Goal: Task Accomplishment & Management: Manage account settings

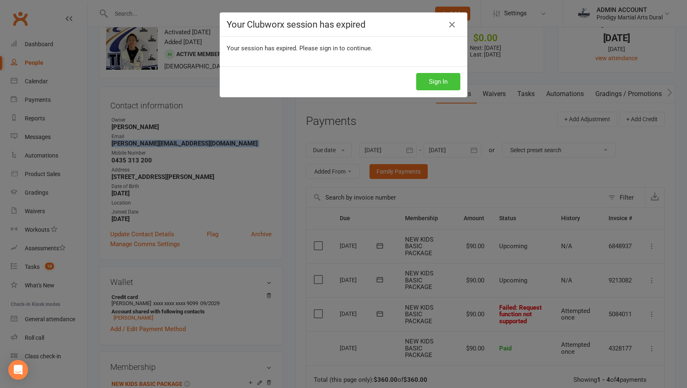
click at [428, 74] on button "Sign In" at bounding box center [438, 81] width 44 height 17
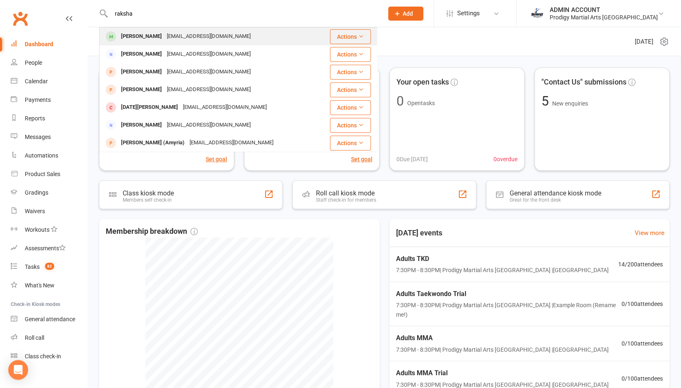
type input "raksha"
click at [154, 38] on div "Rakshana Thiyagarajan" at bounding box center [141, 37] width 46 height 12
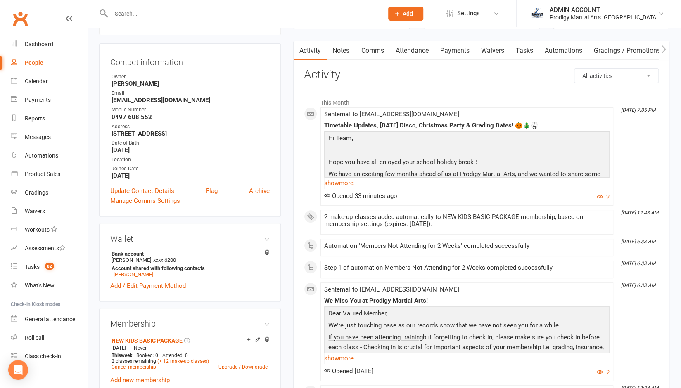
scroll to position [46, 0]
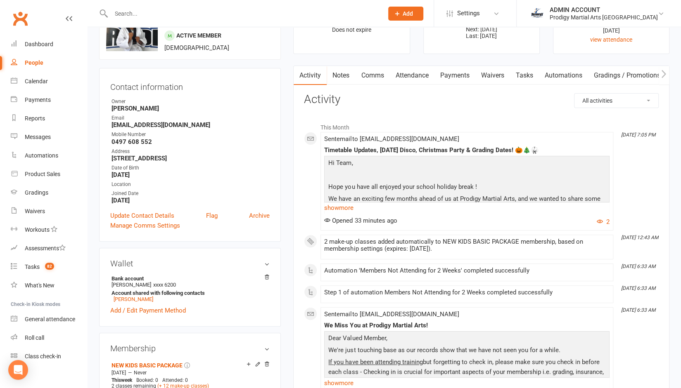
click at [410, 74] on link "Attendance" at bounding box center [411, 75] width 45 height 19
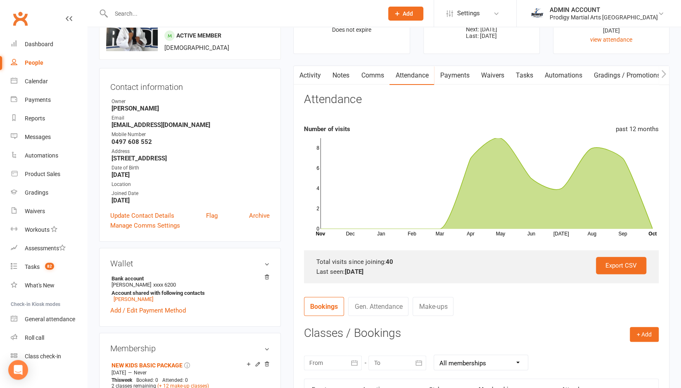
click at [431, 306] on link "Make-ups" at bounding box center [432, 306] width 41 height 19
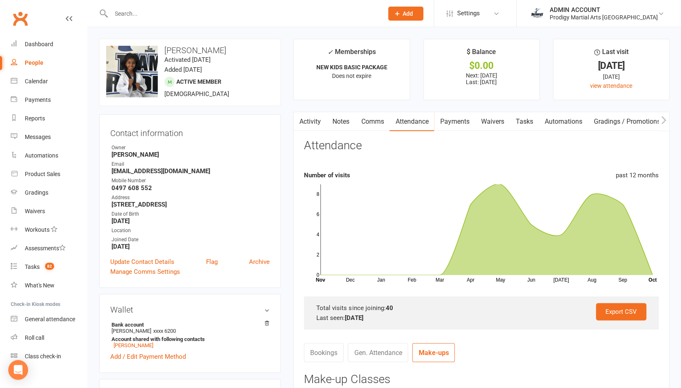
drag, startPoint x: 142, startPoint y: 7, endPoint x: 131, endPoint y: 17, distance: 14.3
click at [131, 17] on div at bounding box center [238, 13] width 278 height 27
click at [131, 17] on input "text" at bounding box center [243, 14] width 269 height 12
type input "i"
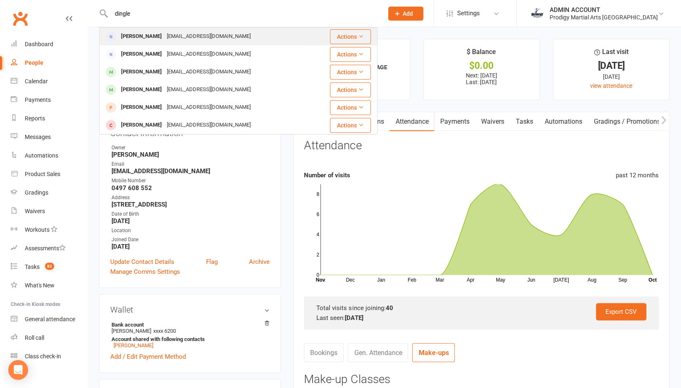
type input "dingle"
click at [145, 37] on div "Grace Dingle" at bounding box center [141, 37] width 46 height 12
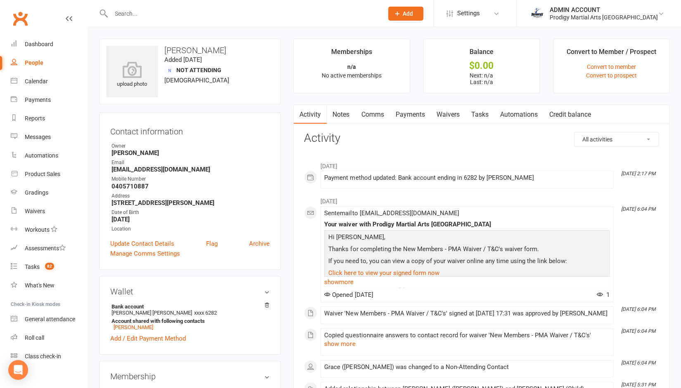
click at [128, 184] on strong "0405710887" at bounding box center [190, 186] width 158 height 7
copy strong "0405710887"
click at [218, 163] on div "Email" at bounding box center [190, 163] width 158 height 8
click at [44, 43] on div "Dashboard" at bounding box center [39, 44] width 28 height 7
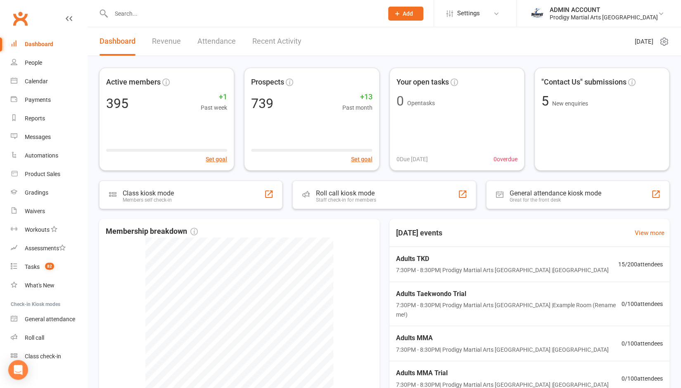
click at [231, 13] on input "text" at bounding box center [243, 14] width 269 height 12
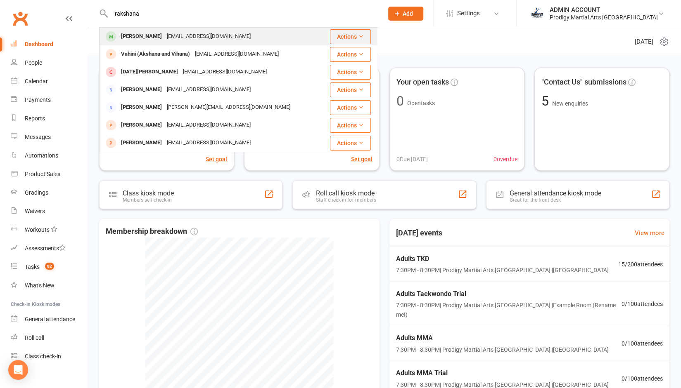
type input "rakshana"
click at [206, 33] on div "bhuvanathiyagu472014@gmail.com" at bounding box center [208, 37] width 89 height 12
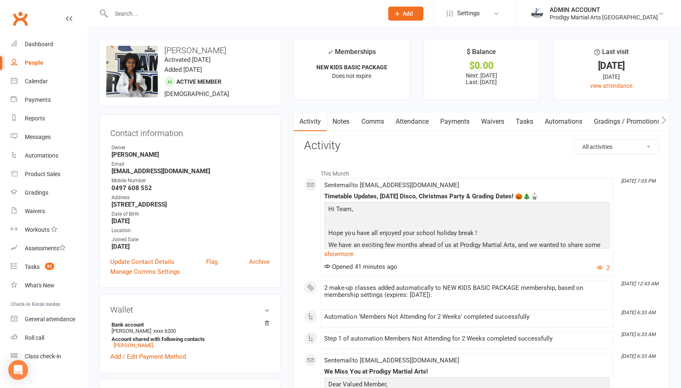
click at [450, 122] on link "Payments" at bounding box center [454, 121] width 41 height 19
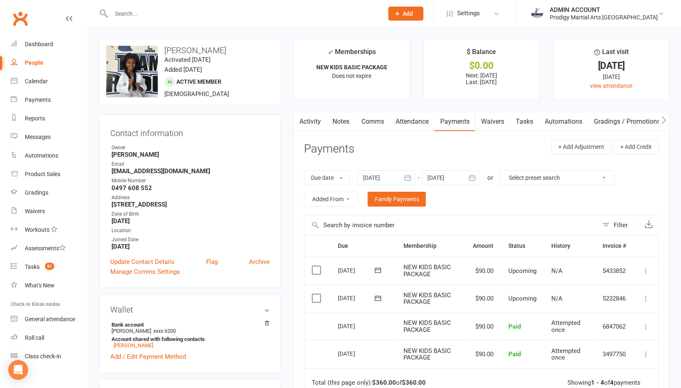
click at [413, 118] on link "Attendance" at bounding box center [411, 121] width 45 height 19
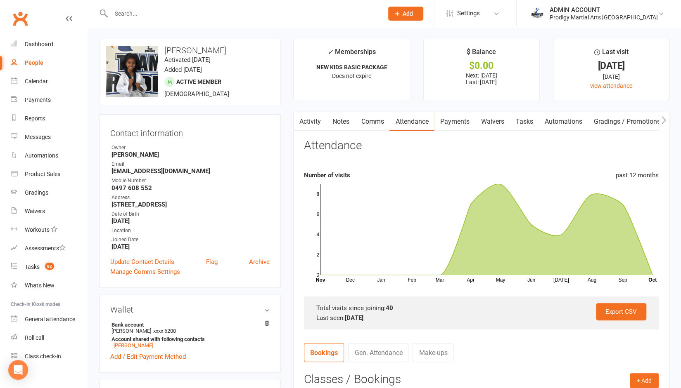
click at [312, 123] on link "Activity" at bounding box center [309, 121] width 33 height 19
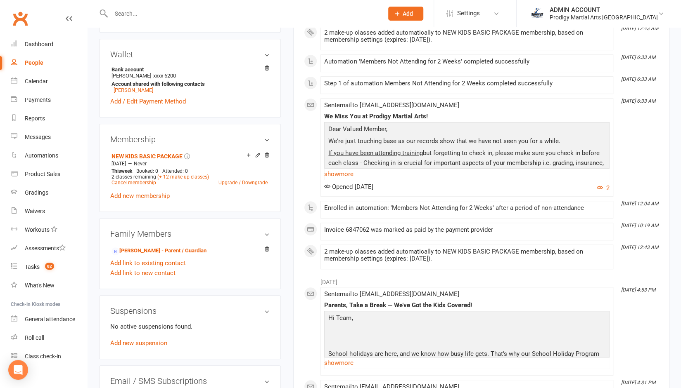
scroll to position [443, 0]
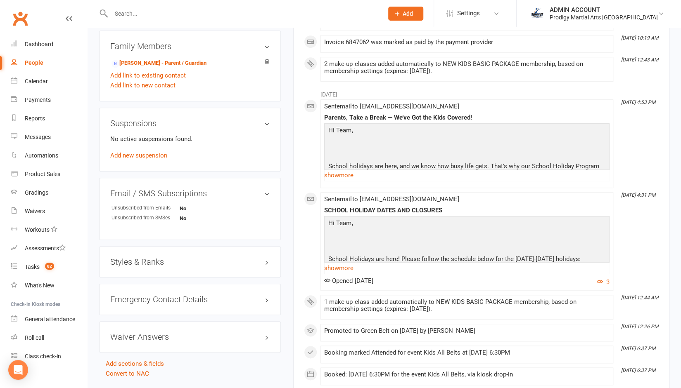
click at [127, 268] on div "Styles & Ranks" at bounding box center [190, 261] width 182 height 31
click at [124, 264] on h3 "Styles & Ranks" at bounding box center [189, 262] width 159 height 9
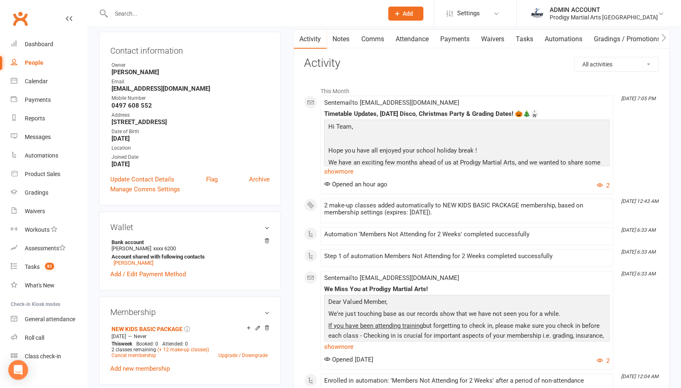
scroll to position [0, 0]
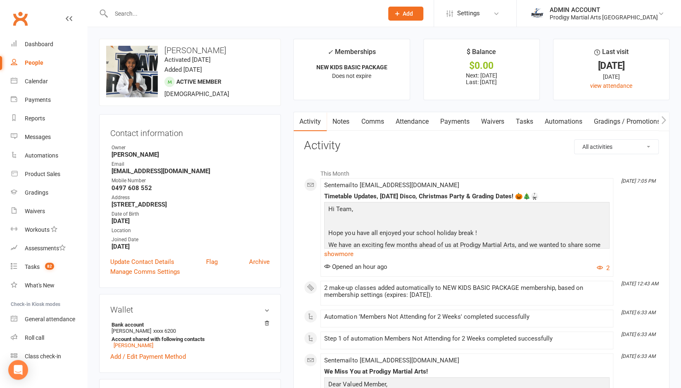
click at [148, 12] on input "text" at bounding box center [243, 14] width 269 height 12
paste input "Ameyaa"
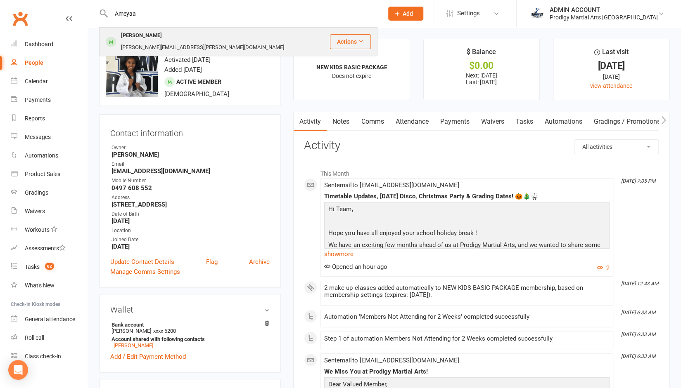
type input "Ameyaa"
click at [144, 34] on div "Ameyaa Sehjpal" at bounding box center [141, 36] width 46 height 12
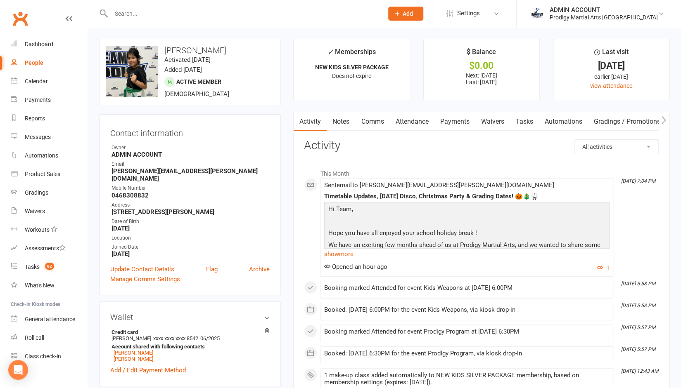
click at [177, 47] on h3 "Ameyaa Sehjpal" at bounding box center [190, 50] width 168 height 9
copy h3 "Ameyaa Sehjpal"
click at [119, 8] on input "text" at bounding box center [243, 14] width 269 height 12
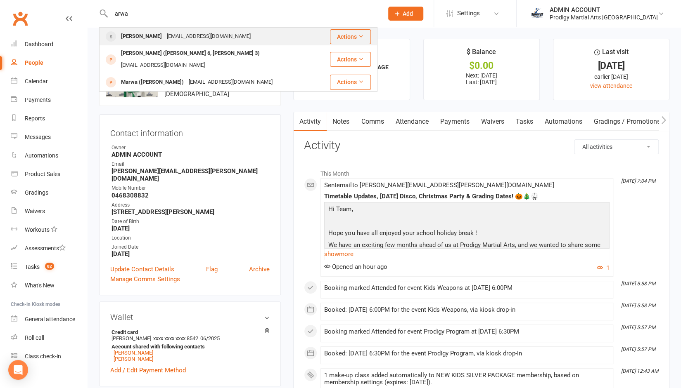
type input "arwa"
click at [134, 37] on div "Arwa Joshi" at bounding box center [141, 37] width 46 height 12
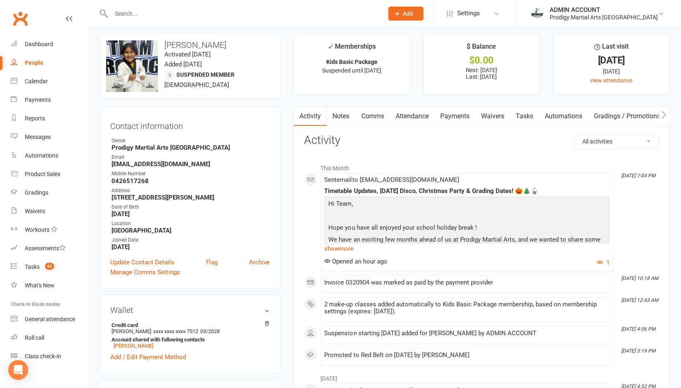
scroll to position [5, 0]
click at [461, 115] on link "Payments" at bounding box center [454, 116] width 41 height 19
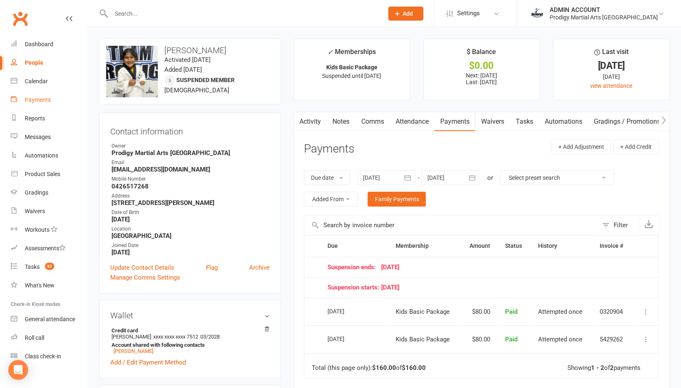
click at [40, 102] on div "Payments" at bounding box center [38, 100] width 26 height 7
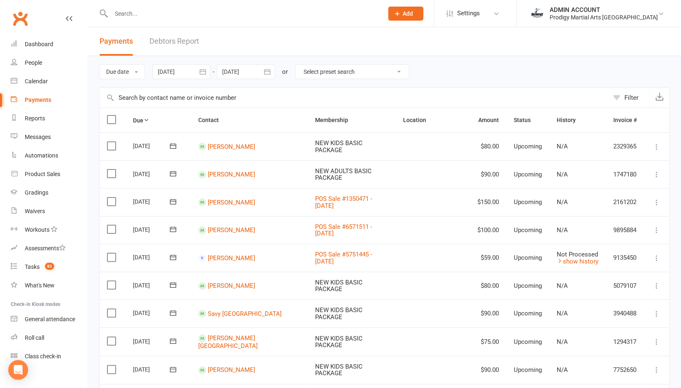
click at [173, 39] on link "Debtors Report" at bounding box center [174, 41] width 50 height 28
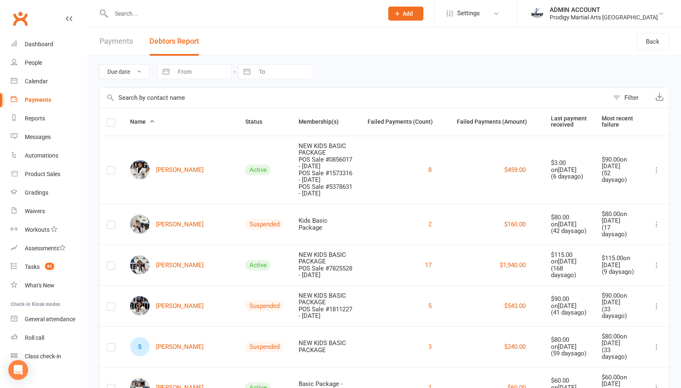
scroll to position [3, 0]
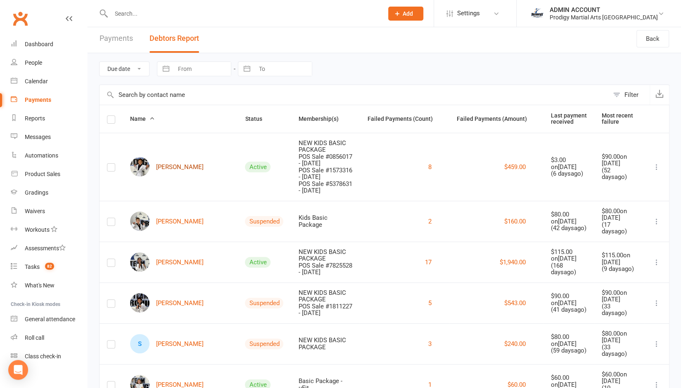
click at [179, 166] on link "Jordan Bantiles" at bounding box center [166, 166] width 73 height 19
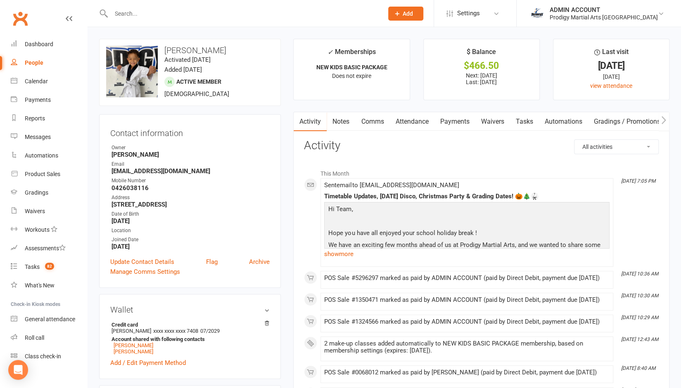
click at [457, 118] on link "Payments" at bounding box center [454, 121] width 41 height 19
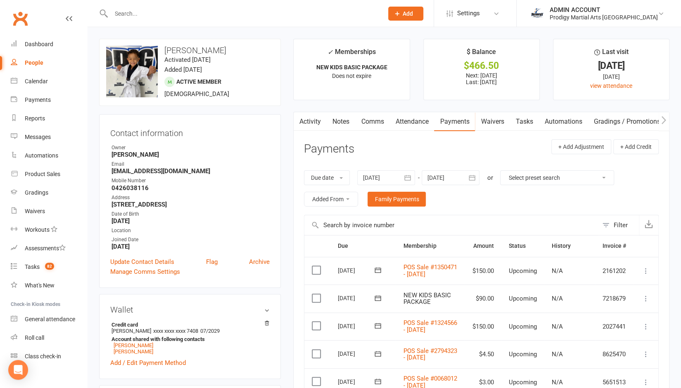
click at [406, 174] on icon "button" at bounding box center [407, 178] width 8 height 8
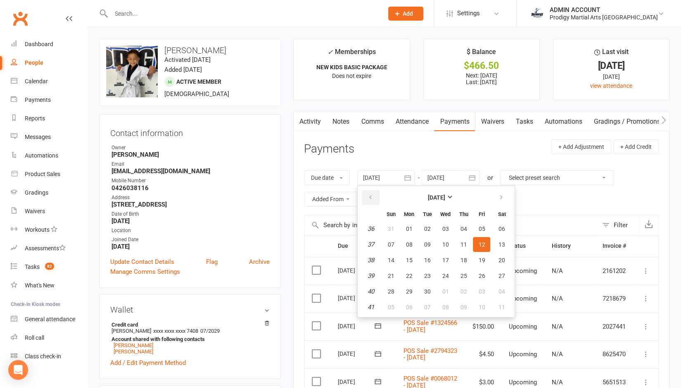
click at [367, 190] on button "button" at bounding box center [371, 197] width 18 height 15
click at [391, 227] on span "01" at bounding box center [390, 229] width 7 height 7
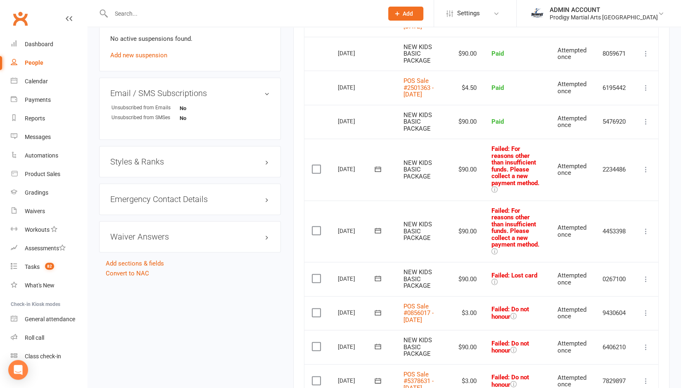
scroll to position [569, 0]
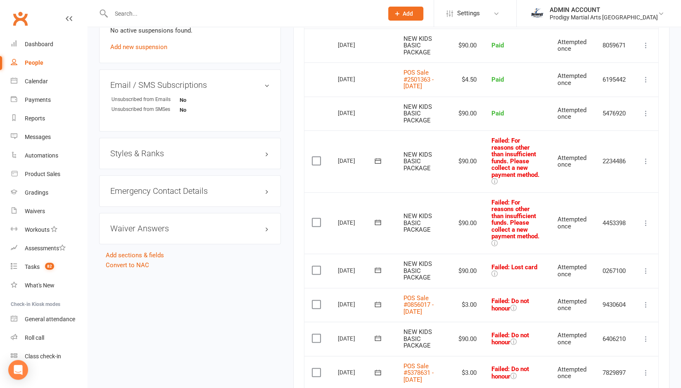
click at [315, 165] on label at bounding box center [317, 161] width 11 height 8
click at [315, 157] on input "checkbox" at bounding box center [314, 157] width 5 height 0
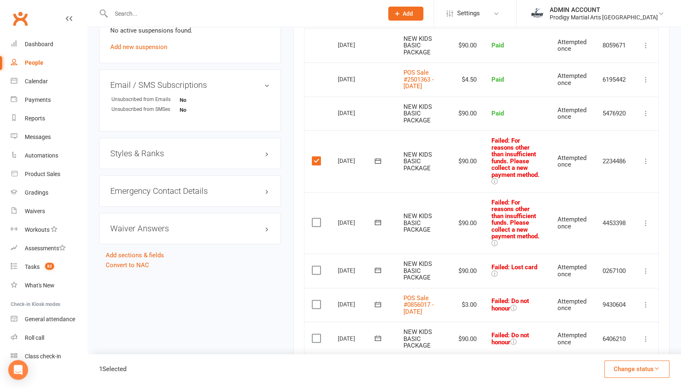
click at [315, 227] on label at bounding box center [317, 222] width 11 height 8
click at [315, 218] on input "checkbox" at bounding box center [314, 218] width 5 height 0
click at [315, 288] on td "Select this" at bounding box center [317, 271] width 26 height 34
click at [315, 274] on label at bounding box center [317, 270] width 11 height 8
click at [315, 266] on input "checkbox" at bounding box center [314, 266] width 5 height 0
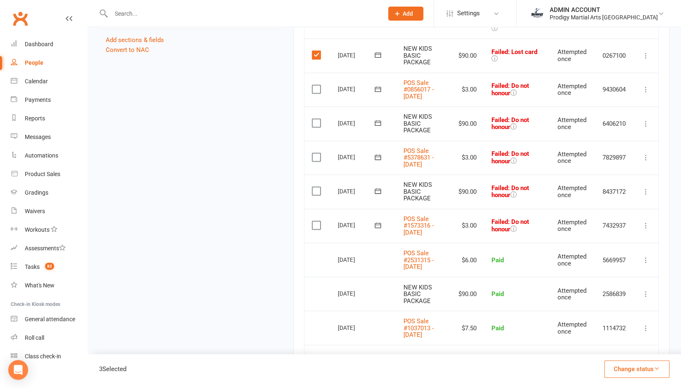
scroll to position [786, 0]
click at [316, 229] on label at bounding box center [317, 224] width 11 height 8
click at [316, 220] on input "checkbox" at bounding box center [314, 220] width 5 height 0
click at [316, 194] on label at bounding box center [317, 190] width 11 height 8
click at [316, 186] on input "checkbox" at bounding box center [314, 186] width 5 height 0
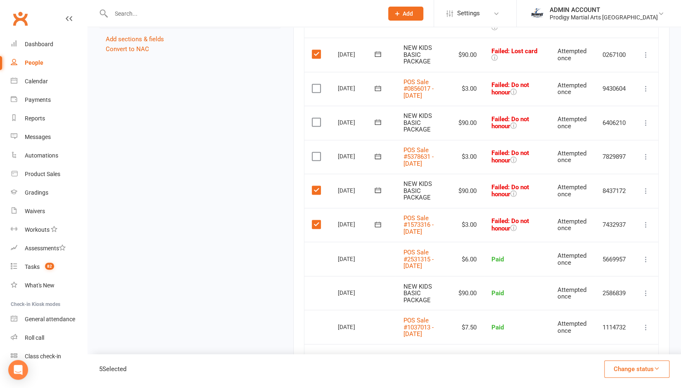
click at [314, 161] on label at bounding box center [317, 156] width 11 height 8
click at [314, 152] on input "checkbox" at bounding box center [314, 152] width 5 height 0
click at [313, 126] on label at bounding box center [317, 122] width 11 height 8
click at [313, 118] on input "checkbox" at bounding box center [314, 118] width 5 height 0
click at [315, 92] on label at bounding box center [317, 88] width 11 height 8
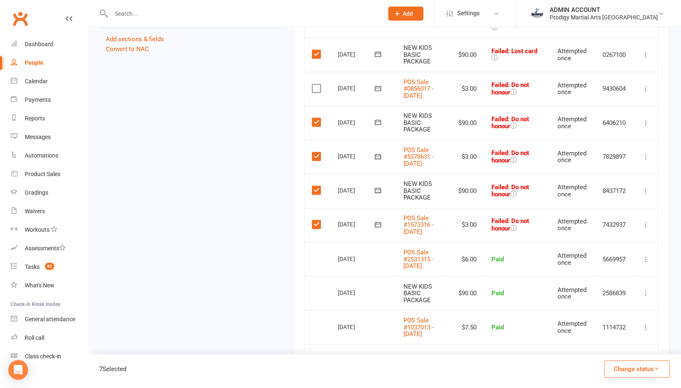
click at [315, 84] on input "checkbox" at bounding box center [314, 84] width 5 height 0
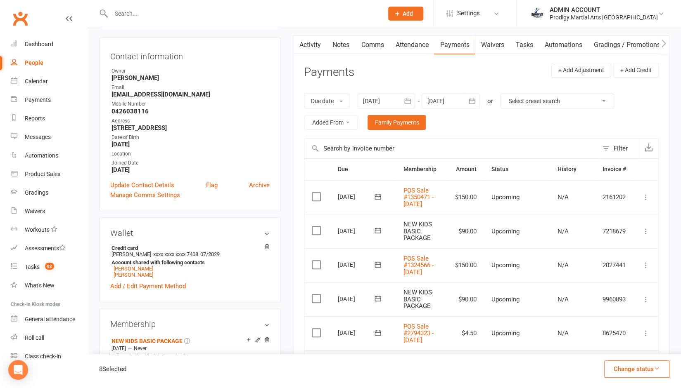
scroll to position [75, 0]
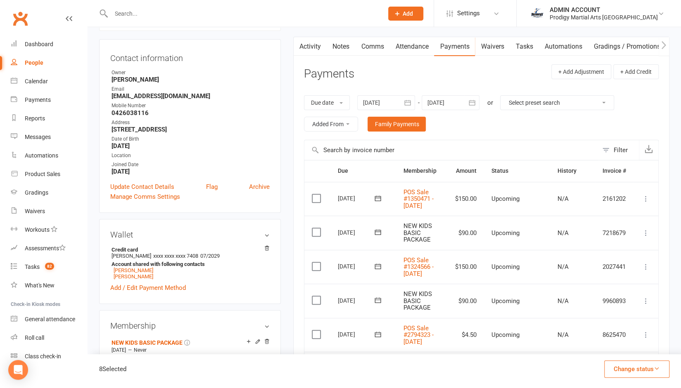
click at [393, 100] on div at bounding box center [386, 102] width 58 height 15
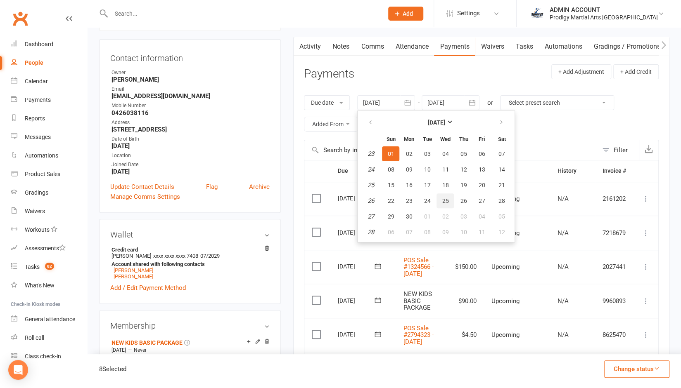
click at [448, 201] on span "25" at bounding box center [445, 201] width 7 height 7
type input "25 Jun 2025"
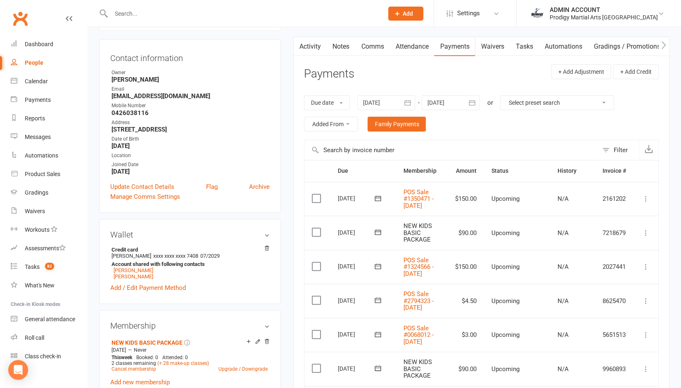
click at [466, 106] on button "button" at bounding box center [471, 102] width 15 height 15
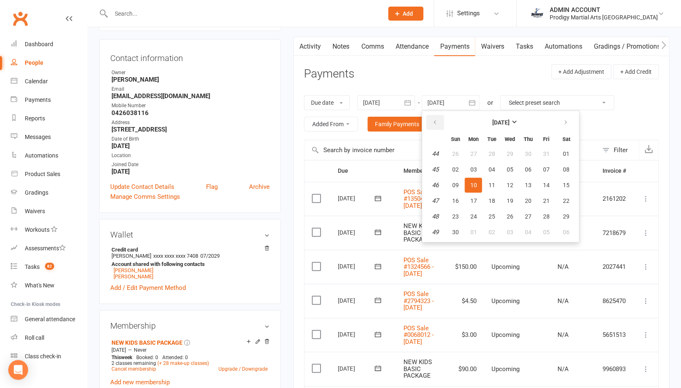
click at [437, 123] on icon "button" at bounding box center [434, 122] width 6 height 7
click at [470, 215] on button "25" at bounding box center [472, 216] width 17 height 15
type input "25 Aug 2025"
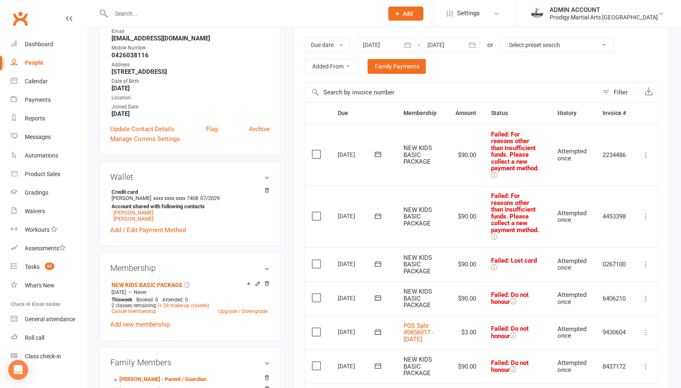
scroll to position [131, 0]
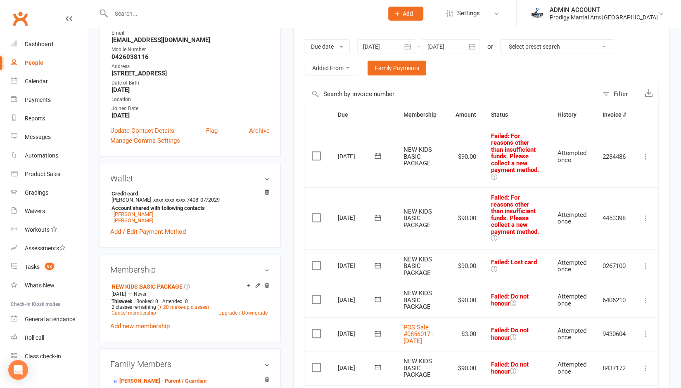
click at [315, 156] on label at bounding box center [317, 156] width 11 height 8
click at [315, 152] on input "checkbox" at bounding box center [314, 152] width 5 height 0
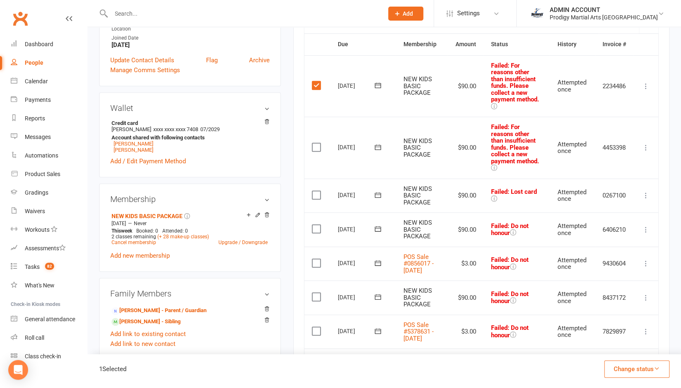
scroll to position [208, 0]
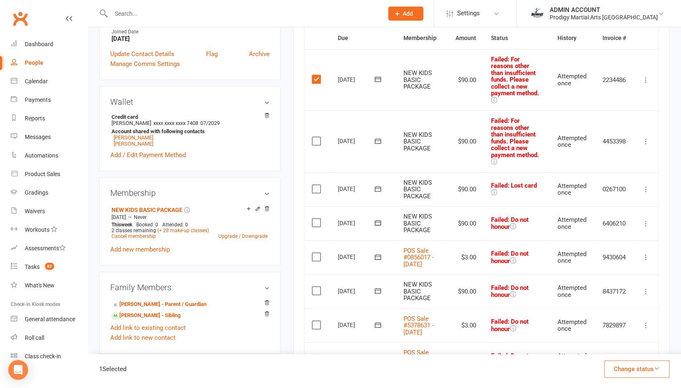
click at [317, 326] on label at bounding box center [317, 325] width 11 height 8
click at [317, 321] on input "checkbox" at bounding box center [314, 321] width 5 height 0
click at [316, 287] on label at bounding box center [317, 291] width 11 height 8
click at [316, 287] on input "checkbox" at bounding box center [314, 287] width 5 height 0
click at [315, 256] on label at bounding box center [317, 257] width 11 height 8
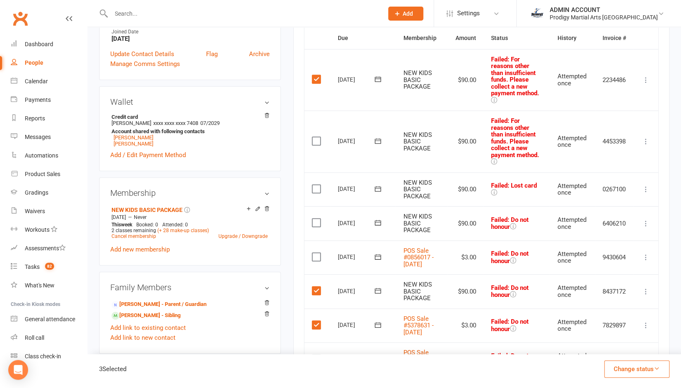
click at [315, 253] on input "checkbox" at bounding box center [314, 253] width 5 height 0
click at [315, 223] on label at bounding box center [317, 223] width 11 height 8
click at [315, 219] on input "checkbox" at bounding box center [314, 219] width 5 height 0
click at [315, 190] on label at bounding box center [317, 189] width 11 height 8
click at [315, 185] on input "checkbox" at bounding box center [314, 185] width 5 height 0
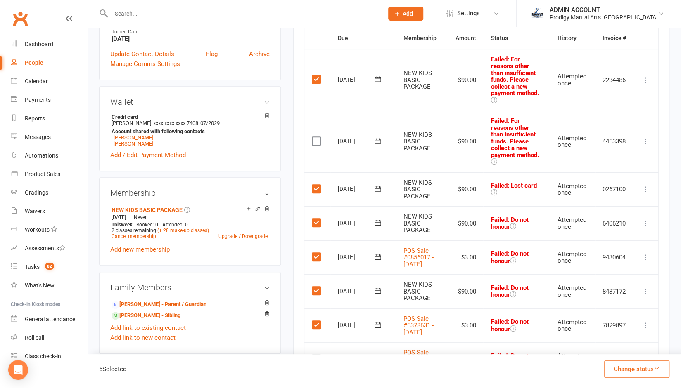
click at [316, 141] on label at bounding box center [317, 141] width 11 height 8
click at [316, 137] on input "checkbox" at bounding box center [314, 137] width 5 height 0
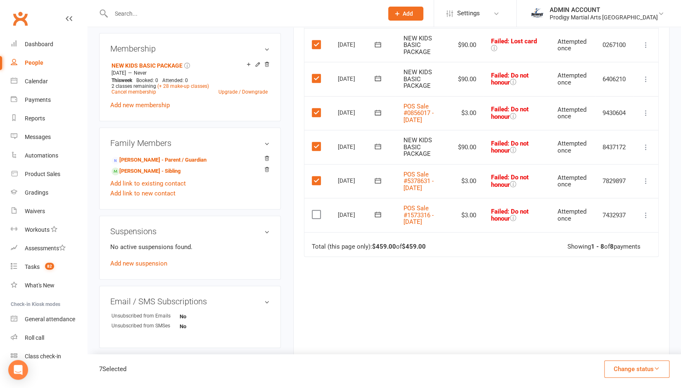
scroll to position [359, 0]
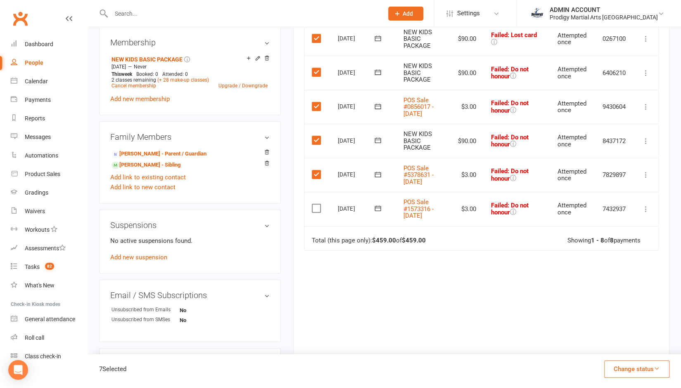
click at [317, 222] on td "Select this" at bounding box center [317, 209] width 26 height 34
click at [315, 213] on label at bounding box center [317, 208] width 11 height 8
click at [315, 204] on input "checkbox" at bounding box center [314, 204] width 5 height 0
click at [627, 369] on button "Change status" at bounding box center [636, 369] width 65 height 17
click at [614, 330] on link "Paid (Other)" at bounding box center [628, 330] width 82 height 17
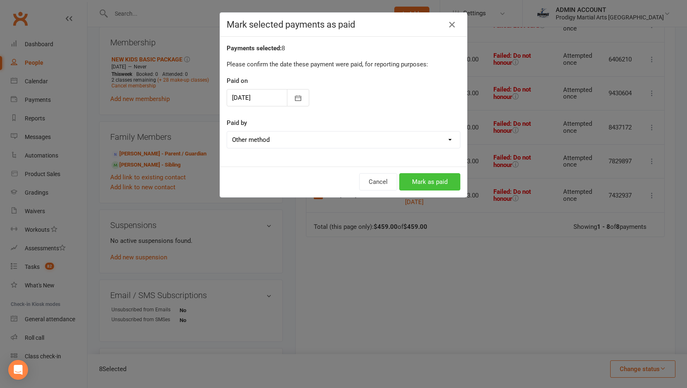
click at [428, 182] on button "Mark as paid" at bounding box center [429, 181] width 61 height 17
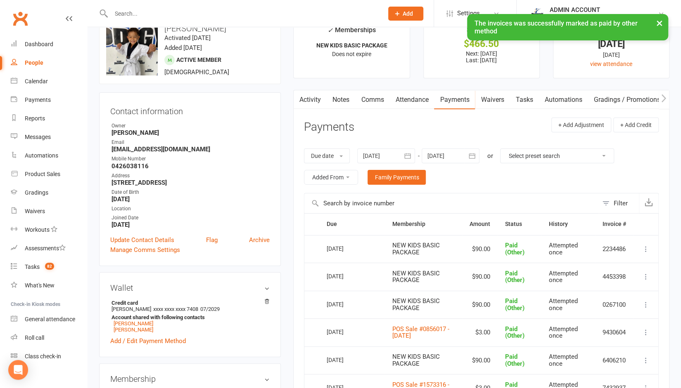
scroll to position [0, 0]
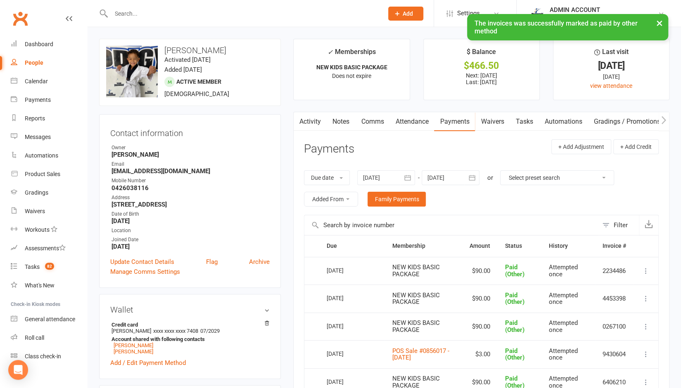
click at [343, 120] on link "Notes" at bounding box center [341, 121] width 28 height 19
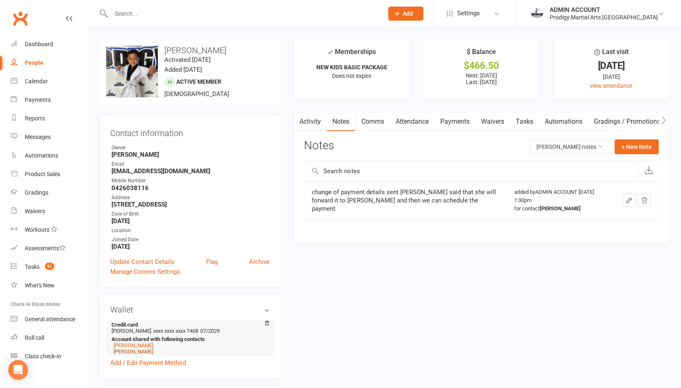
click at [129, 351] on link "Kyler Bantiles" at bounding box center [134, 352] width 40 height 6
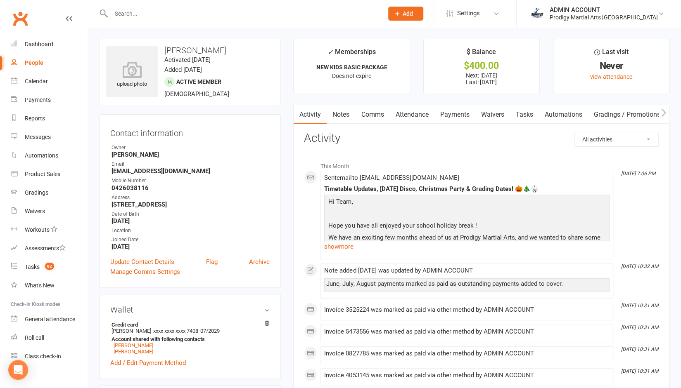
click at [342, 119] on link "Notes" at bounding box center [341, 114] width 28 height 19
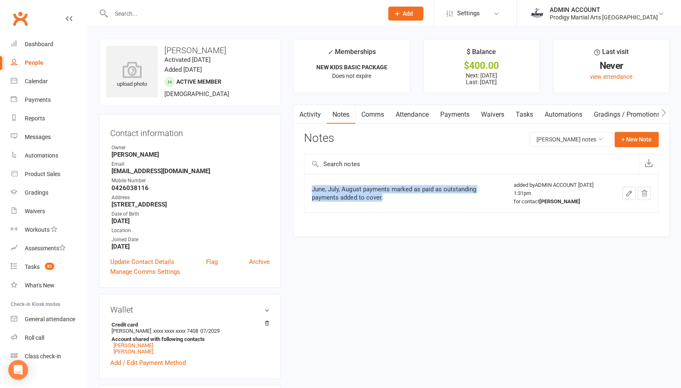
drag, startPoint x: 310, startPoint y: 187, endPoint x: 385, endPoint y: 196, distance: 75.4
click at [385, 196] on td "June, July, August payments marked as paid as outstanding payments added to cov…" at bounding box center [404, 193] width 201 height 38
copy div "June, July, August payments marked as paid as outstanding payments added to cov…"
click at [129, 353] on link "Jordan Bantiles" at bounding box center [134, 352] width 40 height 6
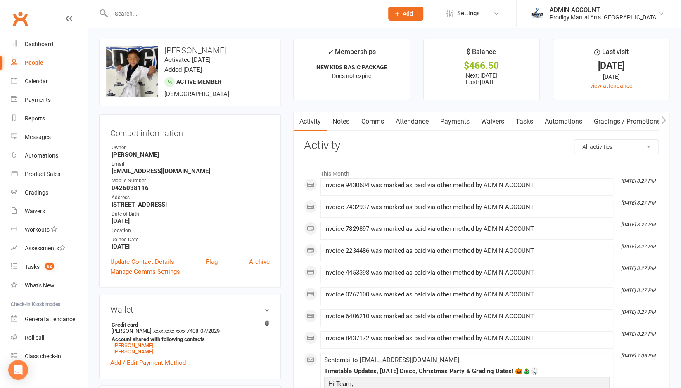
click at [340, 118] on link "Notes" at bounding box center [341, 121] width 28 height 19
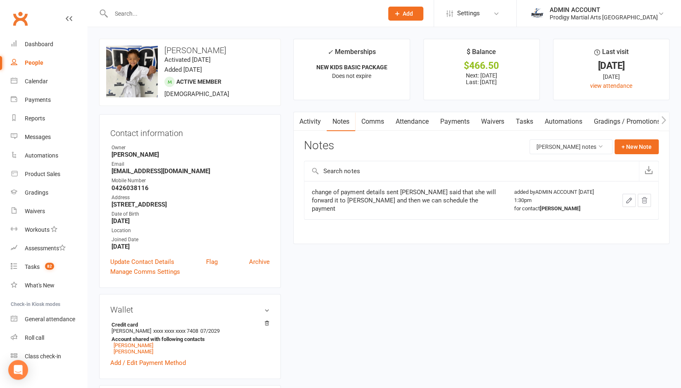
click at [632, 197] on icon "button" at bounding box center [628, 200] width 7 height 7
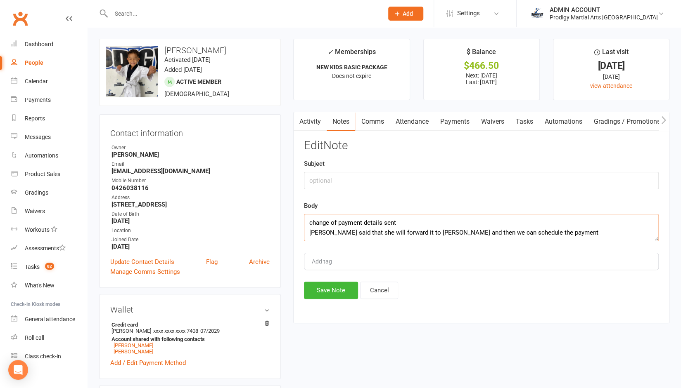
click at [362, 228] on textarea "change of payment details sent mum said that she will forward it to Karl and th…" at bounding box center [481, 227] width 355 height 27
paste textarea "June, July, August payments marked as paid as outstanding payments added to cov…"
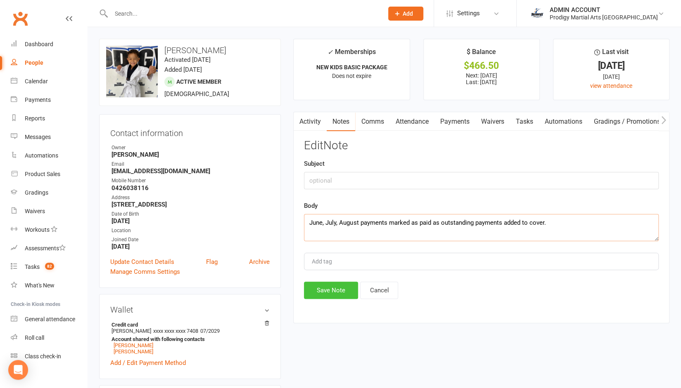
type textarea "June, July, August payments marked as paid as outstanding payments added to cov…"
click at [327, 291] on button "Save Note" at bounding box center [331, 290] width 54 height 17
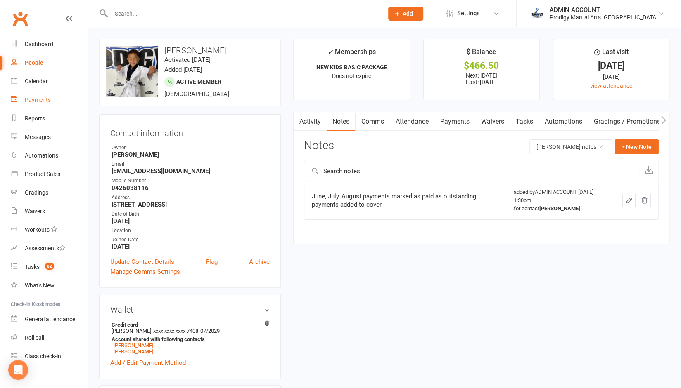
click at [35, 100] on div "Payments" at bounding box center [38, 100] width 26 height 7
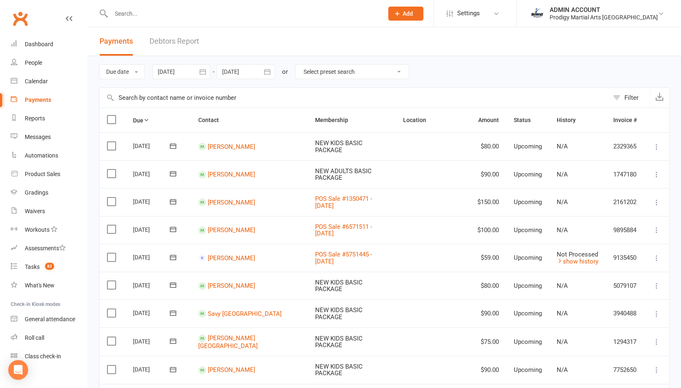
click at [188, 39] on link "Debtors Report" at bounding box center [174, 41] width 50 height 28
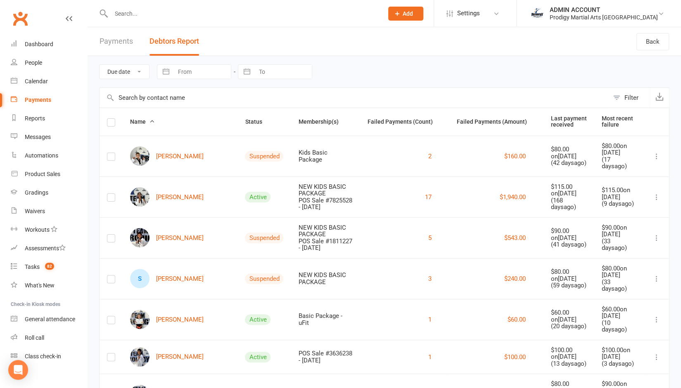
click at [110, 124] on label at bounding box center [111, 124] width 8 height 0
click at [110, 119] on input "checkbox" at bounding box center [111, 119] width 8 height 0
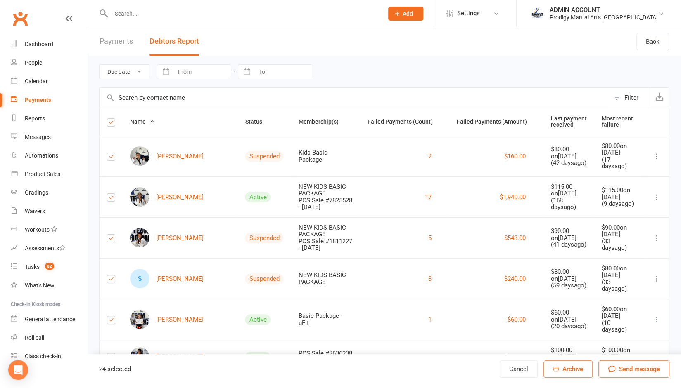
click at [110, 124] on label at bounding box center [111, 124] width 8 height 0
click at [110, 119] on input "checkbox" at bounding box center [111, 119] width 8 height 0
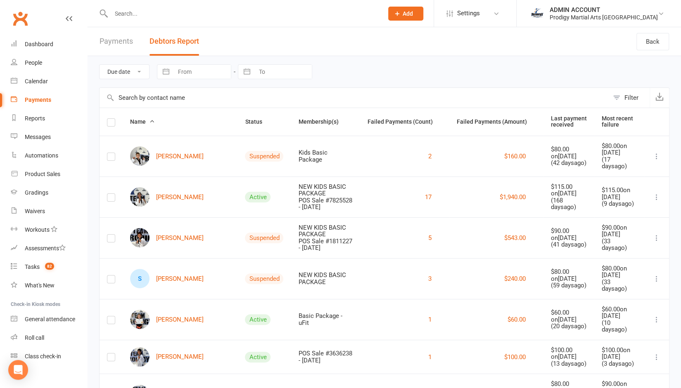
click at [35, 99] on div "Payments" at bounding box center [38, 100] width 26 height 7
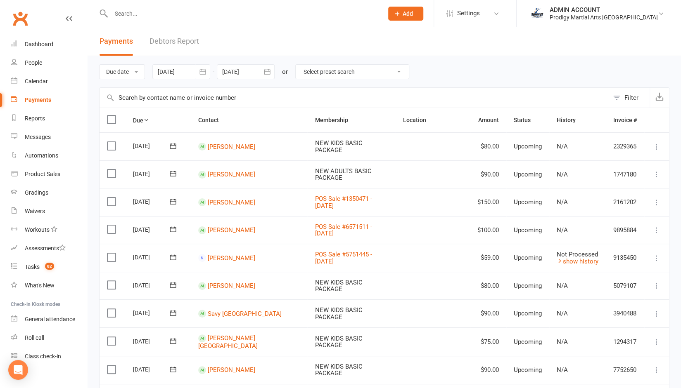
click at [166, 43] on link "Debtors Report" at bounding box center [174, 41] width 50 height 28
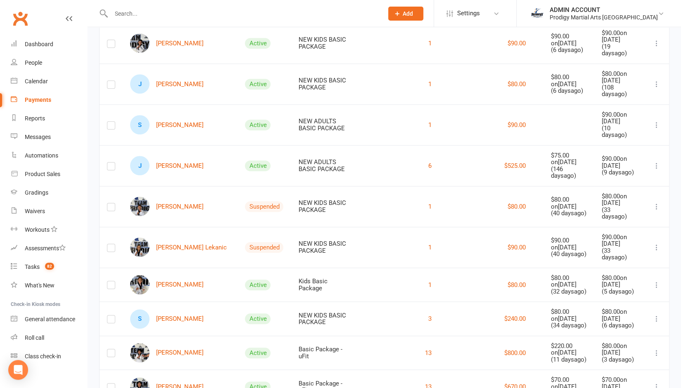
scroll to position [399, 0]
click at [128, 268] on td "Tiana Manawa" at bounding box center [180, 285] width 115 height 34
click at [95, 159] on div "Due date Date failed Navigate forward to interact with the calendar and select …" at bounding box center [384, 155] width 593 height 997
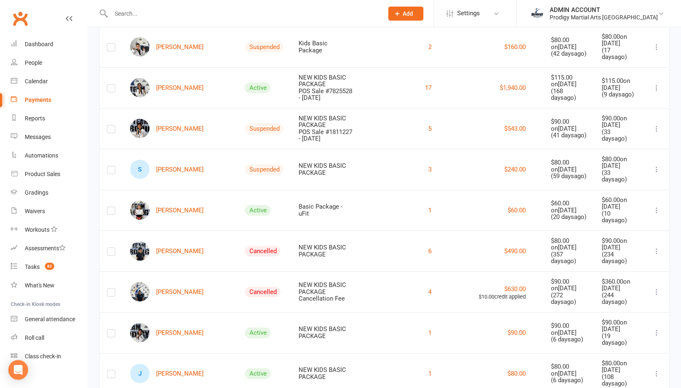
scroll to position [0, 0]
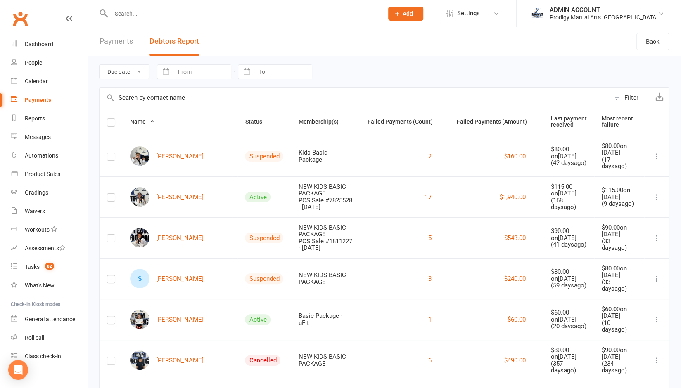
click at [110, 124] on label at bounding box center [111, 124] width 8 height 0
click at [110, 119] on input "checkbox" at bounding box center [111, 119] width 8 height 0
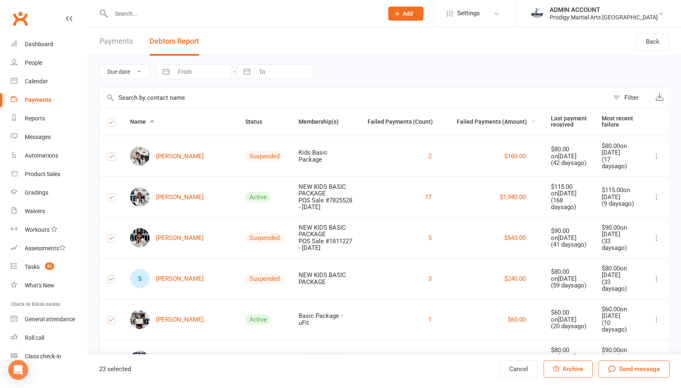
click at [480, 118] on span "Failed Payments (Amount)" at bounding box center [495, 121] width 79 height 7
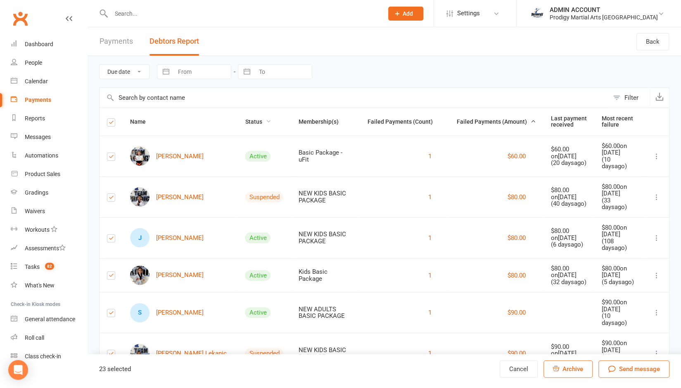
click at [245, 122] on span "Status" at bounding box center [258, 121] width 26 height 7
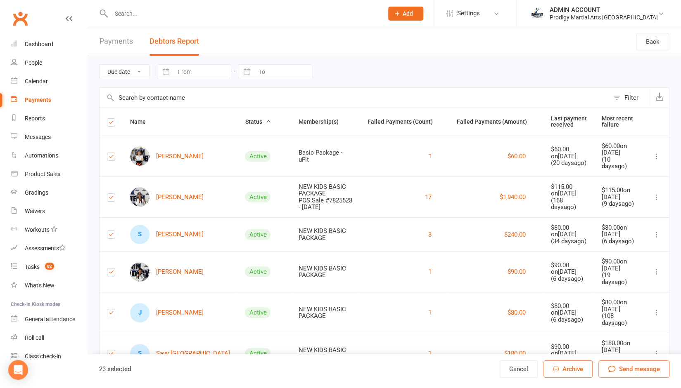
click at [245, 122] on span "Status" at bounding box center [258, 121] width 26 height 7
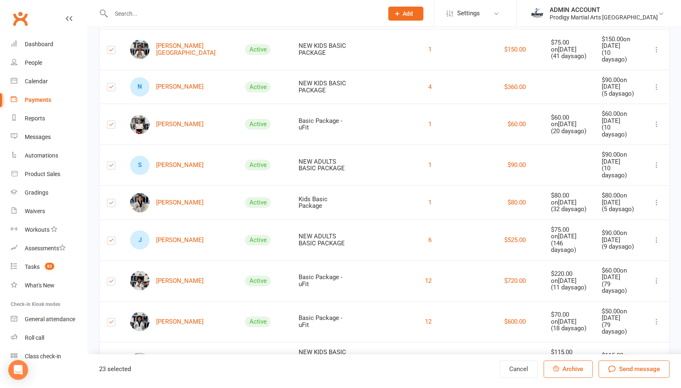
scroll to position [564, 0]
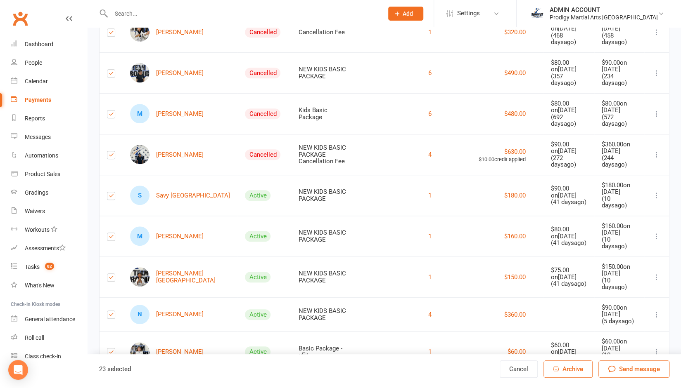
scroll to position [0, 0]
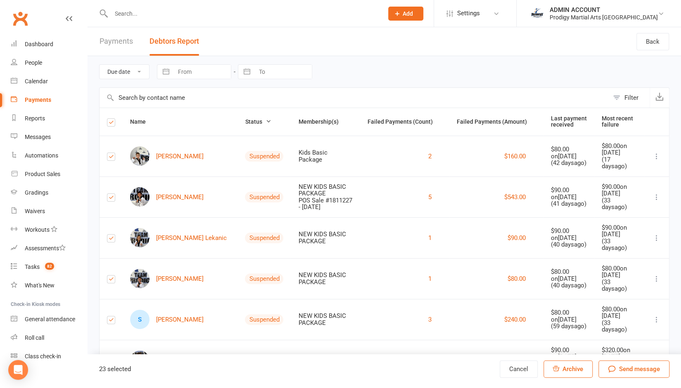
click at [110, 124] on label at bounding box center [111, 124] width 8 height 0
click at [110, 119] on input "checkbox" at bounding box center [111, 119] width 8 height 0
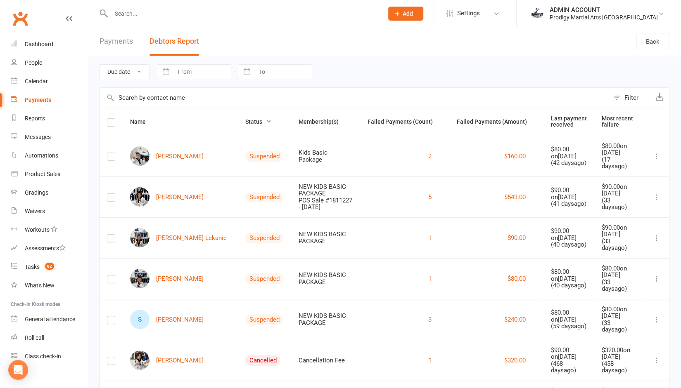
click at [110, 124] on label at bounding box center [111, 124] width 8 height 0
click at [110, 119] on input "checkbox" at bounding box center [111, 119] width 8 height 0
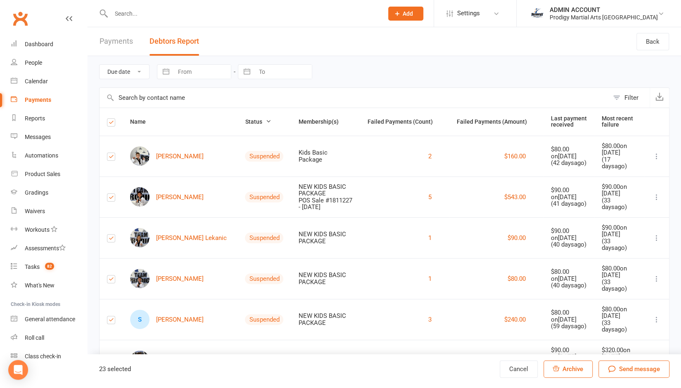
click at [111, 124] on label at bounding box center [111, 124] width 8 height 0
click at [111, 119] on input "checkbox" at bounding box center [111, 119] width 8 height 0
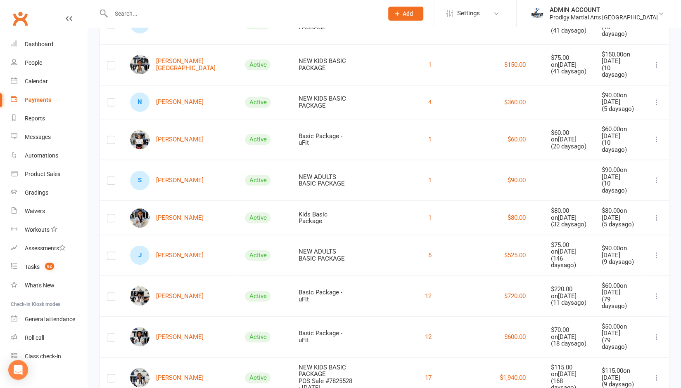
scroll to position [564, 0]
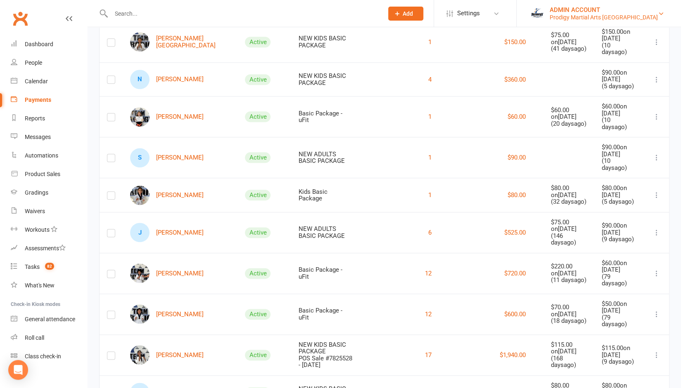
click at [612, 6] on div "ADMIN ACCOUNT" at bounding box center [603, 9] width 108 height 7
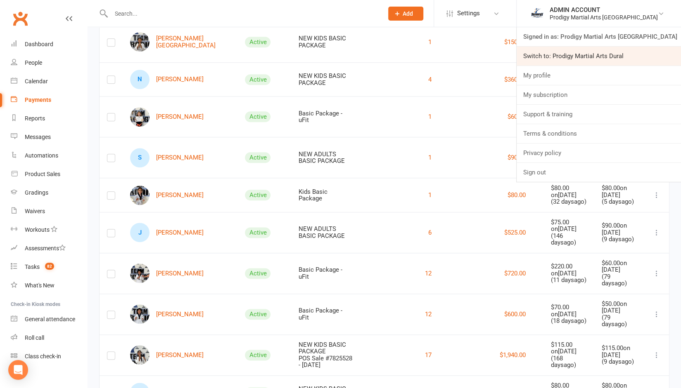
click at [600, 52] on link "Switch to: Prodigy Martial Arts Dural" at bounding box center [598, 56] width 164 height 19
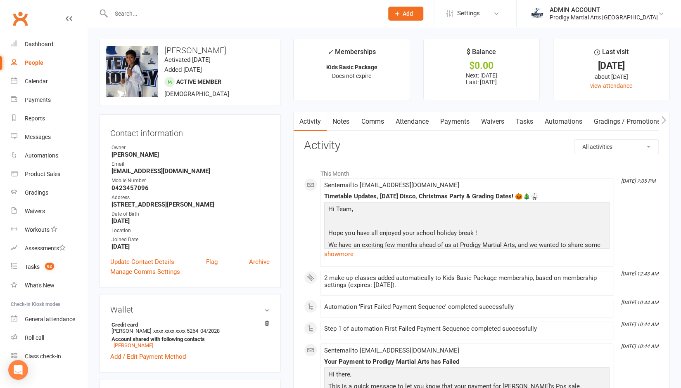
click at [455, 118] on link "Payments" at bounding box center [454, 121] width 41 height 19
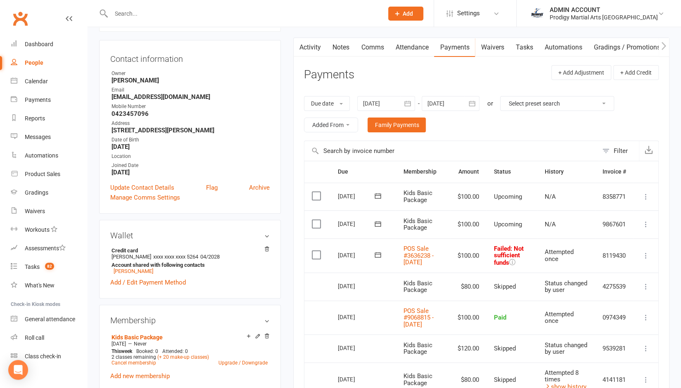
scroll to position [76, 0]
click at [377, 256] on icon at bounding box center [378, 254] width 8 height 8
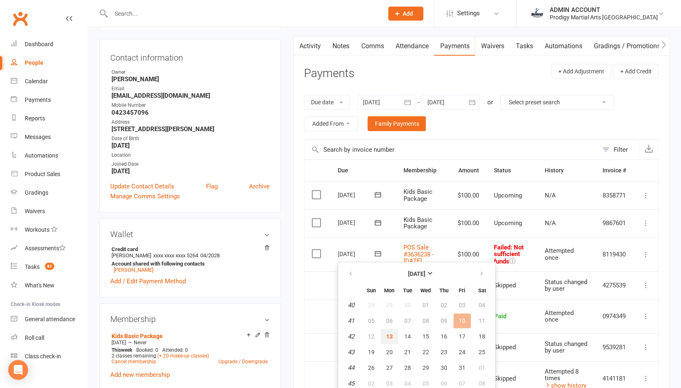
click at [386, 337] on span "13" at bounding box center [389, 337] width 7 height 7
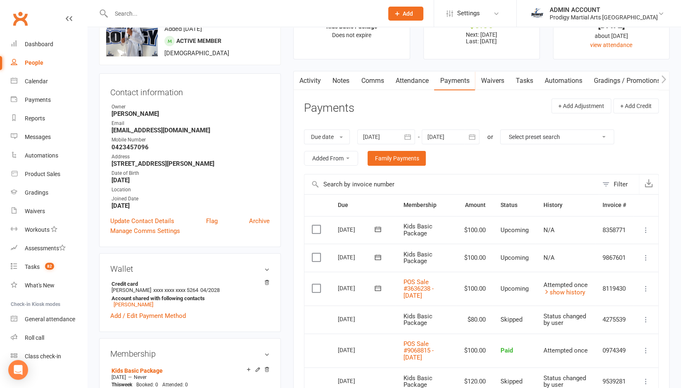
scroll to position [40, 0]
click at [340, 74] on link "Notes" at bounding box center [341, 81] width 28 height 19
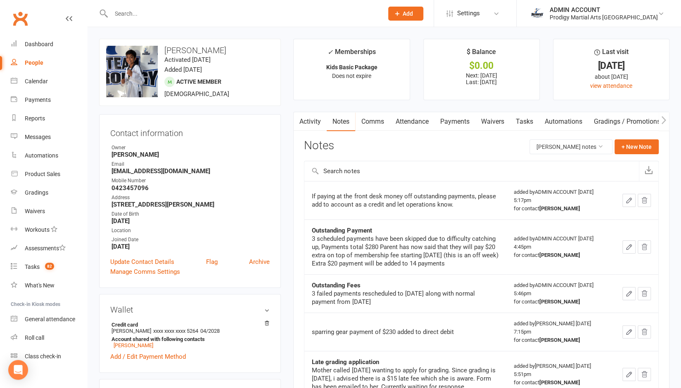
click at [305, 117] on link "Activity" at bounding box center [309, 121] width 33 height 19
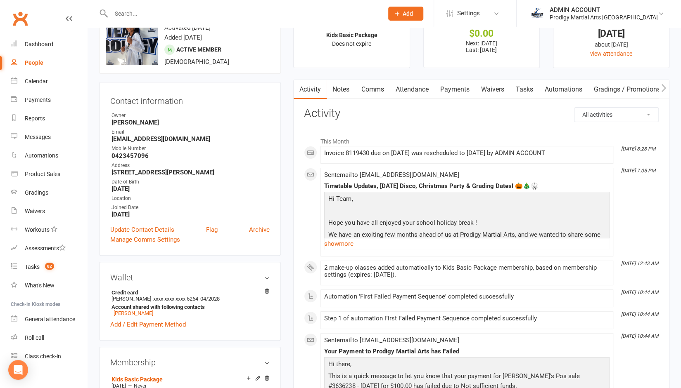
scroll to position [32, 0]
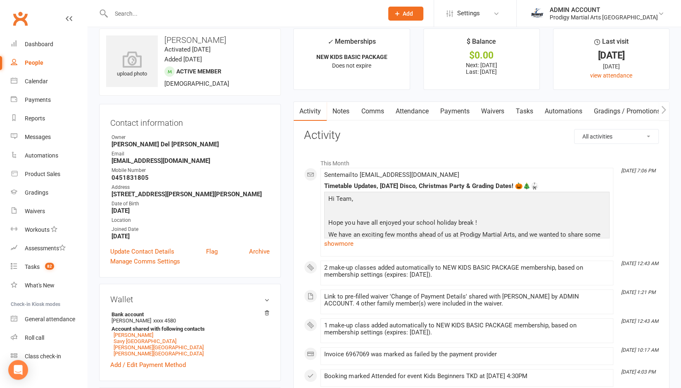
scroll to position [10, 0]
click at [459, 108] on link "Payments" at bounding box center [454, 111] width 41 height 19
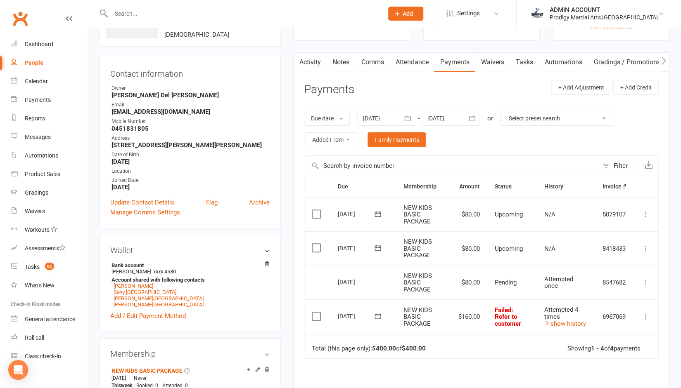
scroll to position [16, 0]
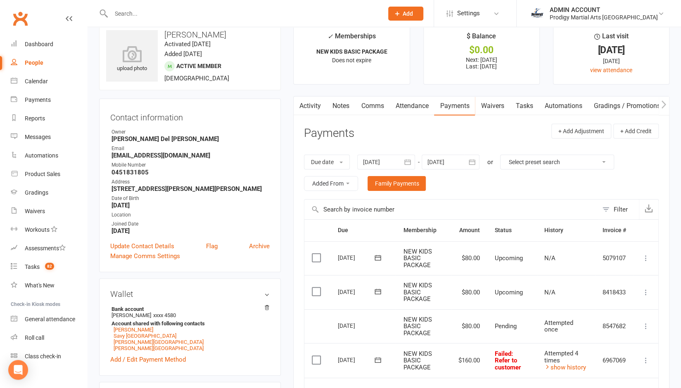
click at [495, 102] on link "Waivers" at bounding box center [492, 106] width 35 height 19
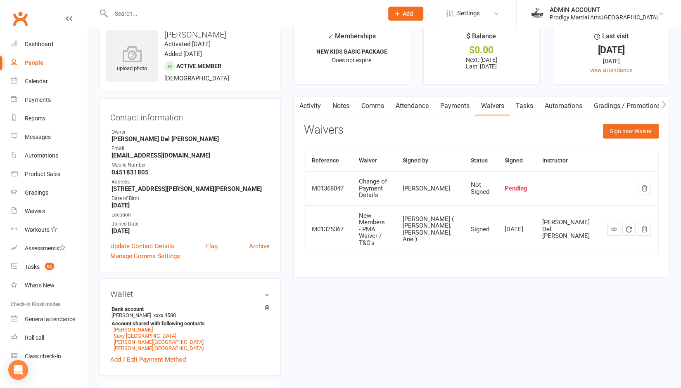
click at [308, 103] on link "Activity" at bounding box center [309, 106] width 33 height 19
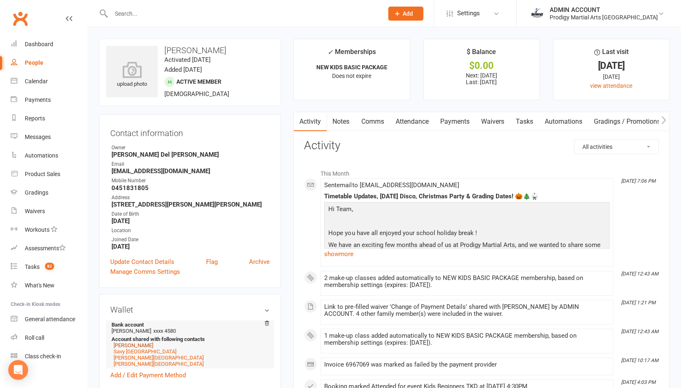
click at [127, 347] on link "Ivy Tonga" at bounding box center [134, 346] width 40 height 6
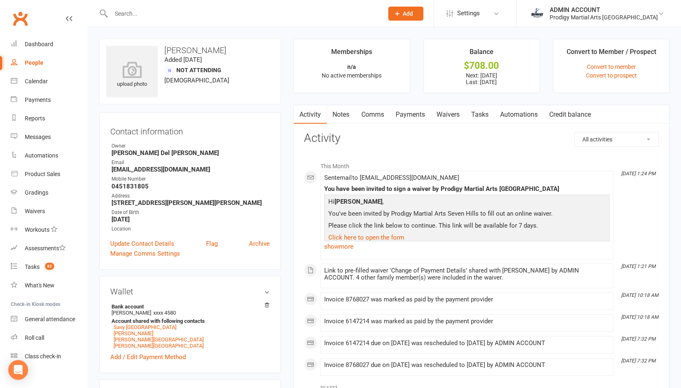
click at [409, 112] on link "Payments" at bounding box center [409, 114] width 41 height 19
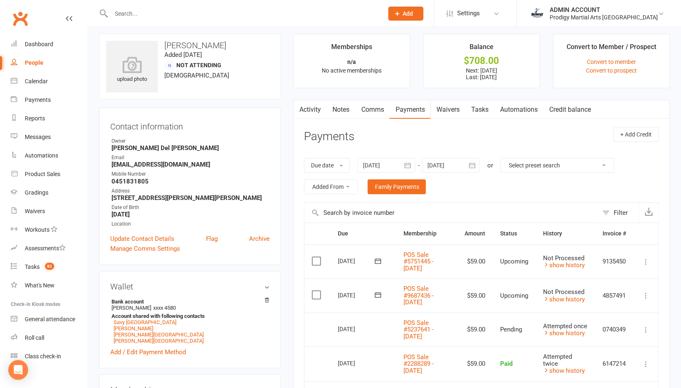
scroll to position [3, 0]
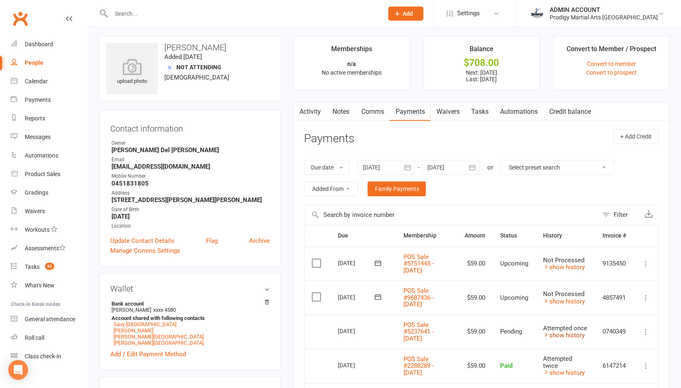
click at [564, 337] on link "show history" at bounding box center [564, 335] width 42 height 7
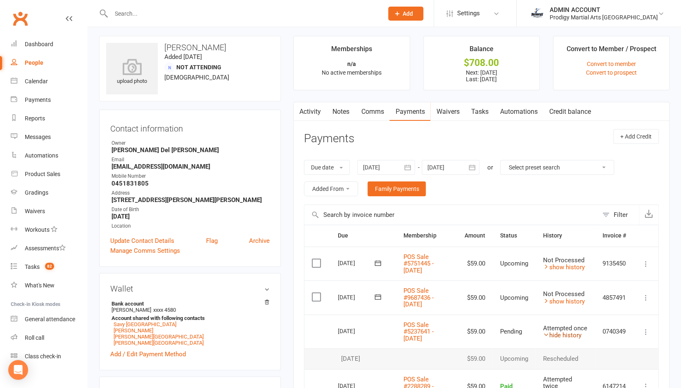
click at [560, 332] on link "hide history" at bounding box center [562, 335] width 38 height 7
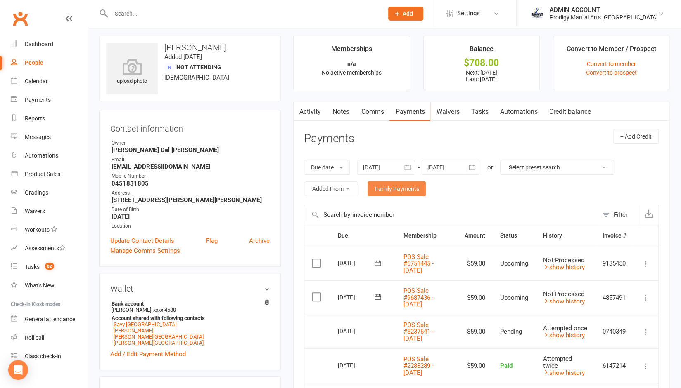
click at [386, 193] on link "Family Payments" at bounding box center [396, 189] width 58 height 15
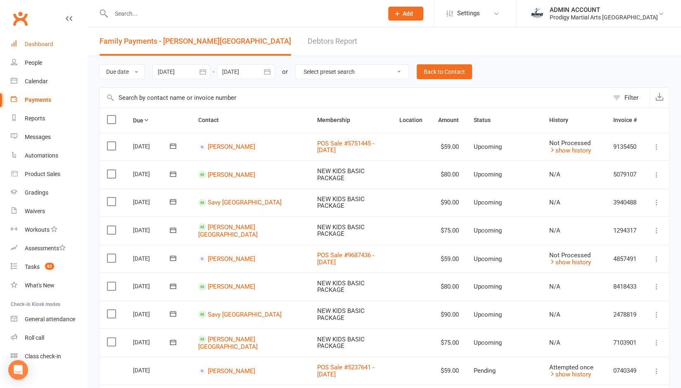
click at [34, 46] on div "Dashboard" at bounding box center [39, 44] width 28 height 7
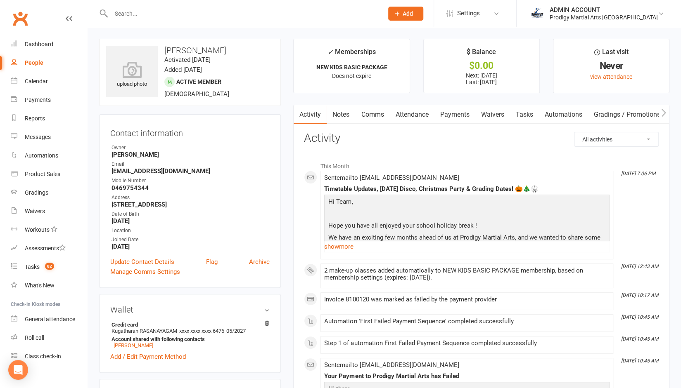
click at [445, 108] on link "Payments" at bounding box center [454, 114] width 41 height 19
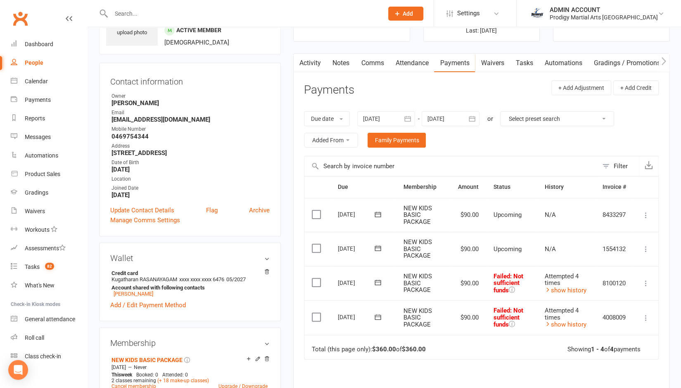
scroll to position [51, 0]
click at [376, 127] on div "Due date Due date Date paid Date failed Date settled [DATE] [DATE] Sun Mon Tue …" at bounding box center [481, 130] width 355 height 53
click at [376, 123] on div at bounding box center [386, 119] width 58 height 15
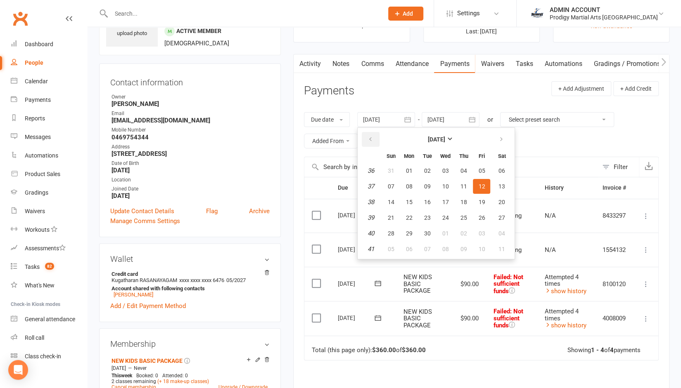
click at [373, 136] on icon "button" at bounding box center [370, 139] width 6 height 7
click at [392, 180] on button "06" at bounding box center [390, 186] width 17 height 15
type input "06 Jul 2025"
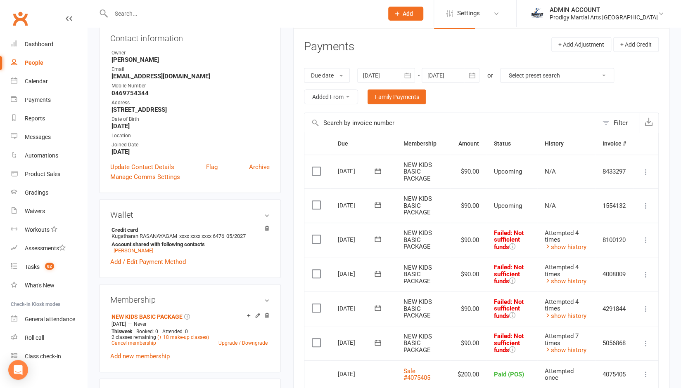
scroll to position [0, 0]
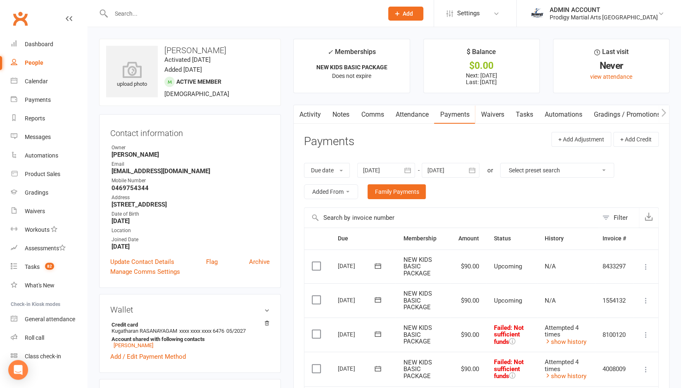
click at [313, 114] on link "Activity" at bounding box center [309, 114] width 33 height 19
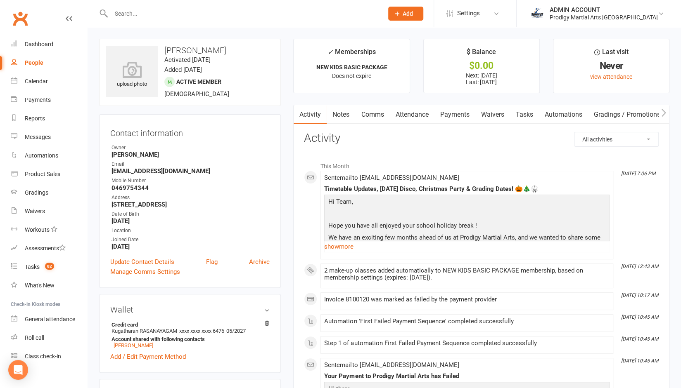
click at [374, 113] on link "Comms" at bounding box center [372, 114] width 34 height 19
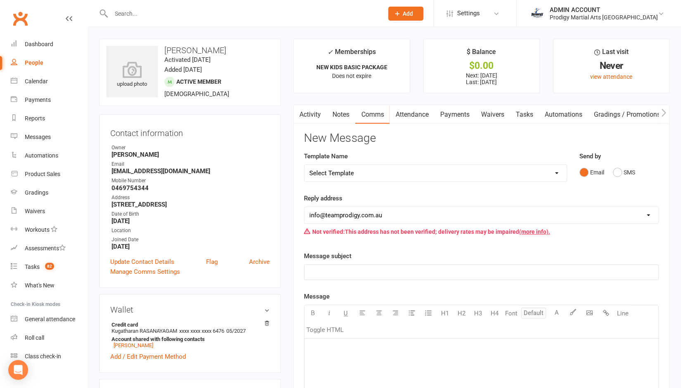
click at [345, 169] on select "Select Template [Email] Existing Member Transfer to Clubworx [Email] Active Kid…" at bounding box center [435, 173] width 262 height 17
select select "4"
click at [304, 165] on select "Select Template [Email] Existing Member Transfer to Clubworx [Email] Active Kid…" at bounding box center [435, 173] width 262 height 17
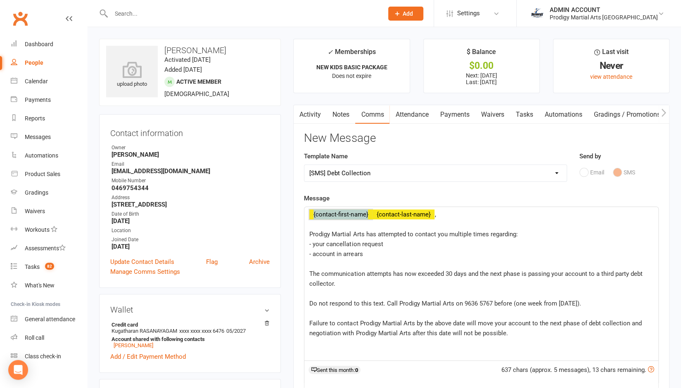
drag, startPoint x: 306, startPoint y: 214, endPoint x: 433, endPoint y: 216, distance: 127.2
click at [433, 216] on div "﻿ {contact-first-name} ﻿ {contact-last-name} , ﻿ Prodigy Martial Arts has attem…" at bounding box center [481, 284] width 354 height 154
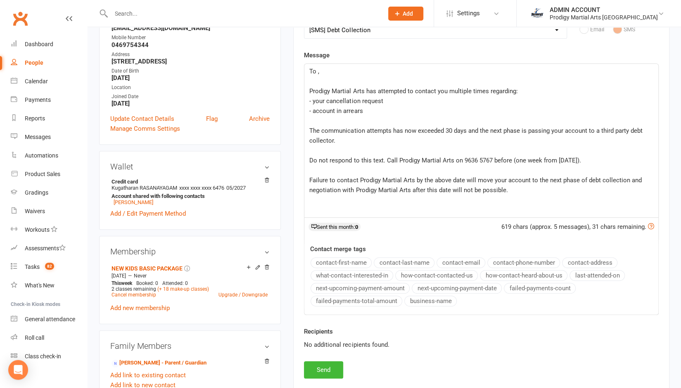
scroll to position [143, 0]
drag, startPoint x: 110, startPoint y: 203, endPoint x: 140, endPoint y: 206, distance: 30.4
click at [140, 206] on li "Credit card Kugatharan RASANAYAGAM xxxx xxxx xxxx 6476 05/2027 Account shared w…" at bounding box center [189, 192] width 159 height 29
copy link "Kugatharan"
click at [317, 71] on span "To ," at bounding box center [314, 71] width 10 height 7
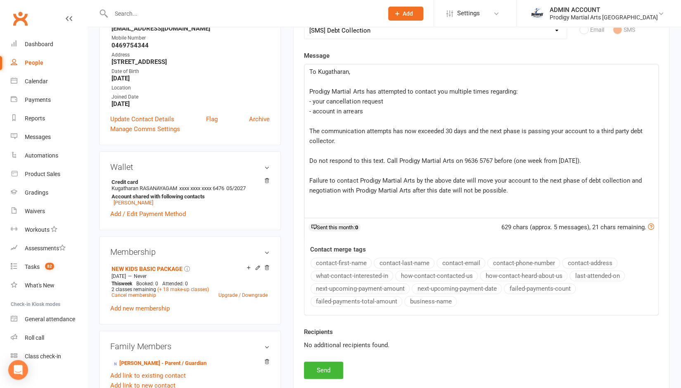
click at [311, 101] on span "- your cancellation request" at bounding box center [345, 101] width 73 height 7
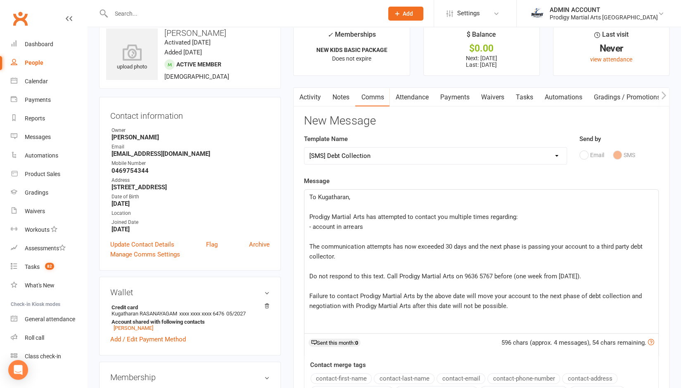
scroll to position [0, 0]
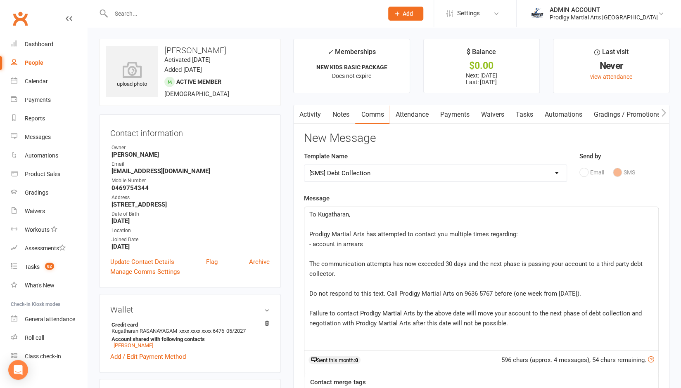
click at [365, 119] on link "Comms" at bounding box center [372, 114] width 34 height 19
click at [363, 180] on select "Select Template [Email] Existing Member Transfer to Clubworx [Email] Active Kid…" at bounding box center [435, 173] width 262 height 17
select select "3"
click at [304, 165] on select "Select Template [Email] Existing Member Transfer to Clubworx [Email] Active Kid…" at bounding box center [435, 173] width 262 height 17
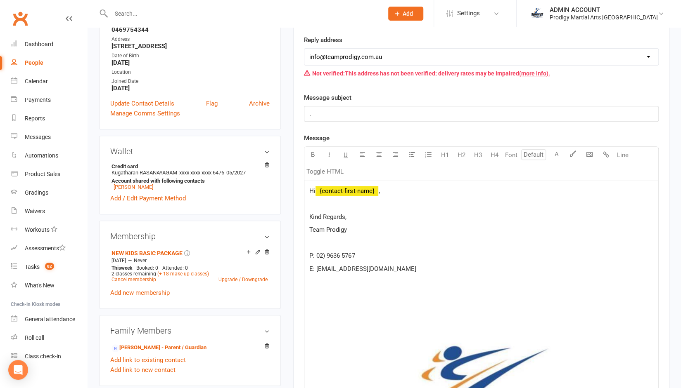
scroll to position [159, 0]
click at [317, 188] on span "﻿ {contact-first-name}" at bounding box center [346, 190] width 63 height 7
click at [319, 188] on span "﻿ {contact-first-name}" at bounding box center [346, 190] width 63 height 7
click at [325, 188] on span "﻿ {contact-first-name}" at bounding box center [346, 190] width 63 height 7
click at [345, 189] on span "﻿ {contact-first-name}" at bounding box center [346, 190] width 63 height 7
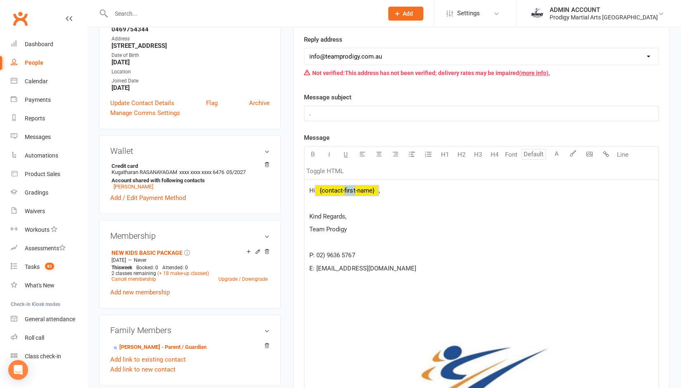
click at [345, 189] on span "﻿ {contact-first-name}" at bounding box center [346, 190] width 63 height 7
click at [356, 193] on p "Hi ﻿ {contact-first-name} ," at bounding box center [481, 191] width 344 height 10
click at [379, 189] on span "," at bounding box center [378, 190] width 1 height 7
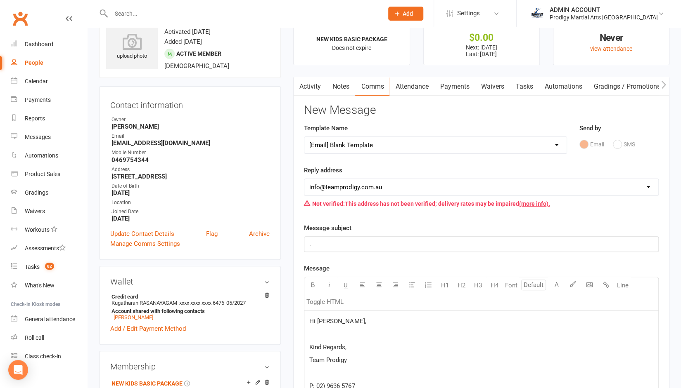
scroll to position [28, 0]
click at [125, 143] on strong "Kuki2454@gmail.com" at bounding box center [190, 143] width 158 height 7
click at [323, 330] on p at bounding box center [481, 335] width 344 height 10
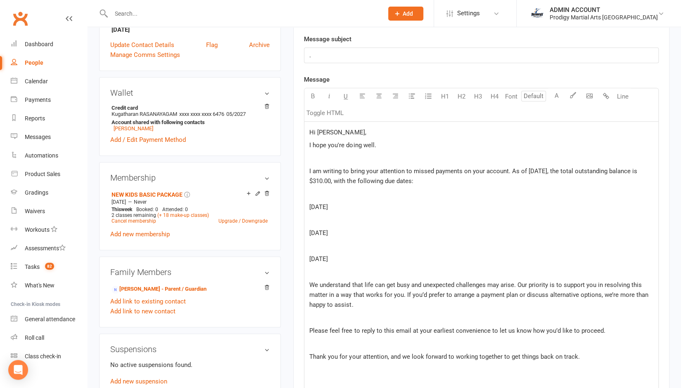
scroll to position [216, 0]
click at [317, 181] on span "I am writing to bring your attention to missed payments on your account. As of …" at bounding box center [473, 176] width 329 height 17
click at [310, 206] on span "[DATE]" at bounding box center [318, 207] width 19 height 7
drag, startPoint x: 310, startPoint y: 232, endPoint x: 330, endPoint y: 233, distance: 20.7
click at [328, 233] on span "[DATE]" at bounding box center [318, 233] width 19 height 7
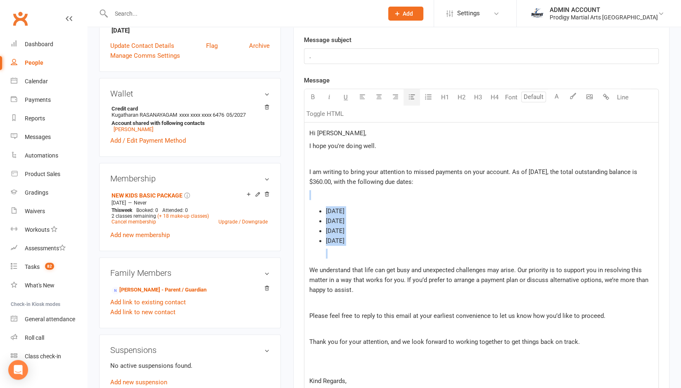
click at [411, 98] on icon "button" at bounding box center [412, 97] width 6 height 6
click at [359, 196] on p "﻿" at bounding box center [481, 195] width 344 height 10
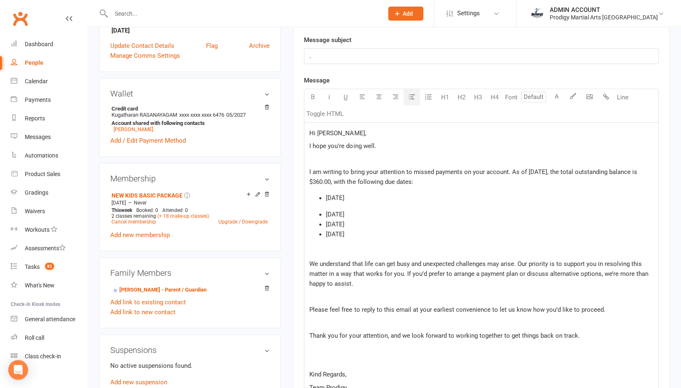
click at [409, 96] on icon "button" at bounding box center [412, 97] width 6 height 6
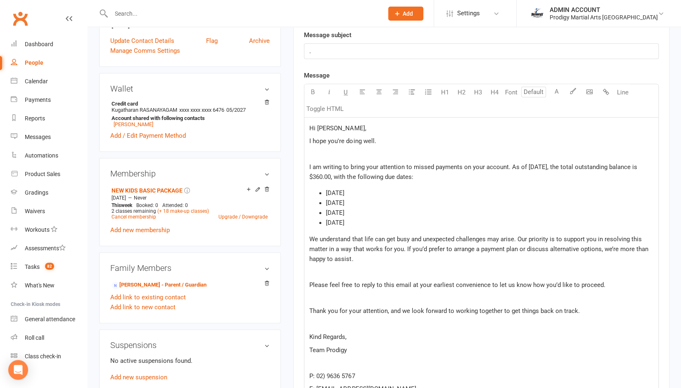
scroll to position [135, 0]
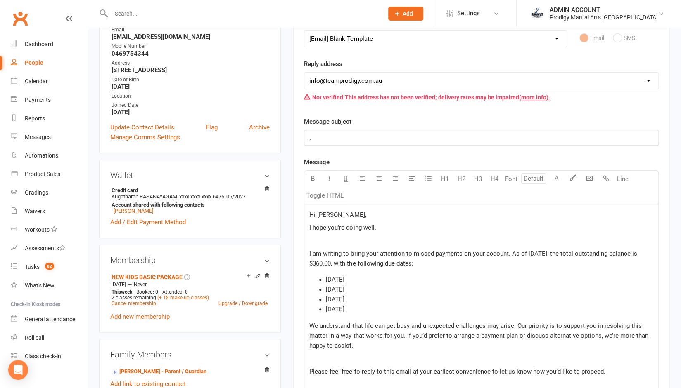
click at [371, 81] on select "hello@clubworx.com info@teamprodigy.com.au operations@teamprodigy.com.au aplaza…" at bounding box center [481, 81] width 354 height 17
select select "2"
click at [304, 73] on select "hello@clubworx.com info@teamprodigy.com.au operations@teamprodigy.com.au aplaza…" at bounding box center [481, 81] width 354 height 17
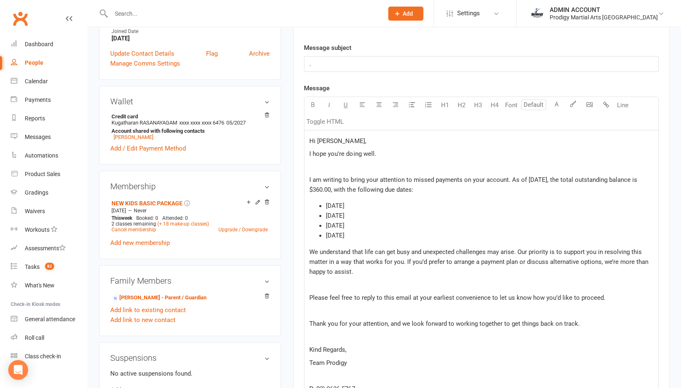
scroll to position [209, 0]
click at [386, 297] on span "Please feel free to reply to this email at your earliest convenience to let us …" at bounding box center [457, 297] width 296 height 7
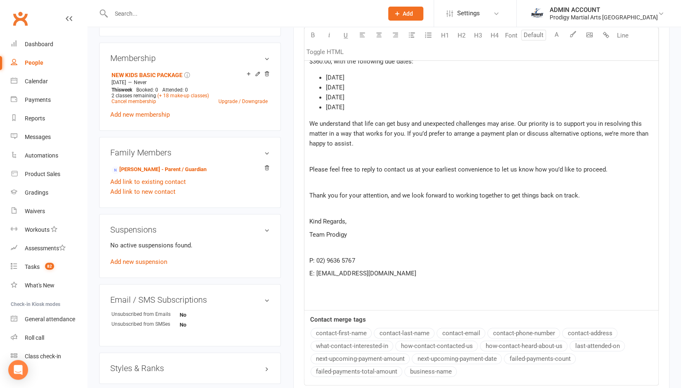
scroll to position [465, 0]
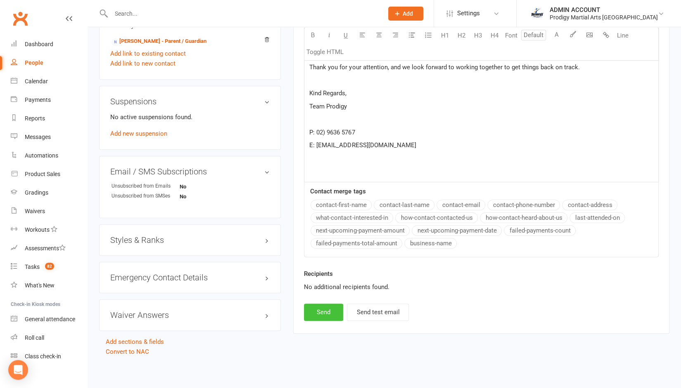
click at [318, 305] on button "Send" at bounding box center [323, 312] width 39 height 17
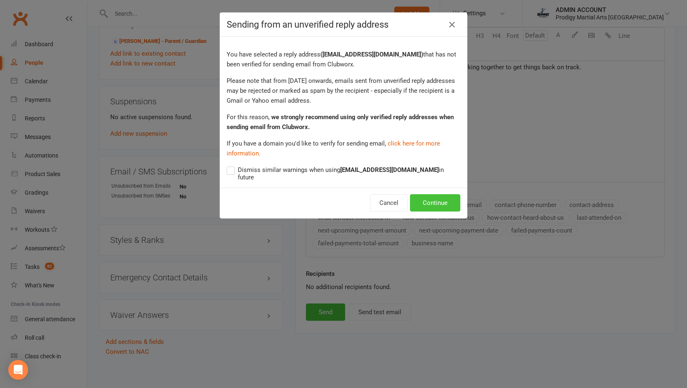
click at [419, 194] on button "Continue" at bounding box center [435, 202] width 50 height 17
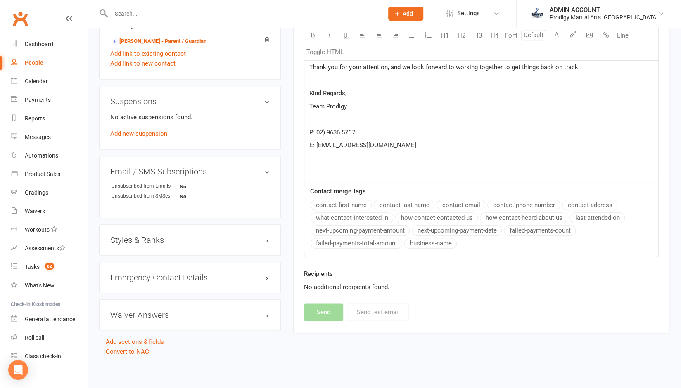
select select
select select "1"
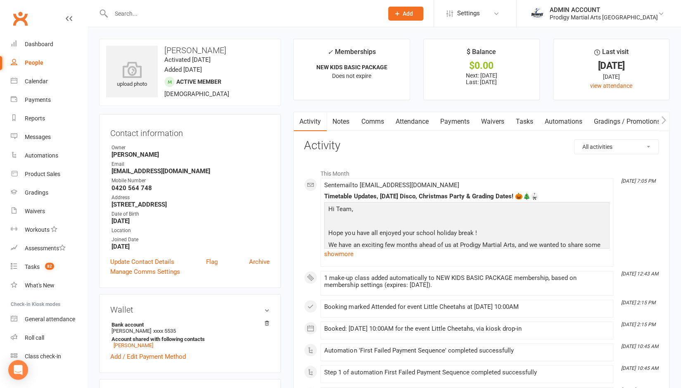
click at [452, 125] on link "Payments" at bounding box center [454, 121] width 41 height 19
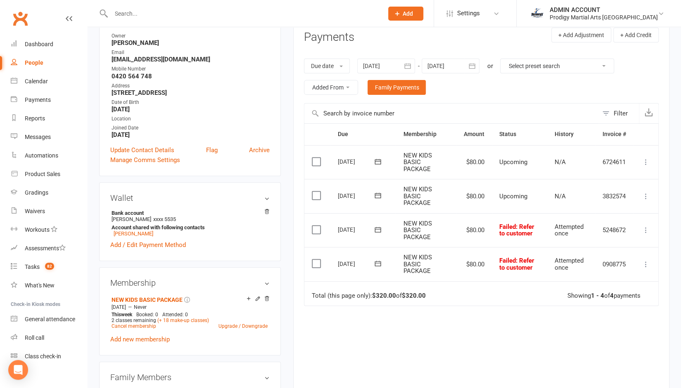
scroll to position [112, 0]
click at [412, 64] on icon "button" at bounding box center [407, 66] width 8 height 8
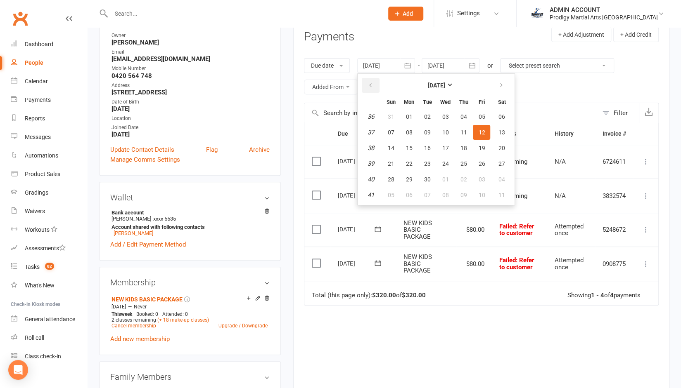
click at [372, 85] on icon "button" at bounding box center [370, 85] width 6 height 7
click at [392, 132] on span "03" at bounding box center [390, 132] width 7 height 7
type input "03 Aug 2025"
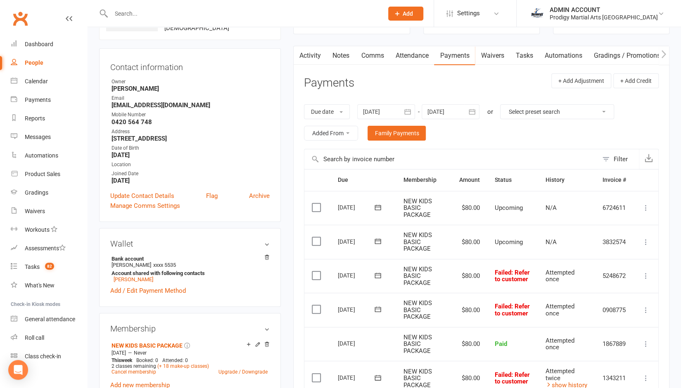
scroll to position [1, 0]
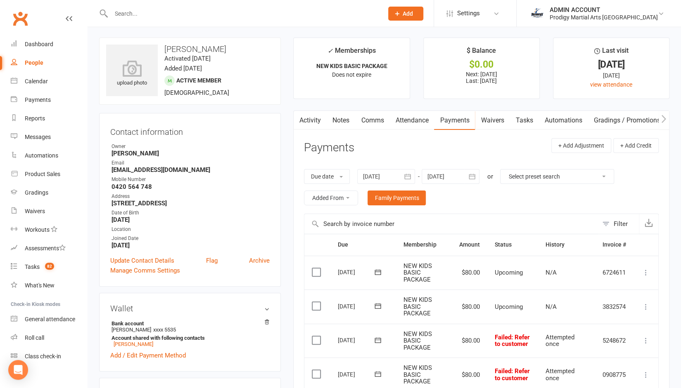
click at [373, 121] on link "Comms" at bounding box center [372, 120] width 34 height 19
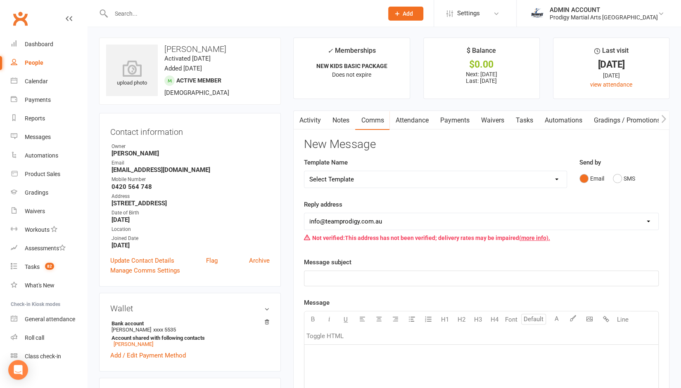
click at [344, 179] on select "Select Template [Email] Existing Member Transfer to Clubworx [Email] Active Kid…" at bounding box center [435, 179] width 262 height 17
select select "3"
click at [304, 171] on select "Select Template [Email] Existing Member Transfer to Clubworx [Email] Active Kid…" at bounding box center [435, 179] width 262 height 17
click at [343, 216] on select "hello@clubworx.com info@teamprodigy.com.au operations@teamprodigy.com.au aplaza…" at bounding box center [481, 221] width 354 height 17
select select "2"
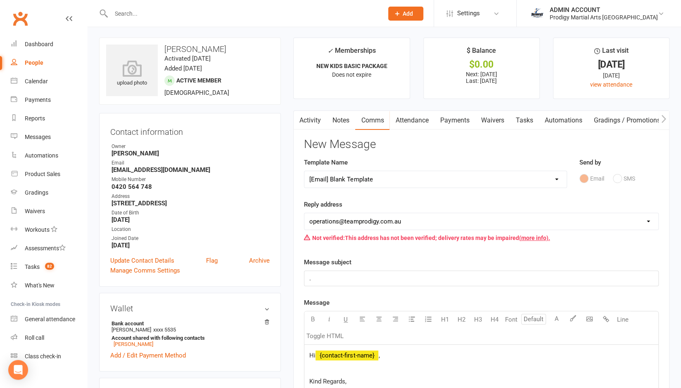
click at [304, 213] on select "hello@clubworx.com info@teamprodigy.com.au operations@teamprodigy.com.au aplaza…" at bounding box center [481, 221] width 354 height 17
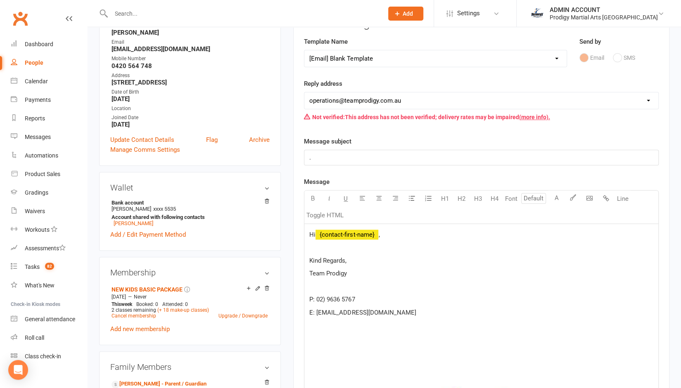
scroll to position [126, 0]
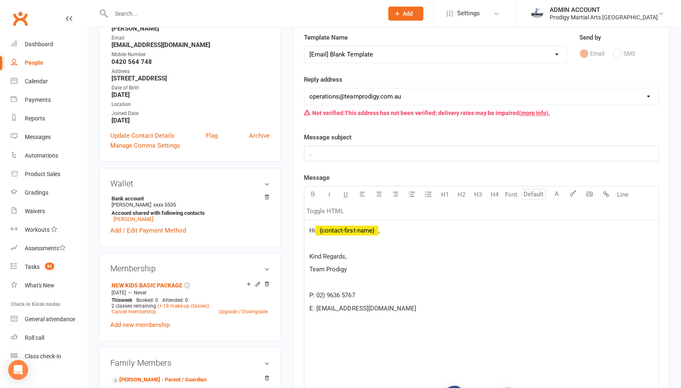
click at [319, 152] on p "." at bounding box center [481, 154] width 344 height 10
click at [317, 227] on span "﻿ {contact-first-name}" at bounding box center [346, 230] width 63 height 7
click at [315, 230] on span "Hi" at bounding box center [312, 230] width 6 height 7
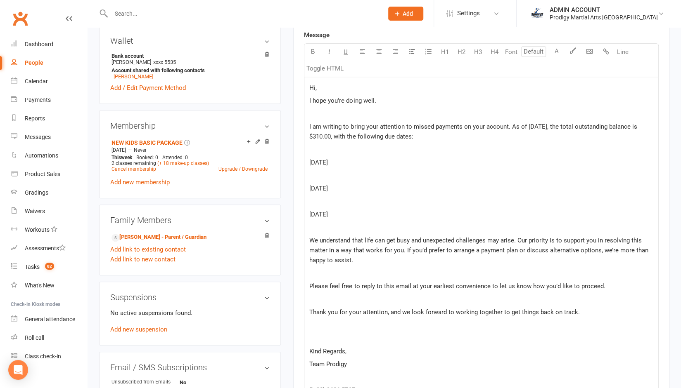
scroll to position [268, 0]
click at [329, 117] on p "﻿" at bounding box center [481, 115] width 344 height 10
drag, startPoint x: 309, startPoint y: 161, endPoint x: 330, endPoint y: 162, distance: 21.1
click at [328, 162] on span "16 May 2025" at bounding box center [318, 163] width 19 height 7
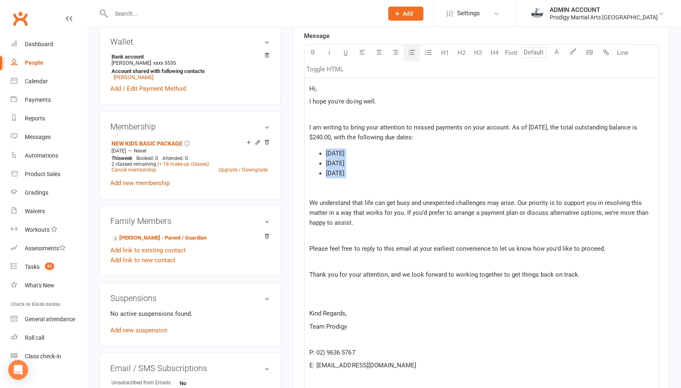
click at [412, 50] on icon "button" at bounding box center [412, 52] width 6 height 6
click at [348, 234] on p "﻿" at bounding box center [481, 236] width 344 height 10
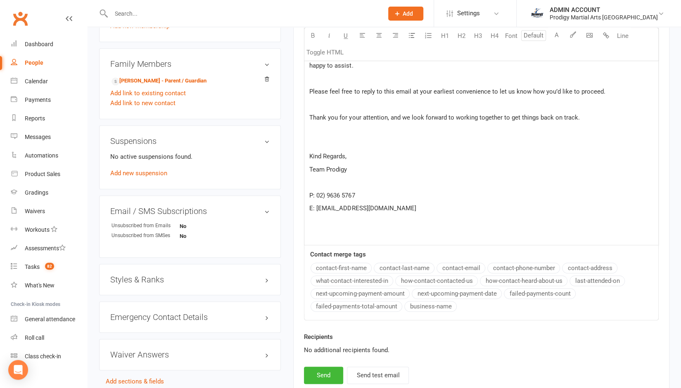
scroll to position [440, 0]
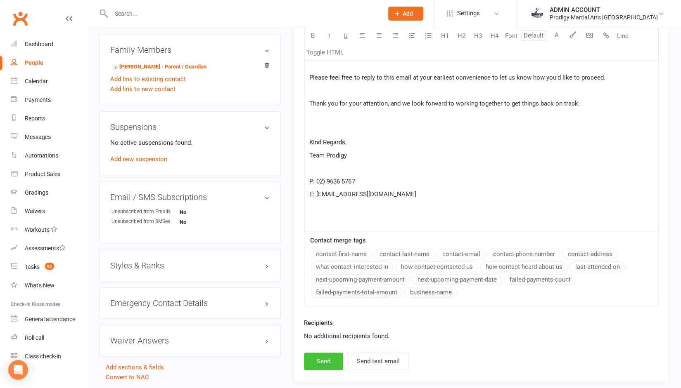
click at [324, 359] on button "Send" at bounding box center [323, 361] width 39 height 17
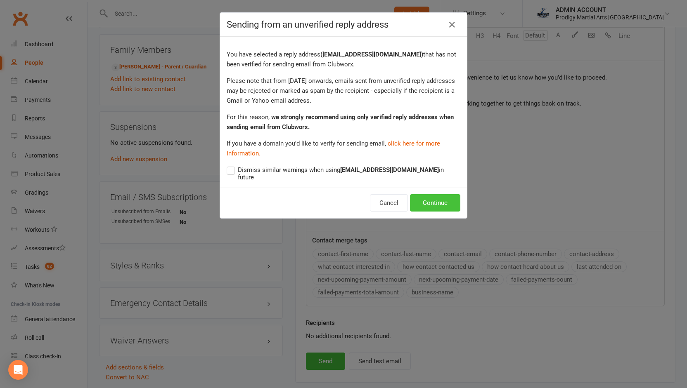
click at [432, 194] on button "Continue" at bounding box center [435, 202] width 50 height 17
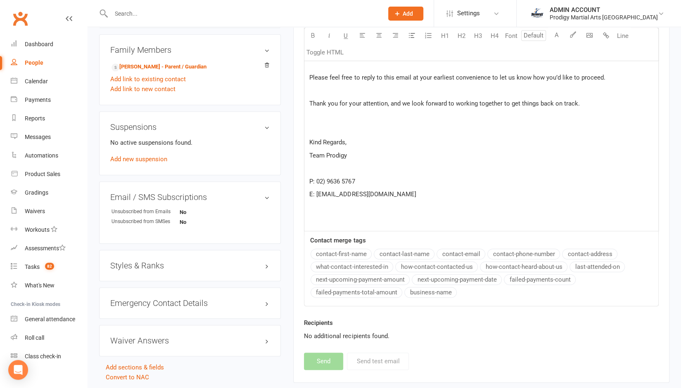
select select
select select "1"
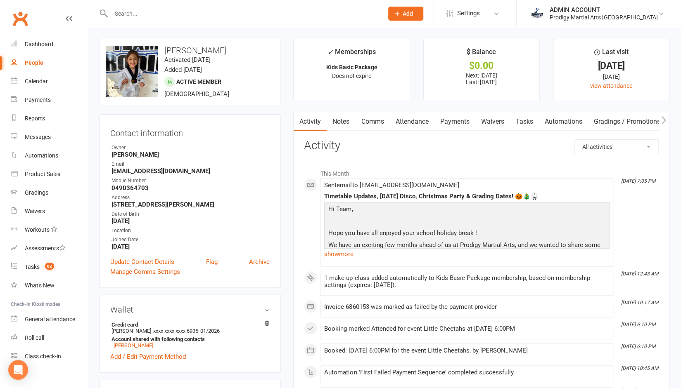
click at [410, 121] on link "Attendance" at bounding box center [411, 121] width 45 height 19
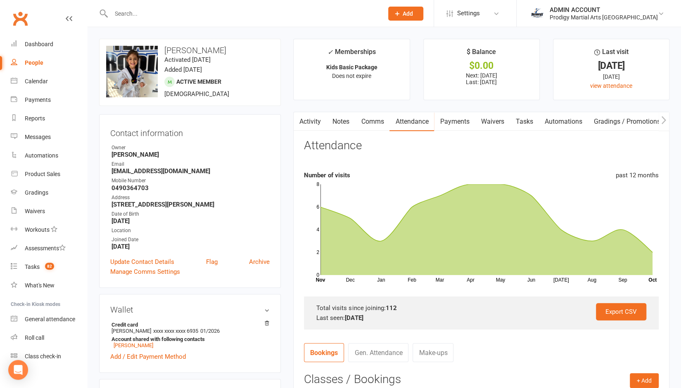
click at [460, 117] on link "Payments" at bounding box center [454, 121] width 41 height 19
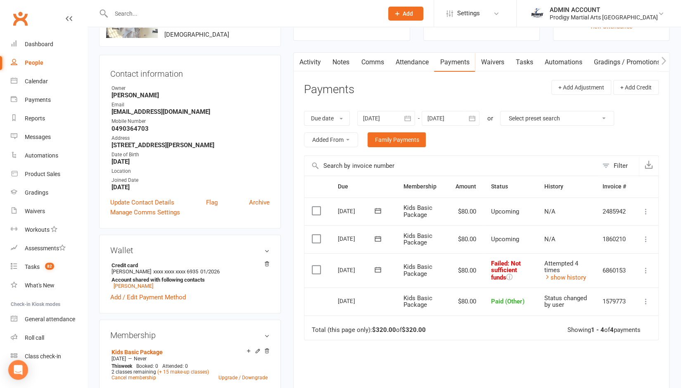
scroll to position [60, 0]
click at [566, 272] on div "Attempted 4 times" at bounding box center [566, 267] width 44 height 14
click at [566, 279] on link "show history" at bounding box center [565, 277] width 42 height 7
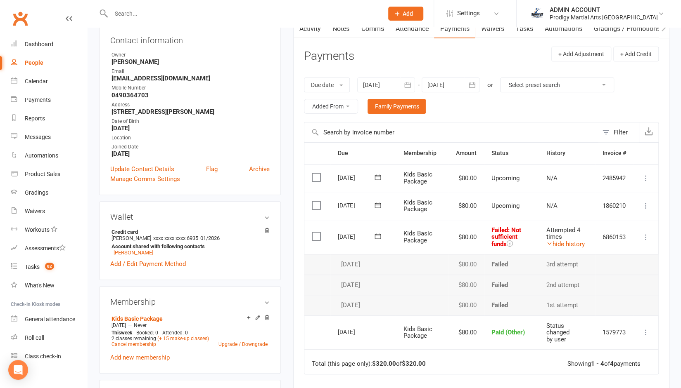
scroll to position [92, 0]
click at [381, 82] on div at bounding box center [386, 85] width 58 height 15
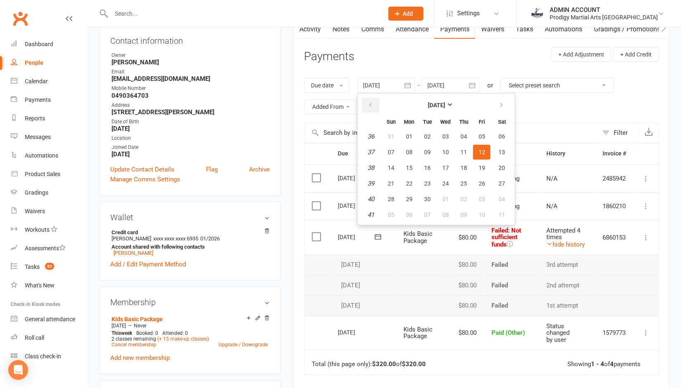
click at [371, 106] on icon "button" at bounding box center [370, 105] width 6 height 7
click at [409, 177] on button "18" at bounding box center [408, 183] width 17 height 15
type input "[DATE]"
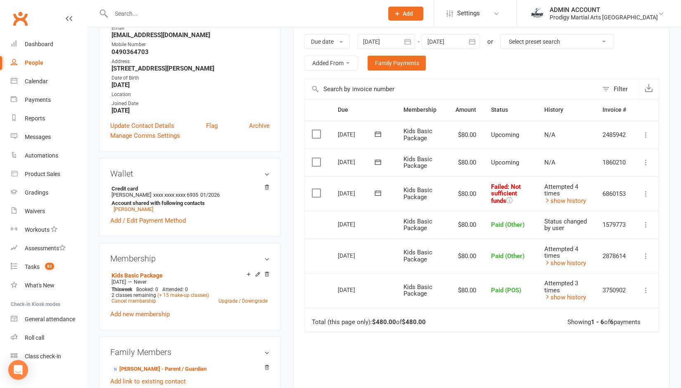
scroll to position [137, 0]
click at [558, 260] on link "show history" at bounding box center [565, 262] width 42 height 7
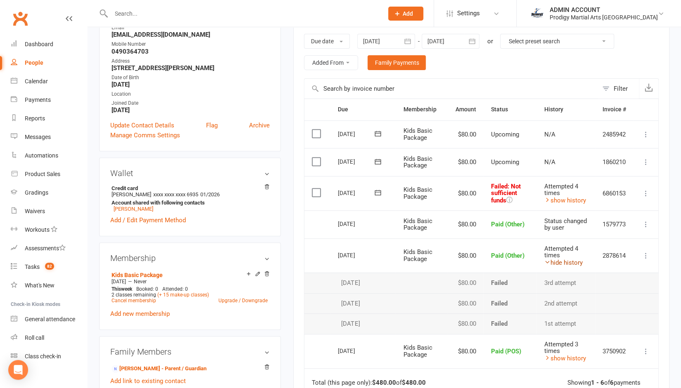
click at [558, 260] on link "hide history" at bounding box center [563, 262] width 38 height 7
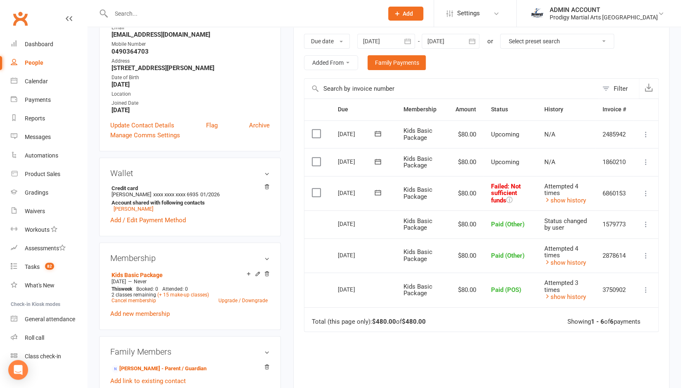
scroll to position [0, 0]
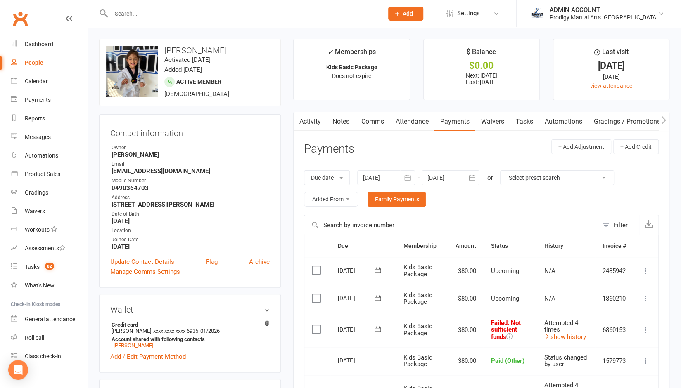
click at [312, 121] on link "Activity" at bounding box center [309, 121] width 33 height 19
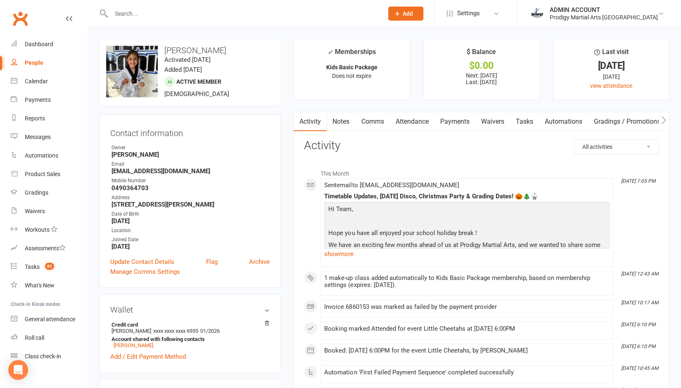
click at [454, 118] on link "Payments" at bounding box center [454, 121] width 41 height 19
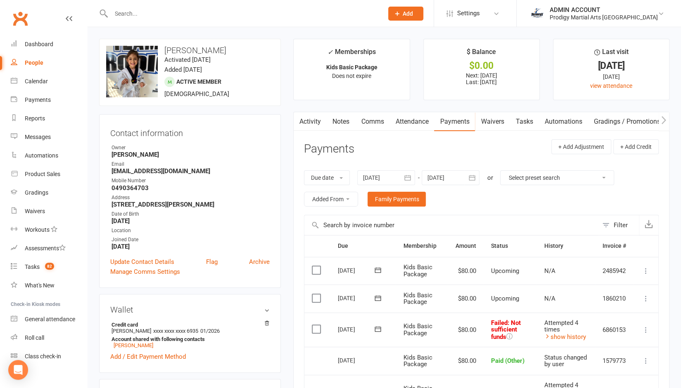
click at [367, 120] on link "Comms" at bounding box center [372, 121] width 34 height 19
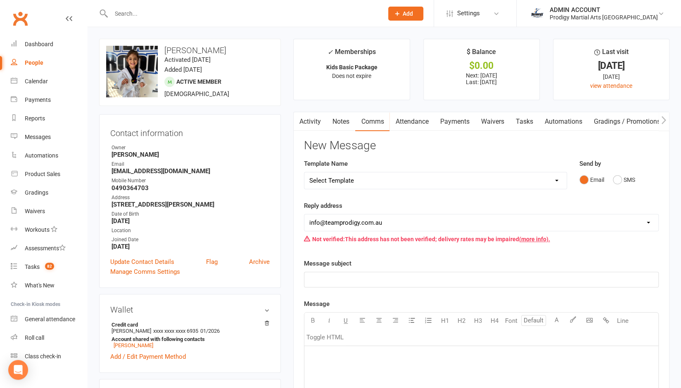
click at [350, 182] on select "Select Template [Email] Existing Member Transfer to Clubworx [Email] Active Kid…" at bounding box center [435, 181] width 262 height 17
select select "3"
click at [304, 173] on select "Select Template [Email] Existing Member Transfer to Clubworx [Email] Active Kid…" at bounding box center [435, 181] width 262 height 17
click at [321, 280] on p "." at bounding box center [481, 280] width 344 height 10
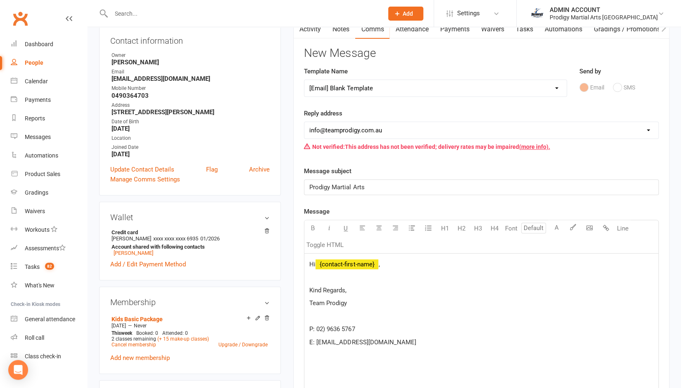
scroll to position [93, 0]
click at [315, 265] on span "Hi" at bounding box center [312, 263] width 6 height 7
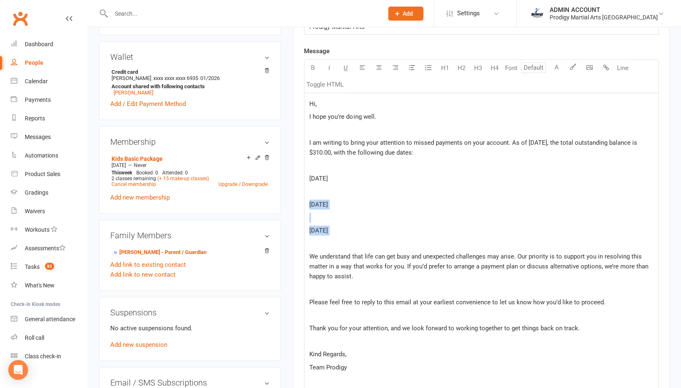
scroll to position [251, 0]
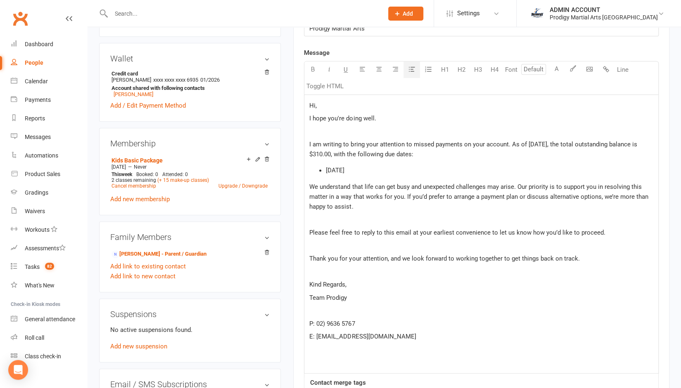
click at [410, 69] on icon "button" at bounding box center [412, 69] width 6 height 6
click at [319, 151] on span "I am writing to bring your attention to missed payments on your account. As of …" at bounding box center [473, 149] width 329 height 17
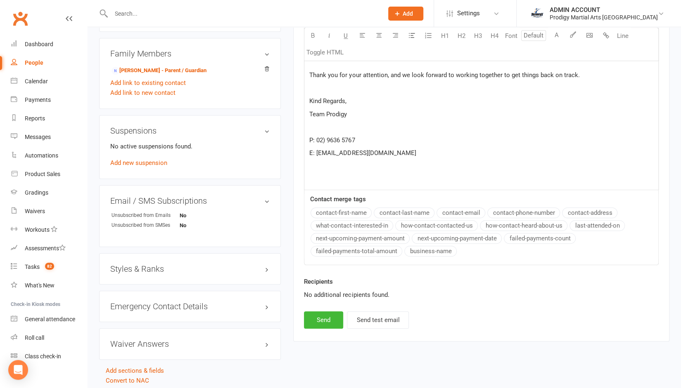
scroll to position [437, 0]
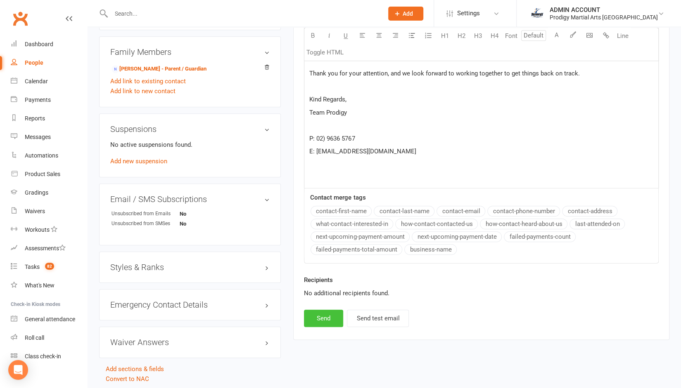
click at [321, 316] on button "Send" at bounding box center [323, 318] width 39 height 17
select select
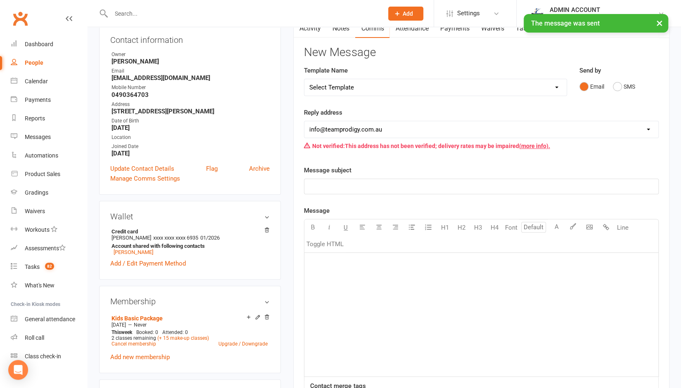
scroll to position [0, 0]
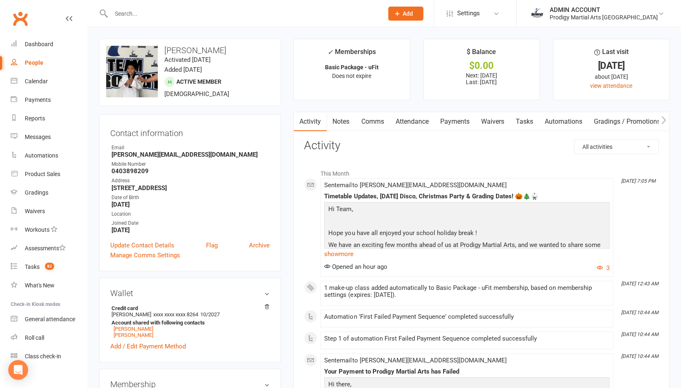
click at [445, 117] on link "Payments" at bounding box center [454, 121] width 41 height 19
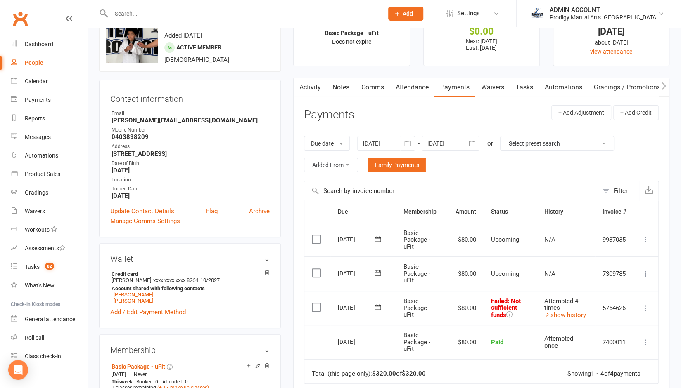
scroll to position [35, 0]
click at [378, 308] on icon at bounding box center [378, 307] width 8 height 8
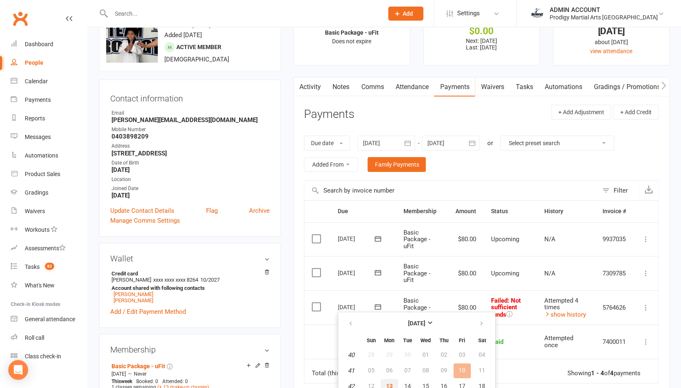
click at [389, 382] on button "13" at bounding box center [389, 386] width 17 height 15
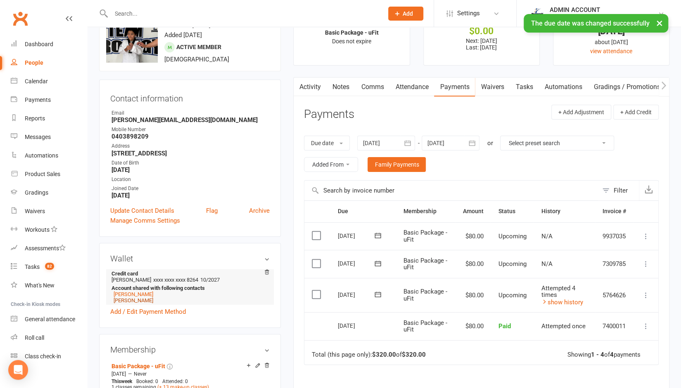
click at [133, 301] on link "[PERSON_NAME]" at bounding box center [134, 301] width 40 height 6
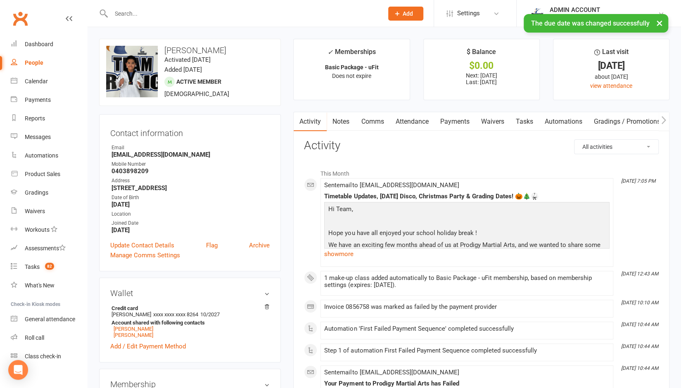
click at [456, 119] on link "Payments" at bounding box center [454, 121] width 41 height 19
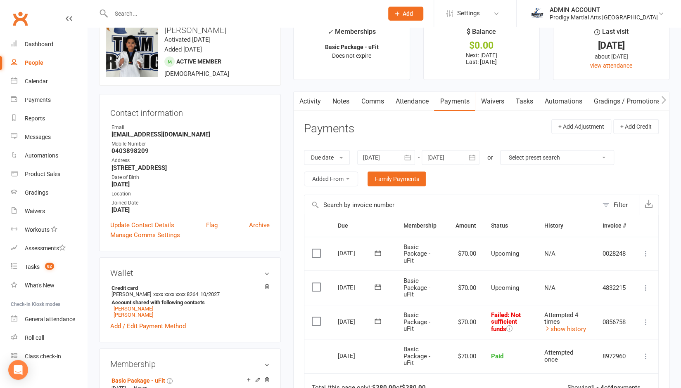
scroll to position [21, 0]
click at [376, 317] on icon at bounding box center [378, 321] width 8 height 8
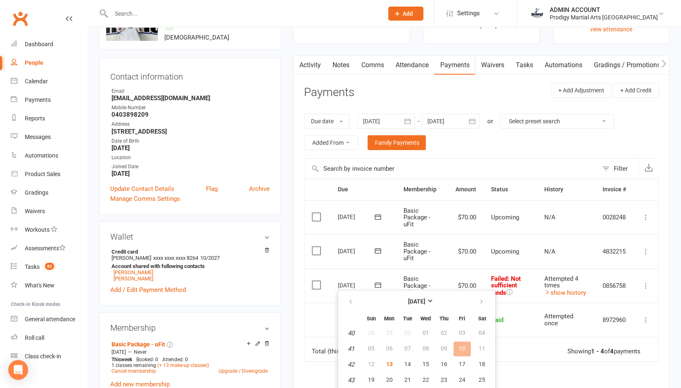
scroll to position [57, 0]
click at [387, 363] on span "13" at bounding box center [389, 363] width 7 height 7
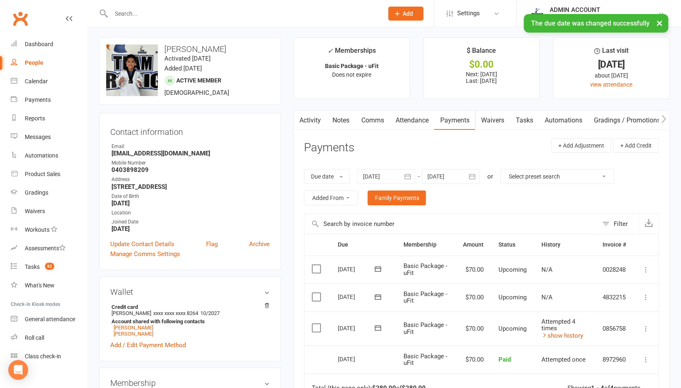
scroll to position [0, 0]
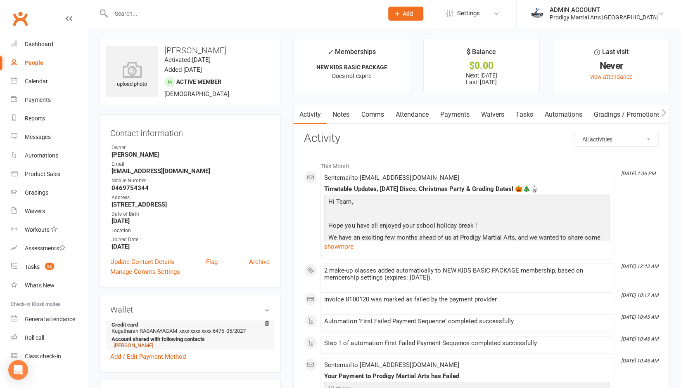
click at [148, 345] on link "Kugatharan Rasanayagam" at bounding box center [134, 346] width 40 height 6
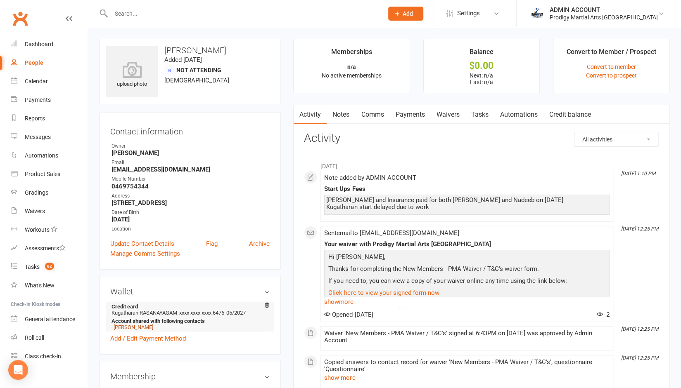
click at [148, 329] on link "Nadeeb Rasanayagam" at bounding box center [134, 327] width 40 height 6
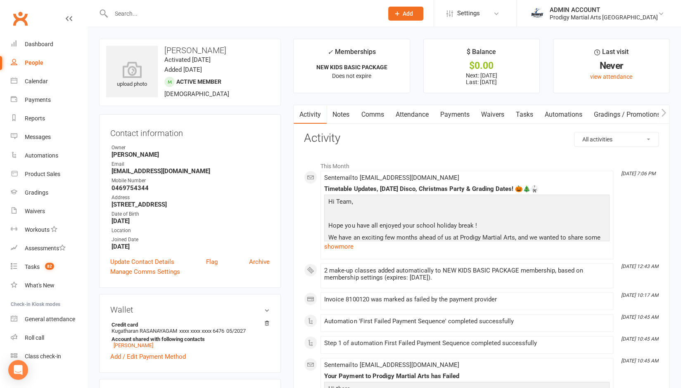
click at [337, 113] on link "Notes" at bounding box center [341, 114] width 28 height 19
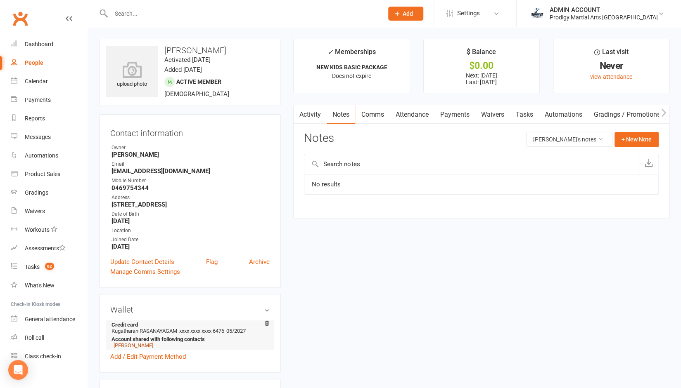
click at [146, 348] on link "Kugatharan Rasanayagam" at bounding box center [134, 346] width 40 height 6
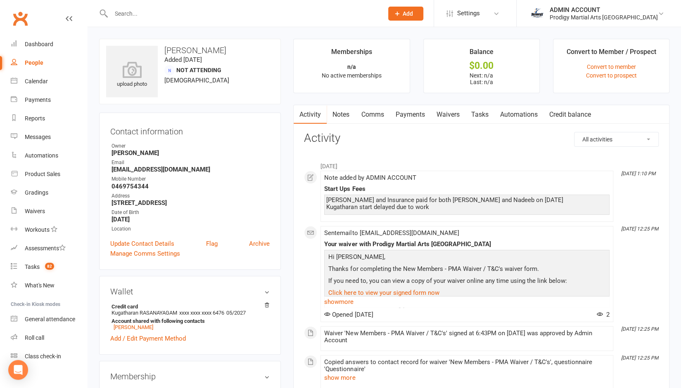
click at [336, 113] on link "Notes" at bounding box center [341, 114] width 28 height 19
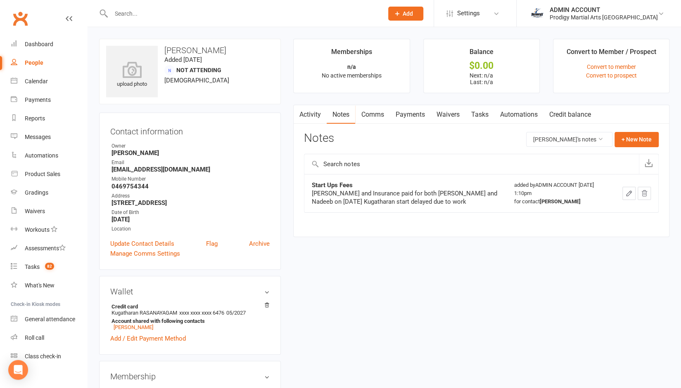
click at [414, 113] on link "Payments" at bounding box center [409, 114] width 41 height 19
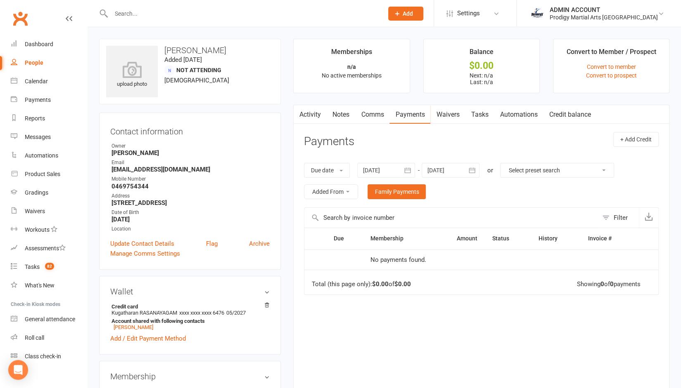
click at [410, 171] on icon "button" at bounding box center [407, 170] width 8 height 8
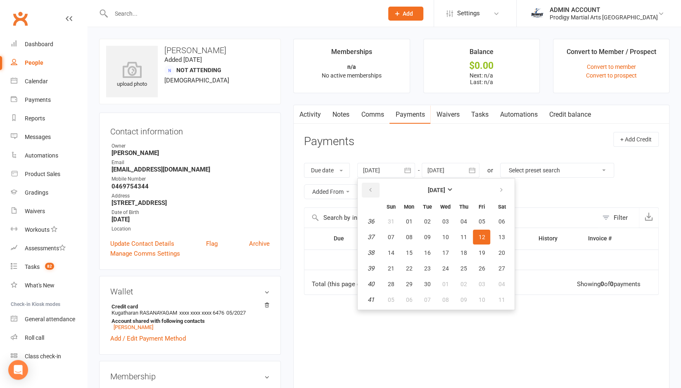
click at [370, 187] on icon "button" at bounding box center [370, 190] width 6 height 7
click at [392, 219] on span "01" at bounding box center [390, 221] width 7 height 7
type input "01 Jun 2025"
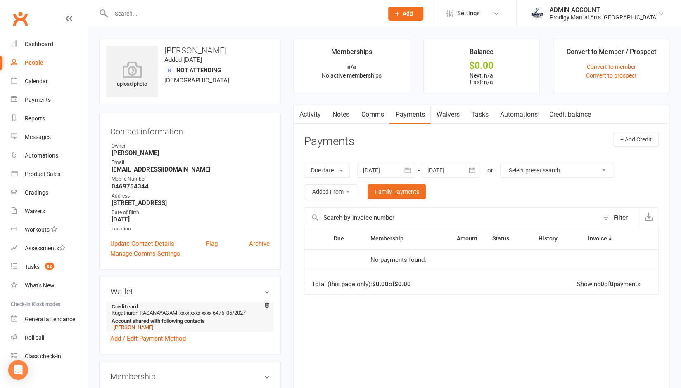
click at [153, 328] on link "Nadeeb Rasanayagam" at bounding box center [134, 327] width 40 height 6
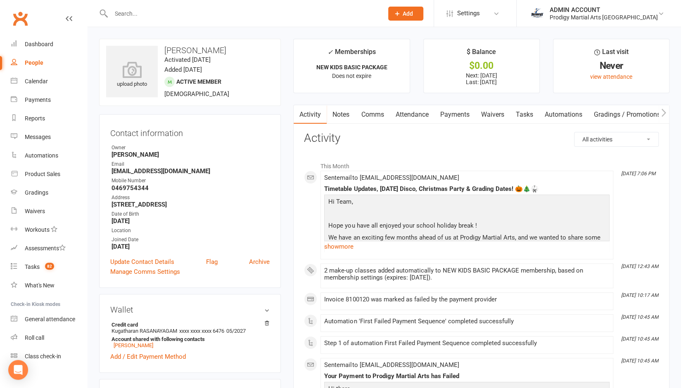
click at [451, 114] on link "Payments" at bounding box center [454, 114] width 41 height 19
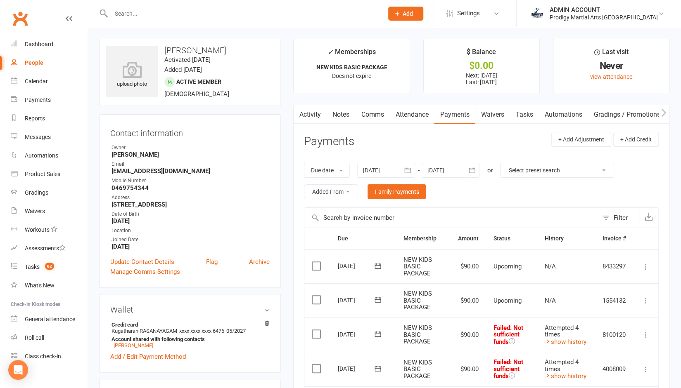
click at [391, 168] on div at bounding box center [386, 170] width 58 height 15
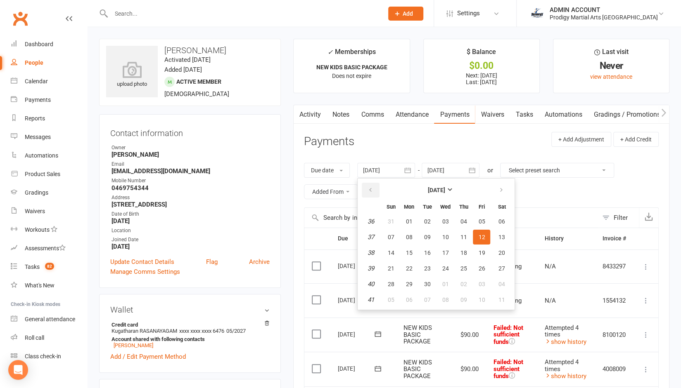
click at [370, 192] on icon "button" at bounding box center [370, 190] width 6 height 7
click at [390, 238] on span "08" at bounding box center [390, 237] width 7 height 7
type input "08 Jun 2025"
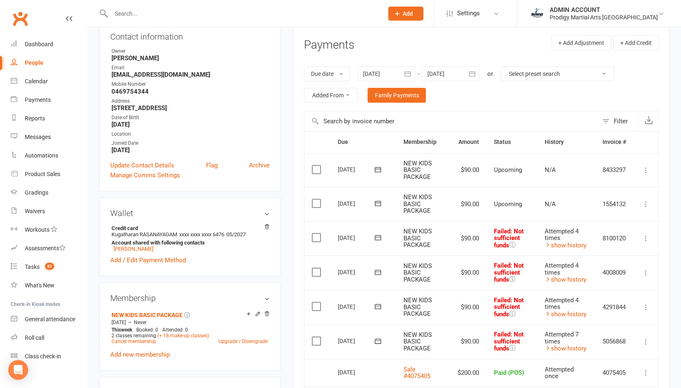
scroll to position [96, 0]
click at [559, 348] on link "show history" at bounding box center [565, 348] width 42 height 7
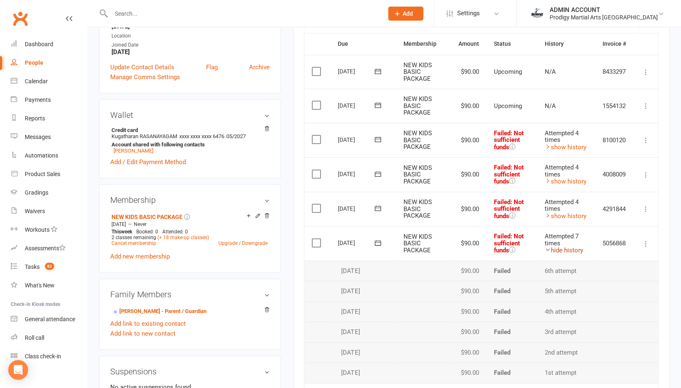
scroll to position [194, 0]
click at [559, 213] on link "show history" at bounding box center [565, 216] width 42 height 7
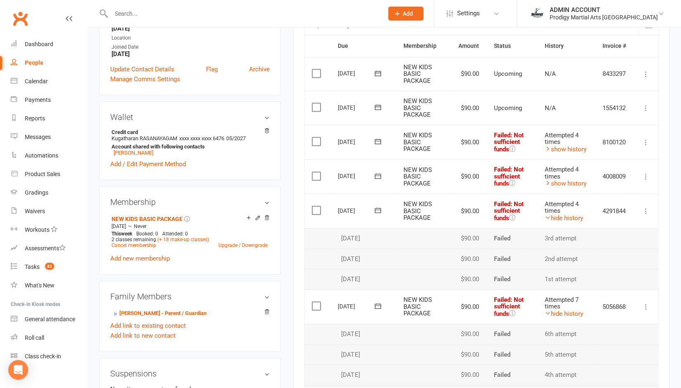
scroll to position [192, 0]
click at [550, 181] on link "show history" at bounding box center [565, 184] width 42 height 7
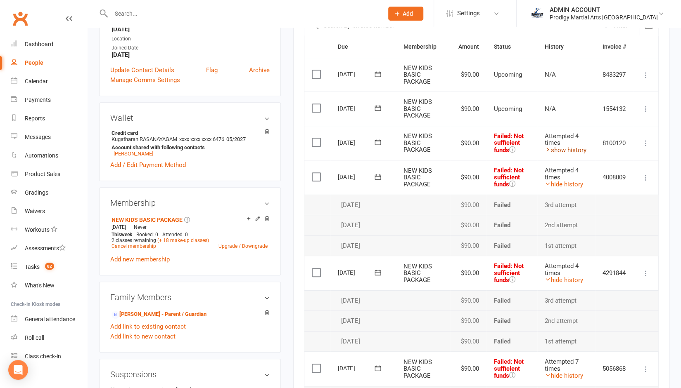
click at [562, 147] on link "show history" at bounding box center [565, 150] width 42 height 7
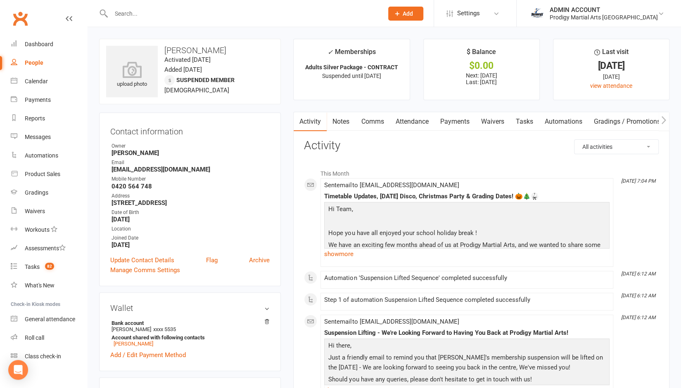
click at [456, 118] on link "Payments" at bounding box center [454, 121] width 41 height 19
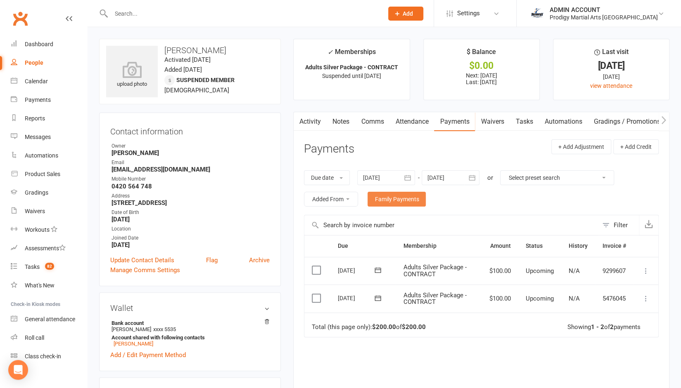
click at [398, 194] on link "Family Payments" at bounding box center [396, 199] width 58 height 15
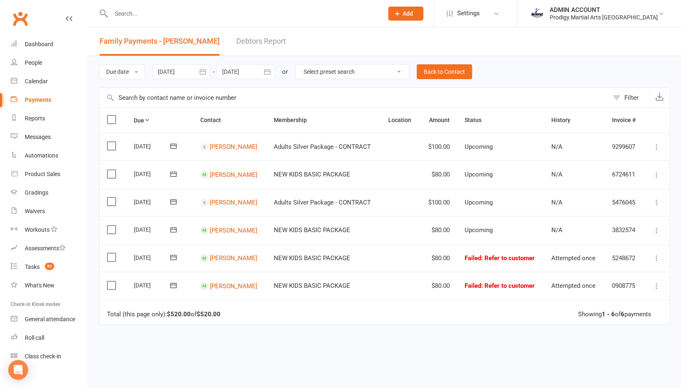
click at [200, 72] on icon "button" at bounding box center [203, 72] width 8 height 8
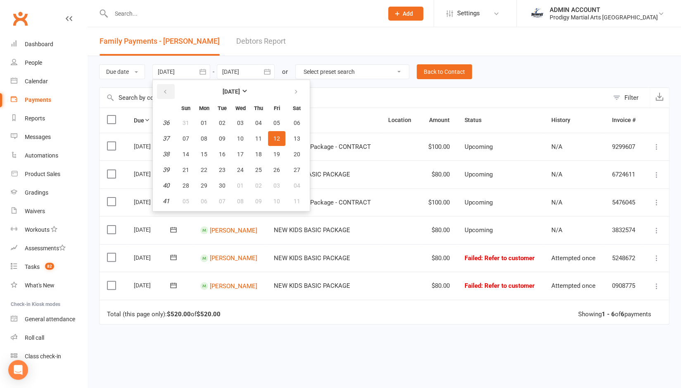
click at [168, 90] on icon "button" at bounding box center [165, 92] width 6 height 7
click at [238, 176] on button "20" at bounding box center [240, 170] width 17 height 15
type input "[DATE]"
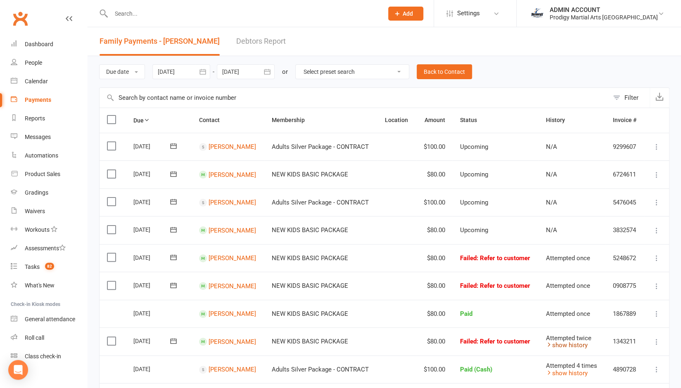
click at [560, 345] on link "show history" at bounding box center [567, 345] width 42 height 7
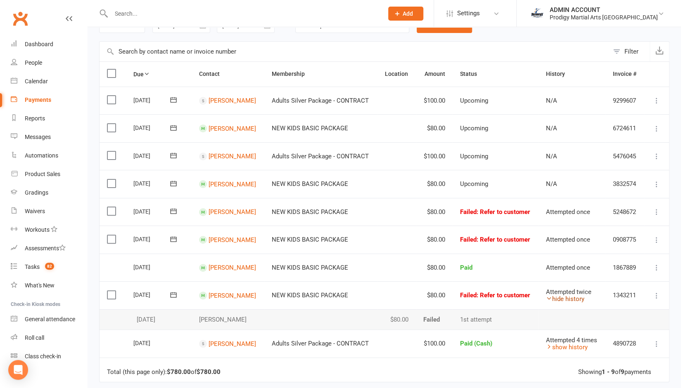
scroll to position [47, 0]
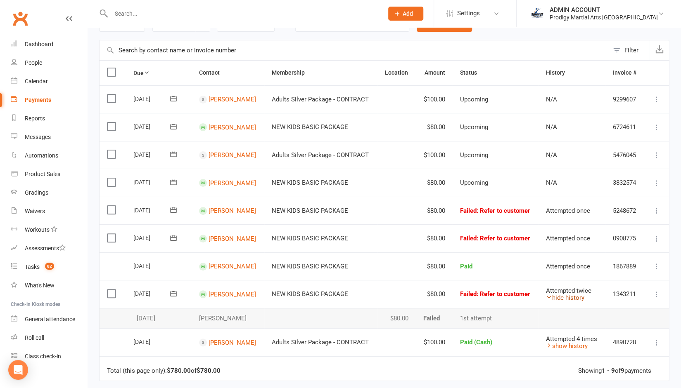
click at [560, 345] on link "show history" at bounding box center [567, 346] width 42 height 7
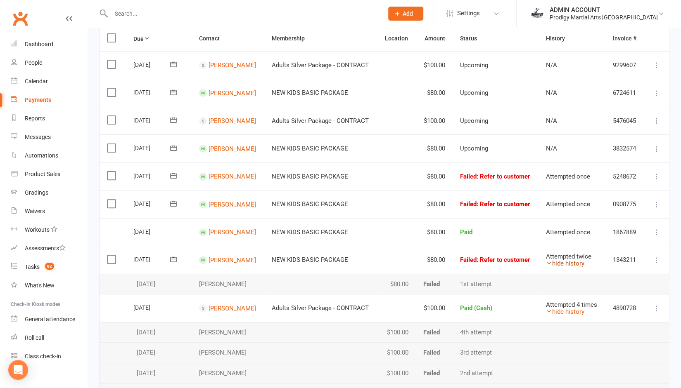
scroll to position [80, 0]
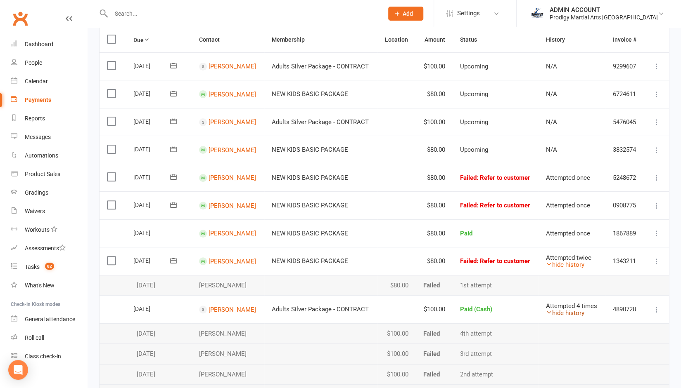
click at [565, 312] on link "hide history" at bounding box center [565, 313] width 38 height 7
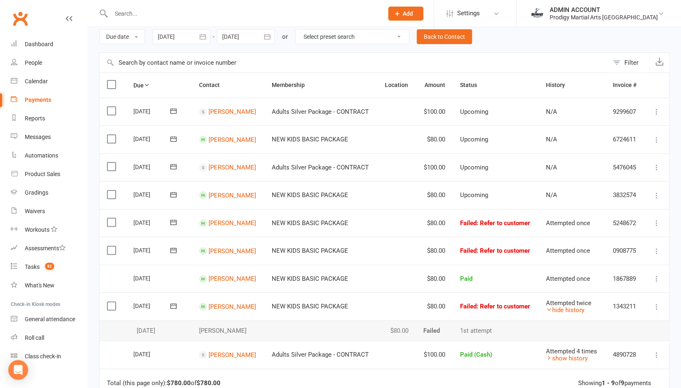
scroll to position [32, 0]
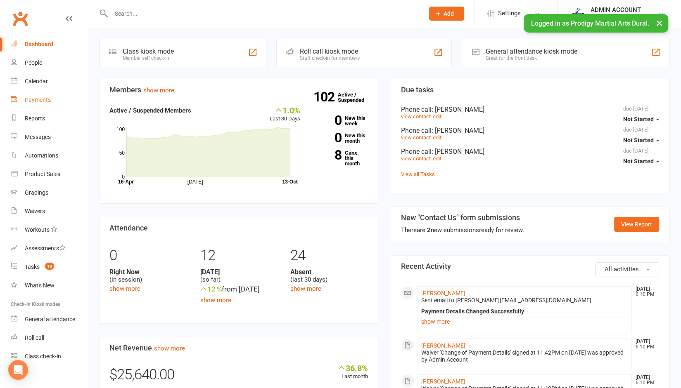
click at [28, 99] on div "Payments" at bounding box center [38, 100] width 26 height 7
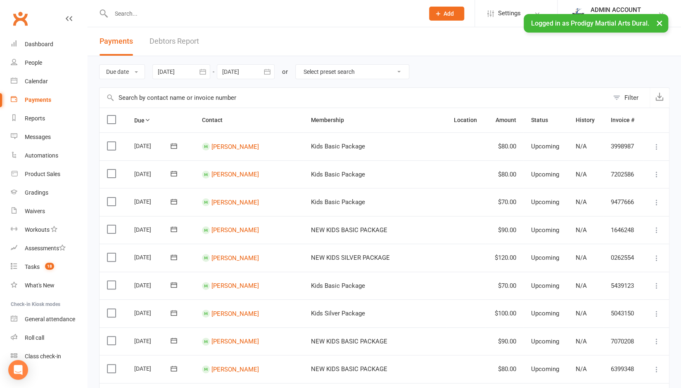
click at [160, 40] on link "Debtors Report" at bounding box center [174, 41] width 50 height 28
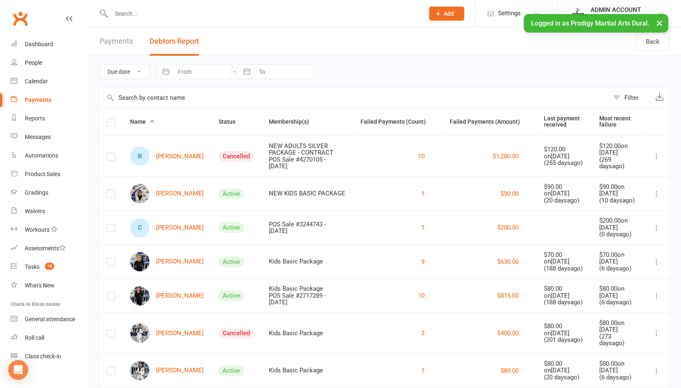
click at [109, 124] on label at bounding box center [111, 124] width 8 height 0
click at [109, 119] on input "checkbox" at bounding box center [111, 119] width 8 height 0
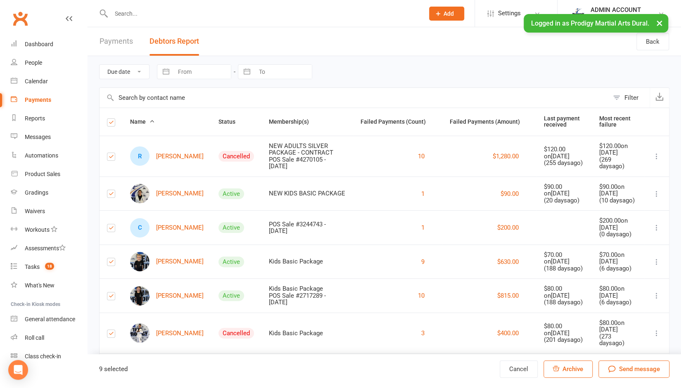
click at [109, 124] on label at bounding box center [111, 124] width 8 height 0
click at [109, 119] on input "checkbox" at bounding box center [111, 119] width 8 height 0
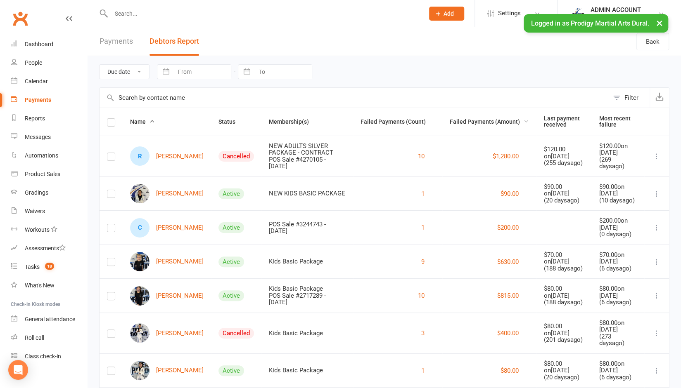
click at [502, 120] on span "Failed Payments (Amount)" at bounding box center [489, 121] width 79 height 7
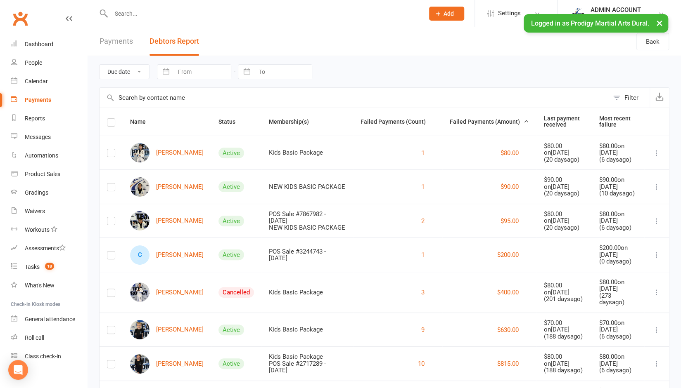
click at [495, 77] on div "Due date Date failed Navigate forward to interact with the calendar and select …" at bounding box center [384, 71] width 570 height 31
click at [110, 124] on label at bounding box center [111, 124] width 8 height 0
click at [110, 119] on input "checkbox" at bounding box center [111, 119] width 8 height 0
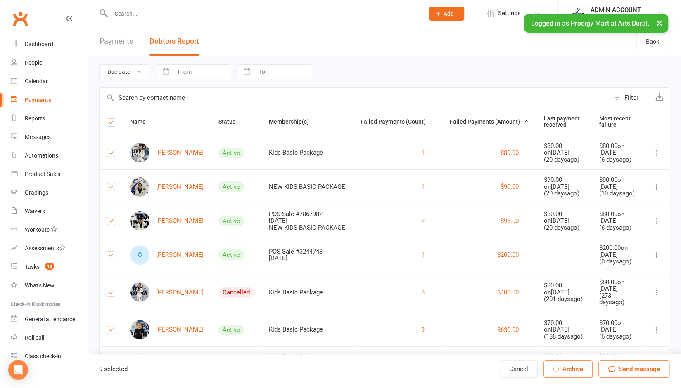
click at [110, 124] on label at bounding box center [111, 124] width 8 height 0
click at [110, 119] on input "checkbox" at bounding box center [111, 119] width 8 height 0
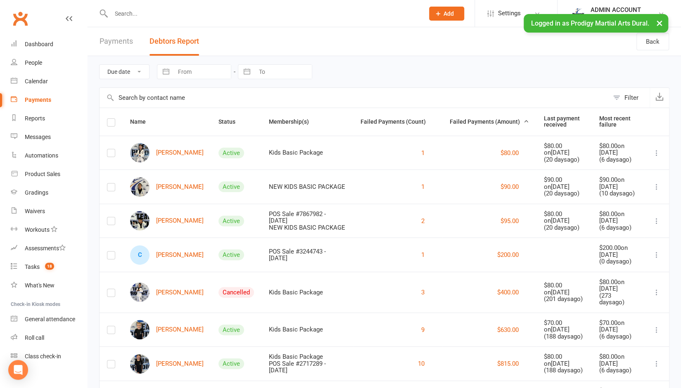
click at [657, 21] on button "×" at bounding box center [659, 23] width 15 height 18
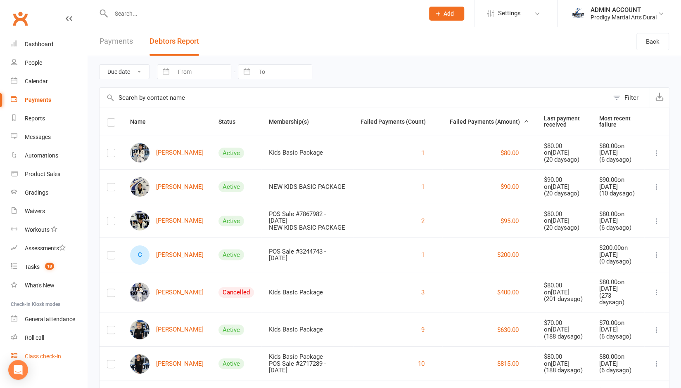
click at [45, 354] on div "Class check-in" at bounding box center [43, 356] width 36 height 7
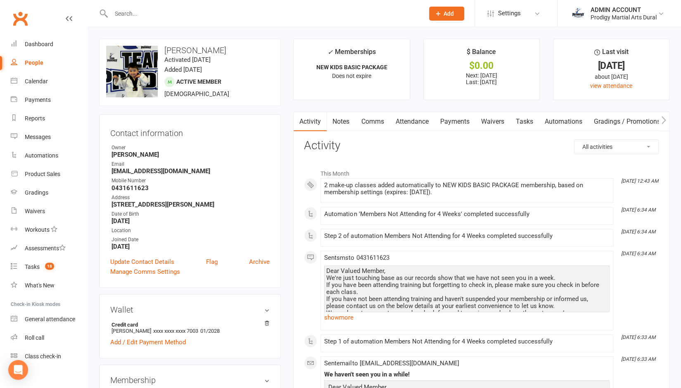
click at [451, 118] on link "Payments" at bounding box center [454, 121] width 41 height 19
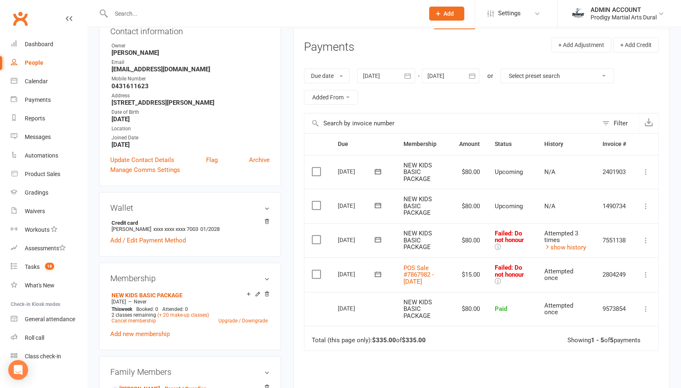
scroll to position [104, 0]
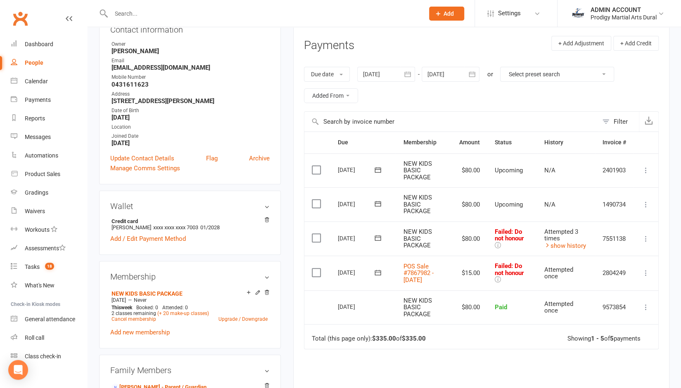
click at [134, 66] on strong "[EMAIL_ADDRESS][DOMAIN_NAME]" at bounding box center [190, 67] width 158 height 7
copy render-form-field "[EMAIL_ADDRESS][DOMAIN_NAME]"
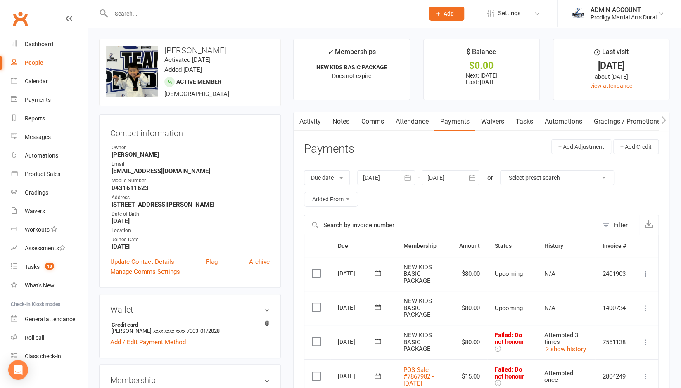
click at [289, 102] on main "✓ Memberships NEW KIDS BASIC PACKAGE Does not expire $ Balance $0.00 Next: [DAT…" at bounding box center [481, 310] width 388 height 542
click at [39, 42] on div "Dashboard" at bounding box center [39, 44] width 28 height 7
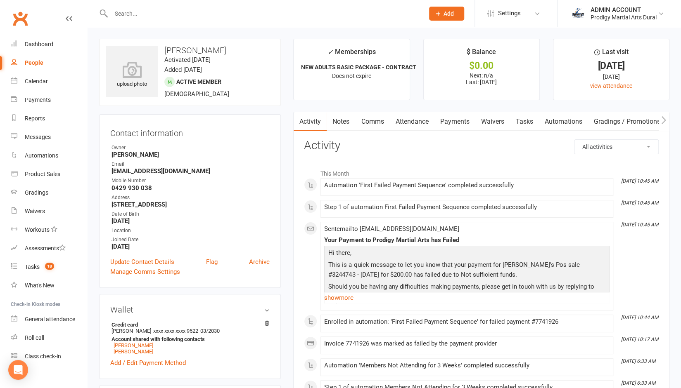
click at [457, 120] on link "Payments" at bounding box center [454, 121] width 41 height 19
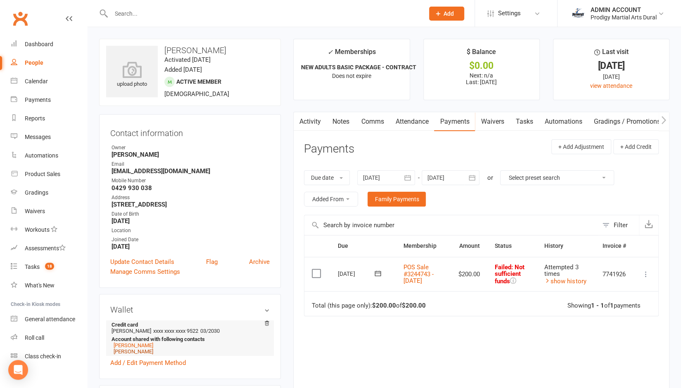
click at [135, 354] on link "Milo Simpson" at bounding box center [134, 352] width 40 height 6
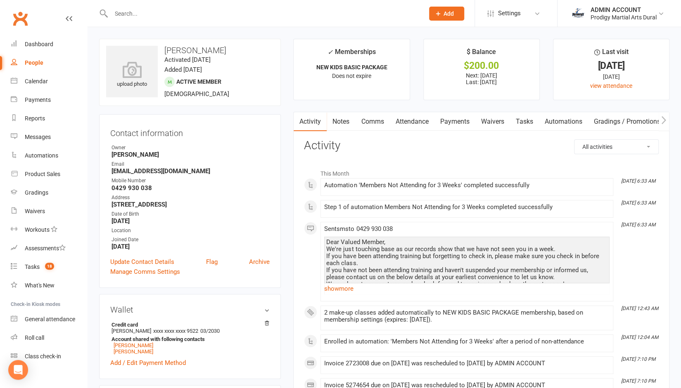
click at [450, 123] on link "Payments" at bounding box center [454, 121] width 41 height 19
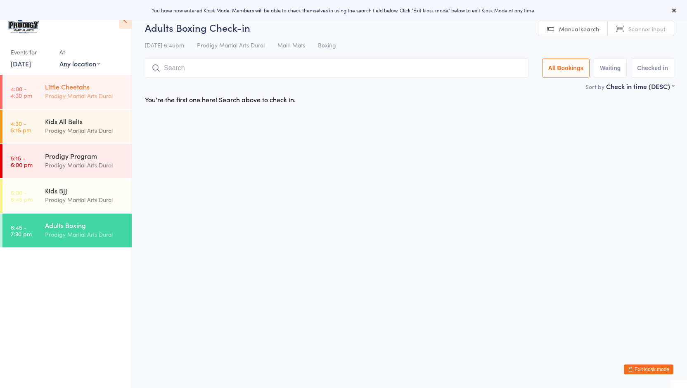
click at [64, 90] on div "Little Cheetahs" at bounding box center [85, 86] width 80 height 9
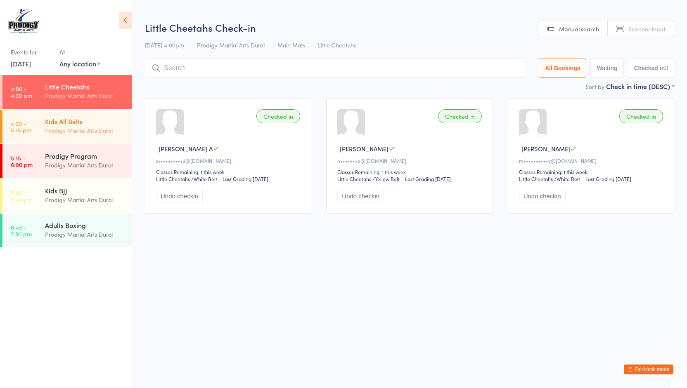
click at [61, 127] on div "Prodigy Martial Arts Dural" at bounding box center [85, 130] width 80 height 9
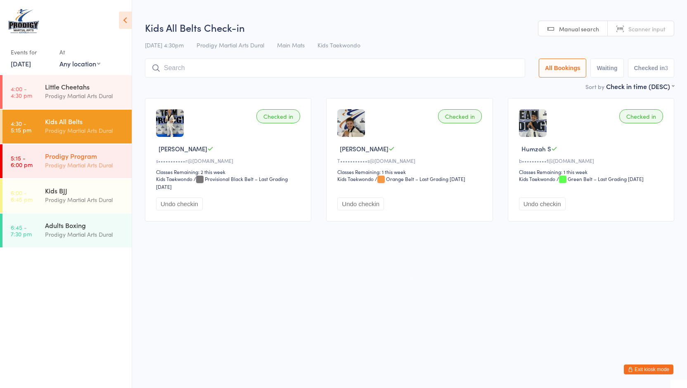
click at [59, 166] on div "Prodigy Martial Arts Dural" at bounding box center [85, 165] width 80 height 9
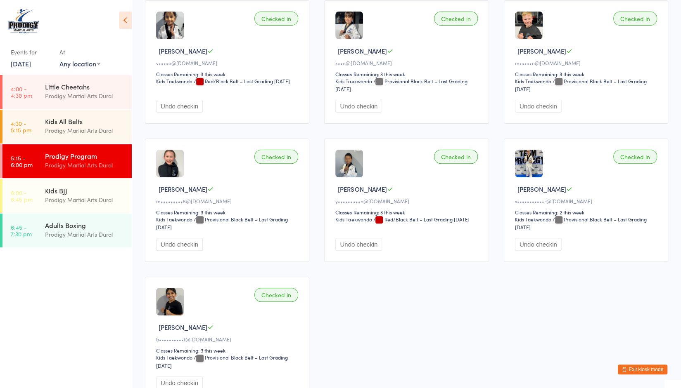
scroll to position [111, 0]
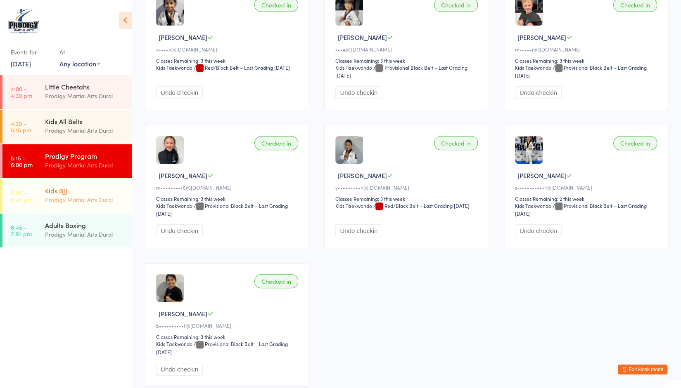
click at [70, 195] on div "Prodigy Martial Arts Dural" at bounding box center [85, 199] width 80 height 9
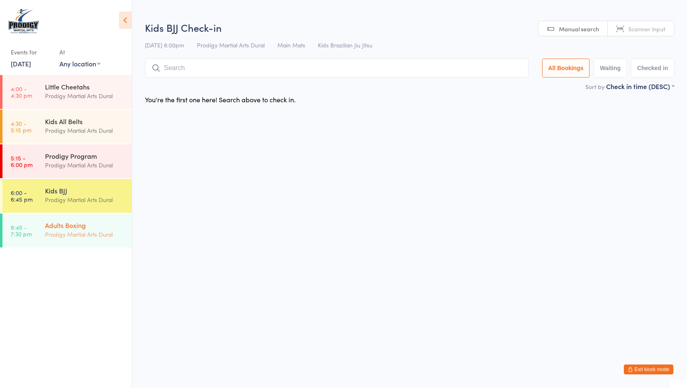
click at [71, 227] on div "Adults Boxing" at bounding box center [85, 225] width 80 height 9
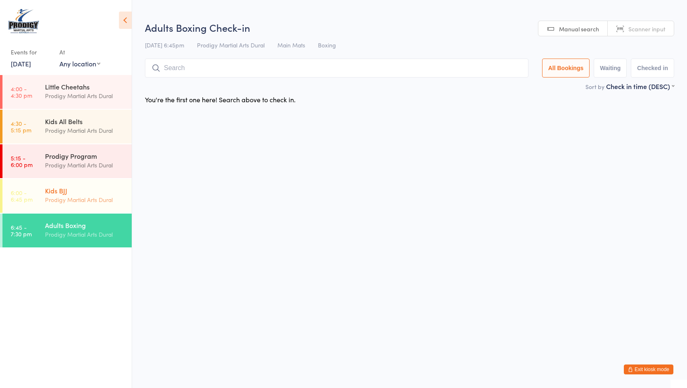
click at [69, 194] on div "Kids BJJ" at bounding box center [85, 190] width 80 height 9
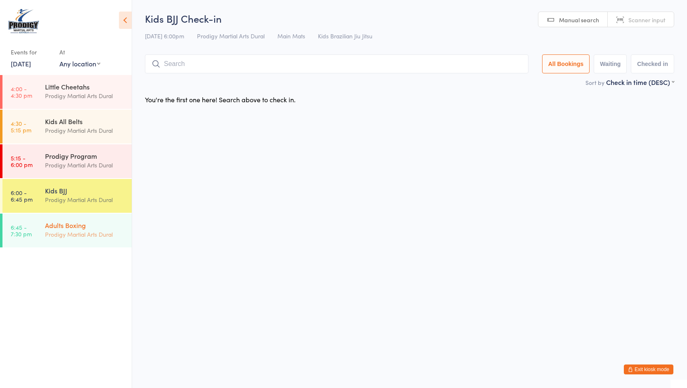
click at [69, 227] on div "Adults Boxing" at bounding box center [85, 225] width 80 height 9
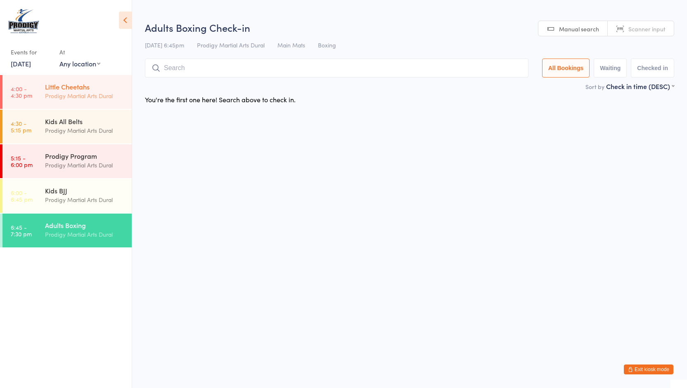
click at [69, 88] on div "Little Cheetahs" at bounding box center [85, 86] width 80 height 9
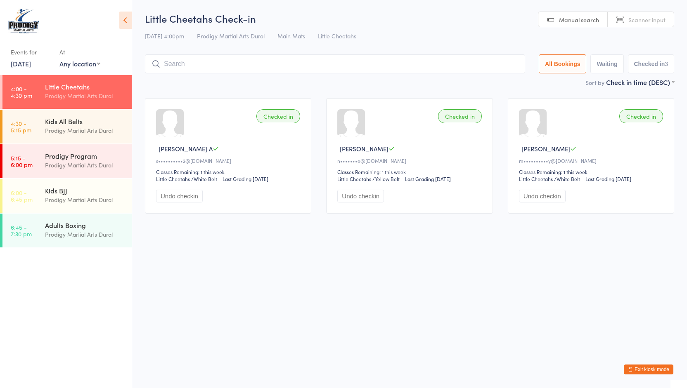
click at [645, 369] on button "Exit kiosk mode" at bounding box center [649, 370] width 50 height 10
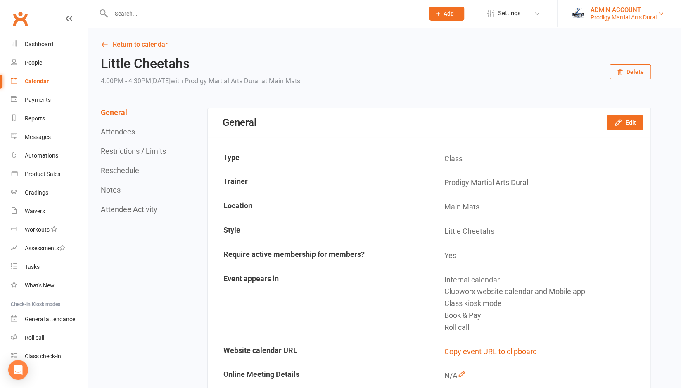
click at [621, 13] on div "ADMIN ACCOUNT" at bounding box center [623, 9] width 66 height 7
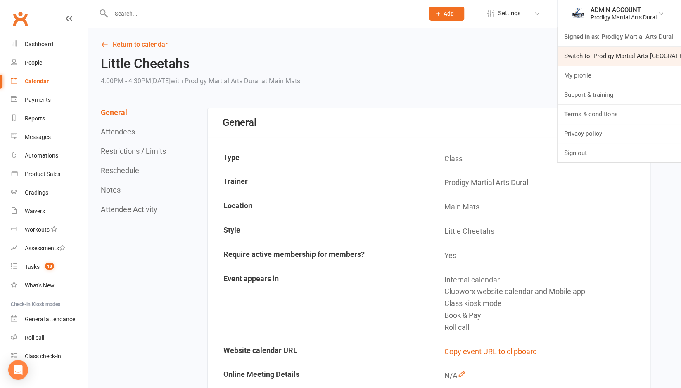
click at [606, 54] on link "Switch to: Prodigy Martial Arts Seven Hills" at bounding box center [618, 56] width 123 height 19
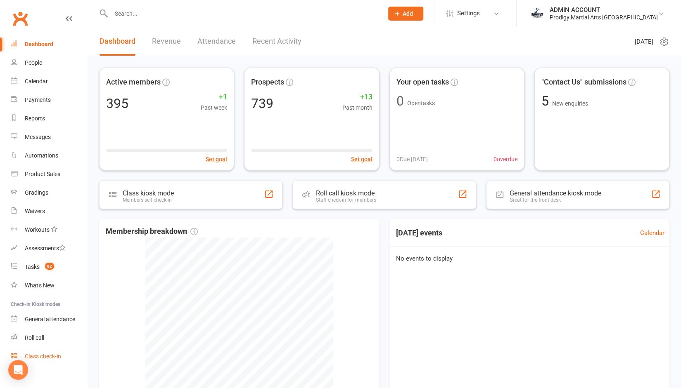
click at [47, 357] on div "Class check-in" at bounding box center [43, 356] width 36 height 7
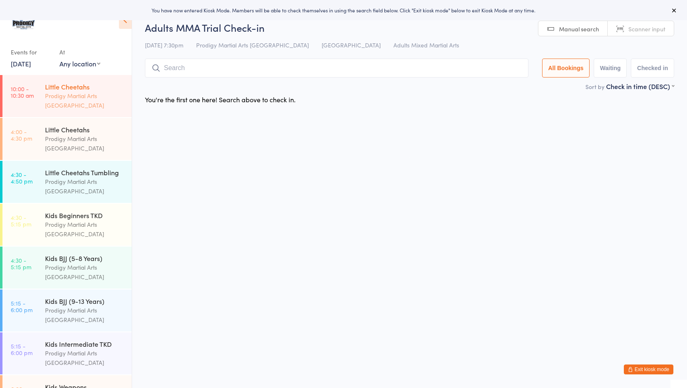
click at [58, 99] on div "Prodigy Martial Arts [GEOGRAPHIC_DATA]" at bounding box center [85, 100] width 80 height 19
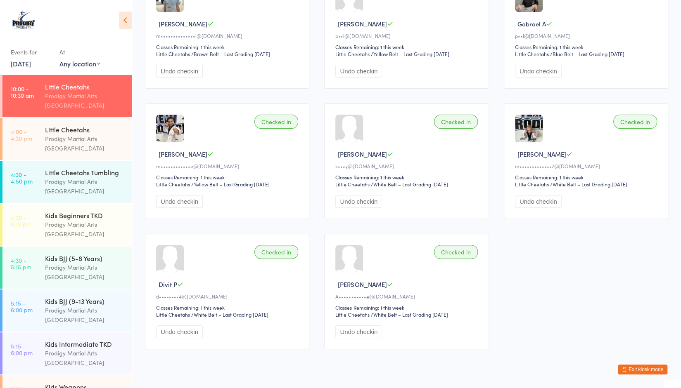
scroll to position [142, 0]
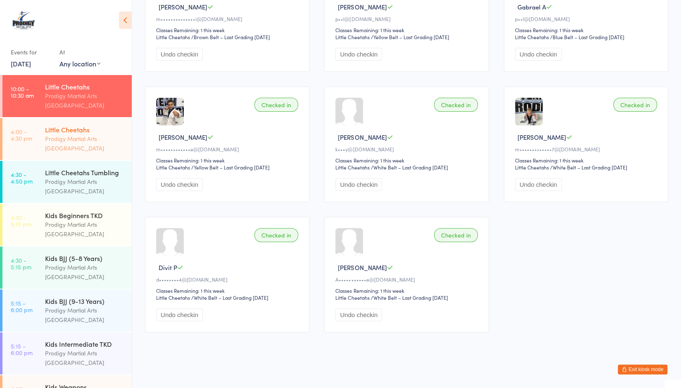
click at [71, 141] on div "Prodigy Martial Arts [GEOGRAPHIC_DATA]" at bounding box center [85, 143] width 80 height 19
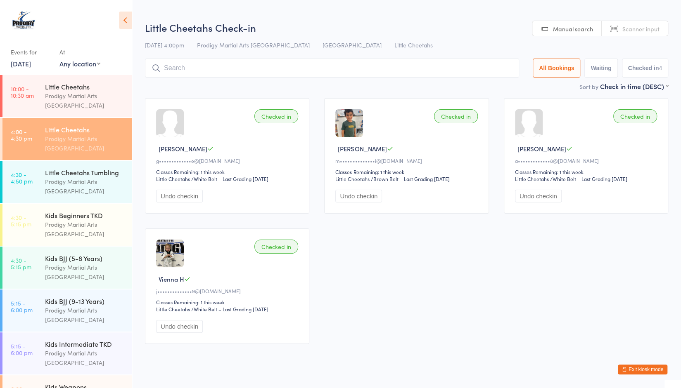
scroll to position [12, 0]
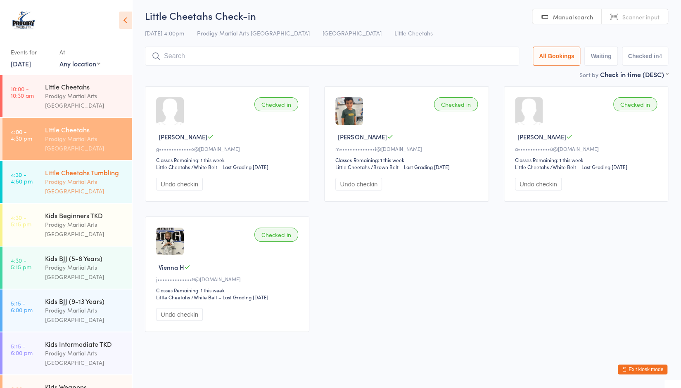
click at [59, 177] on div "Little Cheetahs Tumbling" at bounding box center [85, 172] width 80 height 9
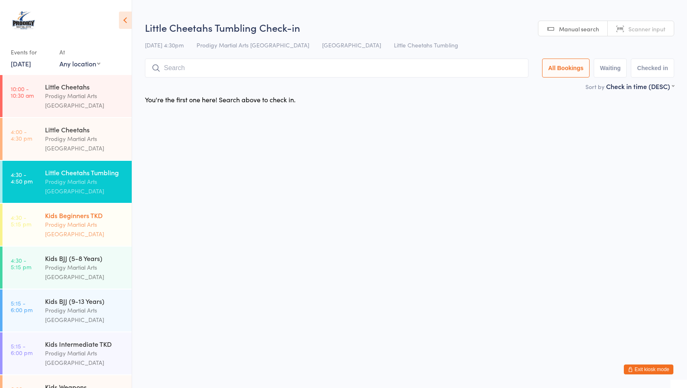
click at [83, 220] on div "Kids Beginners TKD" at bounding box center [85, 215] width 80 height 9
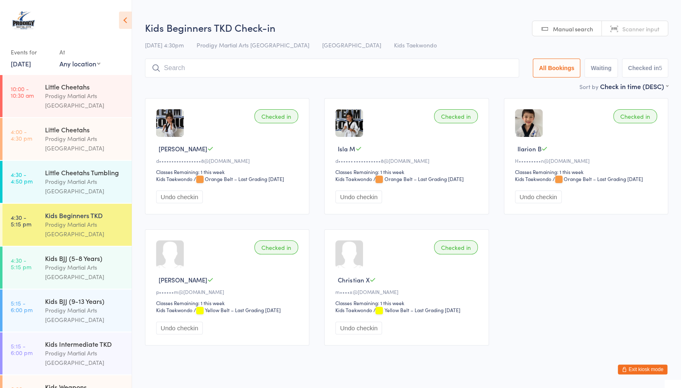
scroll to position [14, 0]
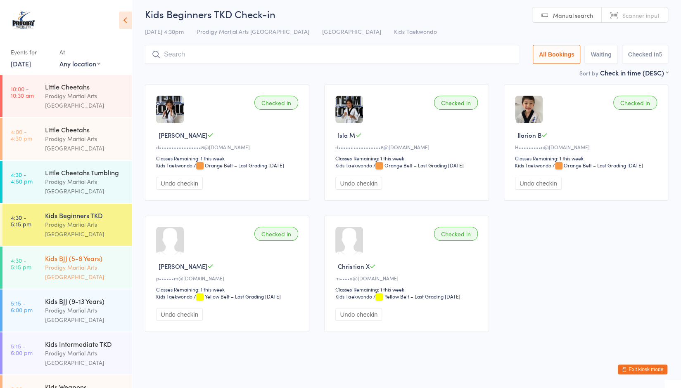
click at [74, 274] on div "Prodigy Martial Arts [GEOGRAPHIC_DATA]" at bounding box center [85, 272] width 80 height 19
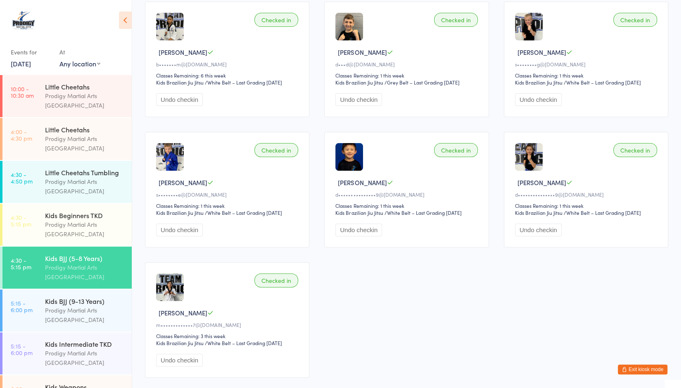
scroll to position [99, 0]
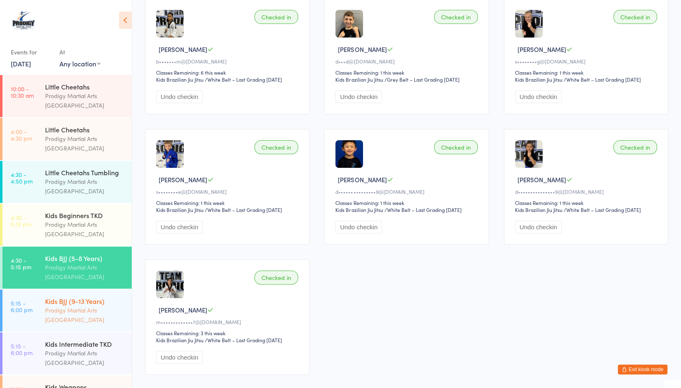
click at [59, 306] on div "Kids BJJ (9-13 Years)" at bounding box center [85, 301] width 80 height 9
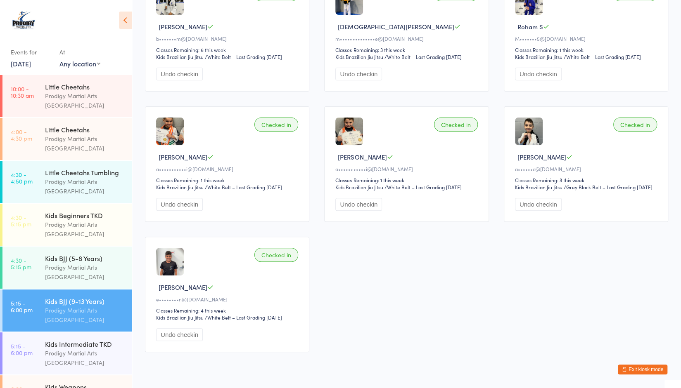
scroll to position [149, 0]
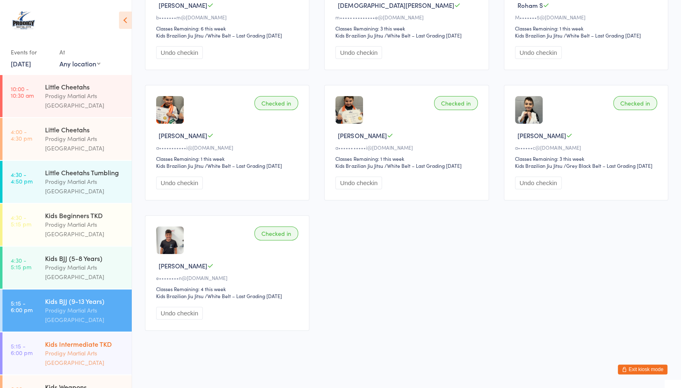
click at [69, 359] on div "Prodigy Martial Arts [GEOGRAPHIC_DATA]" at bounding box center [85, 358] width 80 height 19
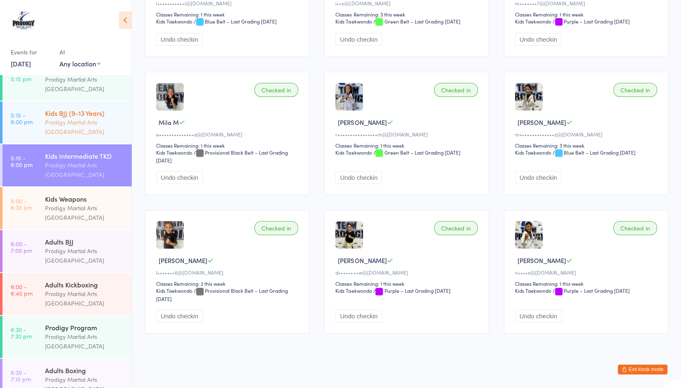
scroll to position [191, 0]
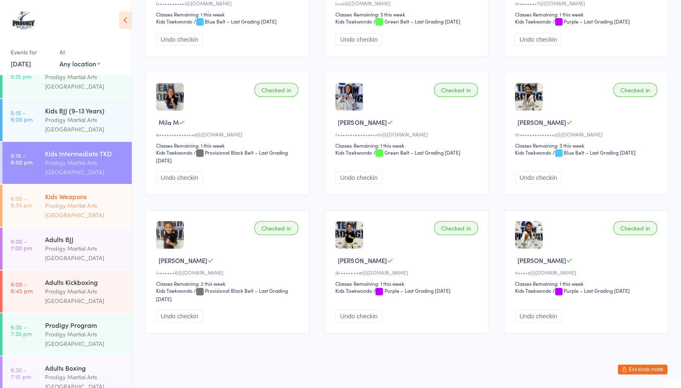
click at [65, 220] on div "Prodigy Martial Arts [GEOGRAPHIC_DATA]" at bounding box center [85, 210] width 80 height 19
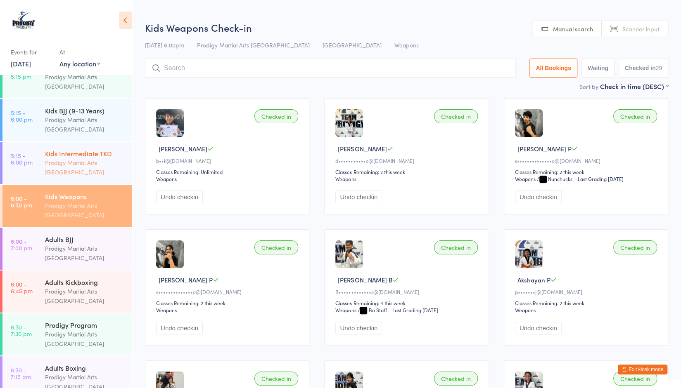
click at [68, 176] on div "Prodigy Martial Arts [GEOGRAPHIC_DATA]" at bounding box center [85, 167] width 80 height 19
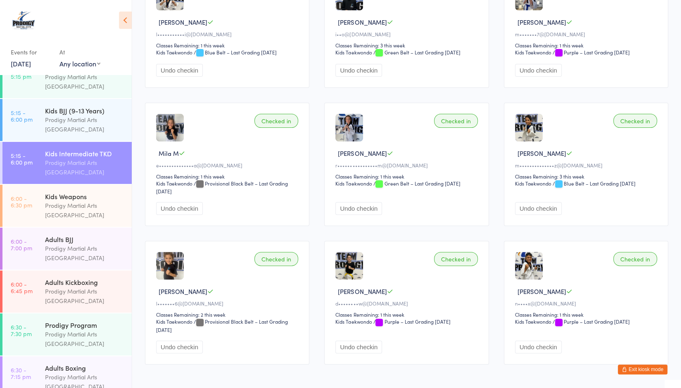
scroll to position [136, 0]
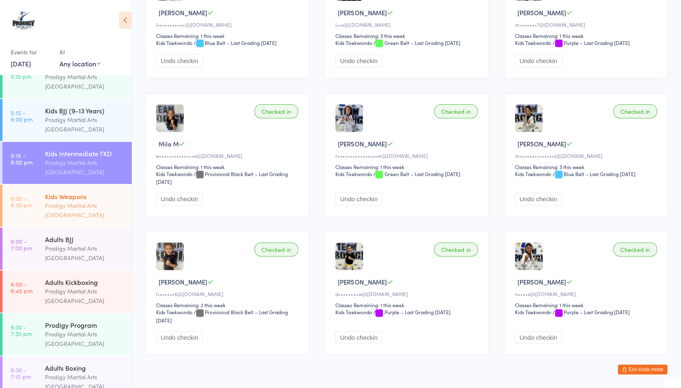
click at [56, 211] on div "Prodigy Martial Arts [GEOGRAPHIC_DATA]" at bounding box center [85, 210] width 80 height 19
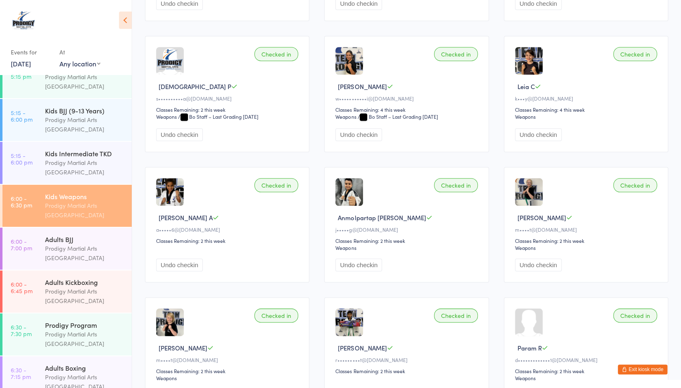
scroll to position [457, 0]
click at [639, 368] on button "Exit kiosk mode" at bounding box center [643, 370] width 50 height 10
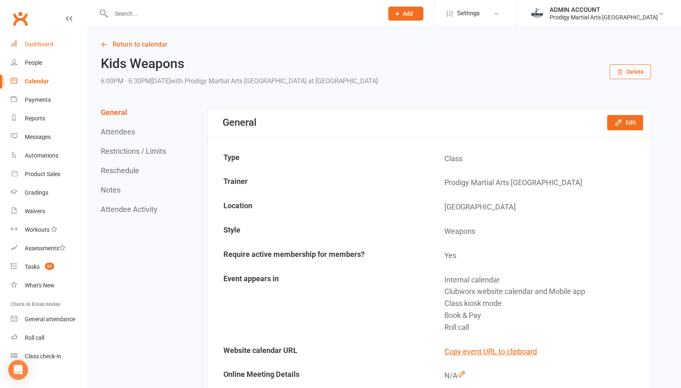
click at [41, 43] on div "Dashboard" at bounding box center [39, 44] width 28 height 7
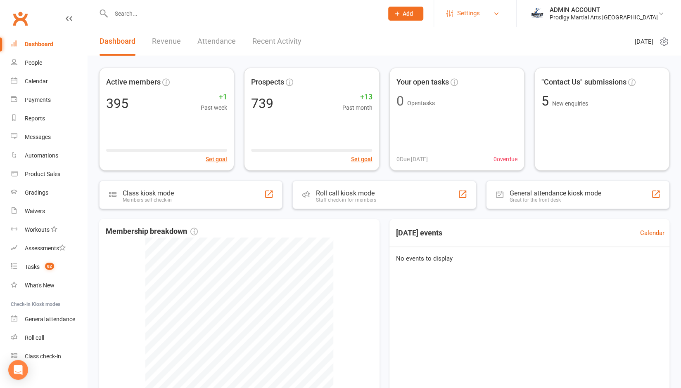
click at [504, 14] on link "Settings" at bounding box center [474, 13] width 57 height 19
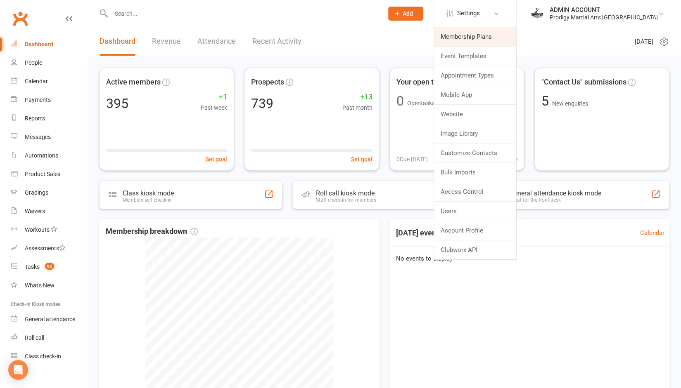
click at [504, 35] on link "Membership Plans" at bounding box center [475, 36] width 82 height 19
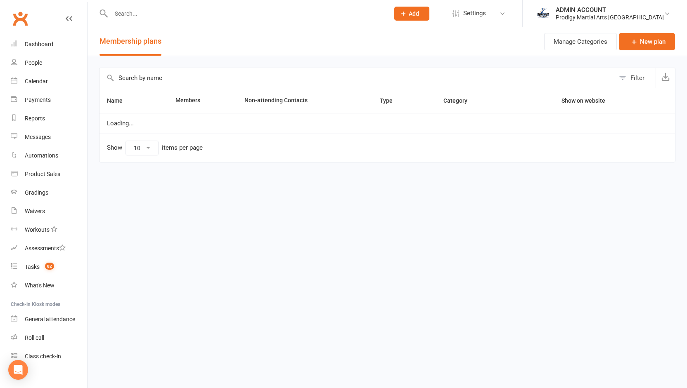
select select "25"
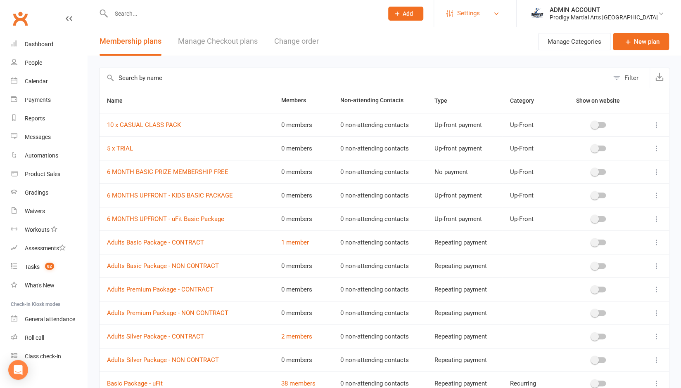
click at [480, 17] on span "Settings" at bounding box center [468, 13] width 23 height 19
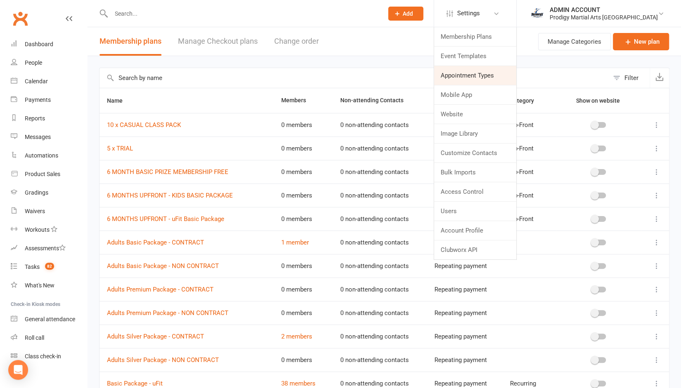
click at [481, 73] on link "Appointment Types" at bounding box center [475, 75] width 82 height 19
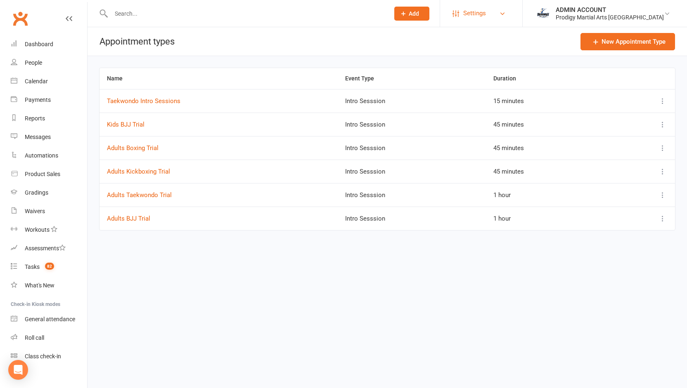
click at [486, 14] on span "Settings" at bounding box center [474, 13] width 23 height 19
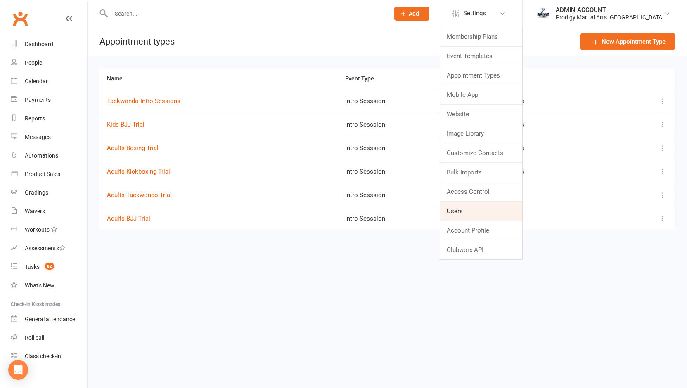
click at [483, 210] on link "Users" at bounding box center [481, 211] width 82 height 19
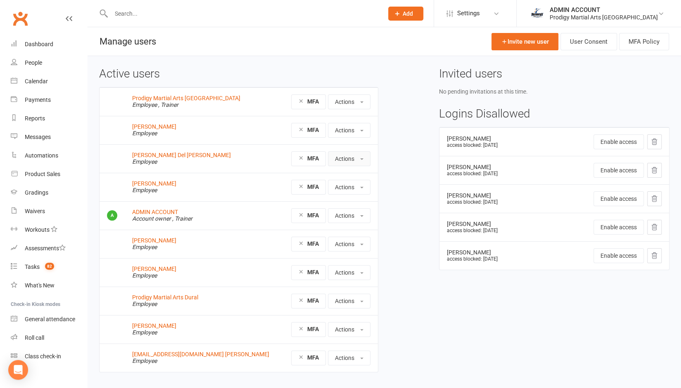
click at [339, 161] on button "Actions" at bounding box center [349, 158] width 43 height 15
click at [348, 225] on link "Block access for user" at bounding box center [369, 227] width 82 height 17
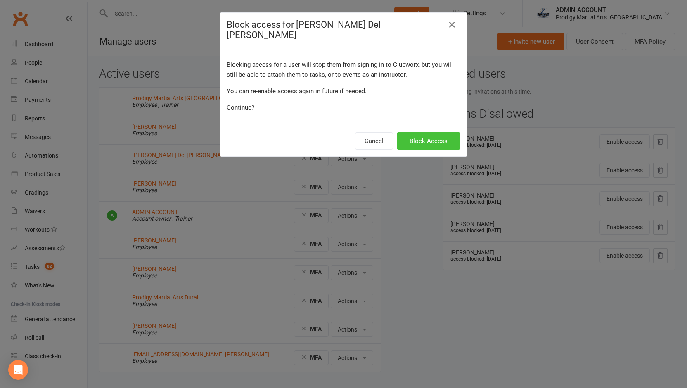
click at [416, 133] on button "Block Access" at bounding box center [429, 141] width 64 height 17
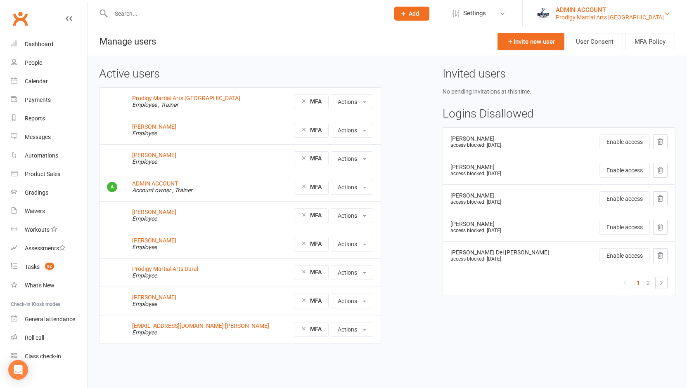
click at [622, 7] on div "ADMIN ACCOUNT" at bounding box center [610, 9] width 108 height 7
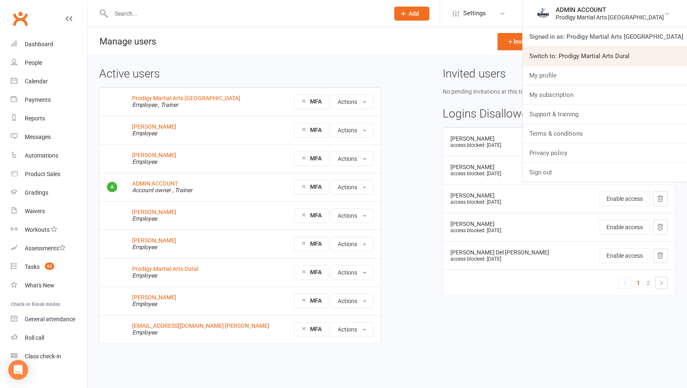
click at [609, 53] on link "Switch to: Prodigy Martial Arts Dural" at bounding box center [605, 56] width 164 height 19
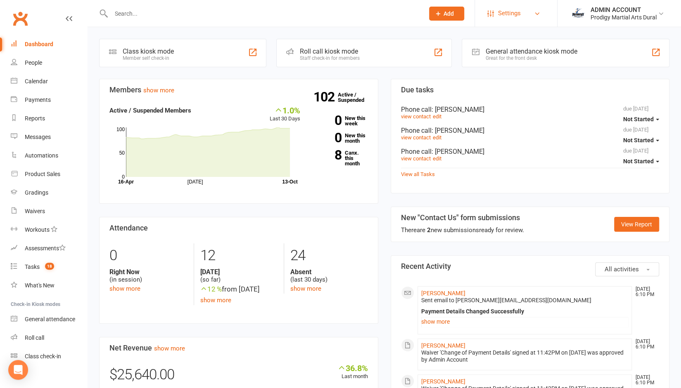
click at [517, 14] on span "Settings" at bounding box center [509, 13] width 23 height 19
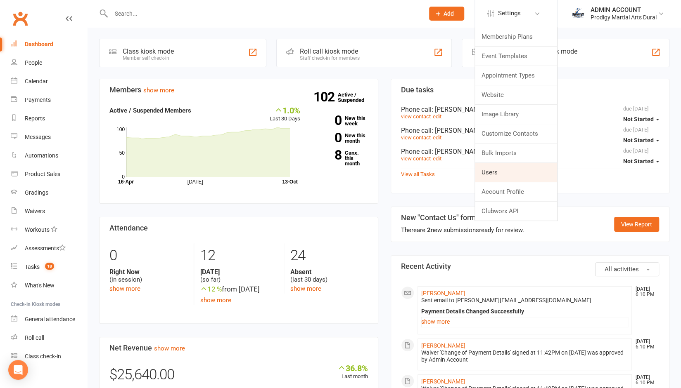
click at [489, 171] on link "Users" at bounding box center [516, 172] width 82 height 19
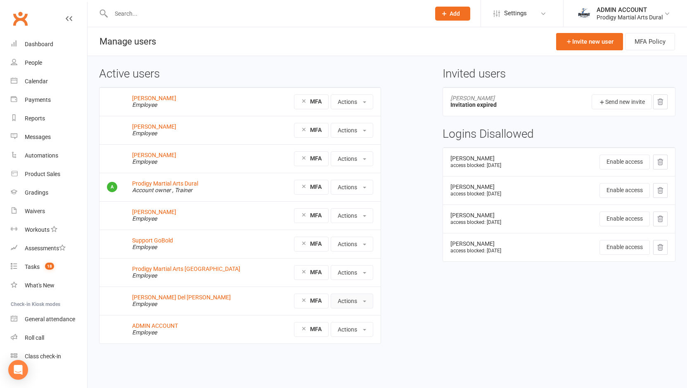
click at [353, 301] on button "Actions" at bounding box center [352, 301] width 43 height 15
click at [353, 338] on link "Block access for user" at bounding box center [372, 336] width 82 height 17
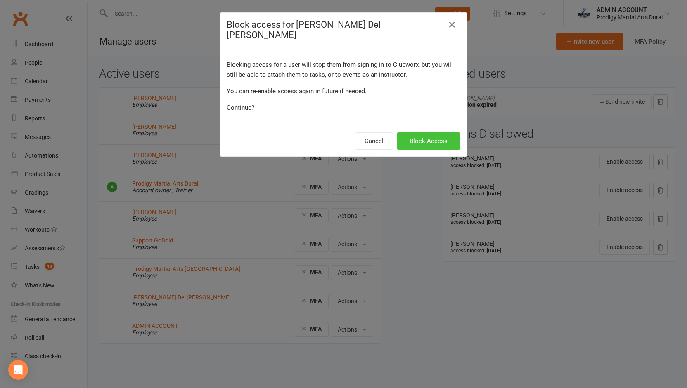
click at [414, 133] on button "Block Access" at bounding box center [429, 141] width 64 height 17
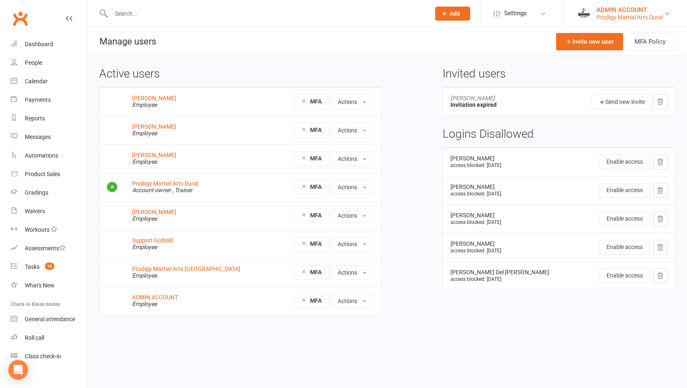
click at [609, 13] on div "ADMIN ACCOUNT" at bounding box center [629, 9] width 66 height 7
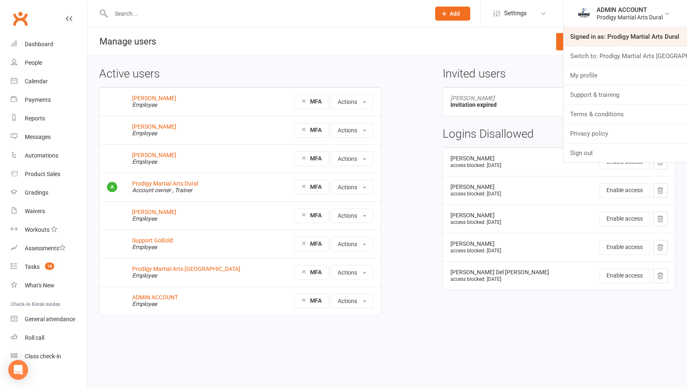
click at [606, 33] on link "Signed in as: Prodigy Martial Arts Dural" at bounding box center [624, 36] width 123 height 19
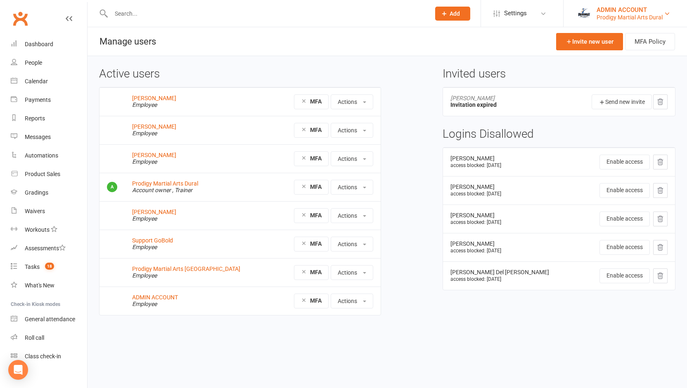
click at [604, 19] on div "Prodigy Martial Arts Dural" at bounding box center [629, 17] width 66 height 7
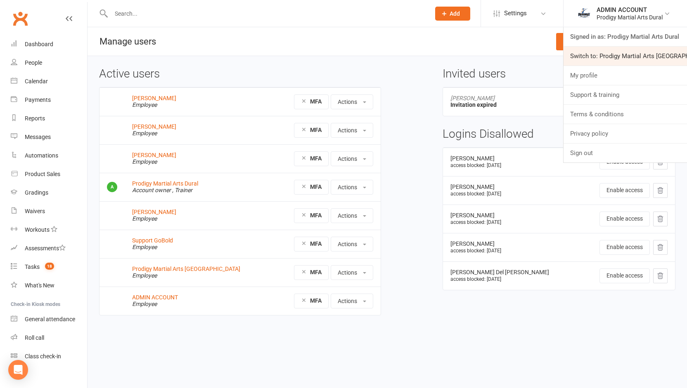
click at [607, 50] on link "Switch to: Prodigy Martial Arts [GEOGRAPHIC_DATA]" at bounding box center [624, 56] width 123 height 19
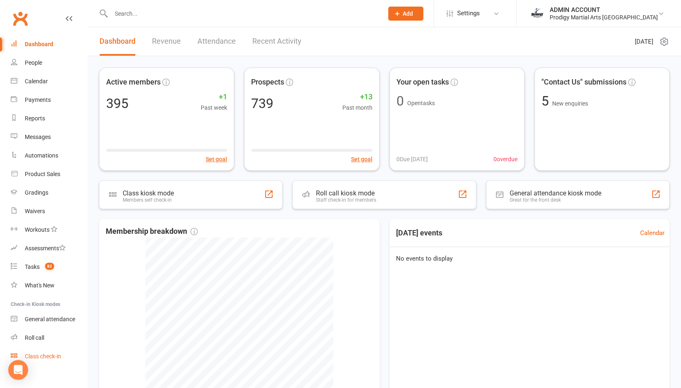
click at [51, 358] on div "Class check-in" at bounding box center [43, 356] width 36 height 7
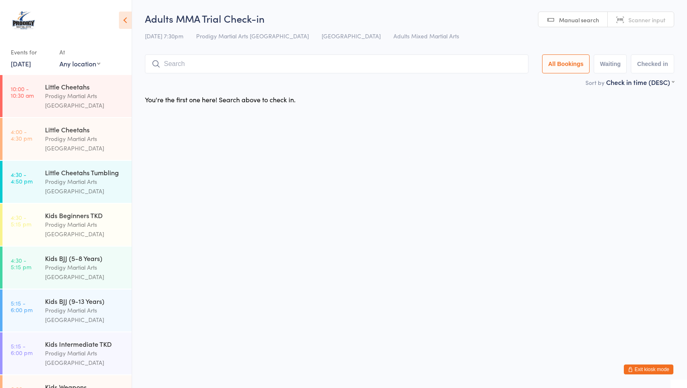
click at [647, 370] on button "Exit kiosk mode" at bounding box center [649, 370] width 50 height 10
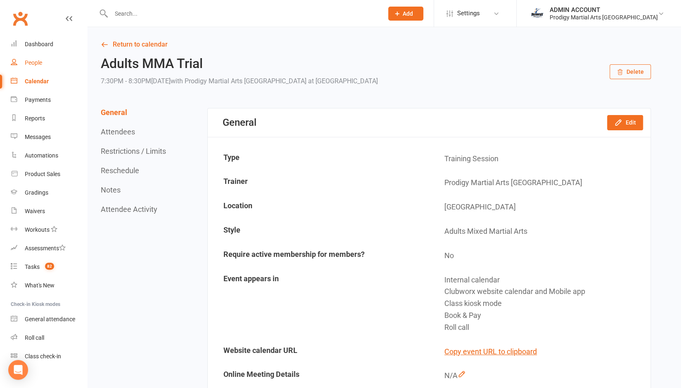
click at [35, 62] on div "People" at bounding box center [33, 62] width 17 height 7
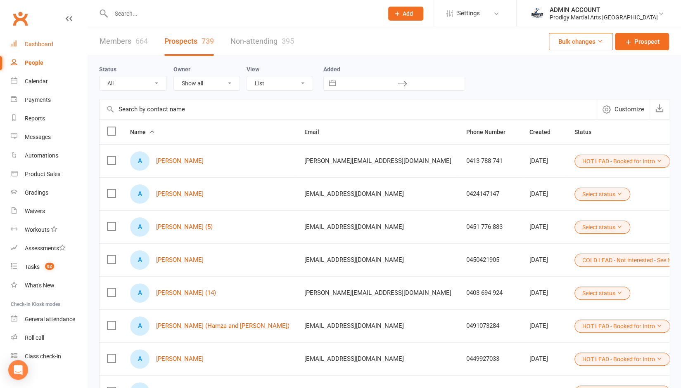
click at [33, 43] on div "Dashboard" at bounding box center [39, 44] width 28 height 7
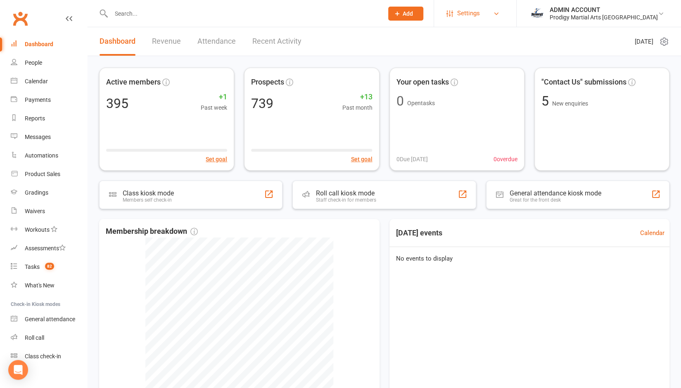
click at [480, 19] on span "Settings" at bounding box center [468, 13] width 23 height 19
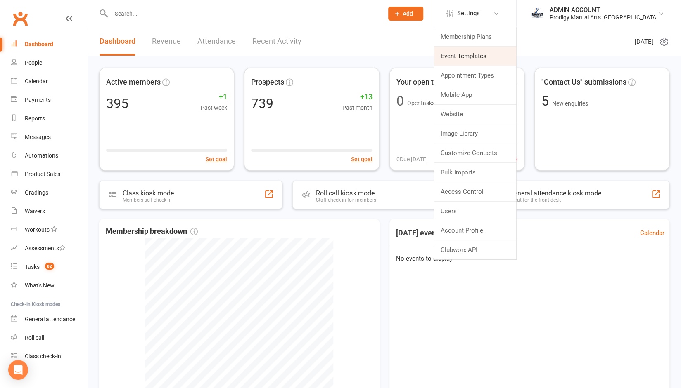
click at [495, 59] on link "Event Templates" at bounding box center [475, 56] width 82 height 19
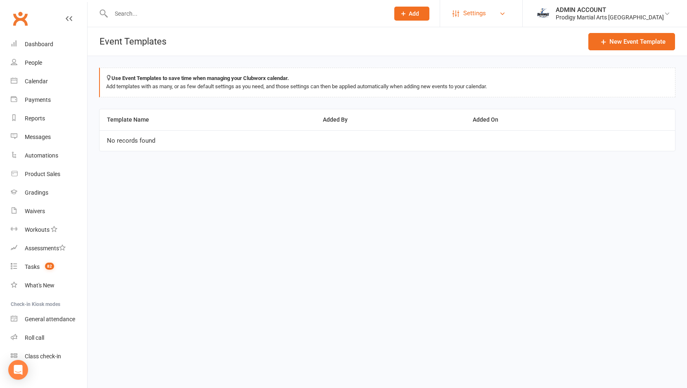
click at [486, 20] on span "Settings" at bounding box center [474, 13] width 23 height 19
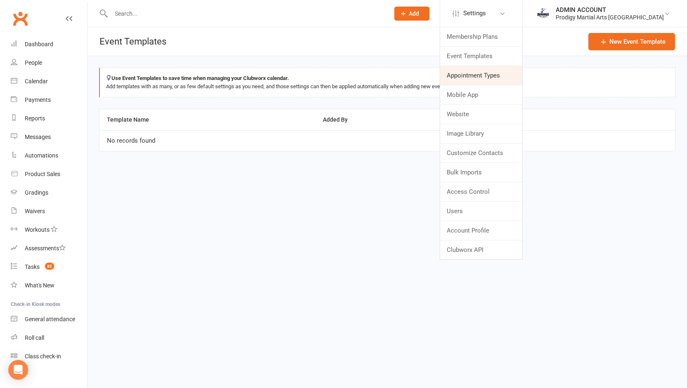
click at [484, 78] on link "Appointment Types" at bounding box center [481, 75] width 82 height 19
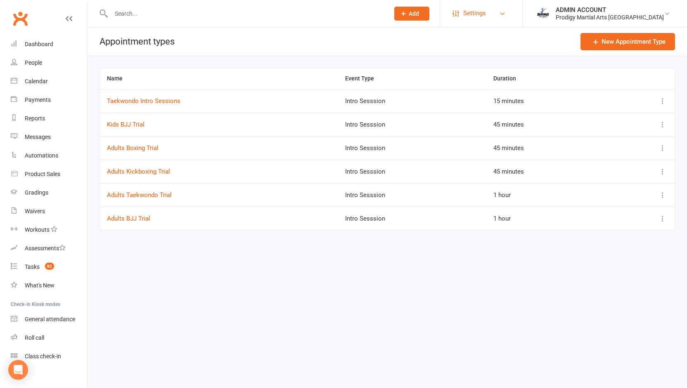
click at [486, 15] on span "Settings" at bounding box center [474, 13] width 23 height 19
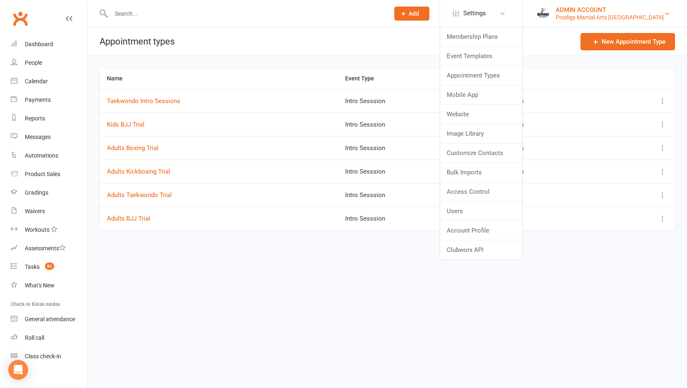
click at [606, 10] on div "ADMIN ACCOUNT" at bounding box center [610, 9] width 108 height 7
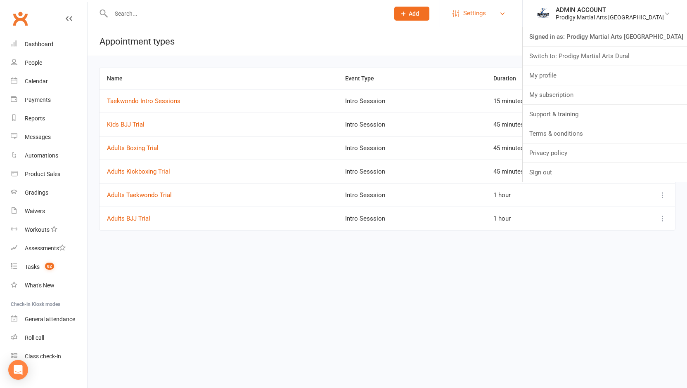
click at [510, 19] on link "Settings" at bounding box center [480, 13] width 57 height 19
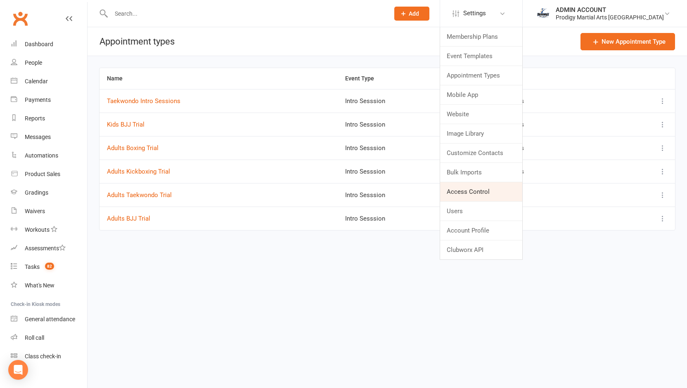
click at [490, 189] on link "Access Control" at bounding box center [481, 191] width 82 height 19
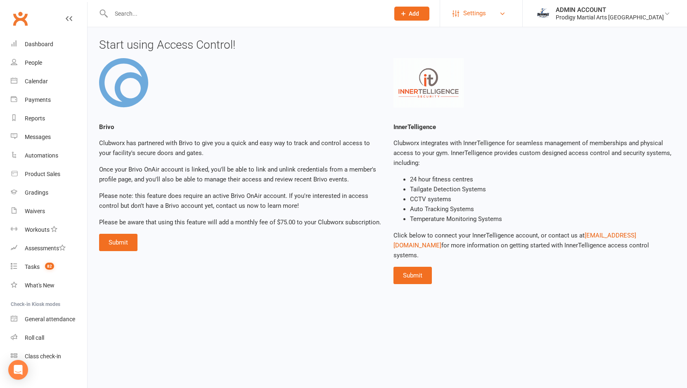
click at [486, 12] on span "Settings" at bounding box center [474, 13] width 23 height 19
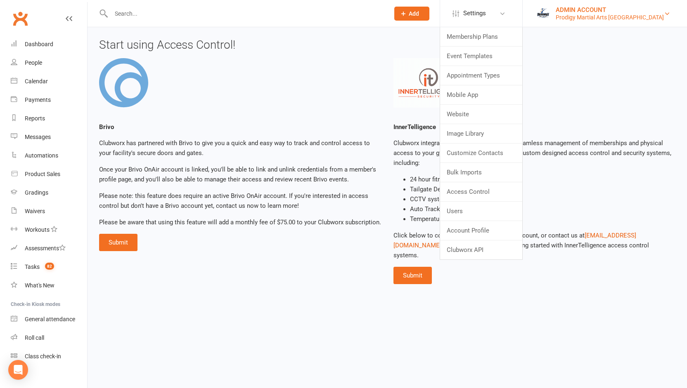
click at [608, 12] on div "ADMIN ACCOUNT" at bounding box center [610, 9] width 108 height 7
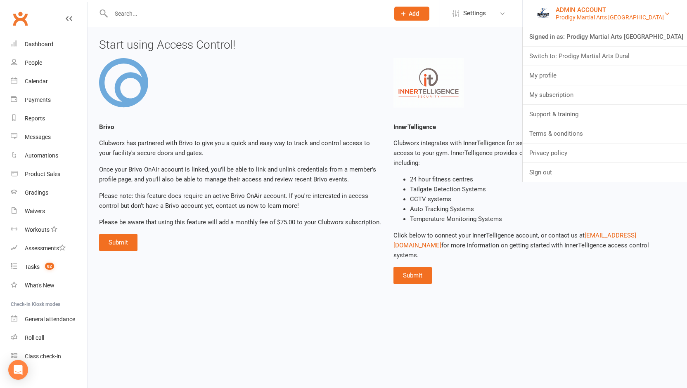
click at [588, 12] on div "ADMIN ACCOUNT" at bounding box center [610, 9] width 108 height 7
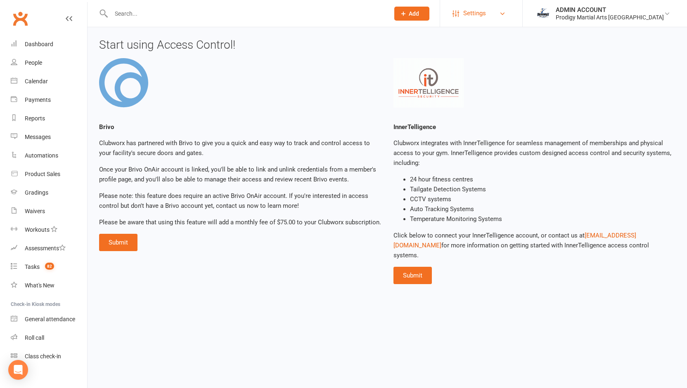
click at [486, 14] on span "Settings" at bounding box center [474, 13] width 23 height 19
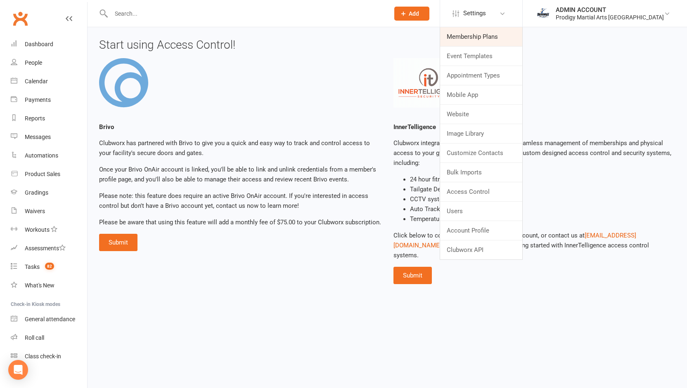
click at [503, 35] on link "Membership Plans" at bounding box center [481, 36] width 82 height 19
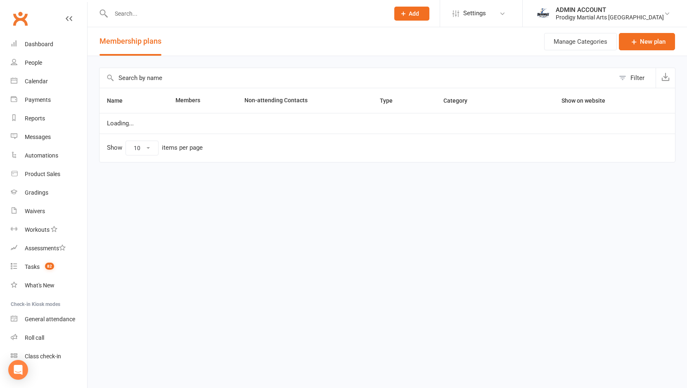
select select "25"
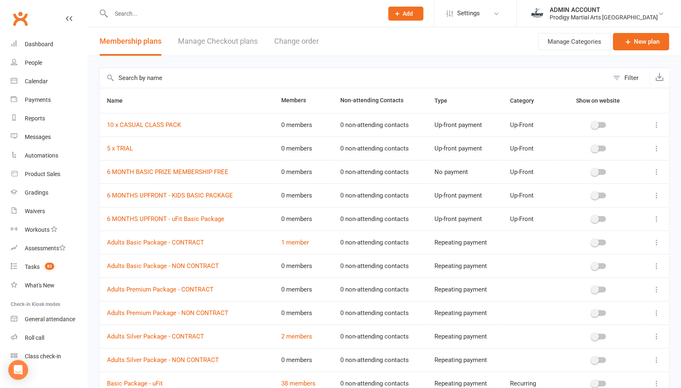
click at [244, 38] on link "Manage Checkout plans" at bounding box center [218, 41] width 80 height 28
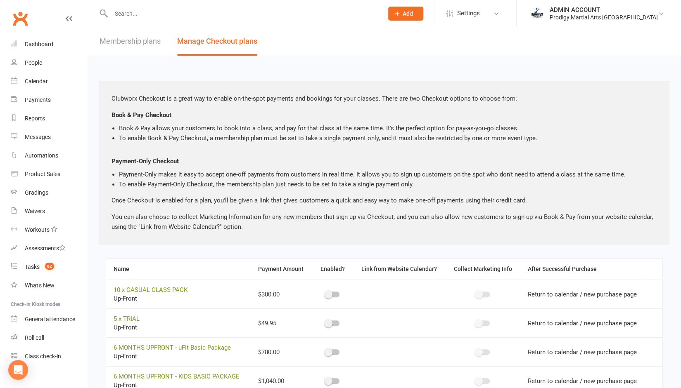
click at [153, 38] on link "Membership plans" at bounding box center [129, 41] width 61 height 28
select select "25"
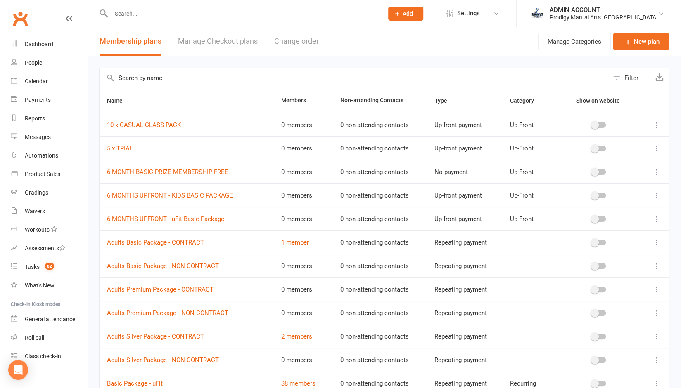
click at [288, 42] on button "Change order" at bounding box center [296, 41] width 45 height 28
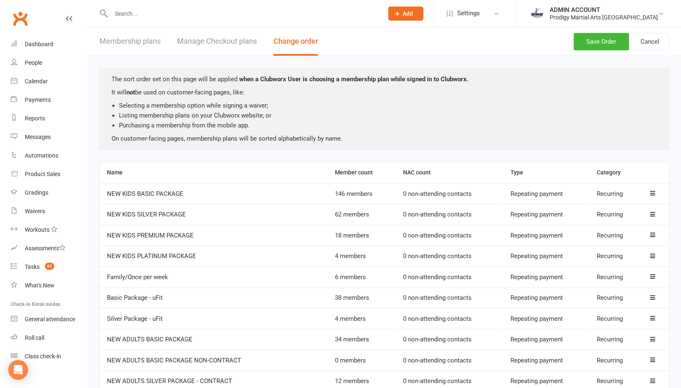
click at [125, 38] on button "Membership plans" at bounding box center [129, 41] width 61 height 28
select select "25"
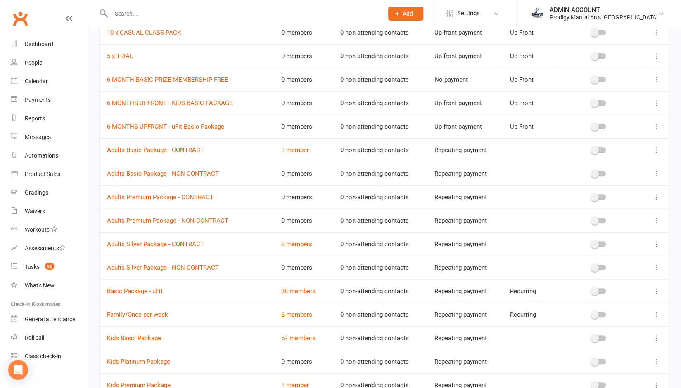
scroll to position [93, 0]
click at [162, 150] on link "Adults Basic Package - CONTRACT" at bounding box center [155, 149] width 97 height 7
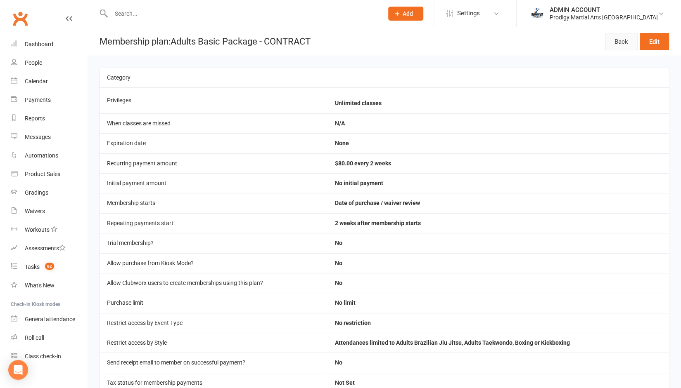
click at [622, 37] on link "Back" at bounding box center [621, 41] width 33 height 17
select select "25"
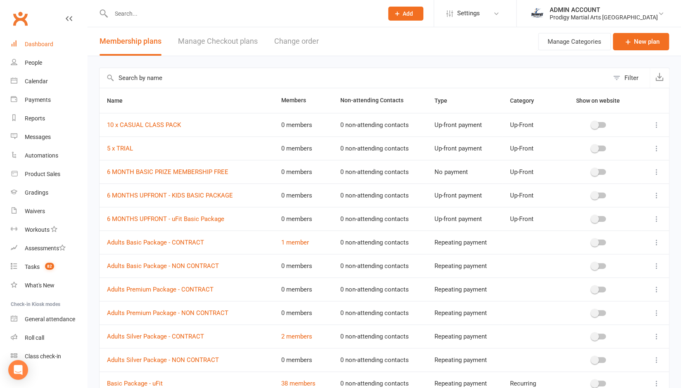
click at [37, 44] on div "Dashboard" at bounding box center [39, 44] width 28 height 7
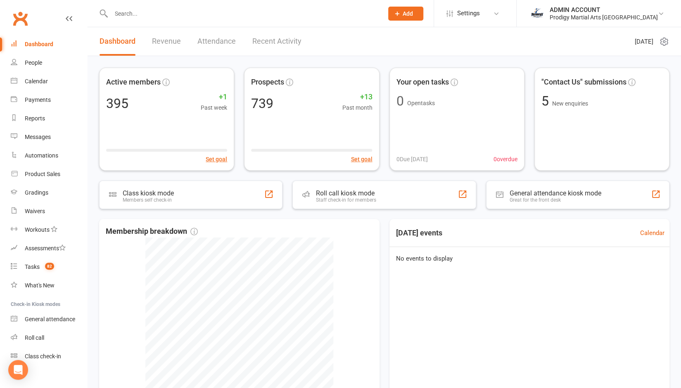
click at [149, 15] on input "text" at bounding box center [243, 14] width 269 height 12
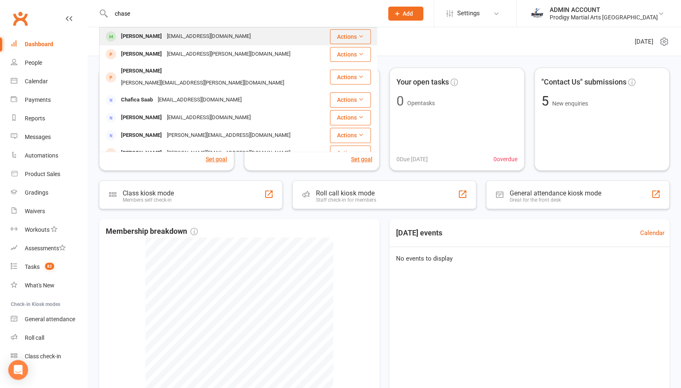
type input "chase"
click at [140, 40] on div "[PERSON_NAME]" at bounding box center [141, 37] width 46 height 12
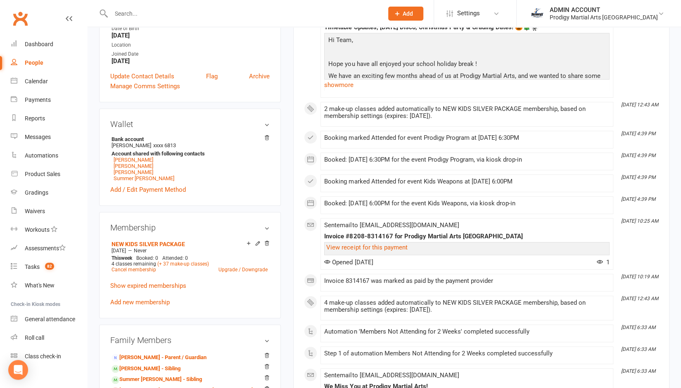
scroll to position [170, 0]
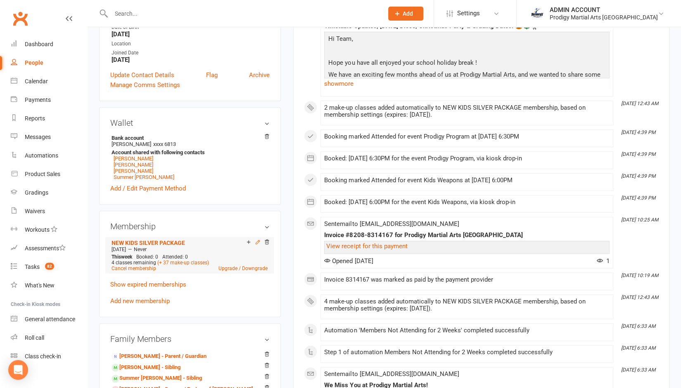
click at [258, 244] on icon at bounding box center [258, 242] width 6 height 6
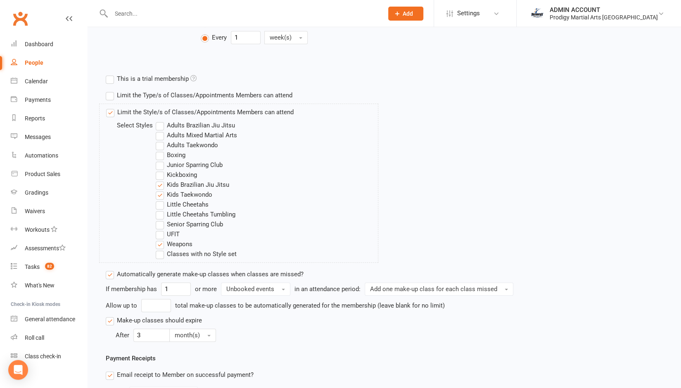
scroll to position [252, 0]
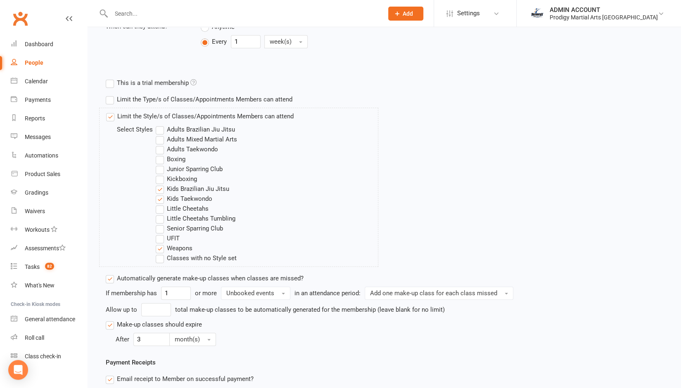
click at [109, 100] on label "Limit the Type/s of Classes/Appointments Members can attend" at bounding box center [199, 100] width 187 height 10
click at [109, 95] on input "Limit the Type/s of Classes/Appointments Members can attend" at bounding box center [108, 95] width 5 height 0
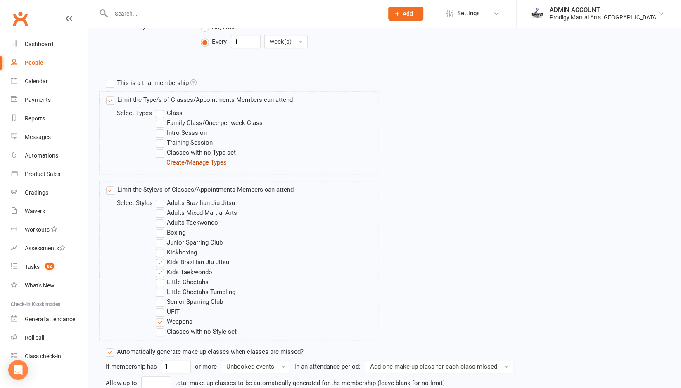
click at [173, 160] on link "Create/Manage Types" at bounding box center [196, 162] width 60 height 7
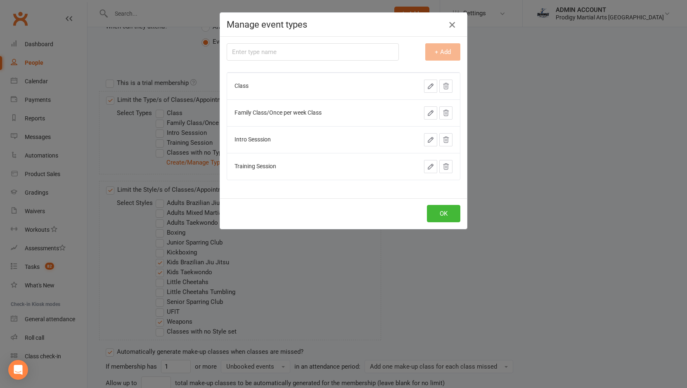
click at [449, 25] on icon "button" at bounding box center [452, 25] width 10 height 10
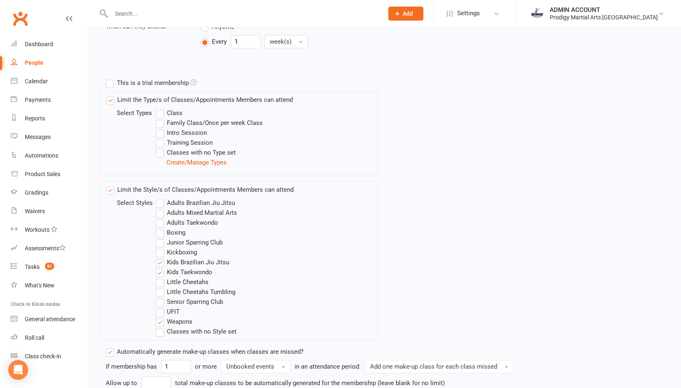
click at [112, 99] on label "Limit the Type/s of Classes/Appointments Members can attend" at bounding box center [199, 100] width 187 height 10
click at [111, 95] on input "Limit the Type/s of Classes/Appointments Members can attend" at bounding box center [108, 95] width 5 height 0
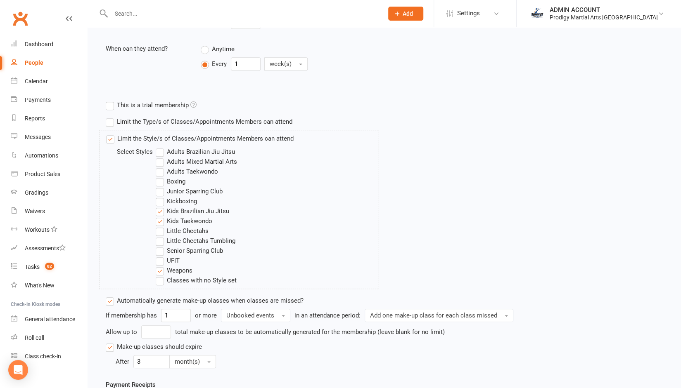
scroll to position [229, 0]
click at [21, 369] on icon "Open Intercom Messenger" at bounding box center [17, 370] width 9 height 11
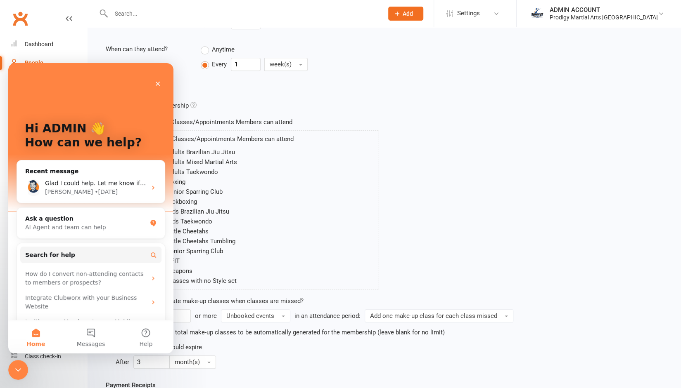
scroll to position [0, 0]
click at [88, 225] on div "AI Agent and team can help" at bounding box center [85, 227] width 121 height 9
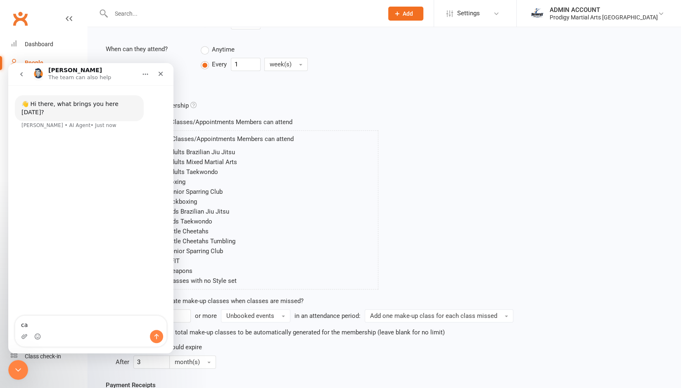
type textarea "c"
click at [24, 79] on button "go back" at bounding box center [22, 74] width 16 height 16
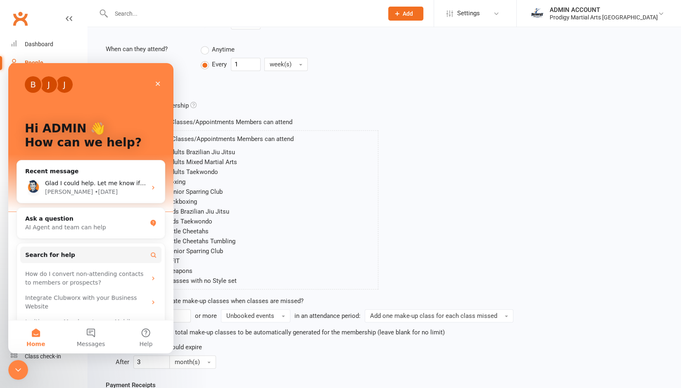
click at [373, 185] on div "Limit the Style/s of Classes/Appointments Members can attend Select Styles Adul…" at bounding box center [238, 209] width 279 height 159
click at [159, 86] on icon "Close" at bounding box center [157, 83] width 7 height 7
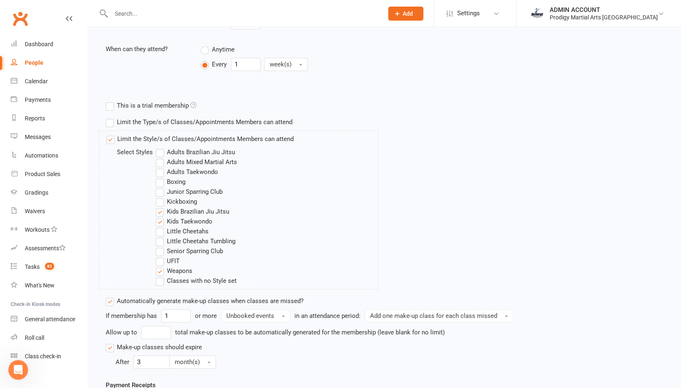
click at [109, 120] on label "Limit the Type/s of Classes/Appointments Members can attend" at bounding box center [199, 122] width 187 height 10
click at [109, 117] on input "Limit the Type/s of Classes/Appointments Members can attend" at bounding box center [108, 117] width 5 height 0
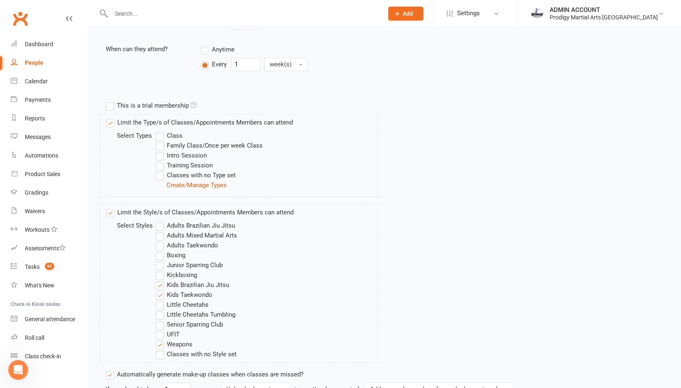
click at [109, 120] on label "Limit the Type/s of Classes/Appointments Members can attend" at bounding box center [199, 123] width 187 height 10
click at [109, 118] on input "Limit the Type/s of Classes/Appointments Members can attend" at bounding box center [108, 118] width 5 height 0
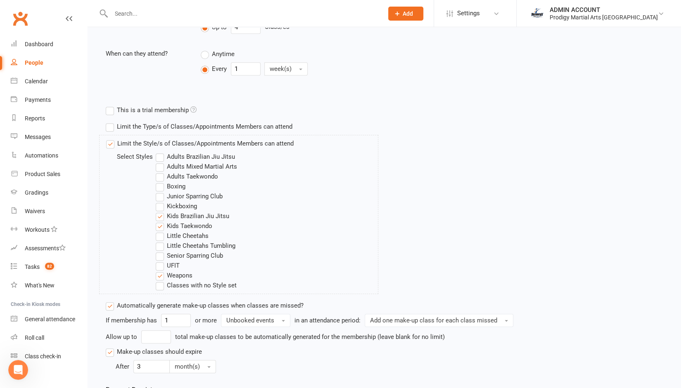
scroll to position [224, 0]
click at [41, 249] on div "Assessments" at bounding box center [45, 248] width 41 height 7
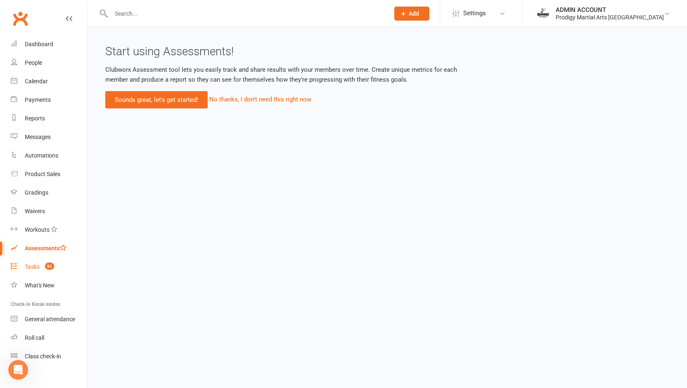
click at [30, 269] on div "Tasks" at bounding box center [32, 267] width 15 height 7
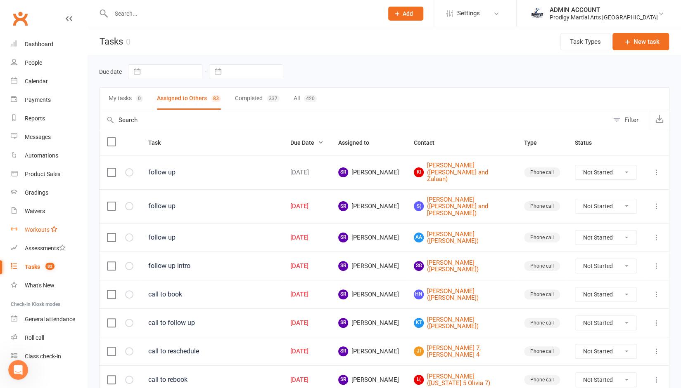
click at [31, 231] on div "Workouts" at bounding box center [37, 230] width 25 height 7
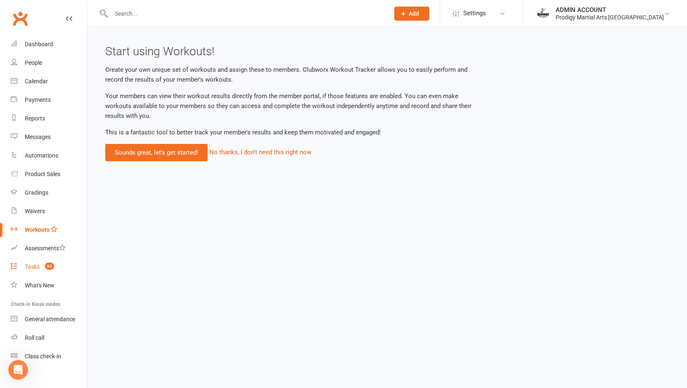
click at [31, 263] on link "Tasks 82" at bounding box center [49, 267] width 76 height 19
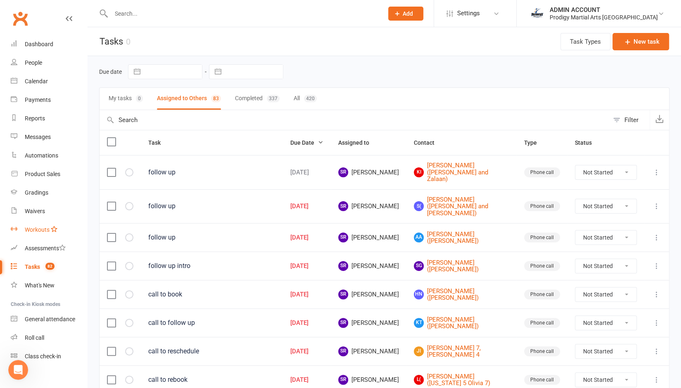
click at [33, 228] on div "Workouts" at bounding box center [37, 230] width 25 height 7
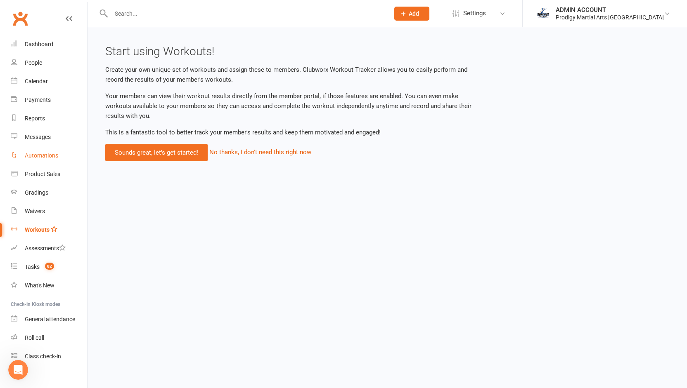
click at [30, 158] on div "Automations" at bounding box center [41, 155] width 33 height 7
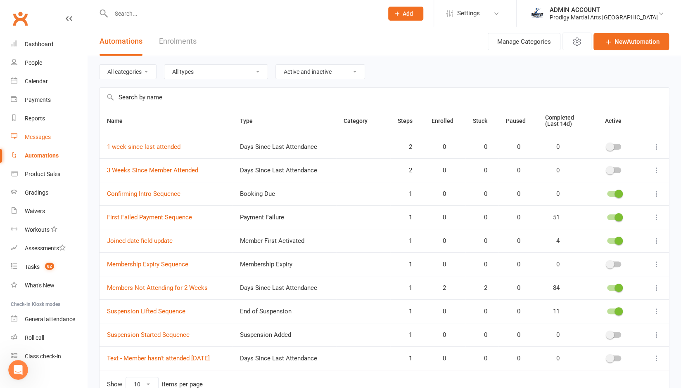
click at [31, 137] on div "Messages" at bounding box center [38, 137] width 26 height 7
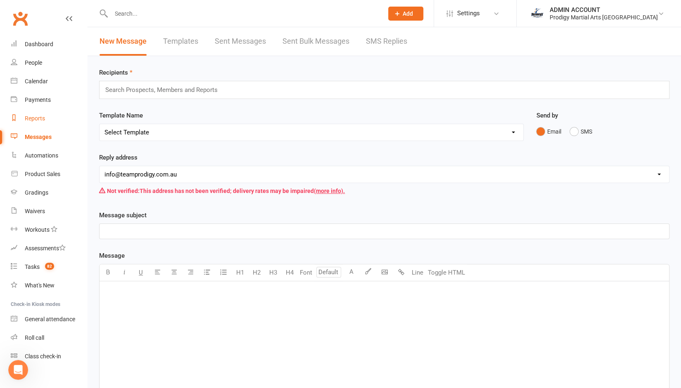
click at [28, 117] on div "Reports" at bounding box center [35, 118] width 20 height 7
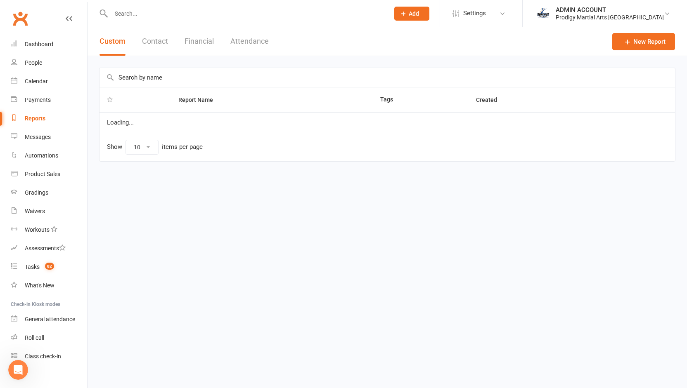
select select "100"
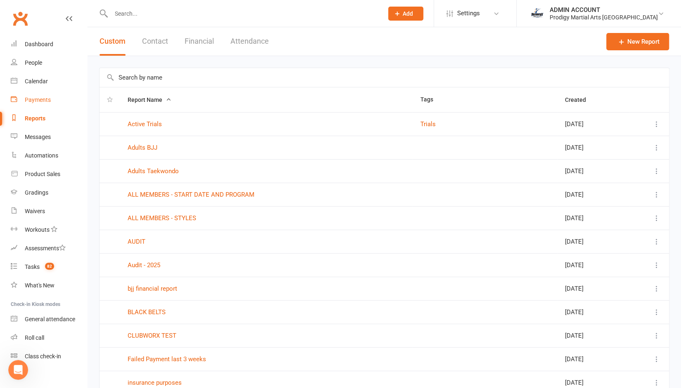
click at [31, 97] on div "Payments" at bounding box center [38, 100] width 26 height 7
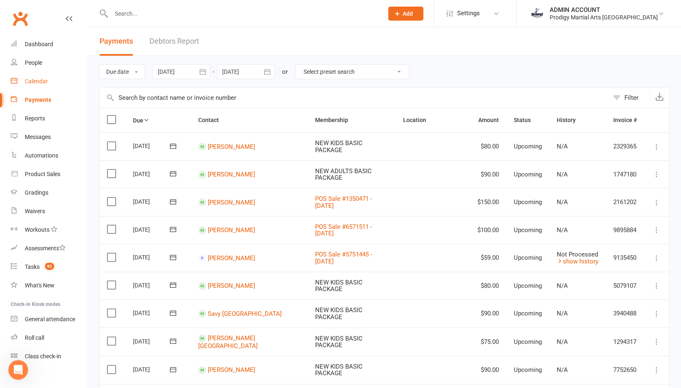
click at [30, 76] on link "Calendar" at bounding box center [49, 81] width 76 height 19
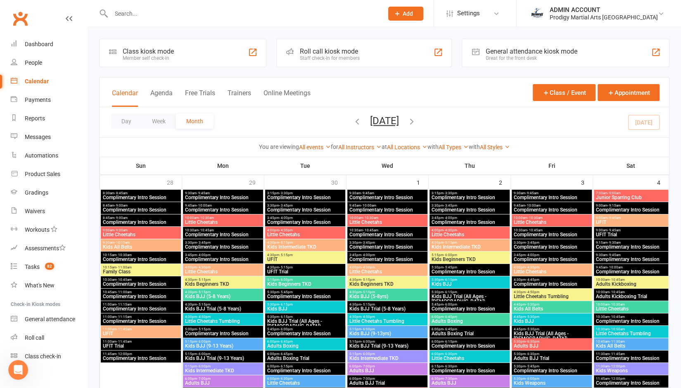
click at [154, 87] on div "Calendar Agenda Free Trials Trainers Online Meetings Class / Event Appointment" at bounding box center [383, 93] width 569 height 30
click at [157, 92] on button "Agenda" at bounding box center [161, 98] width 22 height 18
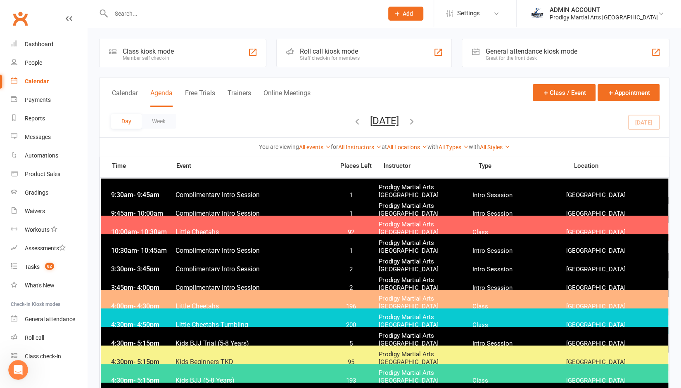
click at [353, 117] on icon "button" at bounding box center [357, 121] width 9 height 9
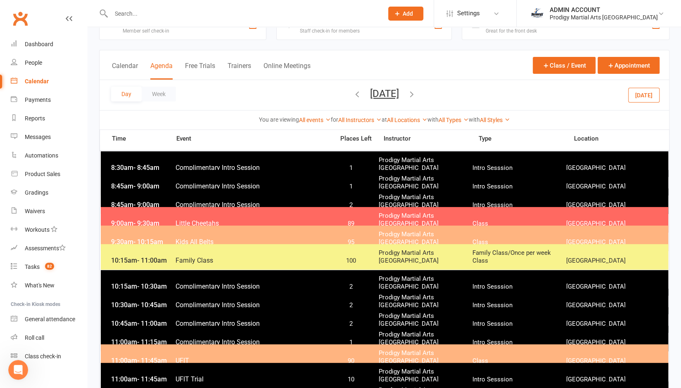
scroll to position [28, 0]
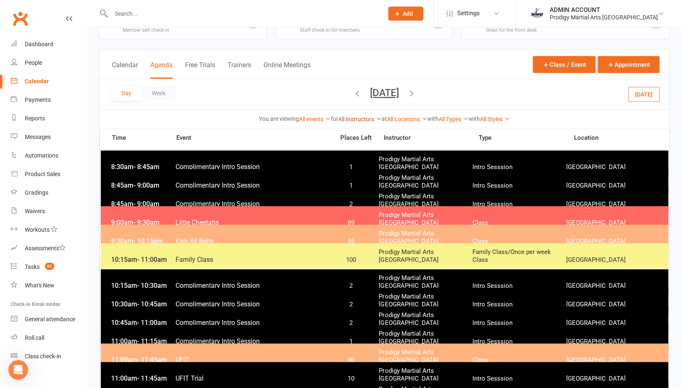
click at [349, 116] on link "All Instructors" at bounding box center [359, 119] width 43 height 7
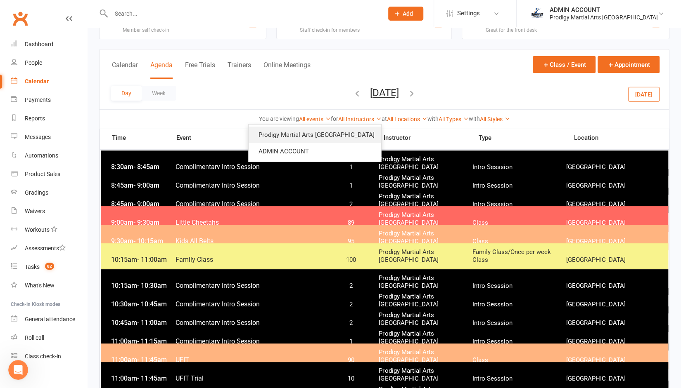
click at [340, 129] on link "Prodigy Martial Arts [GEOGRAPHIC_DATA]" at bounding box center [314, 135] width 133 height 17
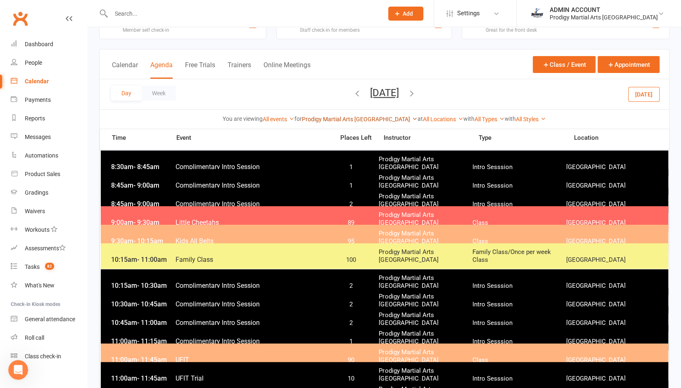
click at [333, 120] on link "Prodigy Martial Arts [GEOGRAPHIC_DATA]" at bounding box center [360, 119] width 116 height 7
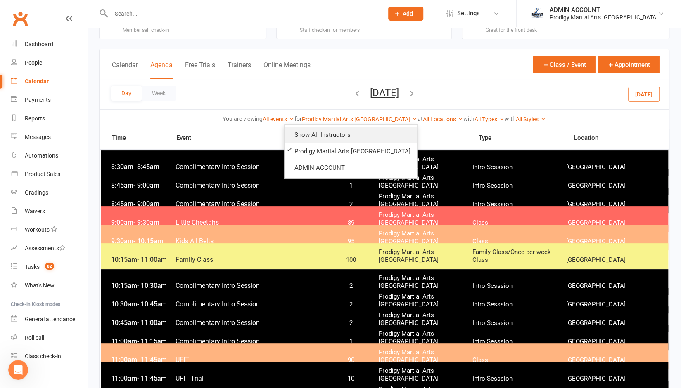
click at [329, 133] on link "Show All Instructors" at bounding box center [350, 135] width 133 height 17
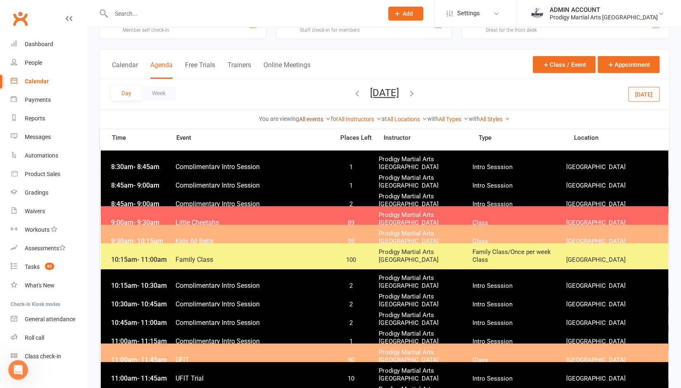
click at [312, 118] on link "All events" at bounding box center [315, 119] width 32 height 7
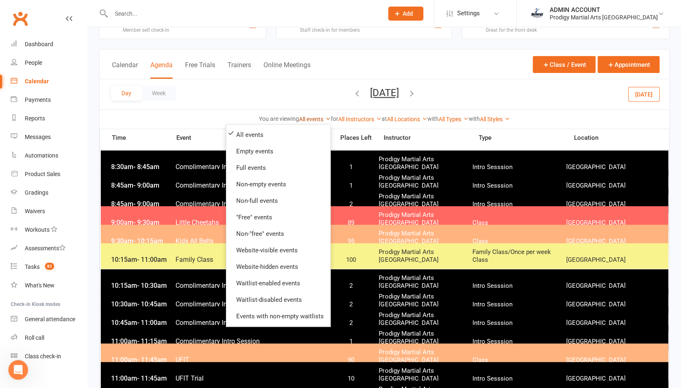
click at [312, 118] on link "All events" at bounding box center [315, 119] width 32 height 7
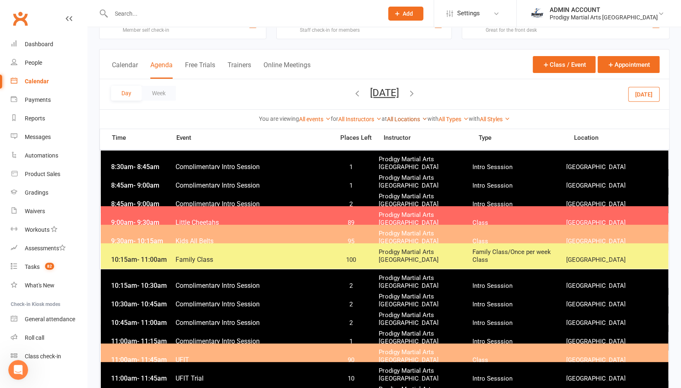
click at [404, 118] on link "All Locations" at bounding box center [407, 119] width 40 height 7
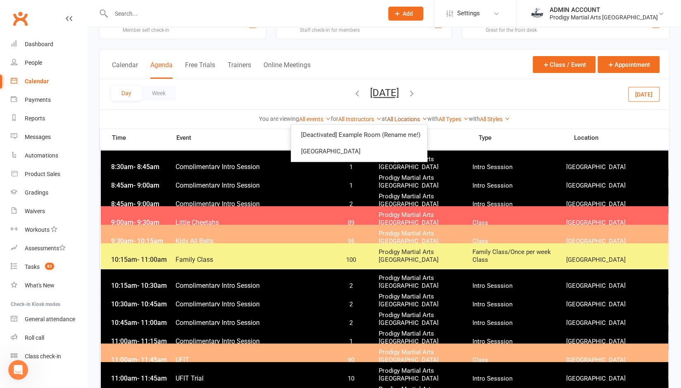
click at [404, 118] on link "All Locations" at bounding box center [407, 119] width 40 height 7
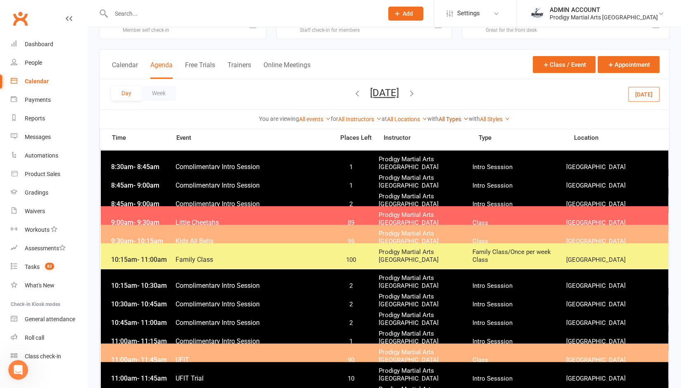
click at [449, 120] on link "All Types" at bounding box center [453, 119] width 30 height 7
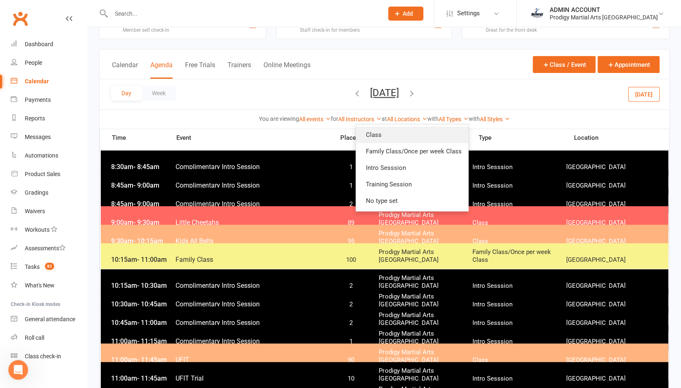
click at [445, 133] on link "Class" at bounding box center [412, 135] width 112 height 17
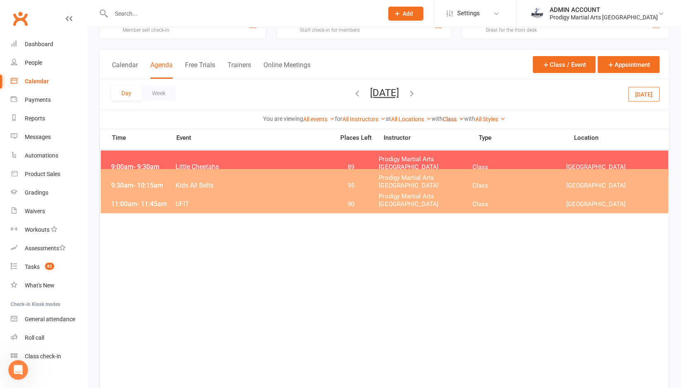
click at [456, 116] on link "Class" at bounding box center [452, 119] width 21 height 7
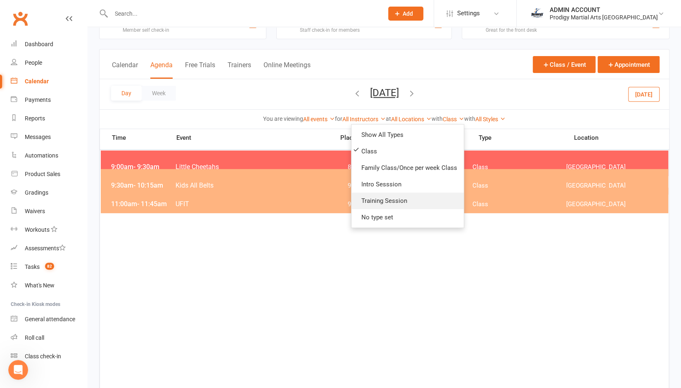
click at [415, 201] on link "Training Session" at bounding box center [407, 201] width 112 height 17
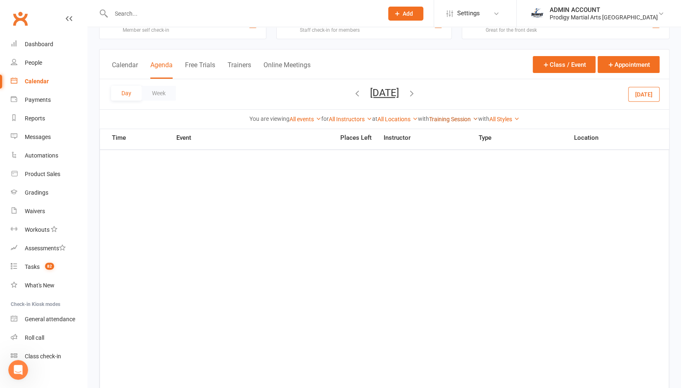
click at [454, 121] on link "Training Session" at bounding box center [453, 119] width 49 height 7
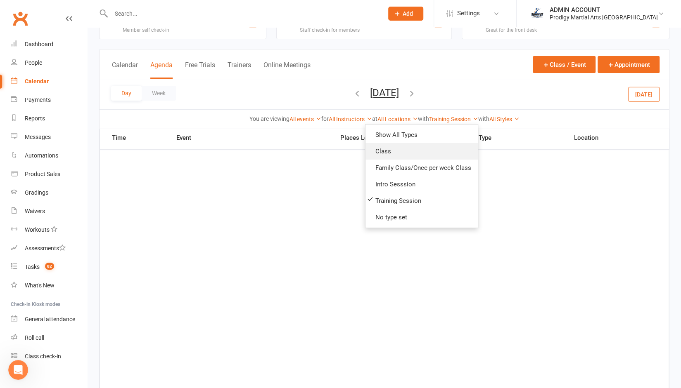
click at [438, 146] on link "Class" at bounding box center [421, 151] width 112 height 17
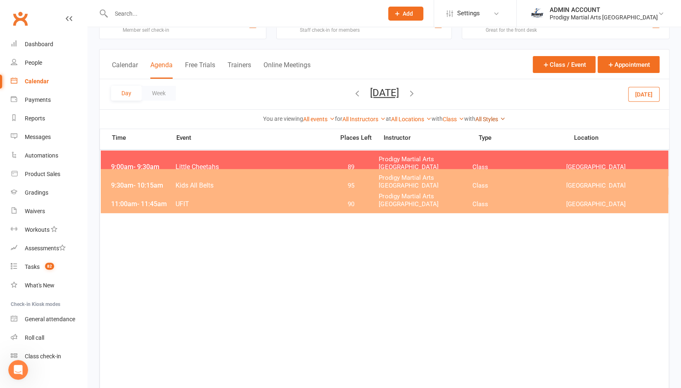
click at [492, 117] on link "All Styles" at bounding box center [490, 119] width 30 height 7
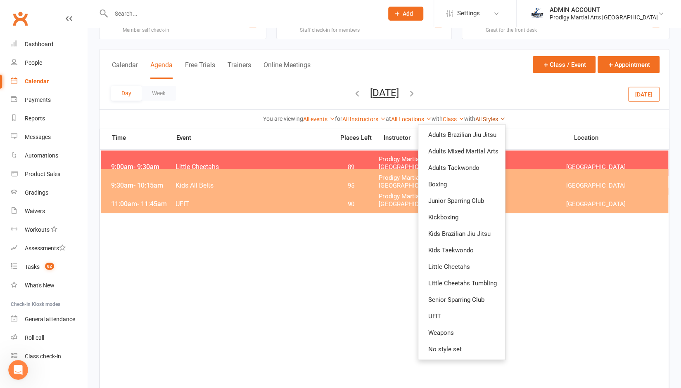
click at [492, 117] on link "All Styles" at bounding box center [490, 119] width 30 height 7
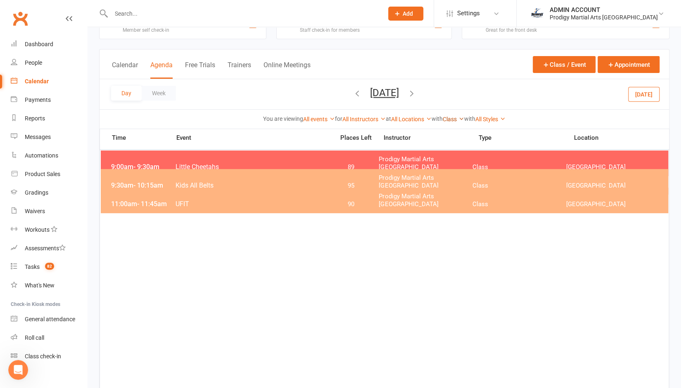
click at [455, 120] on link "Class" at bounding box center [452, 119] width 21 height 7
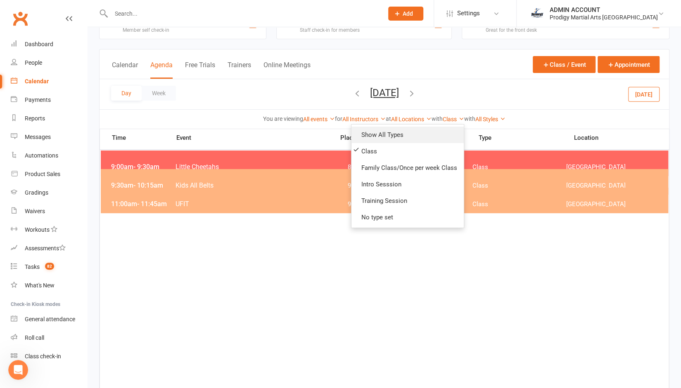
click at [412, 129] on link "Show All Types" at bounding box center [407, 135] width 112 height 17
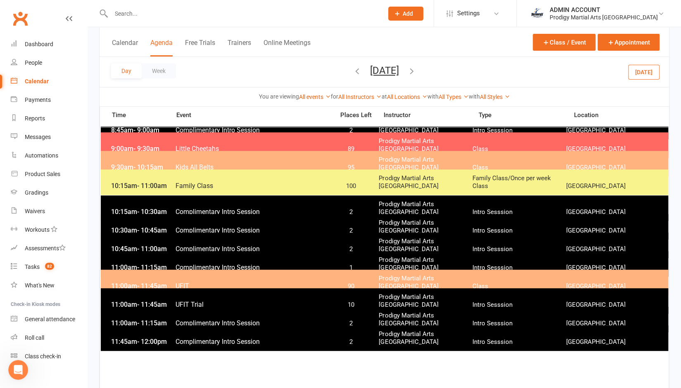
scroll to position [95, 0]
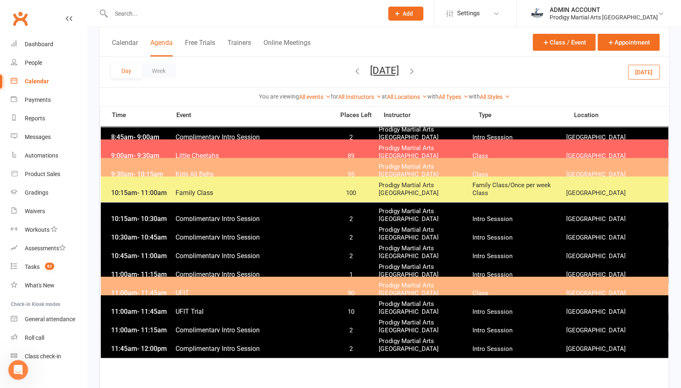
click at [416, 69] on icon "button" at bounding box center [411, 70] width 9 height 9
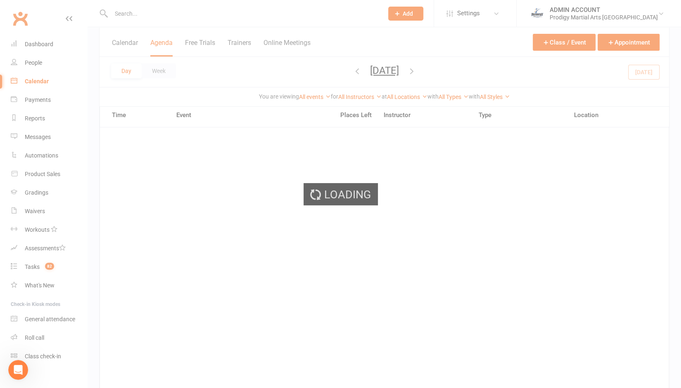
click at [443, 69] on div "Loading" at bounding box center [340, 194] width 681 height 388
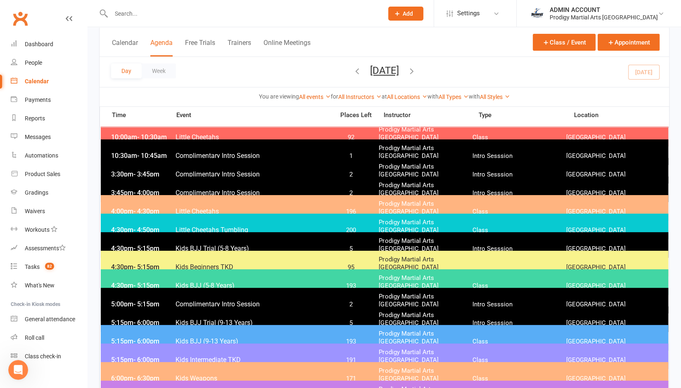
click at [416, 69] on icon "button" at bounding box center [411, 70] width 9 height 9
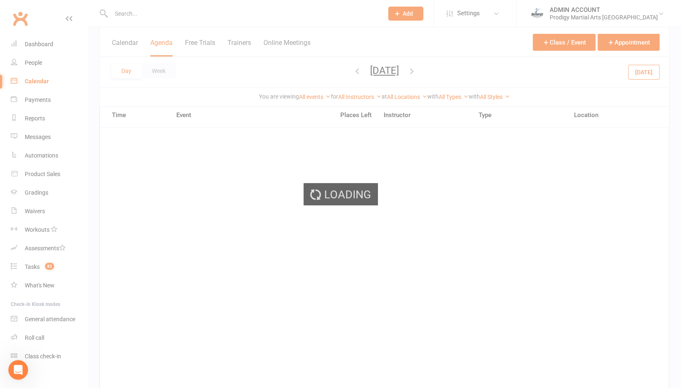
click at [443, 69] on div "Loading" at bounding box center [340, 194] width 681 height 388
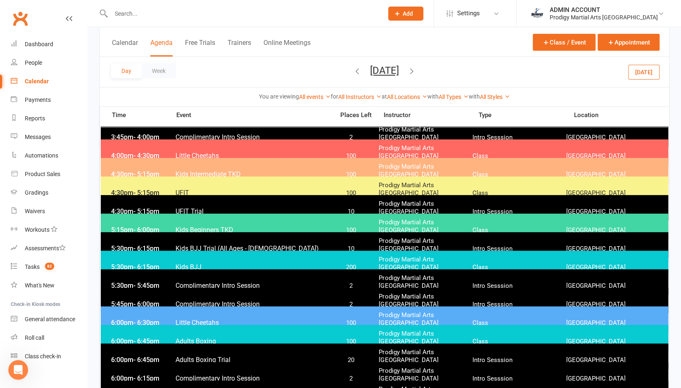
click at [416, 69] on icon "button" at bounding box center [411, 70] width 9 height 9
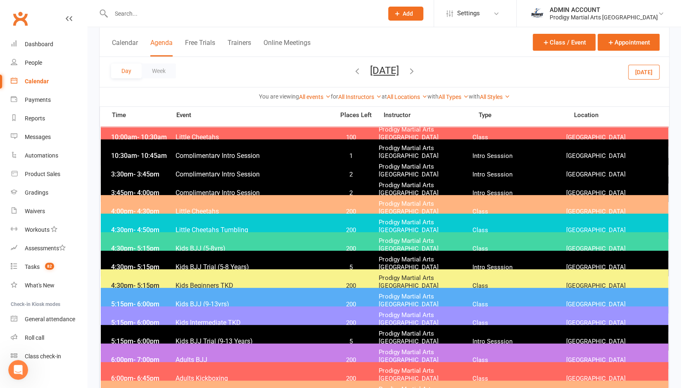
click at [407, 69] on span "[DATE] [DATE] Sun Mon Tue Wed Thu Fri Sat 28 29 30 01 02 03 04 05 06 07 08 09 1…" at bounding box center [384, 72] width 45 height 14
click at [416, 72] on icon "button" at bounding box center [411, 70] width 9 height 9
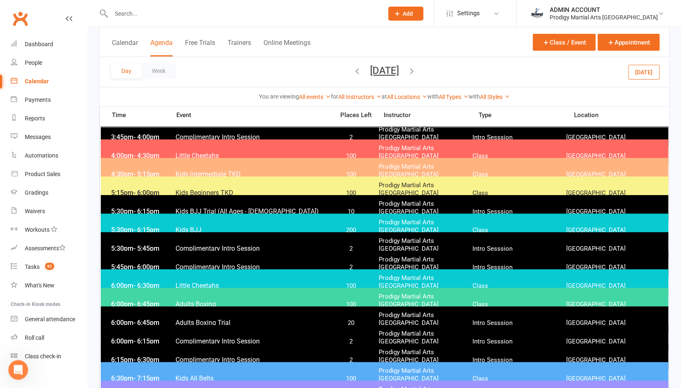
click at [454, 72] on div "Day Week [DATE] [DATE] Sun Mon Tue Wed Thu Fri Sat 28 29 30 01 02 03 04 05 06 0…" at bounding box center [383, 72] width 569 height 30
click at [416, 70] on icon "button" at bounding box center [411, 70] width 9 height 9
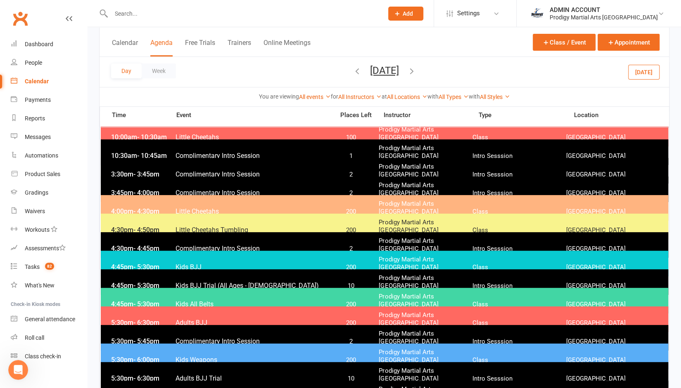
click at [416, 71] on icon "button" at bounding box center [411, 70] width 9 height 9
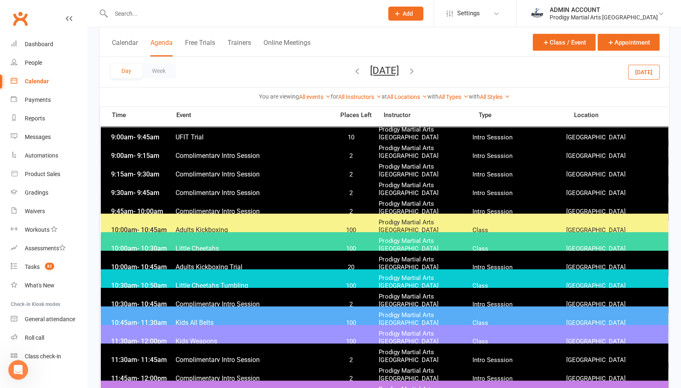
click at [407, 71] on span "[DATE] [DATE] Sun Mon Tue Wed Thu Fri Sat 28 29 30 01 02 03 04 05 06 07 08 09 1…" at bounding box center [384, 72] width 45 height 14
click at [416, 71] on icon "button" at bounding box center [411, 70] width 9 height 9
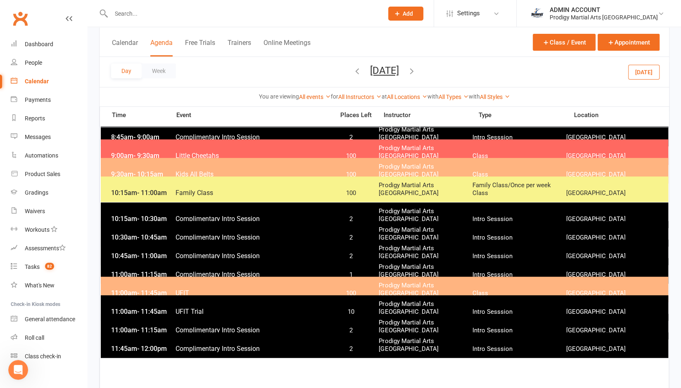
click at [116, 289] on span "11:00am - 11:45am" at bounding box center [142, 293] width 66 height 8
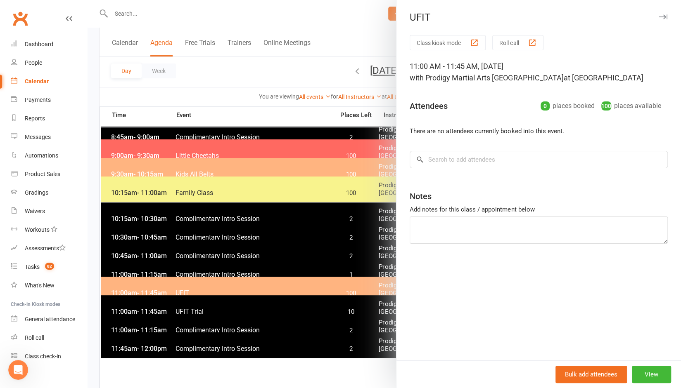
click at [419, 61] on div "11:00 AM - 11:45 AM, [DATE] with Prodigy Martial Arts Australia at [GEOGRAPHIC_…" at bounding box center [538, 72] width 258 height 23
click at [651, 370] on button "View" at bounding box center [651, 374] width 39 height 17
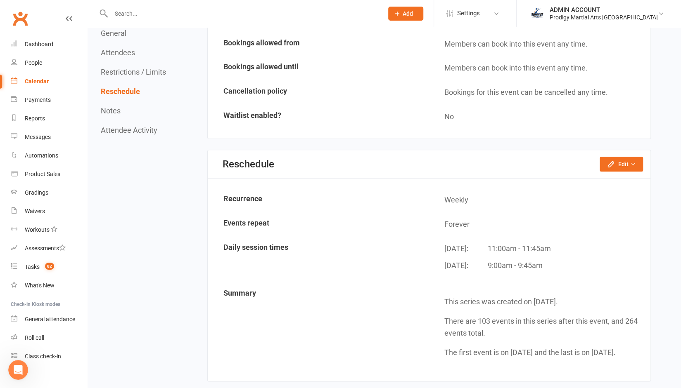
scroll to position [576, 0]
click at [603, 309] on td "This series was created on [DATE]. There are 103 events in this series after th…" at bounding box center [539, 328] width 220 height 88
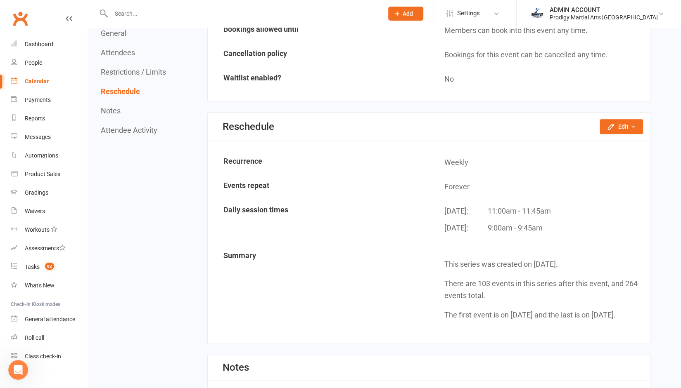
scroll to position [615, 0]
click at [620, 121] on button "Edit" at bounding box center [620, 126] width 43 height 15
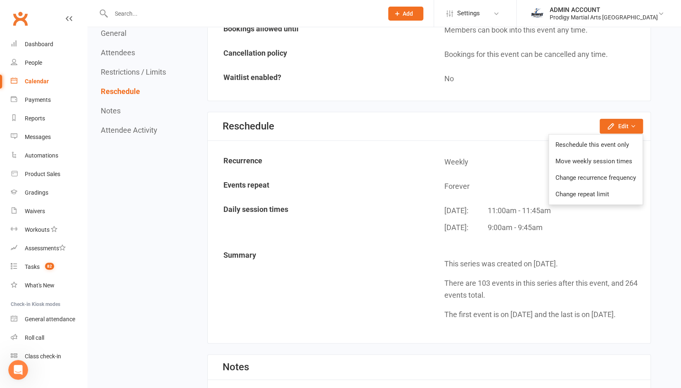
click at [614, 230] on div "[DATE]: 9:00am - 9:45am" at bounding box center [543, 230] width 199 height 17
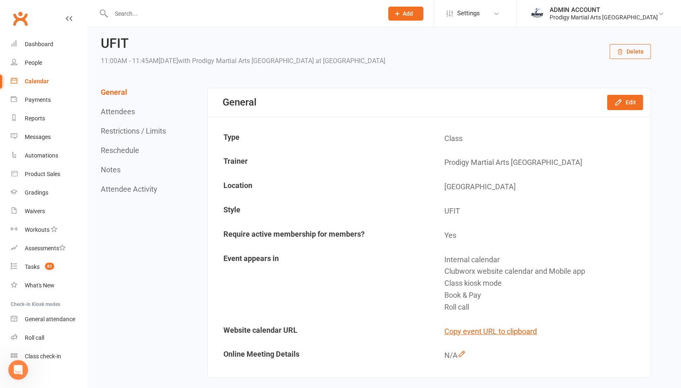
scroll to position [18, 0]
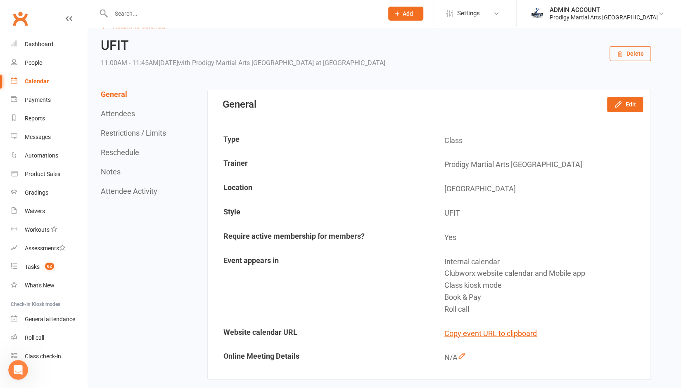
click at [115, 151] on button "Reschedule" at bounding box center [120, 152] width 38 height 9
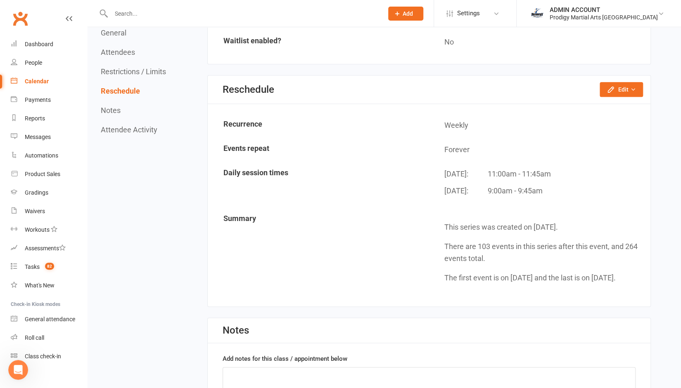
scroll to position [652, 0]
click at [618, 90] on button "Edit" at bounding box center [620, 89] width 43 height 15
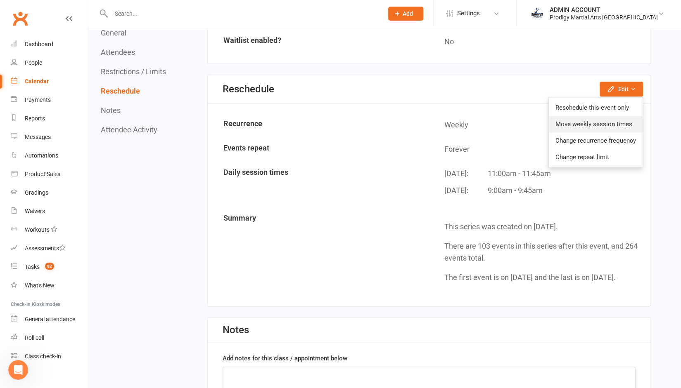
click at [581, 123] on link "Move weekly session times" at bounding box center [596, 124] width 94 height 17
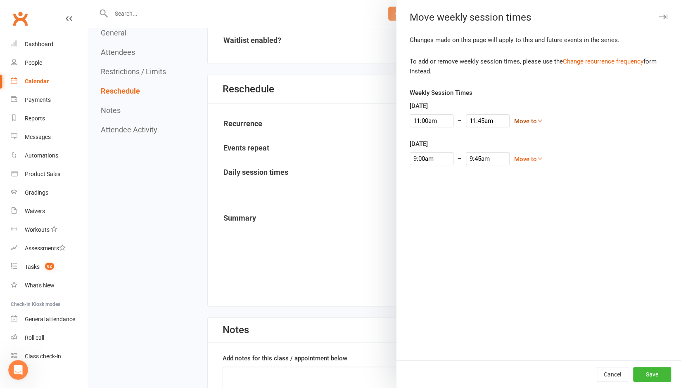
click at [536, 119] on icon at bounding box center [539, 121] width 6 height 6
click at [421, 120] on input "11:00am" at bounding box center [431, 120] width 44 height 13
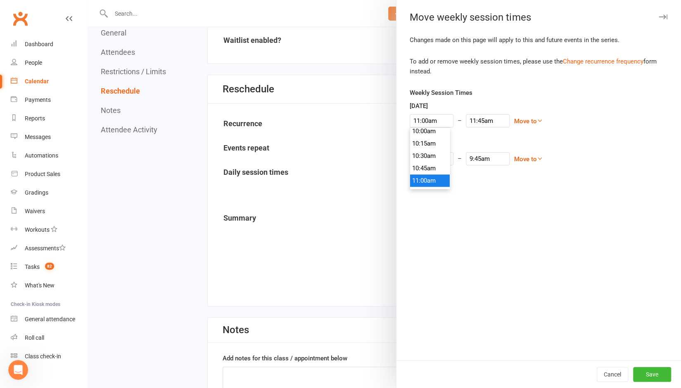
type input "10:15am"
type input "11:00am"
click at [423, 145] on li "10:15am" at bounding box center [430, 143] width 40 height 12
click at [584, 140] on div "[DATE] 9:00am – 9:45am Move to [DATE] [DATE] [DATE] [DATE] [DATE] [DATE] Move t…" at bounding box center [538, 152] width 258 height 26
click at [651, 372] on button "Save" at bounding box center [652, 374] width 38 height 15
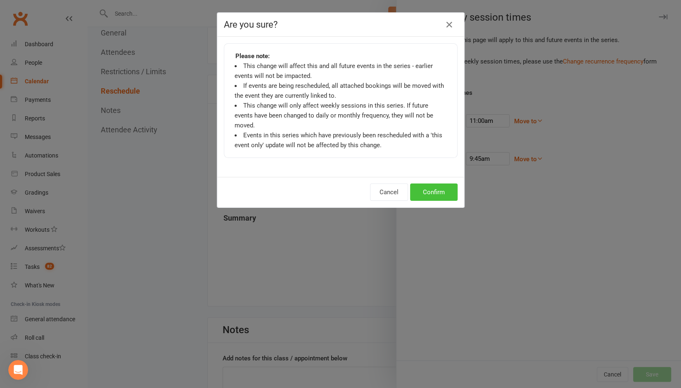
click at [428, 184] on button "Confirm" at bounding box center [433, 192] width 47 height 17
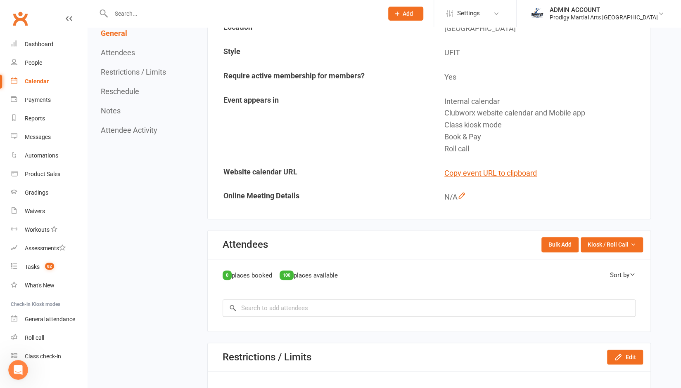
scroll to position [0, 0]
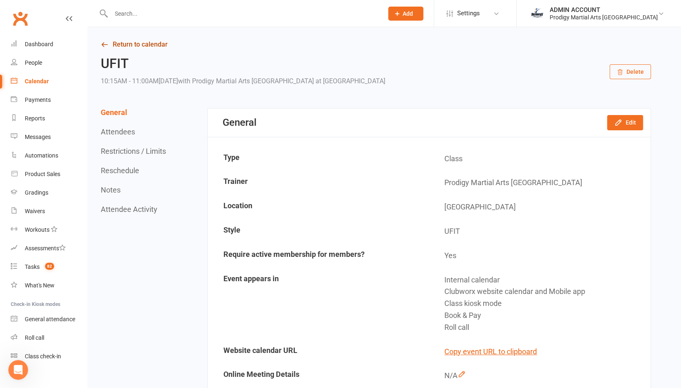
click at [132, 45] on link "Return to calendar" at bounding box center [376, 45] width 550 height 12
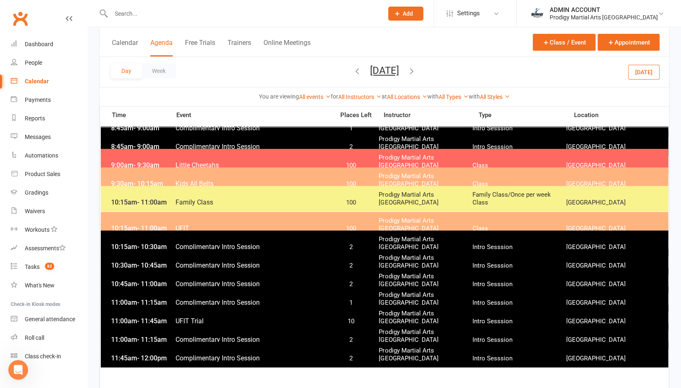
scroll to position [86, 0]
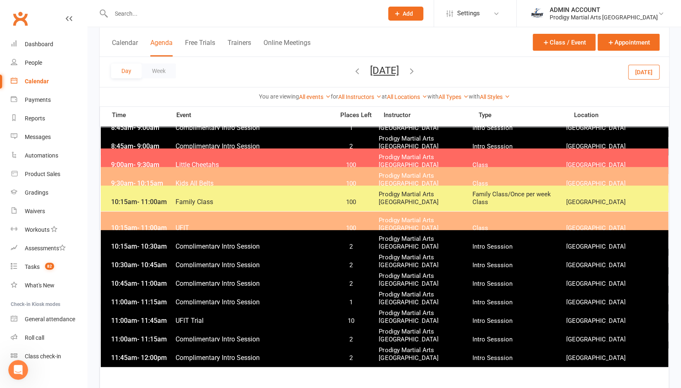
click at [205, 195] on div "10:15am - 11:00am Family Class 100 Prodigy Martial Arts Australia Family Class/…" at bounding box center [384, 199] width 567 height 26
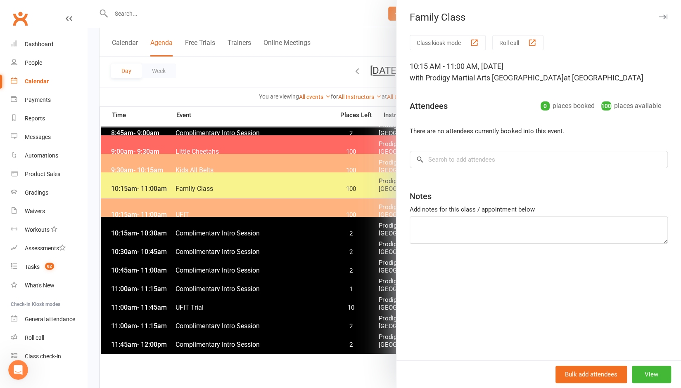
scroll to position [99, 0]
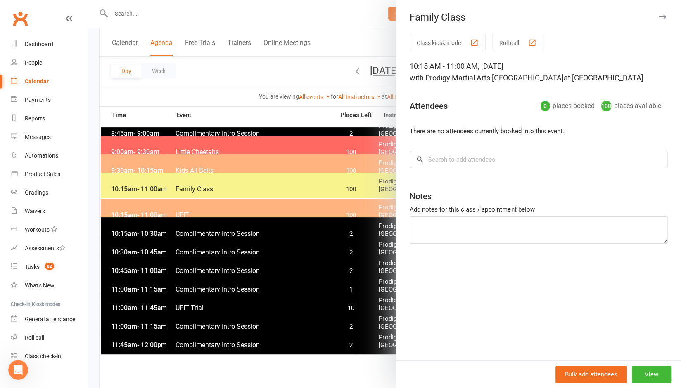
click at [658, 18] on icon "button" at bounding box center [662, 16] width 9 height 5
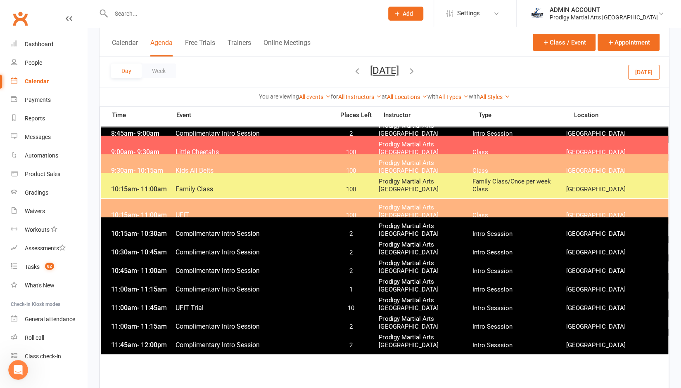
click at [236, 185] on div "10:15am - 11:00am Family Class 100 Prodigy Martial Arts Australia Family Class/…" at bounding box center [384, 186] width 567 height 26
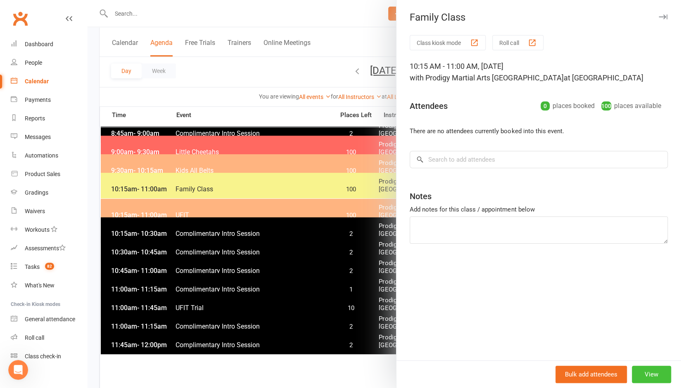
click at [647, 374] on button "View" at bounding box center [651, 374] width 39 height 17
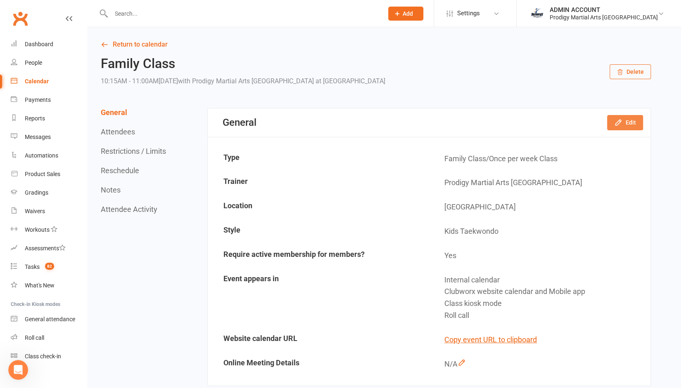
click at [621, 123] on icon "button" at bounding box center [618, 122] width 8 height 8
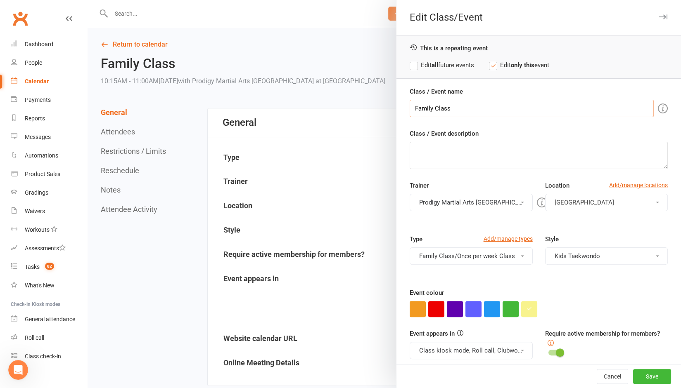
click at [482, 105] on input "Family Class" at bounding box center [531, 108] width 244 height 17
type input "P"
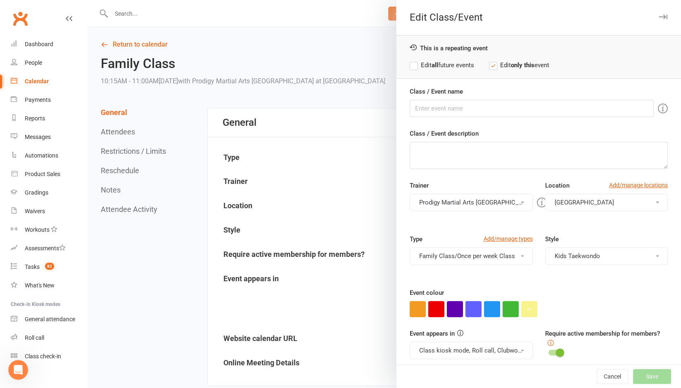
click at [561, 256] on button "Kids Taekwondo" at bounding box center [606, 256] width 123 height 17
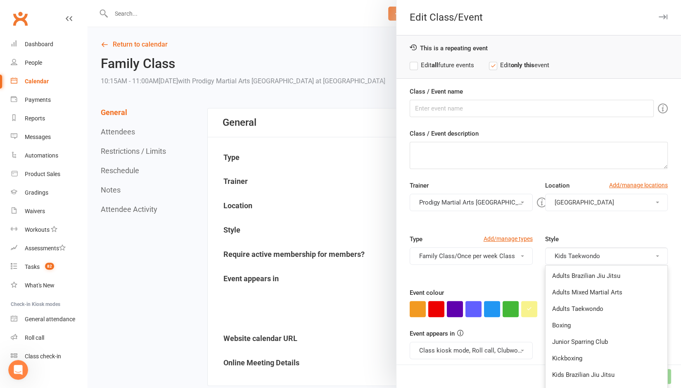
click at [561, 256] on button "Kids Taekwondo" at bounding box center [606, 256] width 123 height 17
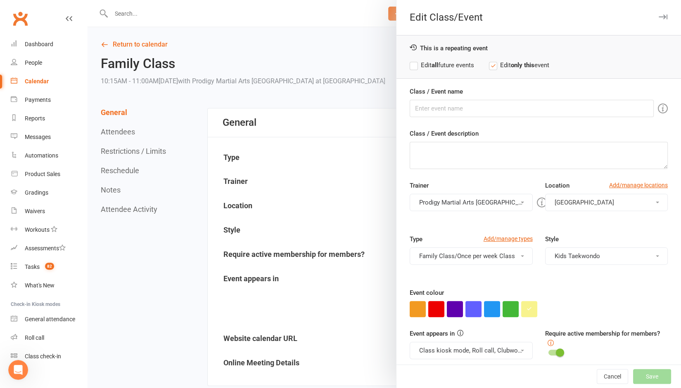
click at [512, 253] on button "Family Class/Once per week Class" at bounding box center [470, 256] width 123 height 17
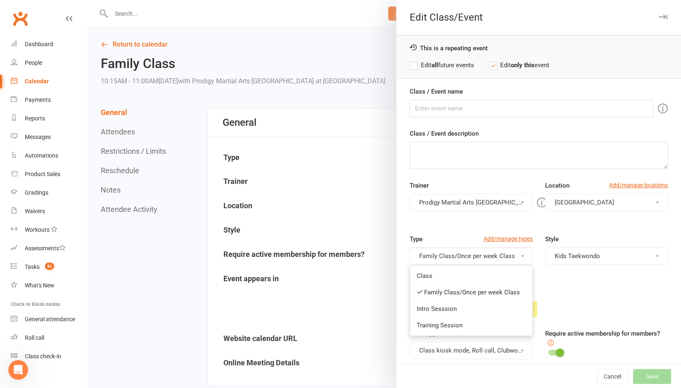
click at [513, 258] on button "Family Class/Once per week Class" at bounding box center [470, 256] width 123 height 17
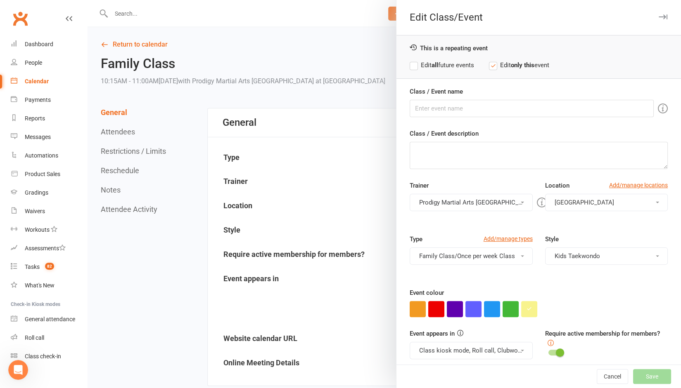
click at [529, 276] on div "Type Add/manage types Family Class/Once per week Class Class Family Class/Once …" at bounding box center [538, 261] width 270 height 54
click at [596, 376] on button "Cancel" at bounding box center [611, 376] width 31 height 15
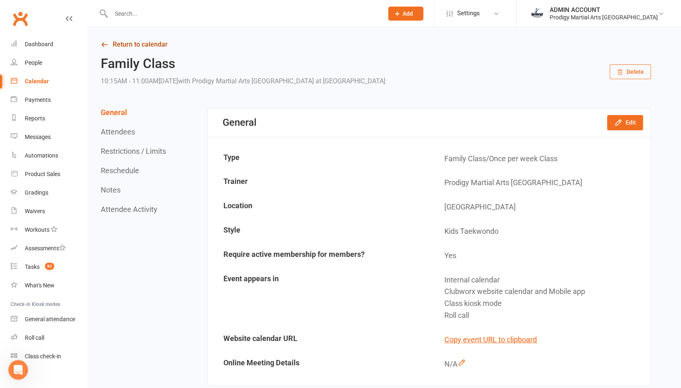
click at [112, 44] on link "Return to calendar" at bounding box center [376, 45] width 550 height 12
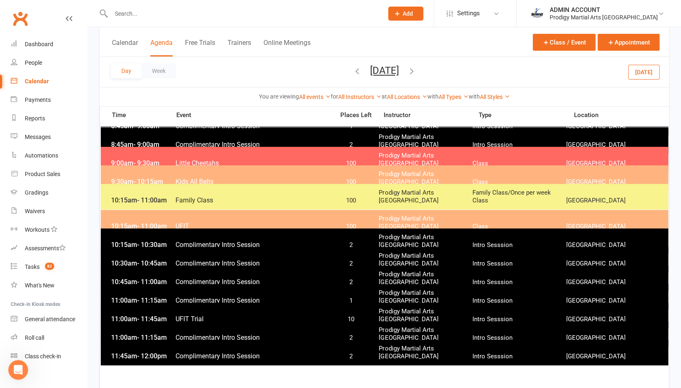
scroll to position [88, 0]
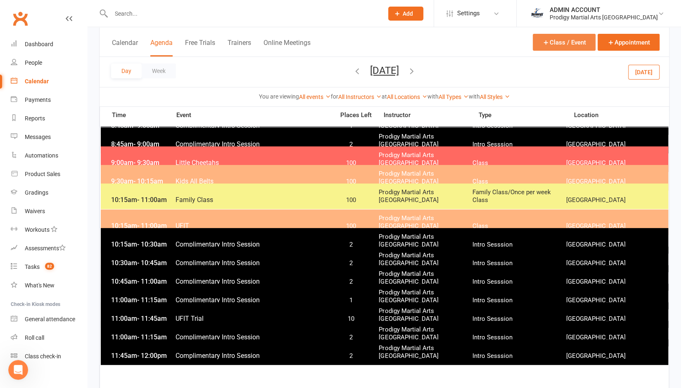
click at [580, 42] on button "Class / Event" at bounding box center [563, 42] width 63 height 17
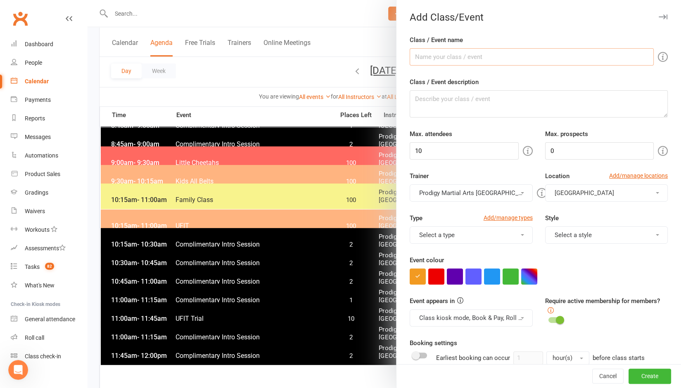
click at [511, 59] on input "Class / Event name" at bounding box center [531, 56] width 244 height 17
type input "Prodigy Program"
click at [462, 109] on textarea "Class / Event description" at bounding box center [538, 103] width 258 height 27
click at [598, 379] on button "Cancel" at bounding box center [607, 376] width 31 height 15
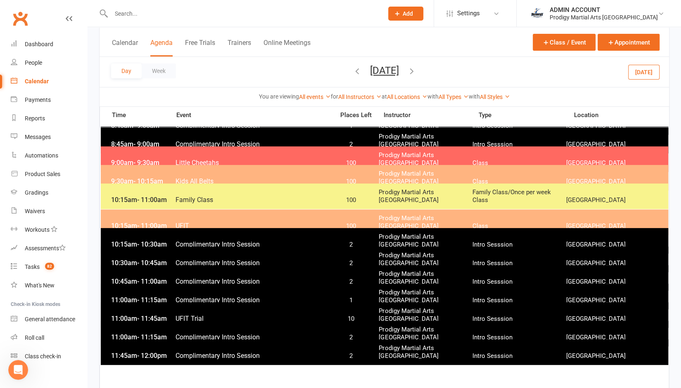
click at [353, 70] on icon "button" at bounding box center [357, 70] width 9 height 9
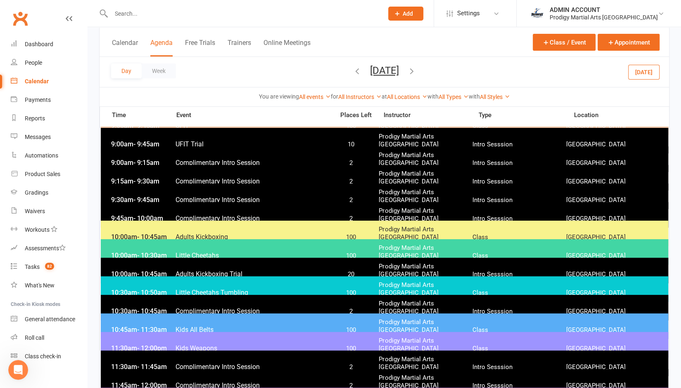
click at [353, 70] on icon "button" at bounding box center [357, 70] width 9 height 9
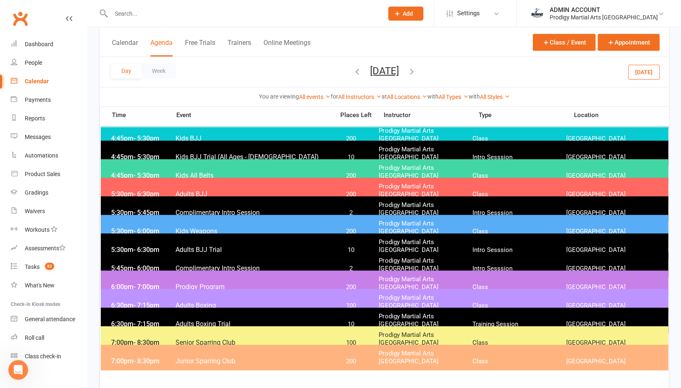
scroll to position [225, 0]
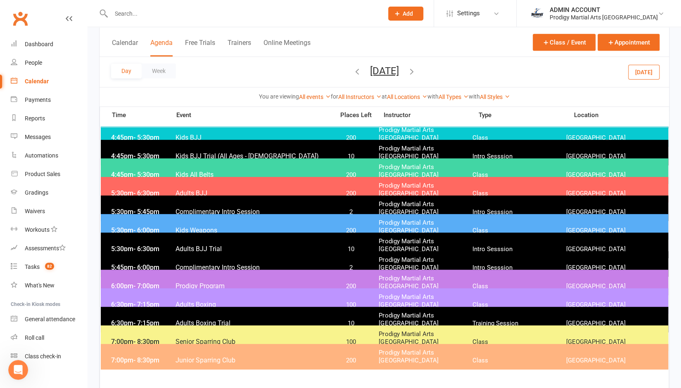
click at [193, 282] on span "Prodigy Program" at bounding box center [252, 286] width 154 height 8
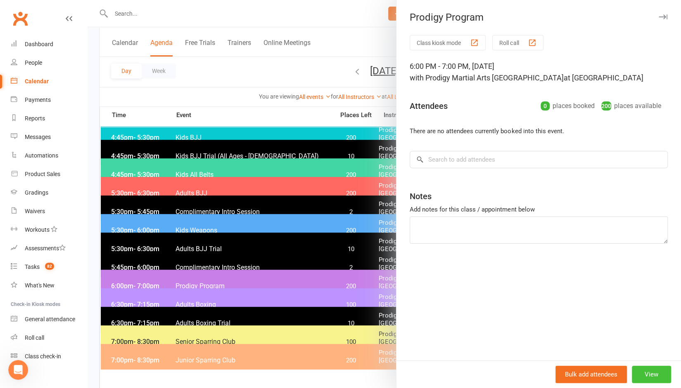
click at [644, 371] on button "View" at bounding box center [651, 374] width 39 height 17
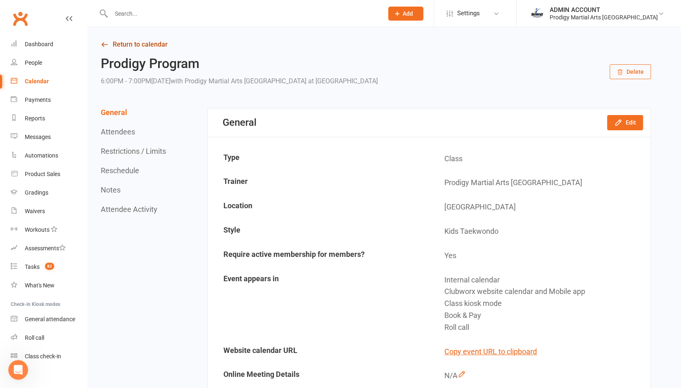
click at [136, 44] on link "Return to calendar" at bounding box center [376, 45] width 550 height 12
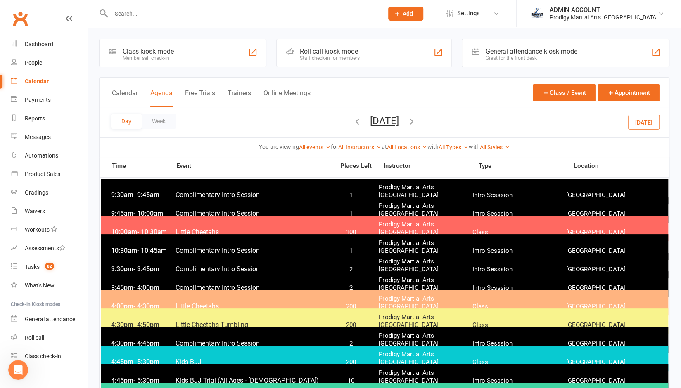
click at [416, 123] on icon "button" at bounding box center [411, 121] width 9 height 9
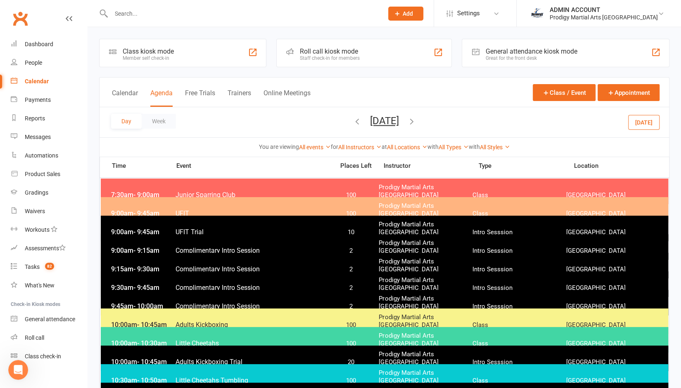
click at [416, 122] on icon "button" at bounding box center [411, 121] width 9 height 9
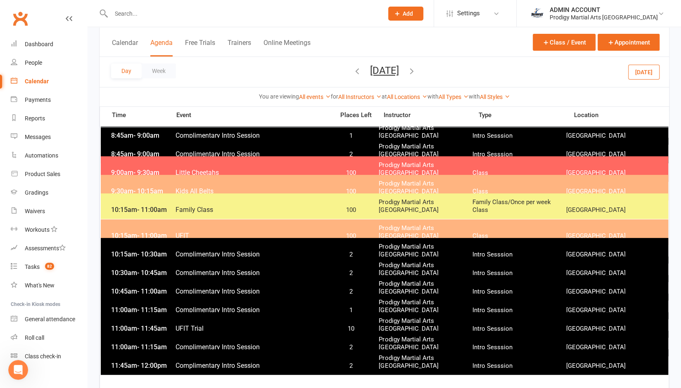
scroll to position [78, 0]
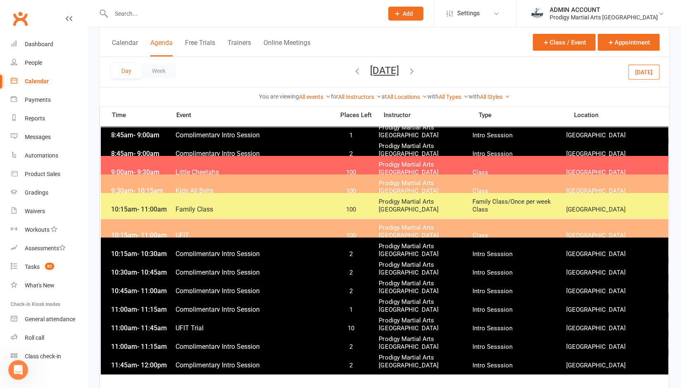
click at [184, 211] on span "Family Class" at bounding box center [252, 210] width 154 height 8
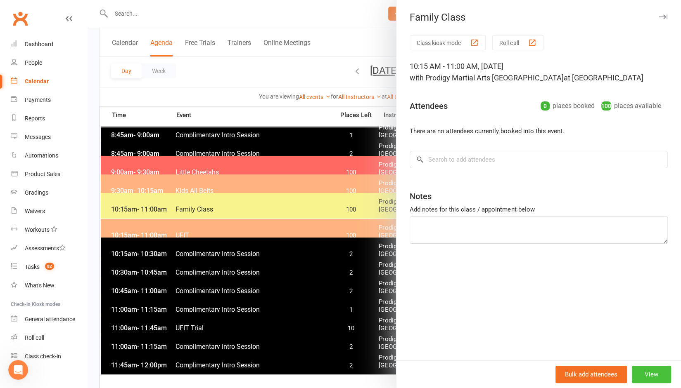
click at [645, 374] on button "View" at bounding box center [651, 374] width 39 height 17
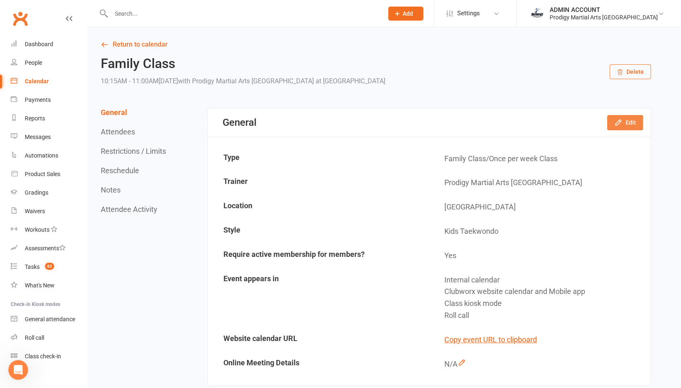
click at [619, 120] on icon "button" at bounding box center [617, 122] width 5 height 5
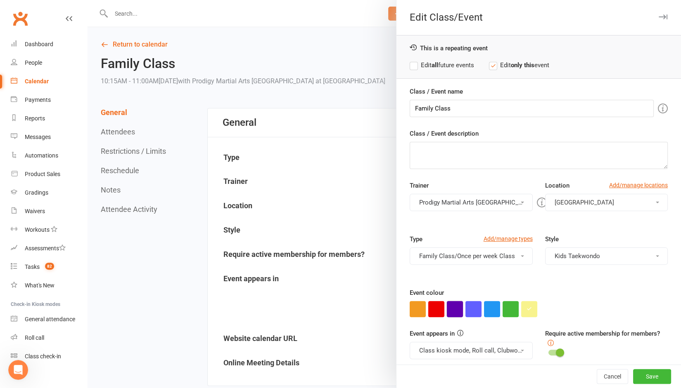
click at [451, 305] on button "button" at bounding box center [455, 309] width 16 height 16
click at [452, 306] on icon "button" at bounding box center [454, 308] width 5 height 5
click at [469, 248] on button "Family Class/Once per week Class" at bounding box center [470, 256] width 123 height 17
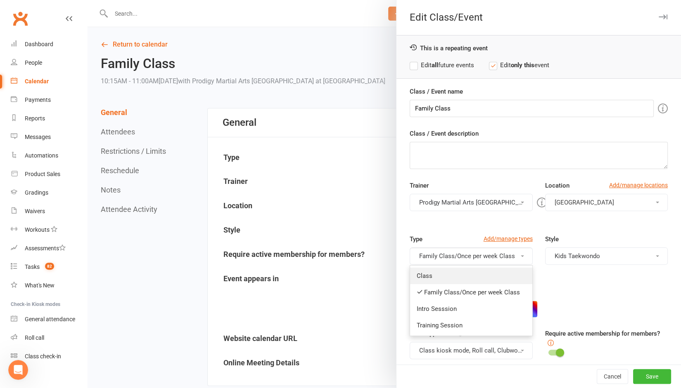
click at [428, 273] on link "Class" at bounding box center [471, 276] width 122 height 17
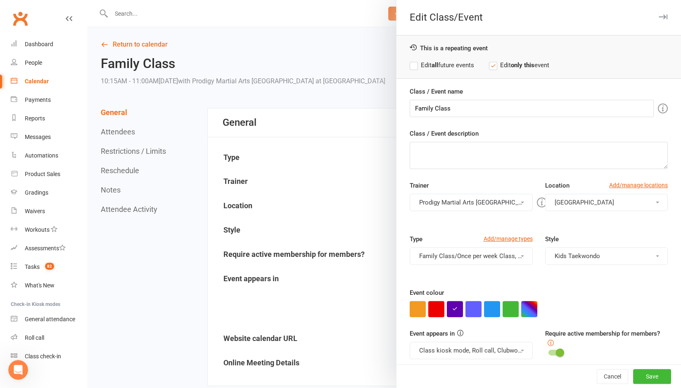
click at [451, 258] on button "Family Class/Once per week Class, Class" at bounding box center [470, 256] width 123 height 17
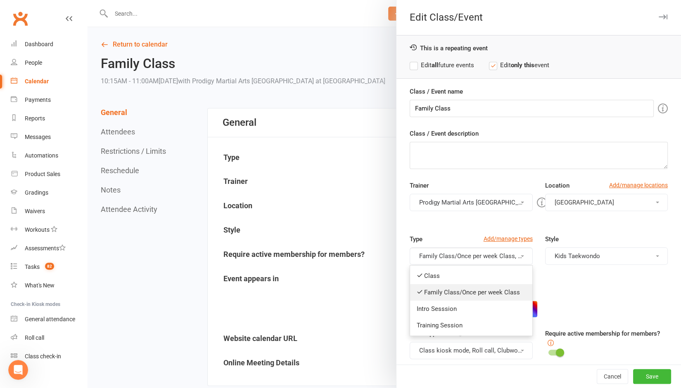
click at [453, 290] on link "Family Class/Once per week Class" at bounding box center [471, 292] width 122 height 17
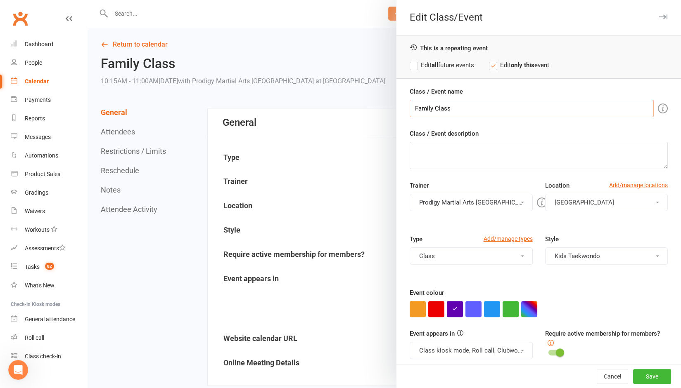
drag, startPoint x: 457, startPoint y: 106, endPoint x: 400, endPoint y: 107, distance: 57.0
click at [400, 107] on div "Class / Event name Family Class Class / Event description Trainer Prodigy Marti…" at bounding box center [538, 229] width 284 height 284
type input "Prodigy Program"
click at [598, 371] on button "Cancel" at bounding box center [611, 376] width 31 height 15
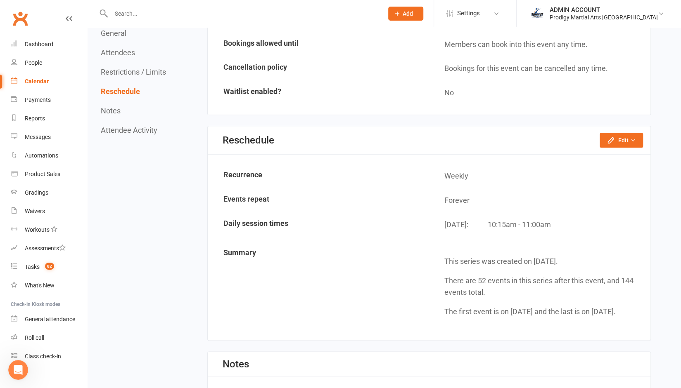
scroll to position [589, 0]
click at [617, 141] on button "Edit" at bounding box center [620, 140] width 43 height 15
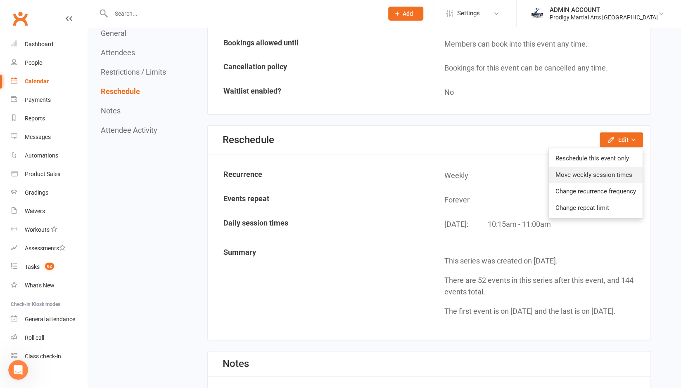
click at [565, 173] on link "Move weekly session times" at bounding box center [596, 175] width 94 height 17
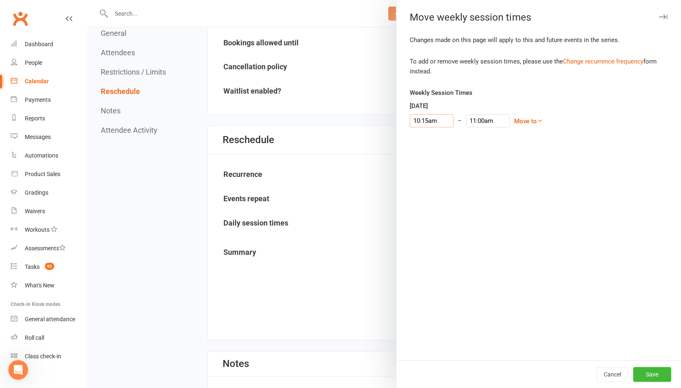
click at [433, 120] on input "10:15am" at bounding box center [431, 120] width 44 height 13
type input "11:15am"
click at [418, 180] on li "11:15am" at bounding box center [430, 184] width 40 height 12
click at [466, 118] on input "12:00pm" at bounding box center [488, 120] width 44 height 13
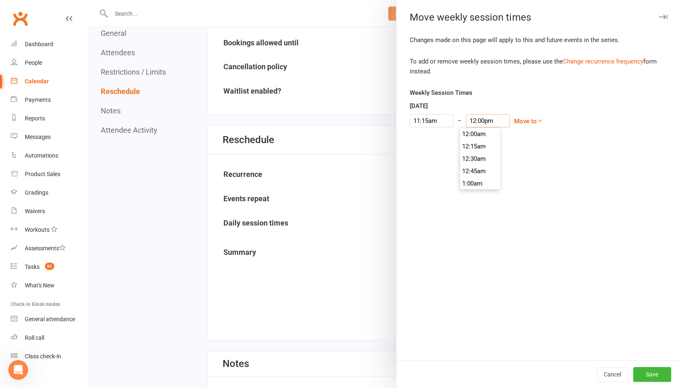
scroll to position [582, 0]
type input "12:15pm"
click at [466, 156] on li "12:15pm" at bounding box center [480, 159] width 40 height 12
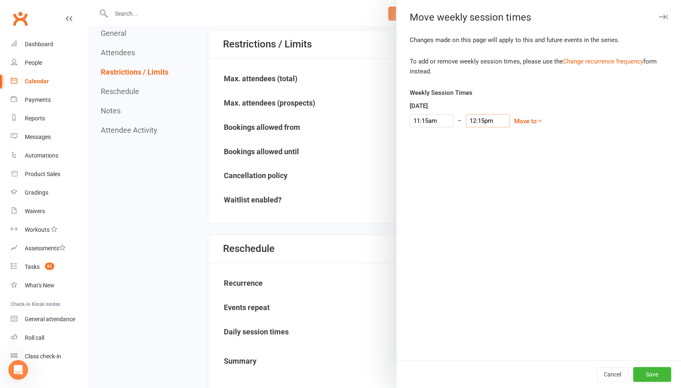
scroll to position [479, 0]
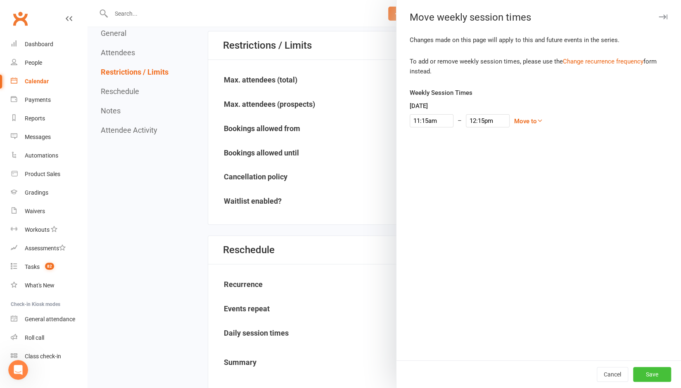
click at [643, 372] on button "Save" at bounding box center [652, 374] width 38 height 15
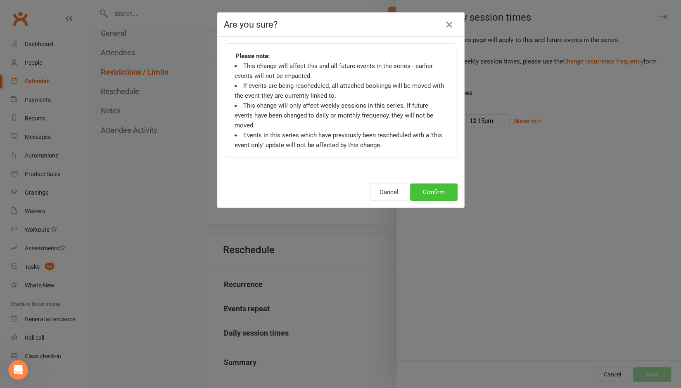
click at [422, 184] on button "Confirm" at bounding box center [433, 192] width 47 height 17
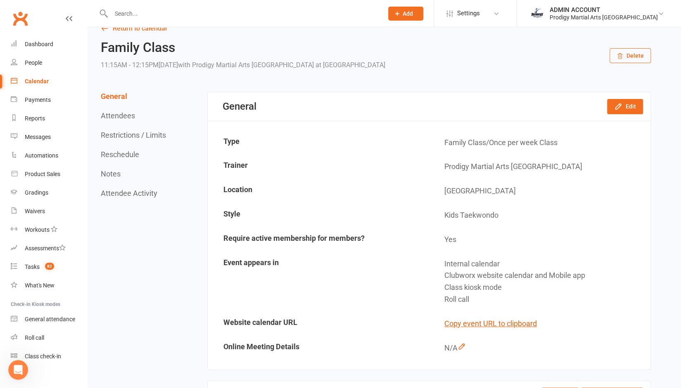
scroll to position [0, 0]
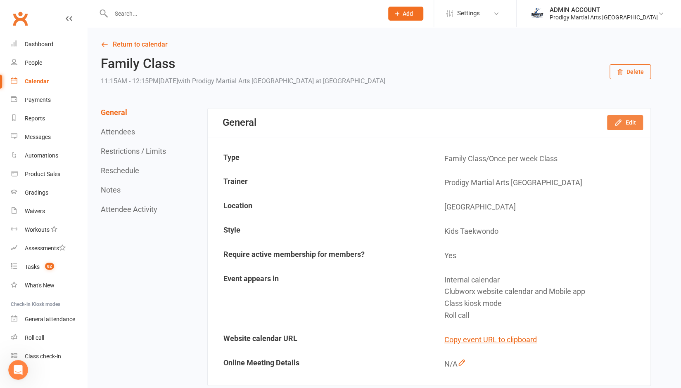
click at [614, 125] on button "Edit" at bounding box center [625, 122] width 36 height 15
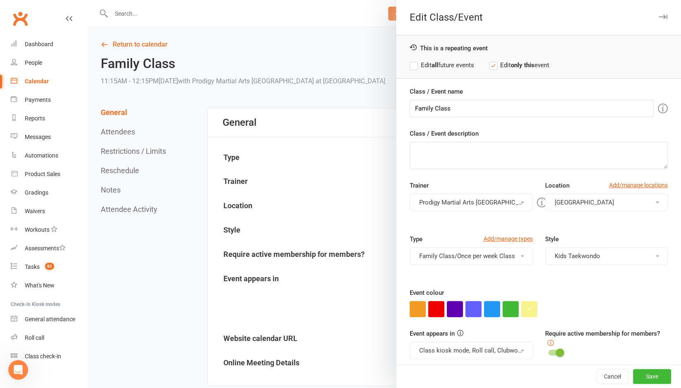
click at [411, 65] on label "Edit all future events" at bounding box center [441, 65] width 64 height 10
drag, startPoint x: 454, startPoint y: 109, endPoint x: 402, endPoint y: 103, distance: 53.2
click at [402, 103] on div "Class / Event name Family Class Class / Event description Trainer Prodigy Marti…" at bounding box center [538, 229] width 284 height 284
type input "Prodigy Program"
click at [517, 256] on button "Family Class/Once per week Class" at bounding box center [470, 256] width 123 height 17
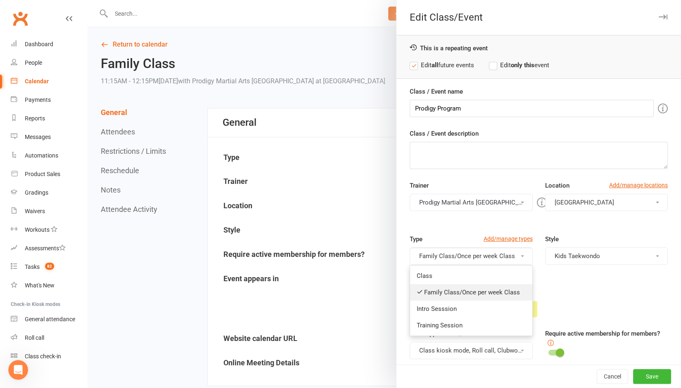
click at [419, 288] on link "Family Class/Once per week Class" at bounding box center [471, 292] width 122 height 17
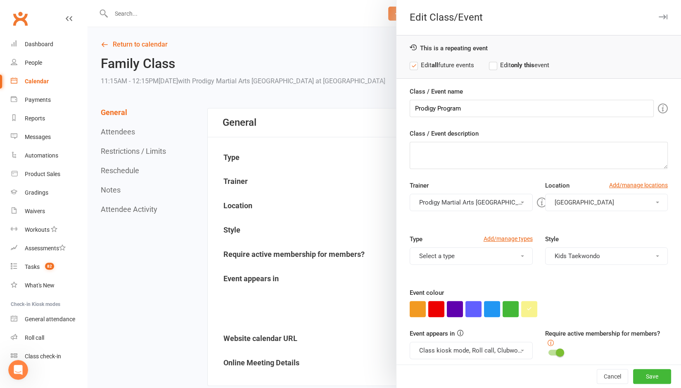
click at [437, 253] on button "Select a type" at bounding box center [470, 256] width 123 height 17
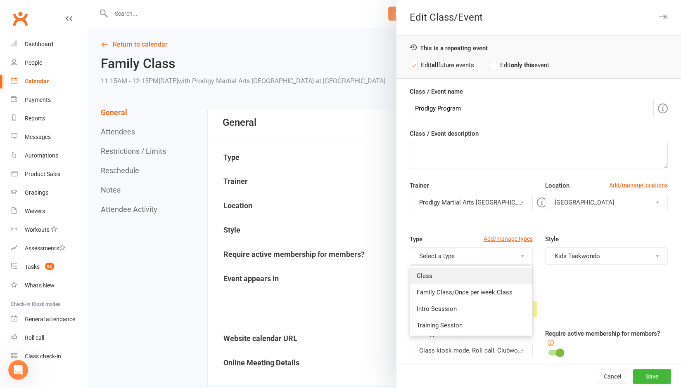
click at [422, 268] on link "Class" at bounding box center [471, 276] width 122 height 17
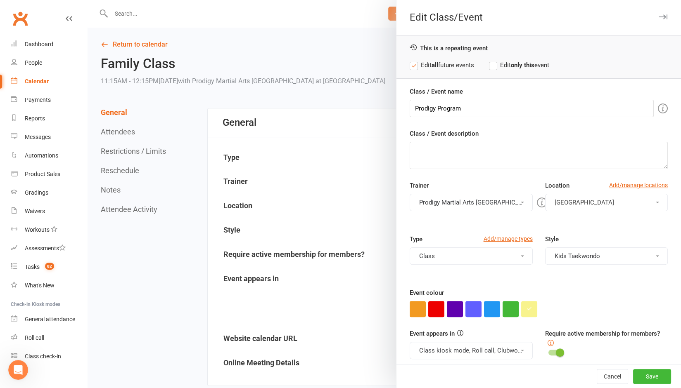
click at [423, 252] on button "Class" at bounding box center [470, 256] width 123 height 17
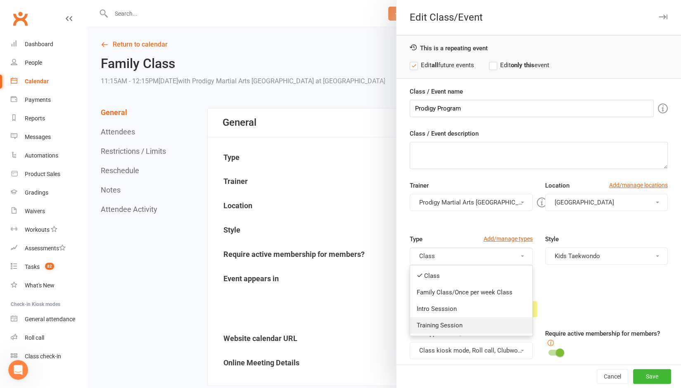
click at [423, 322] on link "Training Session" at bounding box center [471, 325] width 122 height 17
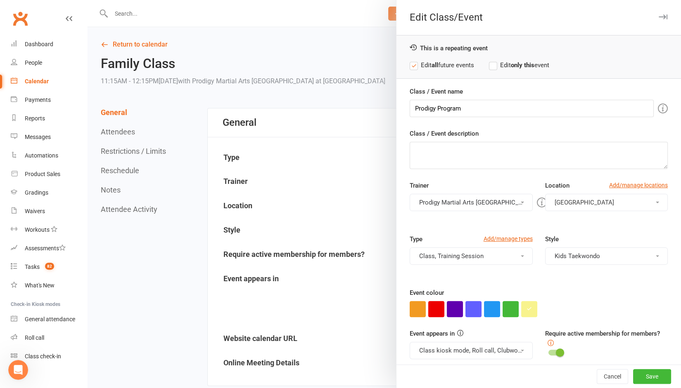
click at [437, 256] on button "Class, Training Session" at bounding box center [470, 256] width 123 height 17
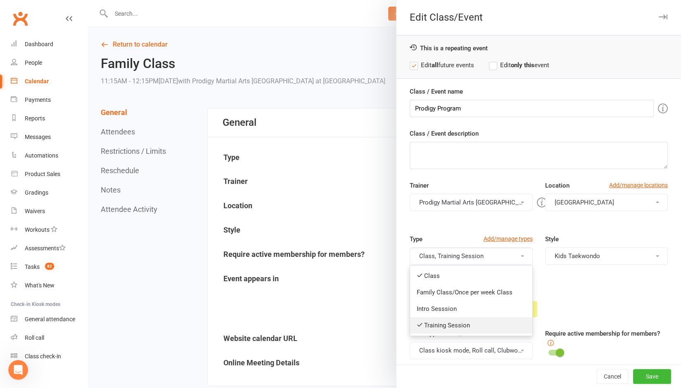
click at [428, 326] on link "Training Session" at bounding box center [471, 325] width 122 height 17
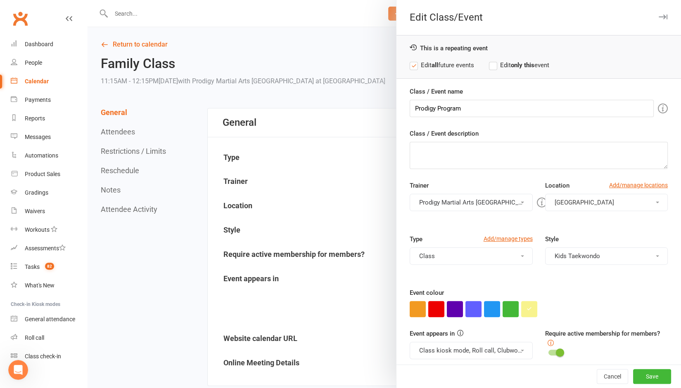
click at [406, 269] on div "Type Add/manage types Class Class Family Class/Once per week Class Intro Sesssi…" at bounding box center [470, 255] width 135 height 42
click at [528, 312] on button "button" at bounding box center [529, 309] width 16 height 16
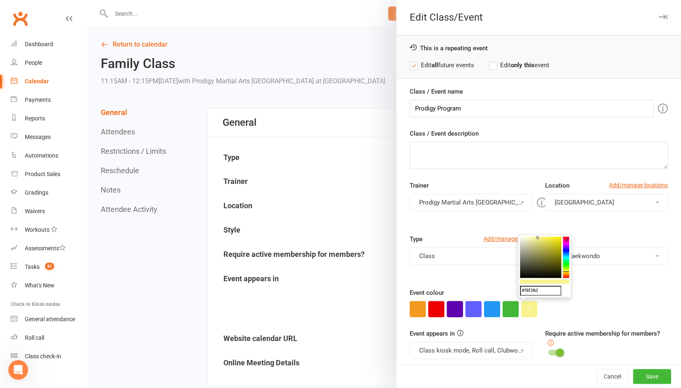
click at [454, 308] on button "button" at bounding box center [455, 309] width 16 height 16
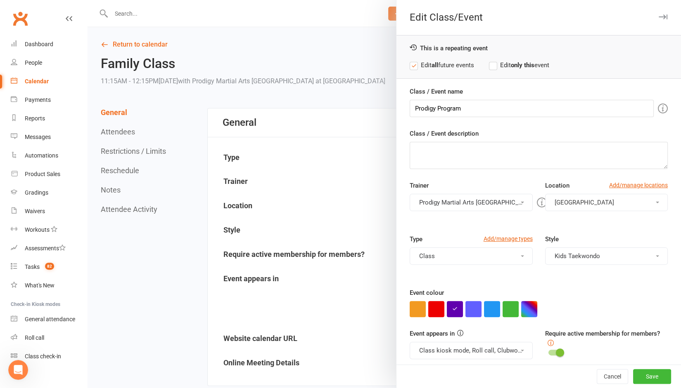
click at [558, 304] on div at bounding box center [538, 309] width 258 height 16
click at [491, 64] on label "Edit only this event" at bounding box center [519, 65] width 60 height 10
click at [638, 376] on button "Save" at bounding box center [652, 376] width 38 height 15
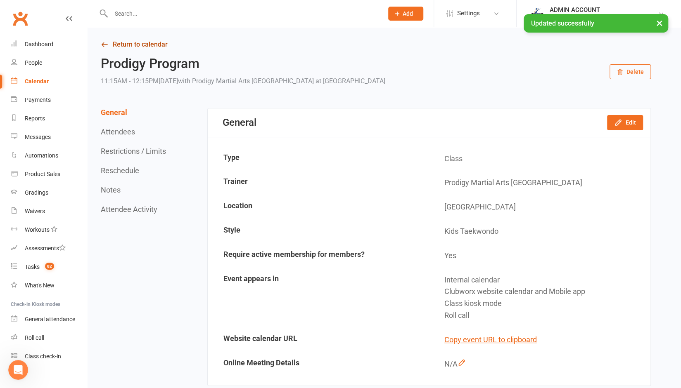
click at [134, 47] on link "Return to calendar" at bounding box center [376, 45] width 550 height 12
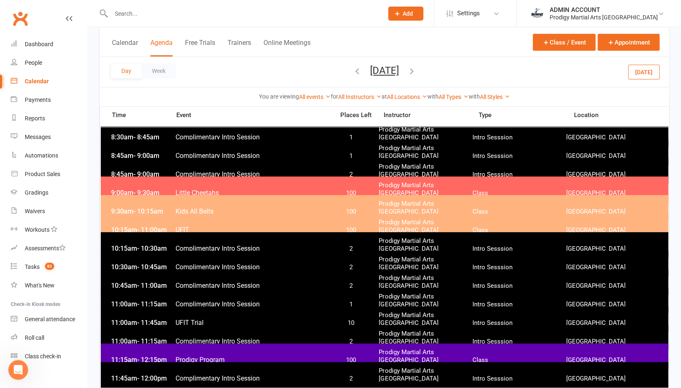
scroll to position [57, 0]
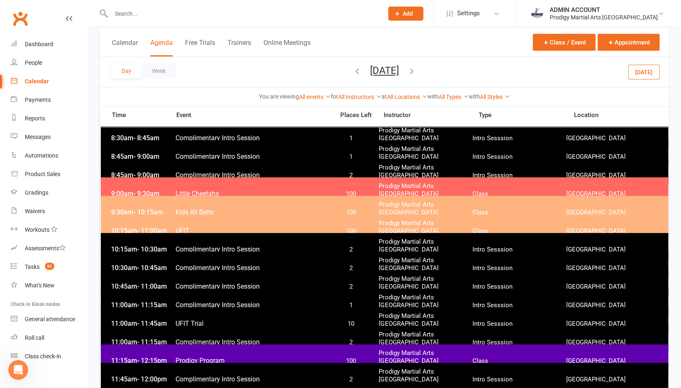
click at [353, 70] on icon "button" at bounding box center [357, 70] width 9 height 9
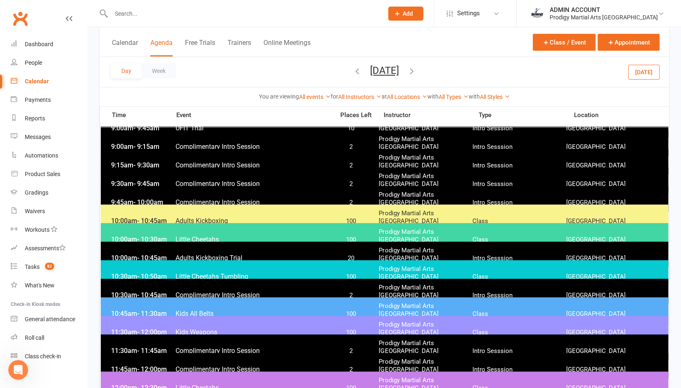
scroll to position [103, 0]
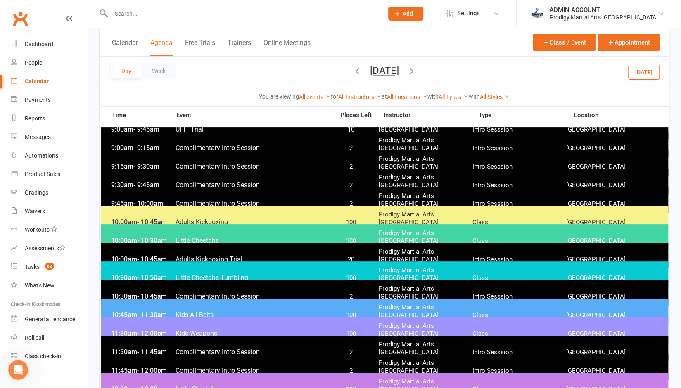
click at [353, 72] on icon "button" at bounding box center [357, 70] width 9 height 9
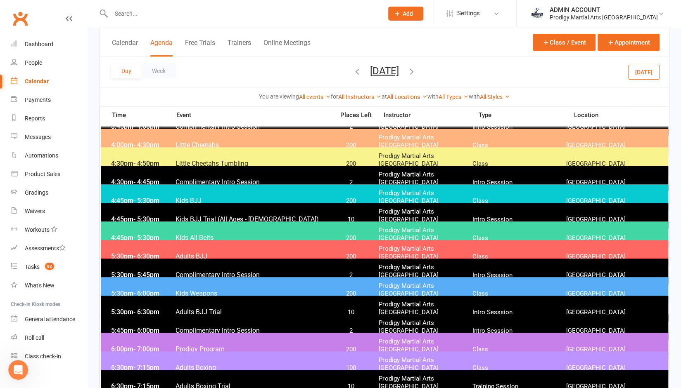
scroll to position [160, 0]
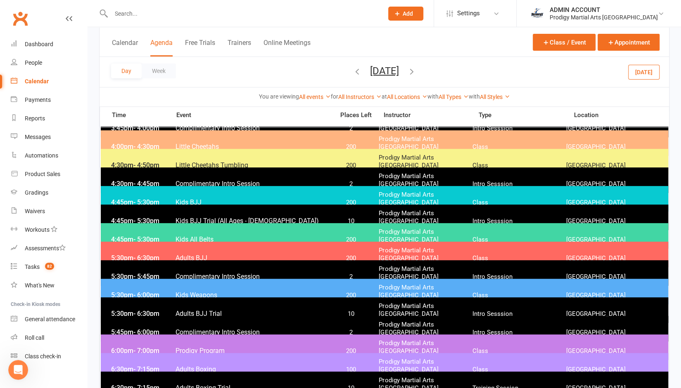
click at [235, 347] on span "Prodigy Program" at bounding box center [252, 351] width 154 height 8
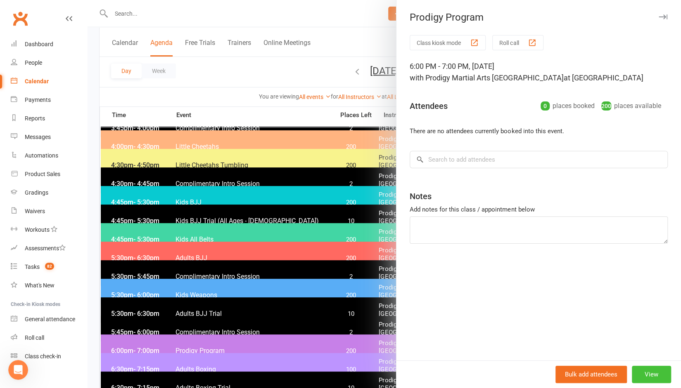
click at [640, 374] on button "View" at bounding box center [651, 374] width 39 height 17
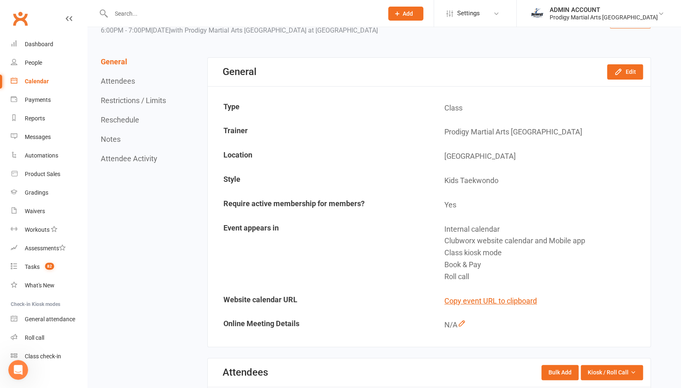
scroll to position [51, 0]
click at [618, 70] on icon "button" at bounding box center [617, 71] width 5 height 5
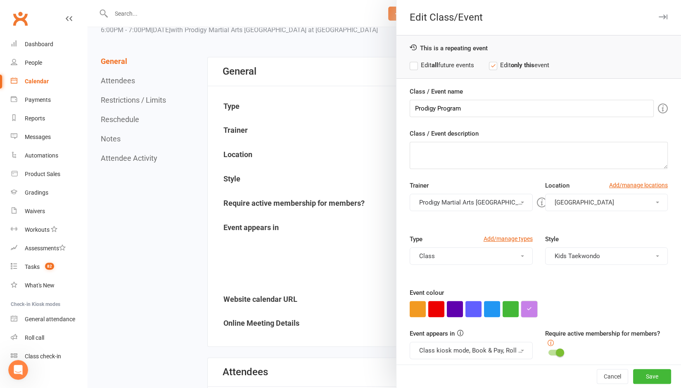
click at [526, 306] on icon "button" at bounding box center [528, 308] width 5 height 5
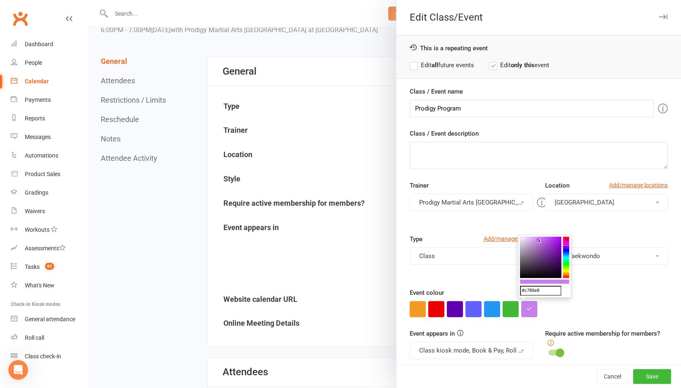
click at [542, 289] on input "#c780e8" at bounding box center [540, 291] width 41 height 10
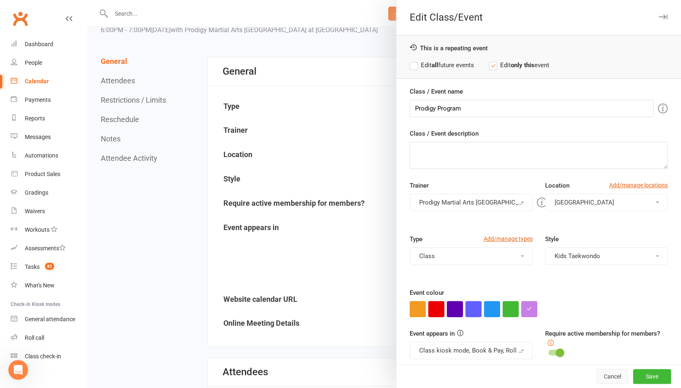
click at [597, 378] on button "Cancel" at bounding box center [611, 376] width 31 height 15
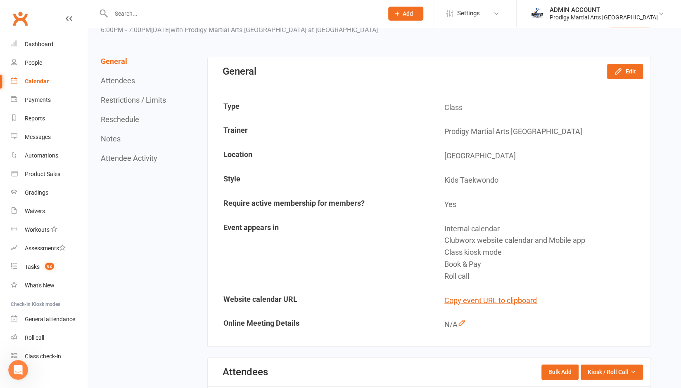
scroll to position [0, 0]
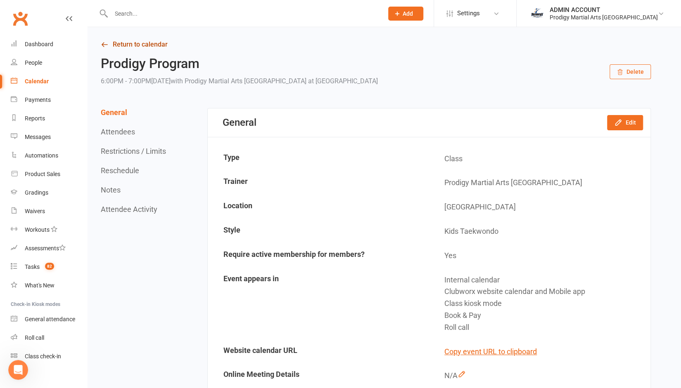
click at [125, 39] on link "Return to calendar" at bounding box center [376, 45] width 550 height 12
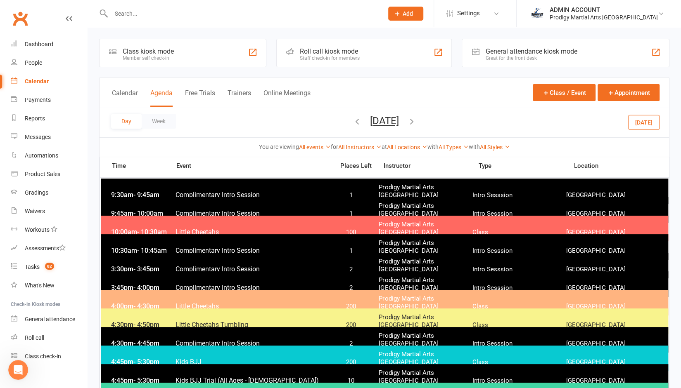
click at [416, 118] on icon "button" at bounding box center [411, 121] width 9 height 9
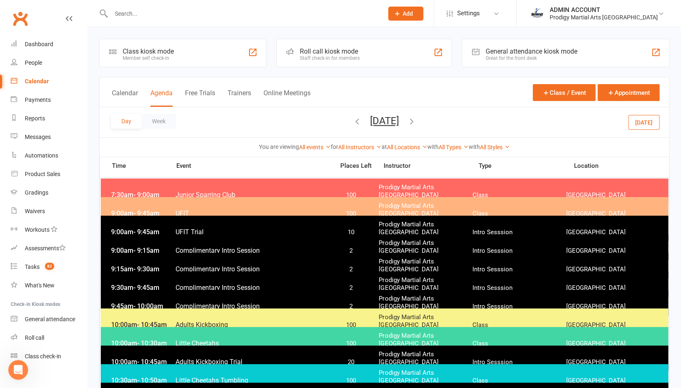
click at [416, 121] on icon "button" at bounding box center [411, 121] width 9 height 9
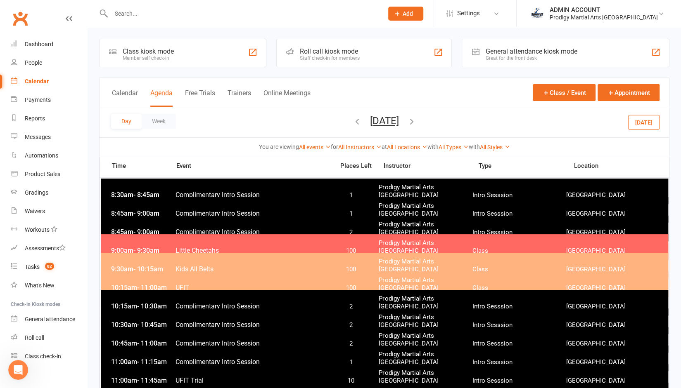
scroll to position [225, 0]
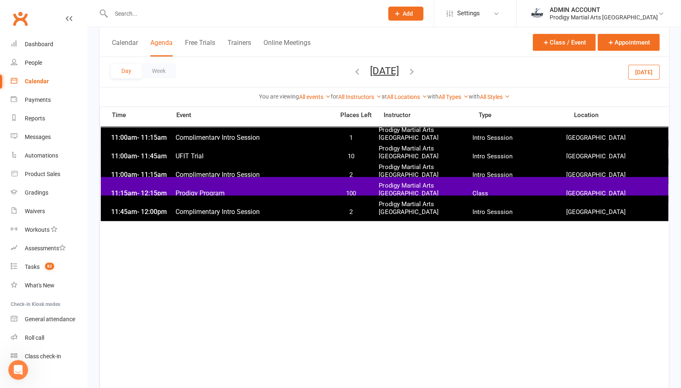
click at [319, 189] on span "Prodigy Program" at bounding box center [252, 193] width 154 height 8
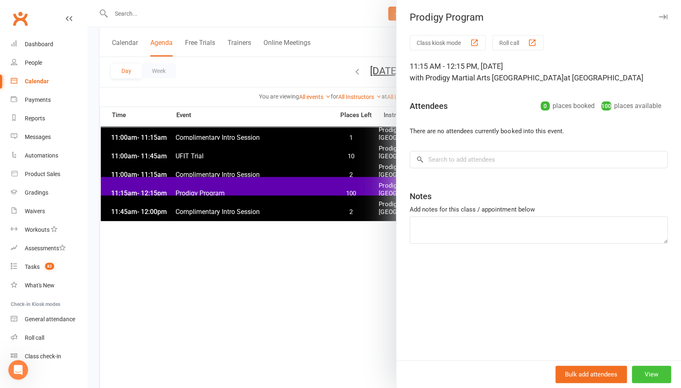
click at [653, 373] on button "View" at bounding box center [651, 374] width 39 height 17
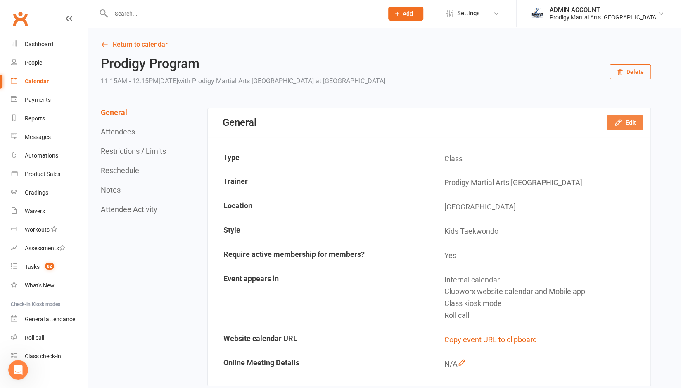
click at [623, 127] on button "Edit" at bounding box center [625, 122] width 36 height 15
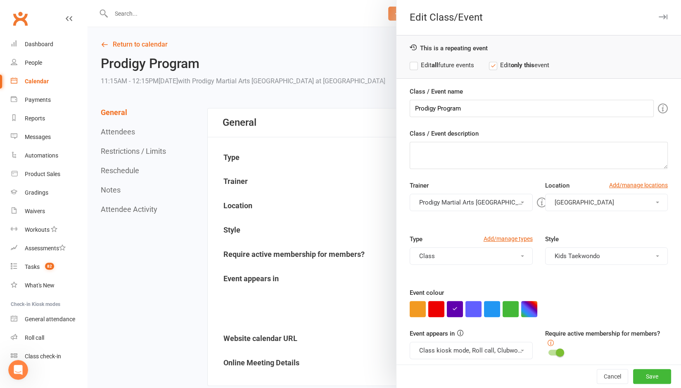
click at [409, 64] on label "Edit all future events" at bounding box center [441, 65] width 64 height 10
click at [452, 306] on icon "button" at bounding box center [454, 308] width 5 height 5
click at [521, 306] on button "button" at bounding box center [529, 309] width 16 height 16
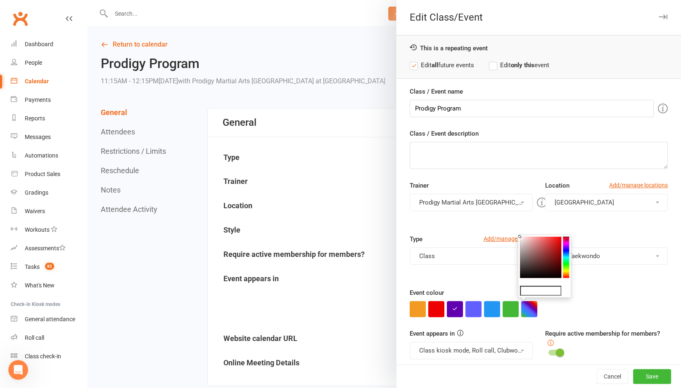
click at [529, 292] on input "text" at bounding box center [540, 291] width 41 height 10
paste input "#c780e8"
type input "#c780e8"
click at [524, 306] on button "button" at bounding box center [529, 309] width 16 height 16
click at [614, 290] on div "Event colour" at bounding box center [538, 302] width 258 height 29
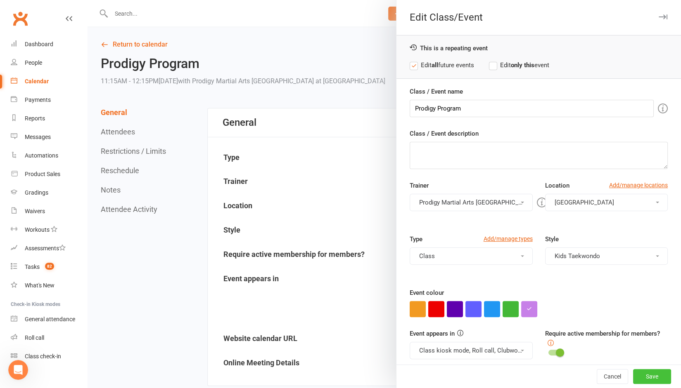
click at [638, 376] on button "Save" at bounding box center [652, 376] width 38 height 15
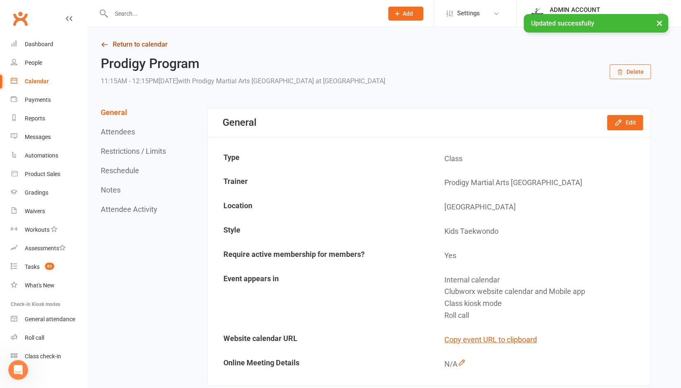
click at [137, 50] on link "Return to calendar" at bounding box center [376, 45] width 550 height 12
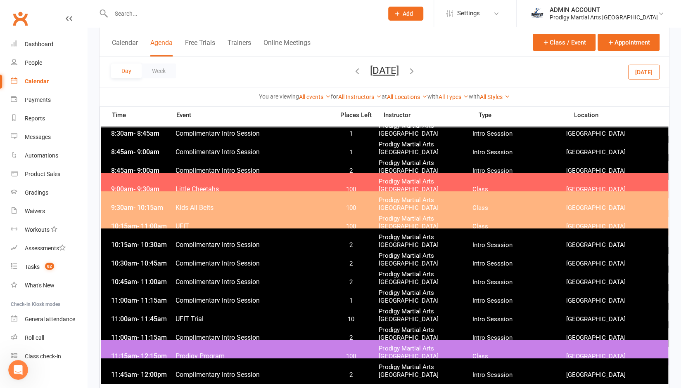
scroll to position [58, 0]
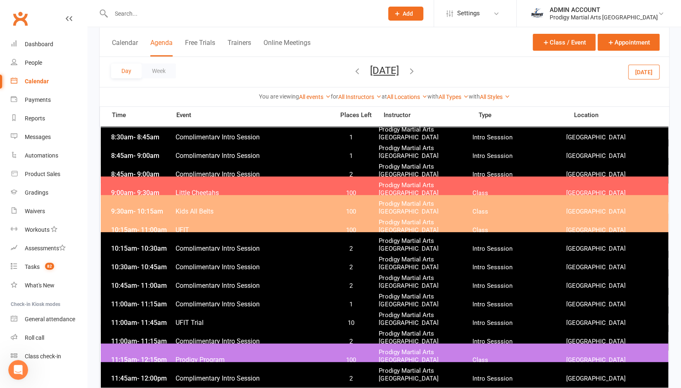
click at [353, 71] on icon "button" at bounding box center [357, 70] width 9 height 9
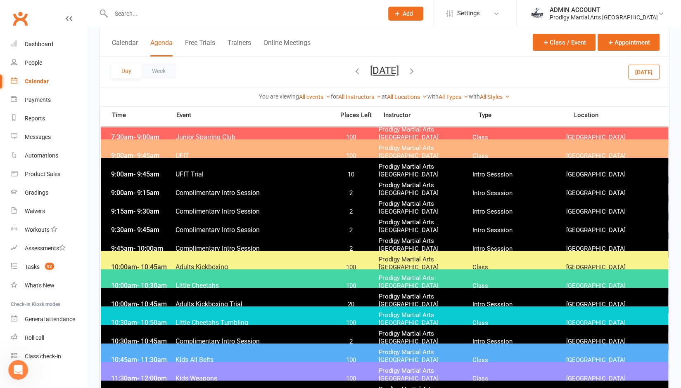
click at [353, 71] on icon "button" at bounding box center [357, 70] width 9 height 9
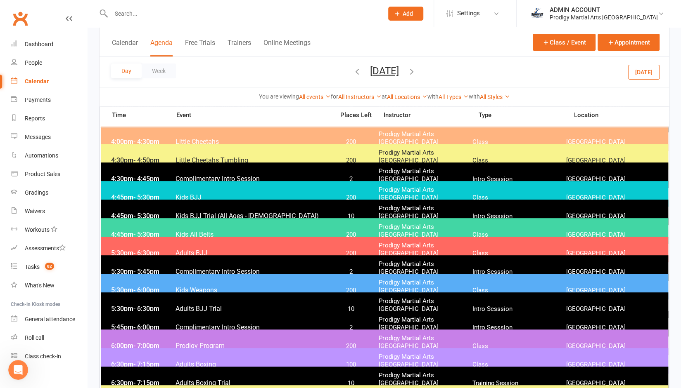
scroll to position [165, 0]
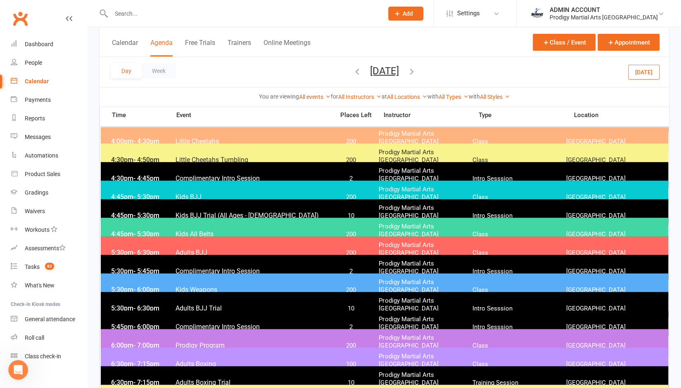
click at [416, 71] on icon "button" at bounding box center [411, 70] width 9 height 9
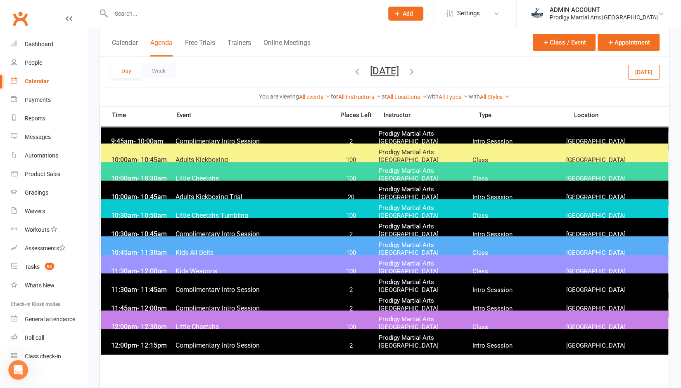
click at [416, 71] on icon "button" at bounding box center [411, 70] width 9 height 9
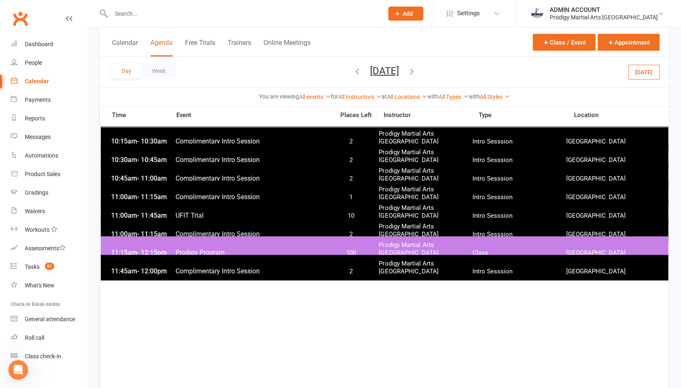
click at [353, 71] on icon "button" at bounding box center [357, 70] width 9 height 9
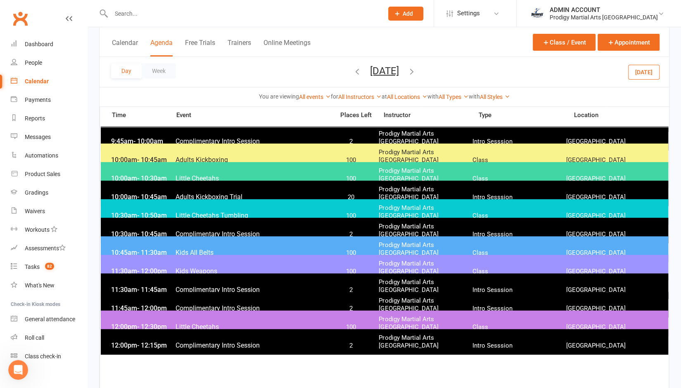
click at [362, 71] on span "[DATE] [DATE] Sun Mon Tue Wed Thu Fri Sat 28 29 30 01 02 03 04 05 06 07 08 09 1…" at bounding box center [384, 72] width 45 height 14
click at [353, 71] on icon "button" at bounding box center [357, 70] width 9 height 9
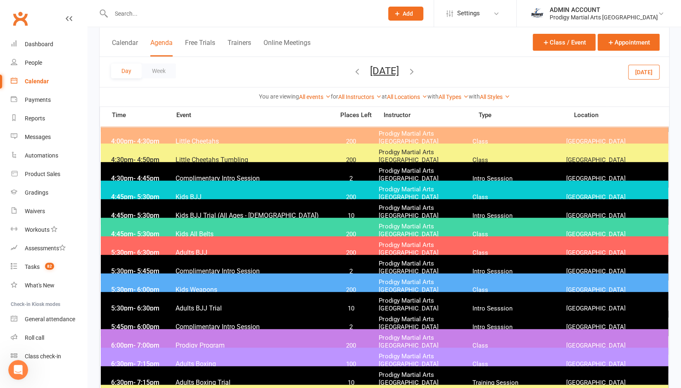
click at [416, 74] on icon "button" at bounding box center [411, 70] width 9 height 9
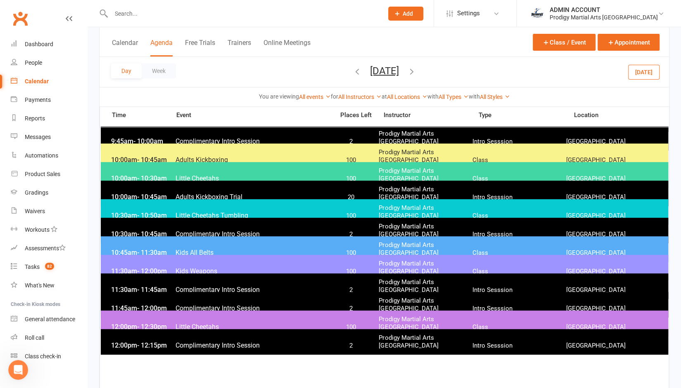
click at [353, 73] on icon "button" at bounding box center [357, 70] width 9 height 9
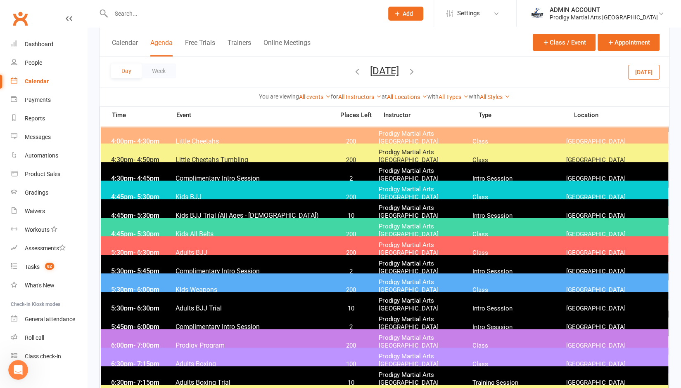
click at [353, 73] on icon "button" at bounding box center [357, 70] width 9 height 9
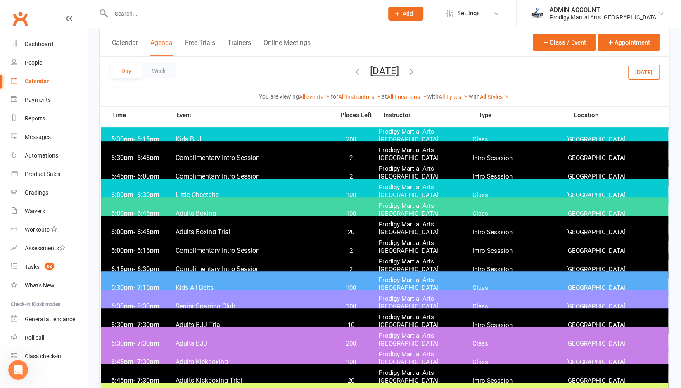
scroll to position [185, 0]
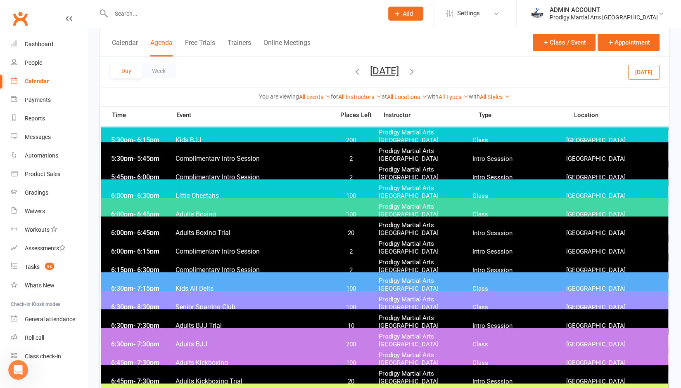
click at [353, 73] on icon "button" at bounding box center [357, 70] width 9 height 9
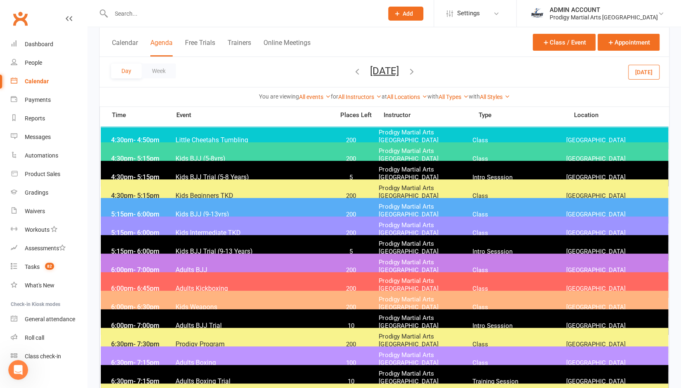
click at [353, 71] on icon "button" at bounding box center [357, 70] width 9 height 9
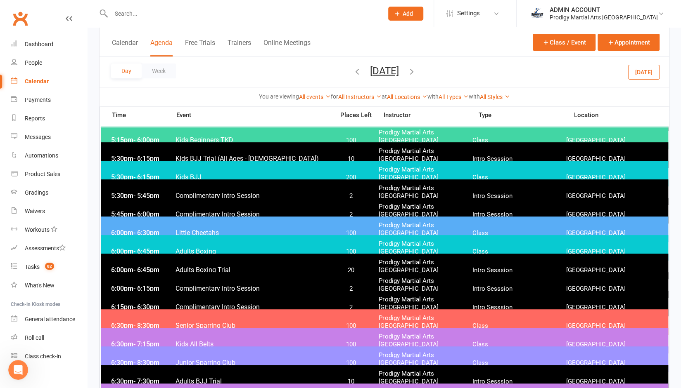
click at [353, 73] on icon "button" at bounding box center [357, 70] width 9 height 9
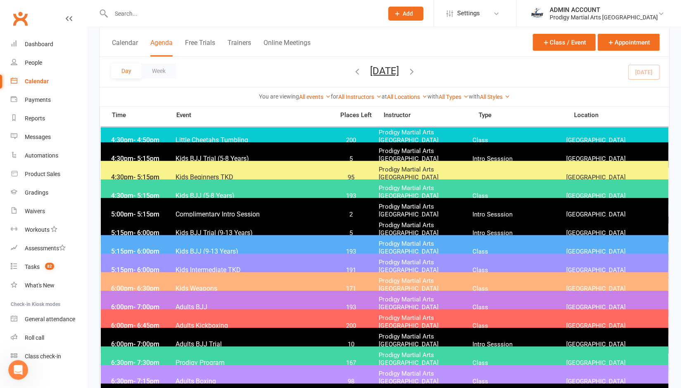
click at [353, 73] on icon "button" at bounding box center [357, 70] width 9 height 9
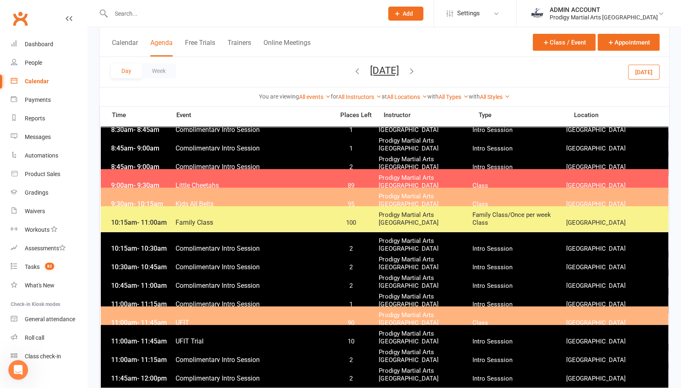
scroll to position [61, 0]
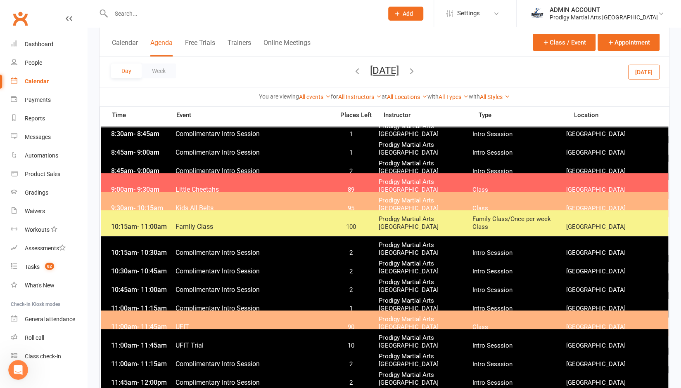
click at [416, 70] on icon "button" at bounding box center [411, 70] width 9 height 9
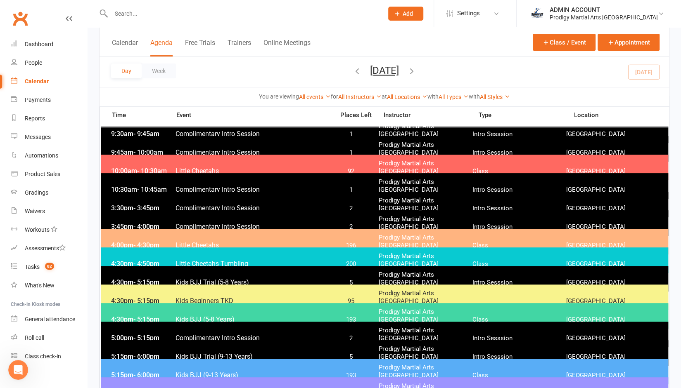
click at [416, 70] on icon "button" at bounding box center [411, 70] width 9 height 9
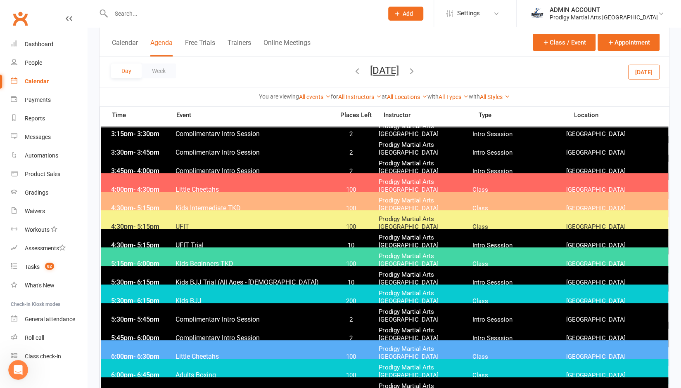
click at [416, 70] on icon "button" at bounding box center [411, 70] width 9 height 9
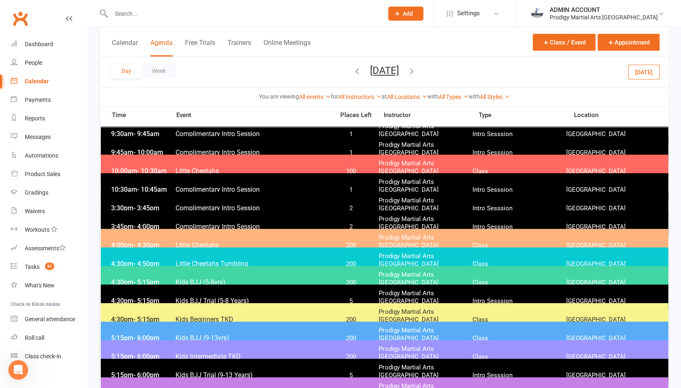
click at [416, 70] on icon "button" at bounding box center [411, 70] width 9 height 9
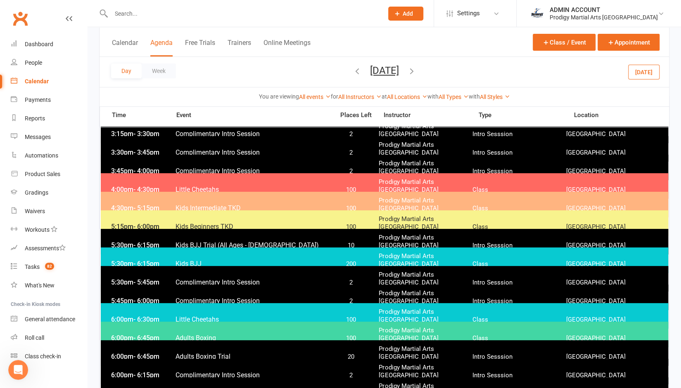
click at [416, 70] on icon "button" at bounding box center [411, 70] width 9 height 9
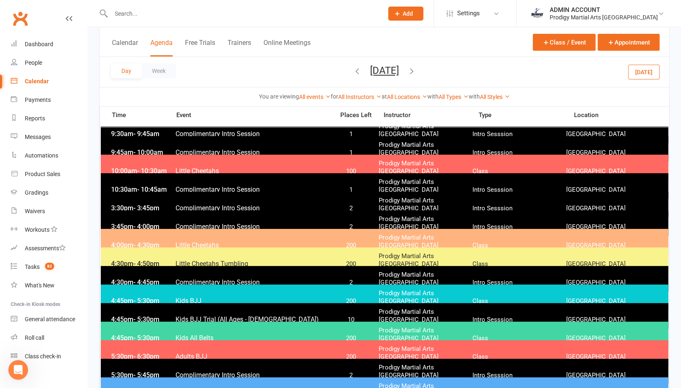
click at [446, 70] on div "Day Week [DATE] [DATE] Sun Mon Tue Wed Thu Fri Sat 28 29 30 01 02 03 04 05 06 0…" at bounding box center [383, 72] width 569 height 30
click at [416, 70] on icon "button" at bounding box center [411, 70] width 9 height 9
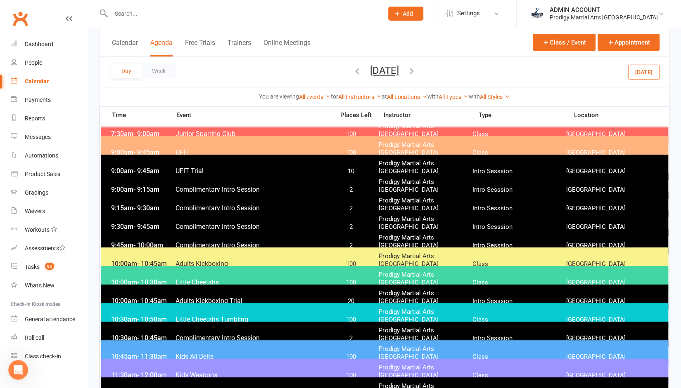
click at [416, 69] on icon "button" at bounding box center [411, 70] width 9 height 9
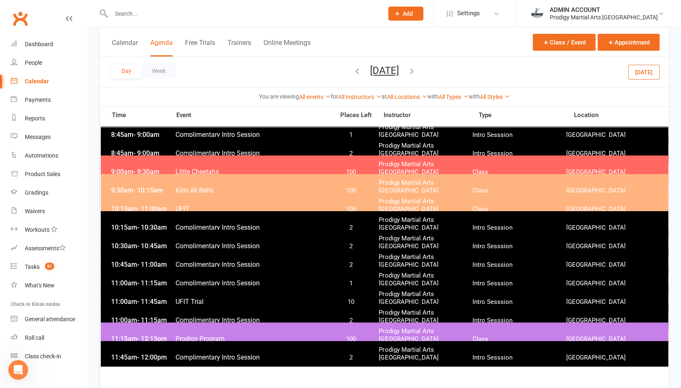
scroll to position [78, 0]
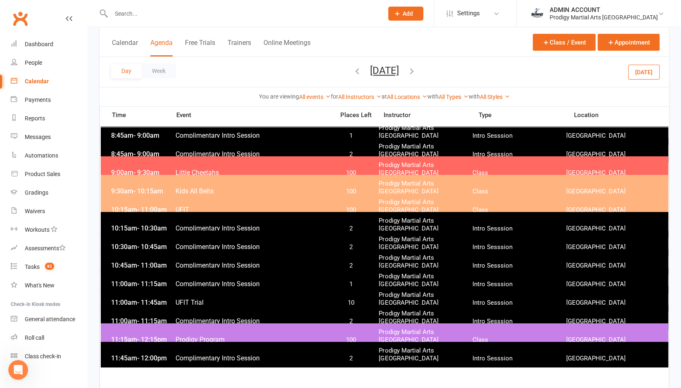
click at [353, 68] on icon "button" at bounding box center [357, 70] width 9 height 9
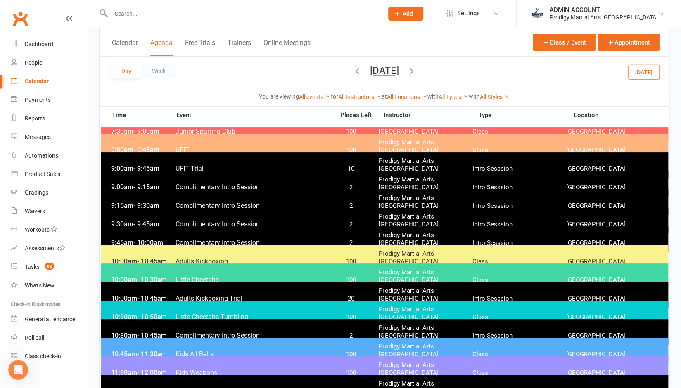
scroll to position [87, 0]
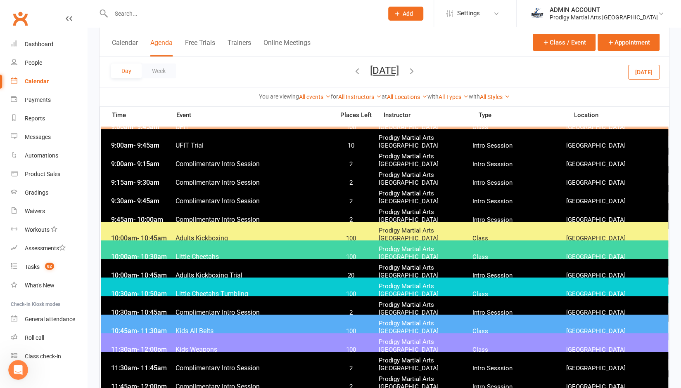
click at [416, 71] on icon "button" at bounding box center [411, 70] width 9 height 9
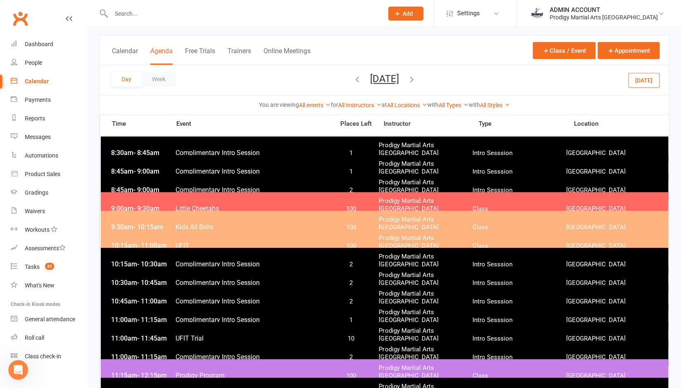
scroll to position [41, 0]
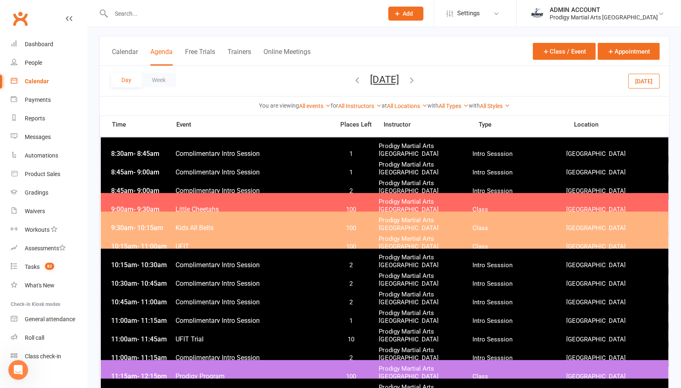
click at [270, 224] on span "Kids All Belts" at bounding box center [252, 228] width 154 height 8
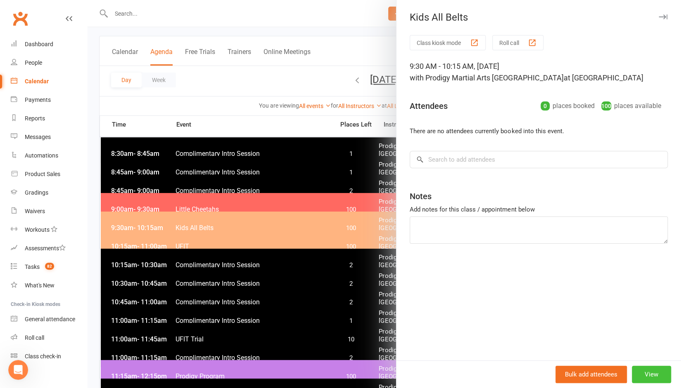
click at [642, 369] on button "View" at bounding box center [651, 374] width 39 height 17
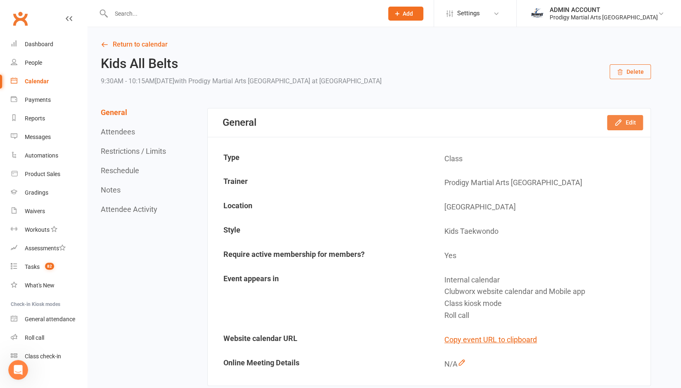
click at [616, 123] on icon "button" at bounding box center [617, 122] width 5 height 5
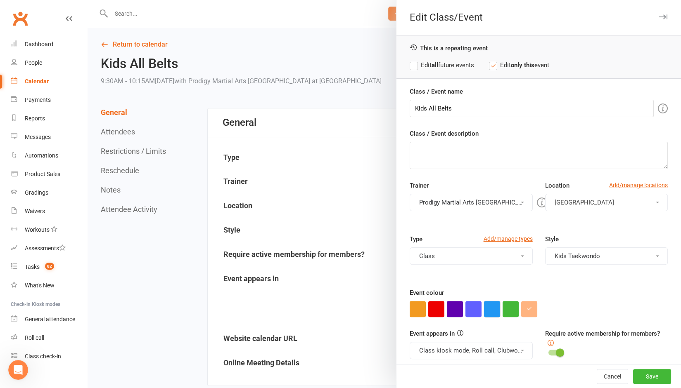
click at [484, 305] on button "button" at bounding box center [492, 309] width 16 height 16
click at [472, 305] on button "button" at bounding box center [473, 309] width 16 height 16
click at [485, 306] on button "button" at bounding box center [492, 309] width 16 height 16
click at [596, 379] on button "Cancel" at bounding box center [611, 376] width 31 height 15
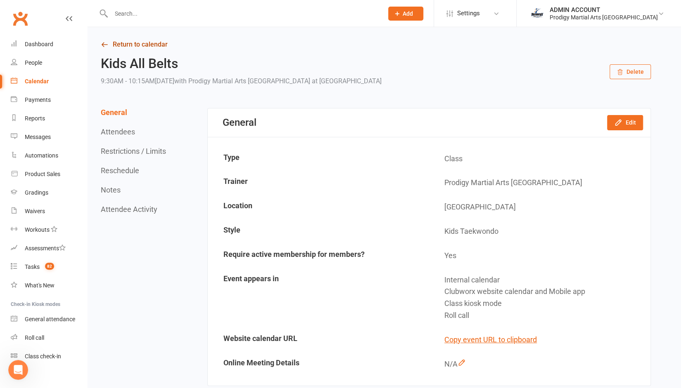
click at [149, 47] on link "Return to calendar" at bounding box center [376, 45] width 550 height 12
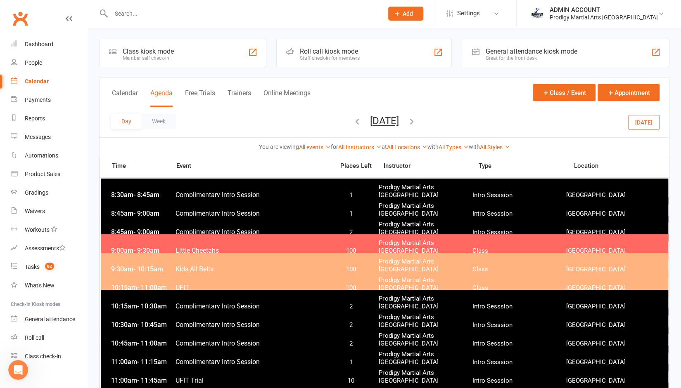
click at [353, 121] on icon "button" at bounding box center [357, 121] width 9 height 9
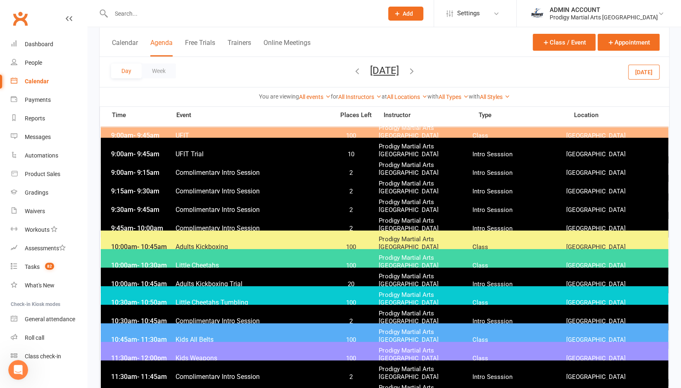
scroll to position [80, 0]
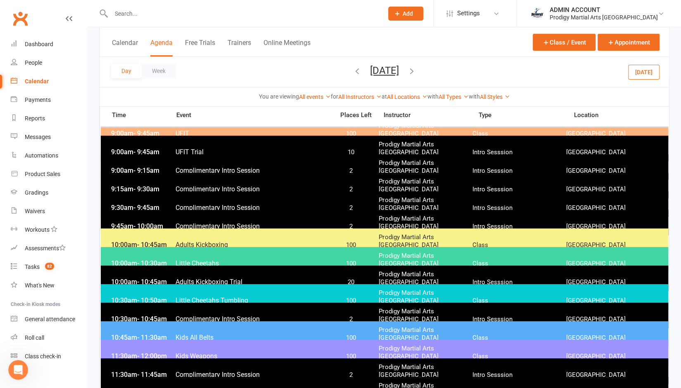
click at [240, 334] on span "Kids All Belts" at bounding box center [252, 338] width 154 height 8
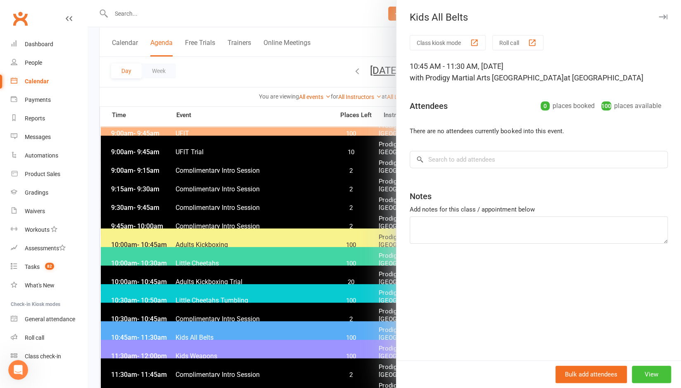
click at [647, 379] on button "View" at bounding box center [651, 374] width 39 height 17
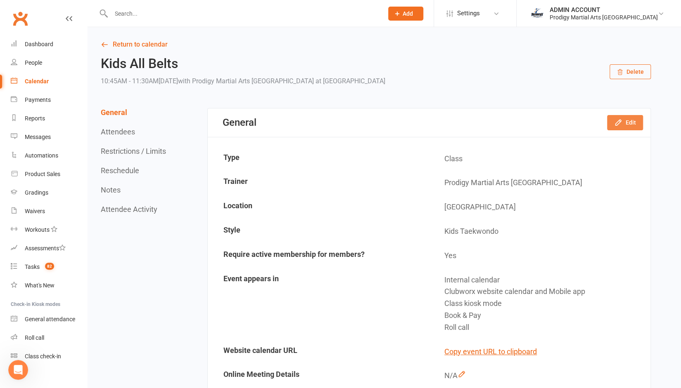
click at [625, 117] on button "Edit" at bounding box center [625, 122] width 36 height 15
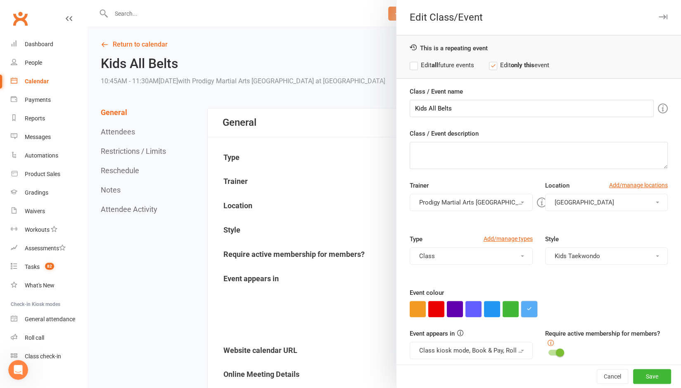
click at [526, 308] on icon "button" at bounding box center [528, 308] width 5 height 5
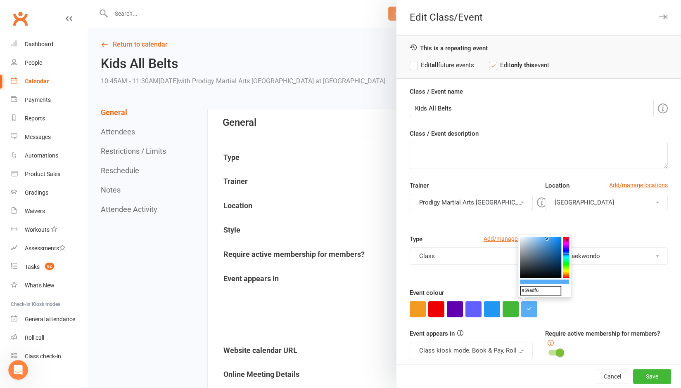
click at [532, 291] on input "#59adf6" at bounding box center [540, 291] width 41 height 10
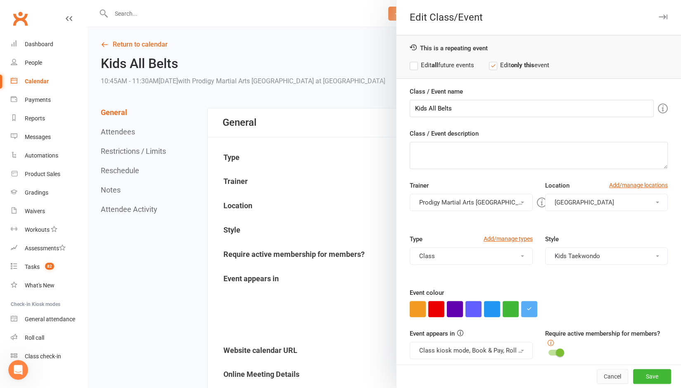
click at [596, 376] on button "Cancel" at bounding box center [611, 376] width 31 height 15
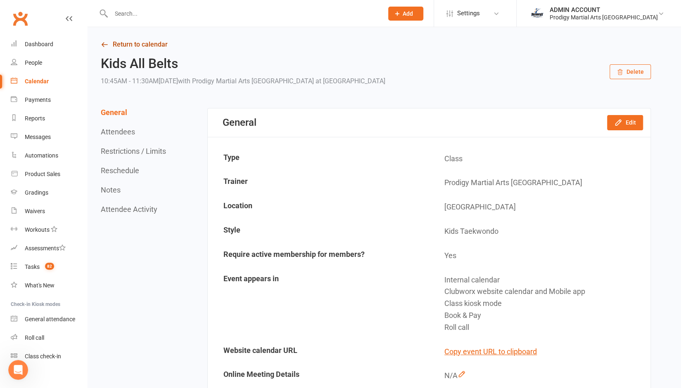
click at [149, 39] on link "Return to calendar" at bounding box center [376, 45] width 550 height 12
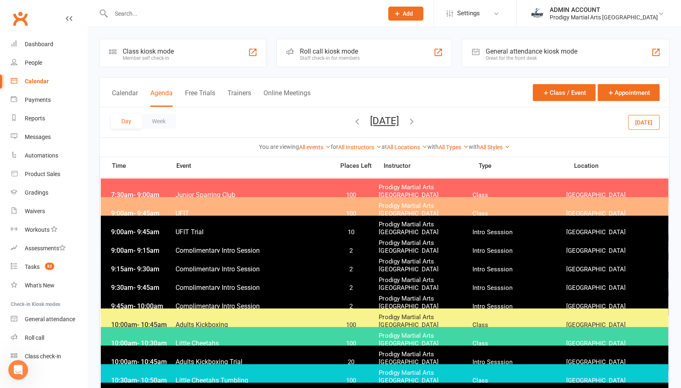
click at [416, 121] on icon "button" at bounding box center [411, 121] width 9 height 9
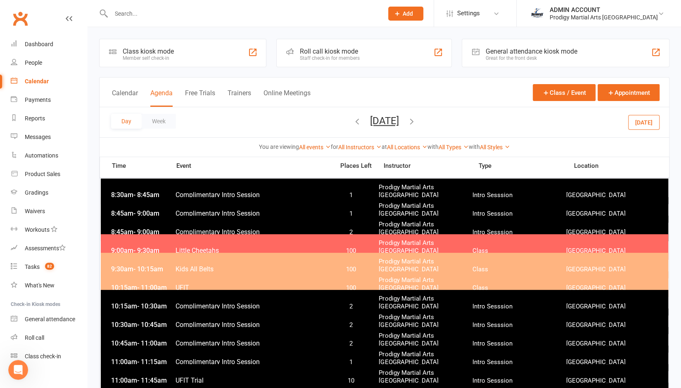
click at [284, 270] on div "9:30am - 10:15am Kids All Belts 100 Prodigy Martial Arts [GEOGRAPHIC_DATA] Clas…" at bounding box center [384, 266] width 567 height 26
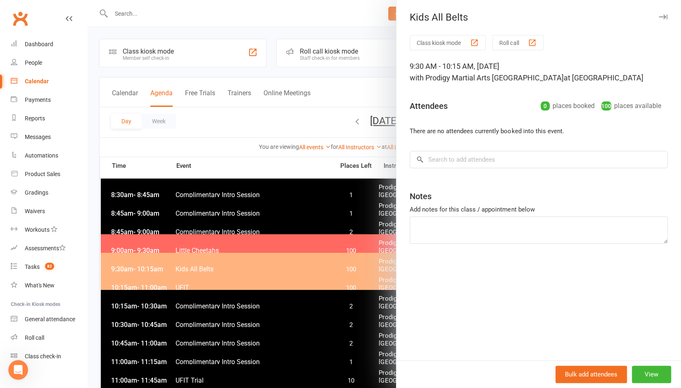
click at [279, 263] on div at bounding box center [384, 194] width 593 height 388
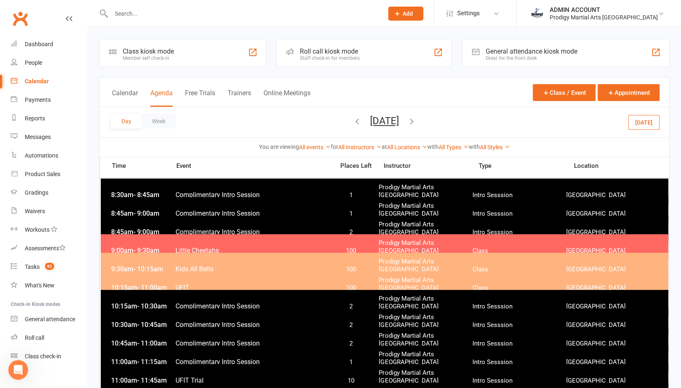
click at [279, 265] on span "Kids All Belts" at bounding box center [252, 269] width 154 height 8
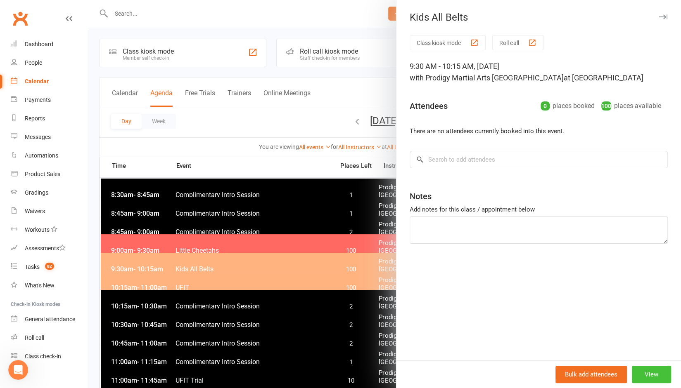
click at [650, 373] on button "View" at bounding box center [651, 374] width 39 height 17
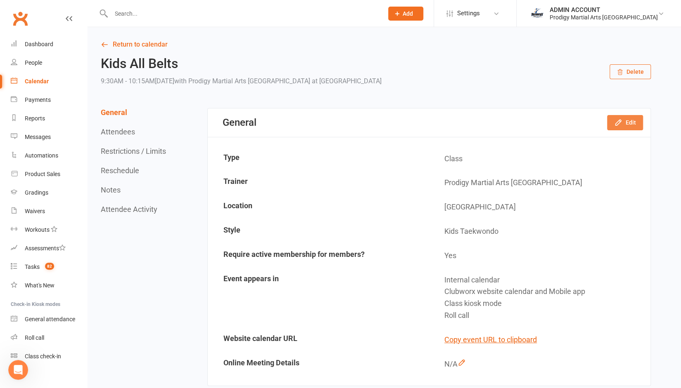
click at [632, 120] on button "Edit" at bounding box center [625, 122] width 36 height 15
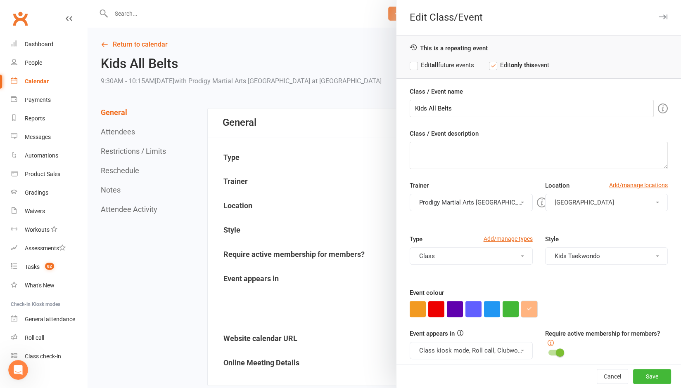
click at [526, 310] on icon "button" at bounding box center [528, 308] width 5 height 5
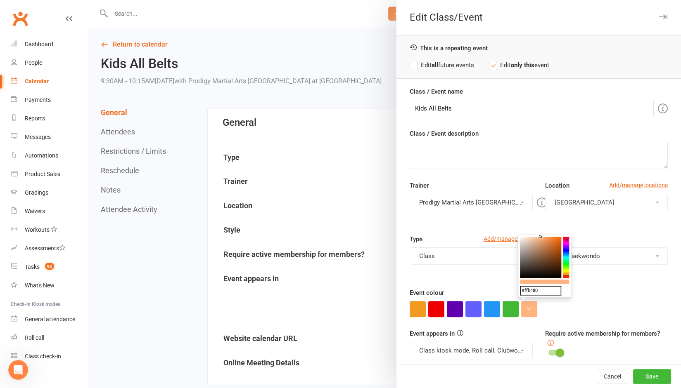
click at [532, 291] on input "#ffb480" at bounding box center [540, 291] width 41 height 10
paste input "59adf6"
type input "#59adf6"
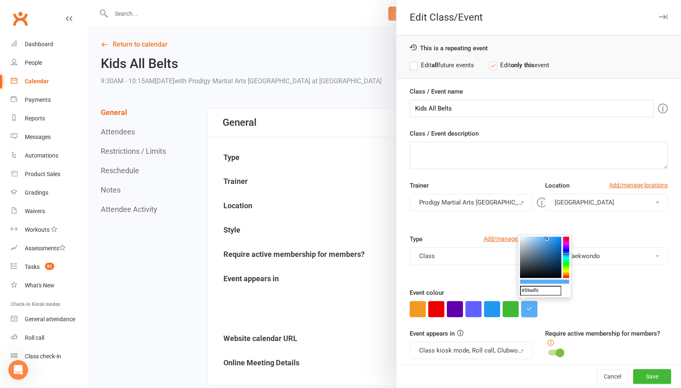
click at [527, 306] on icon "button" at bounding box center [528, 308] width 5 height 5
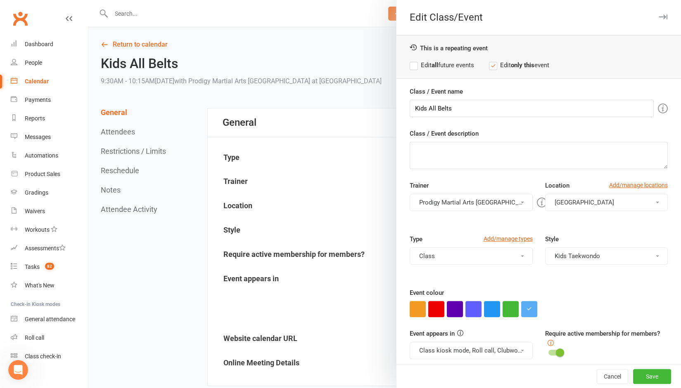
click at [548, 305] on div at bounding box center [538, 309] width 258 height 16
click at [412, 64] on label "Edit all future events" at bounding box center [441, 65] width 64 height 10
click at [634, 376] on button "Save" at bounding box center [652, 376] width 38 height 15
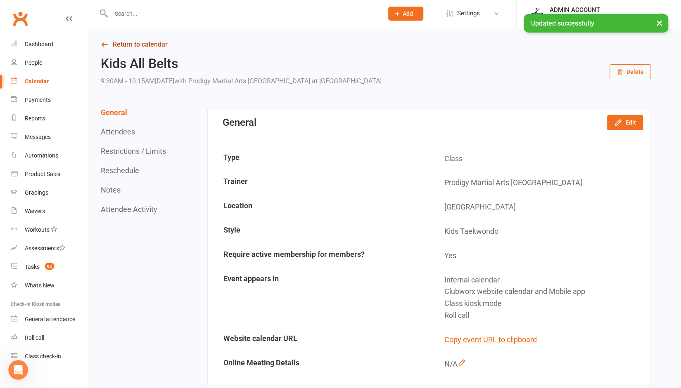
click at [147, 45] on link "Return to calendar" at bounding box center [376, 45] width 550 height 12
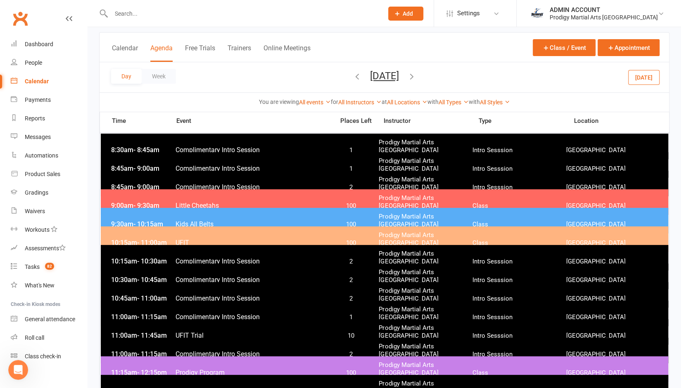
scroll to position [45, 0]
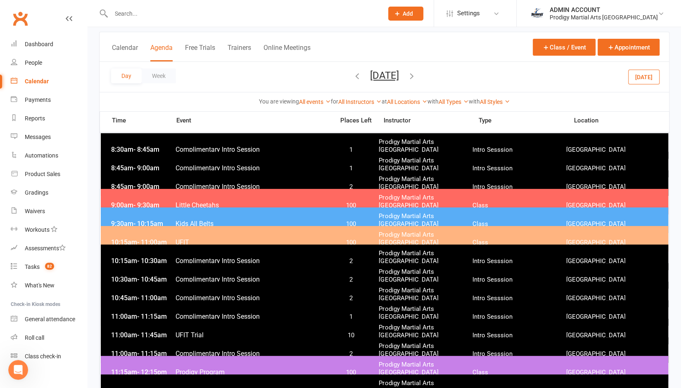
click at [416, 78] on icon "button" at bounding box center [411, 75] width 9 height 9
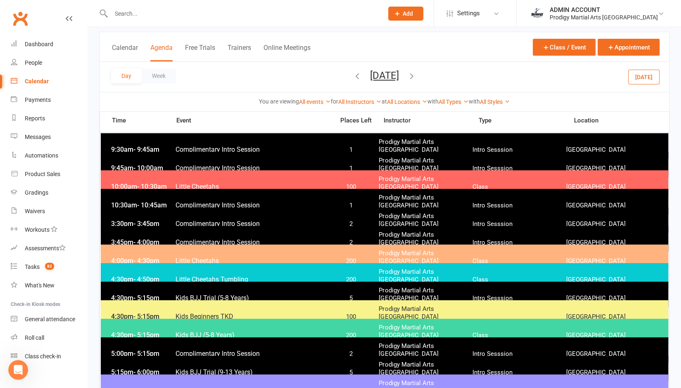
click at [399, 74] on button "[DATE]" at bounding box center [384, 76] width 29 height 12
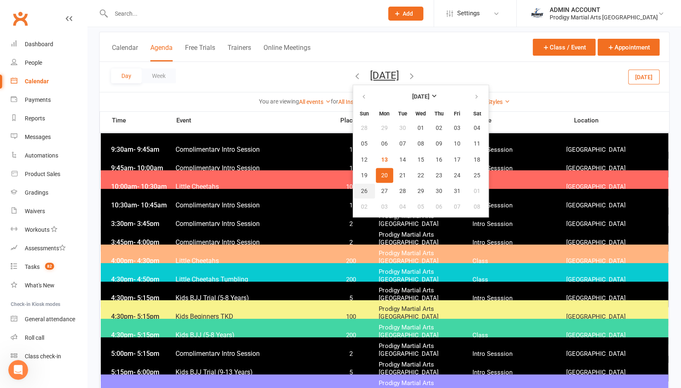
click at [361, 189] on span "26" at bounding box center [364, 191] width 7 height 7
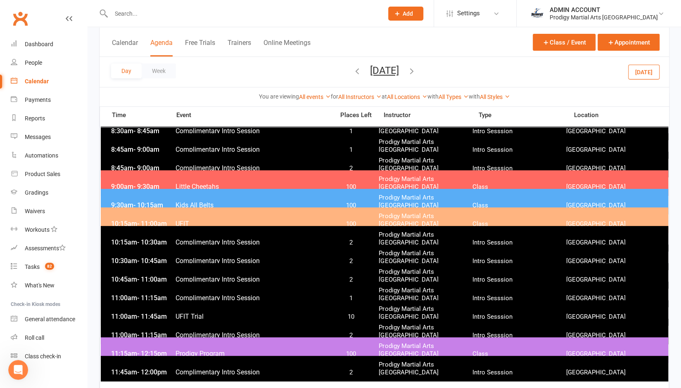
scroll to position [61, 0]
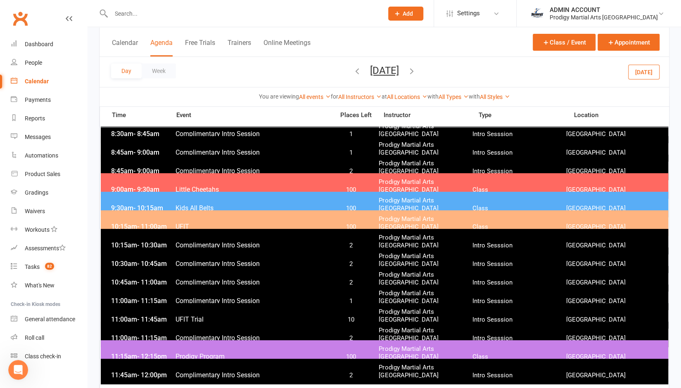
click at [370, 71] on button "[DATE]" at bounding box center [384, 71] width 29 height 12
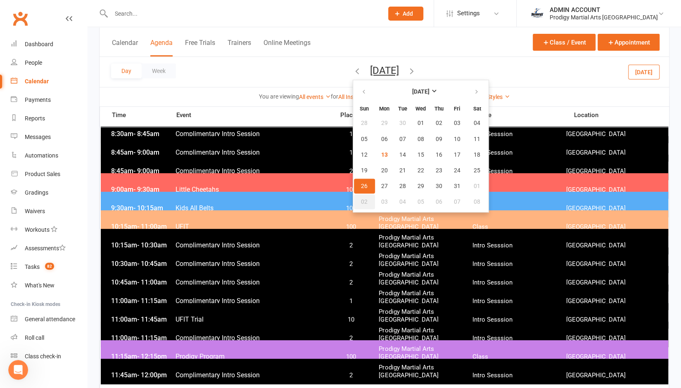
click at [361, 199] on span "02" at bounding box center [364, 202] width 7 height 7
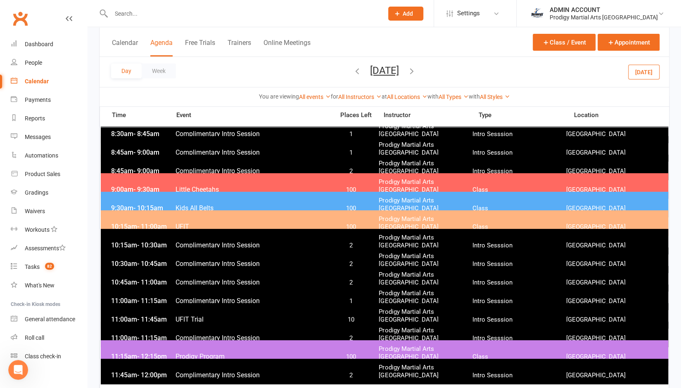
click at [370, 67] on button "[DATE]" at bounding box center [384, 71] width 29 height 12
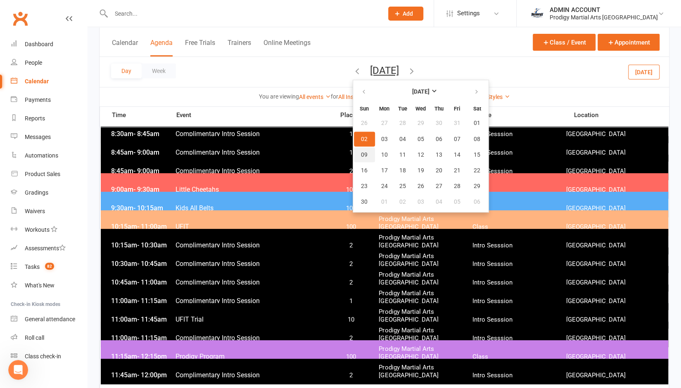
click at [361, 157] on span "09" at bounding box center [364, 154] width 7 height 7
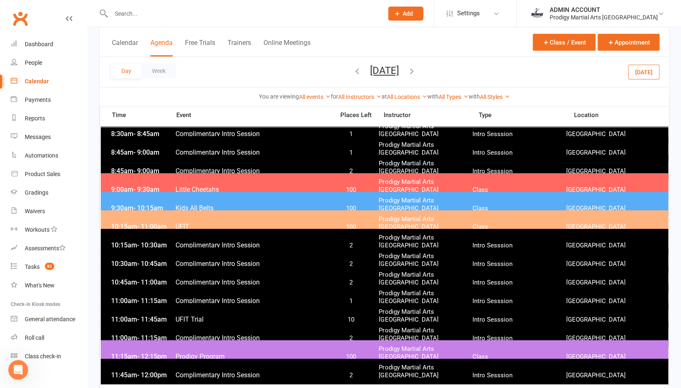
click at [370, 71] on button "[DATE]" at bounding box center [384, 71] width 29 height 12
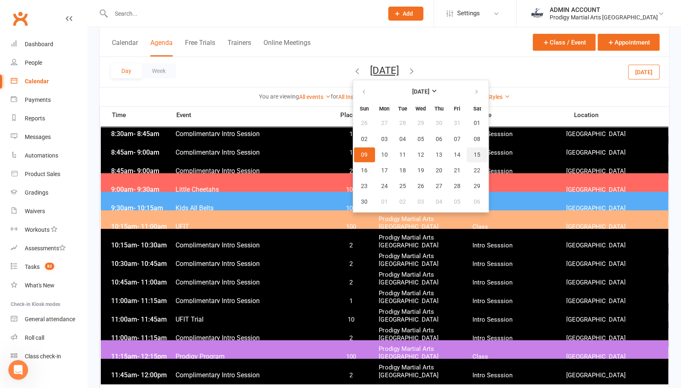
click at [473, 154] on span "15" at bounding box center [476, 154] width 7 height 7
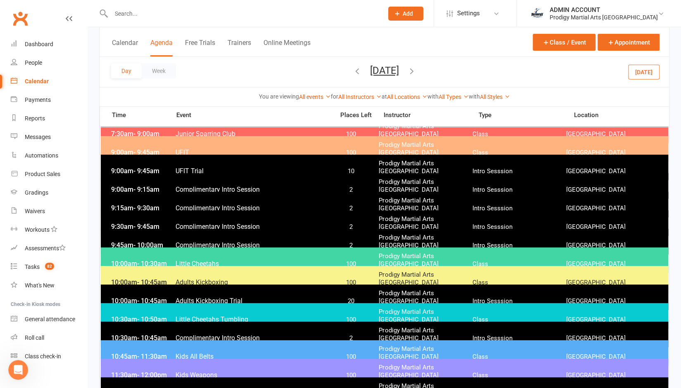
click at [370, 72] on button "[DATE]" at bounding box center [384, 71] width 29 height 12
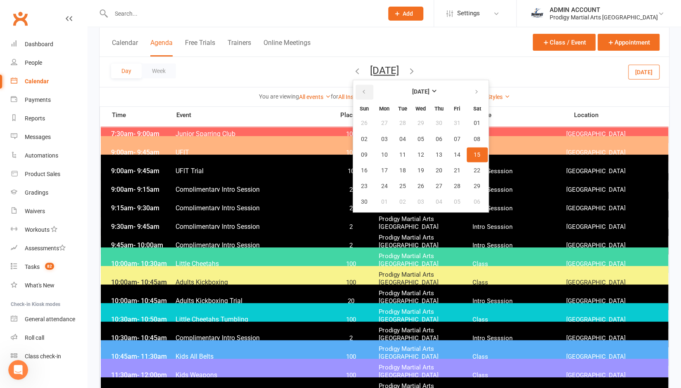
click at [361, 94] on icon "button" at bounding box center [364, 92] width 6 height 7
click at [435, 152] on span "16" at bounding box center [438, 154] width 7 height 7
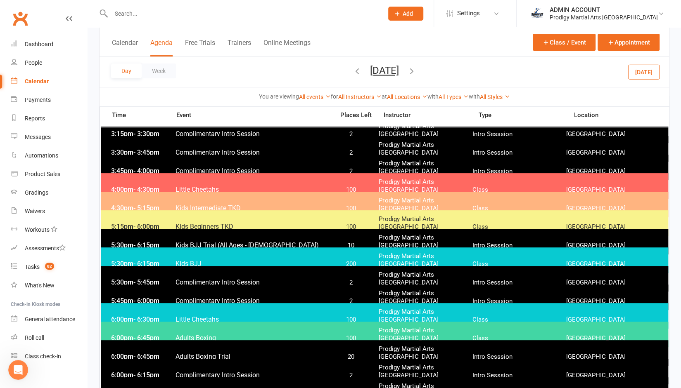
click at [266, 260] on span "Kids BJJ" at bounding box center [252, 264] width 154 height 8
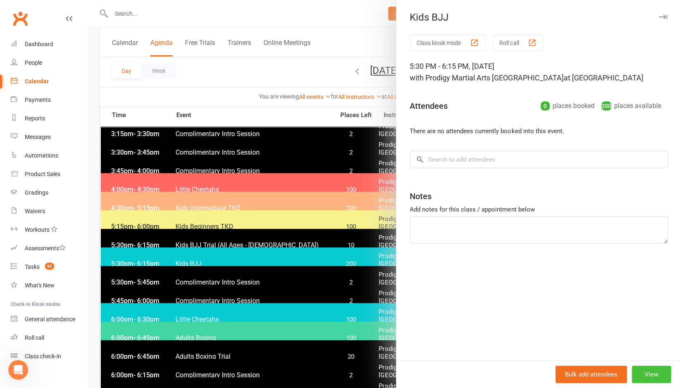
click at [648, 372] on button "View" at bounding box center [651, 374] width 39 height 17
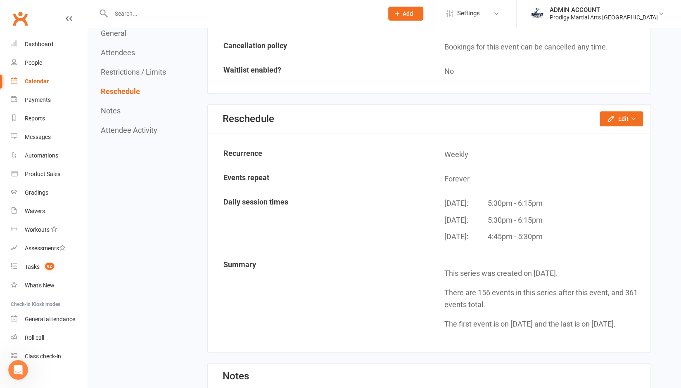
scroll to position [622, 0]
click at [624, 113] on button "Edit" at bounding box center [620, 118] width 43 height 15
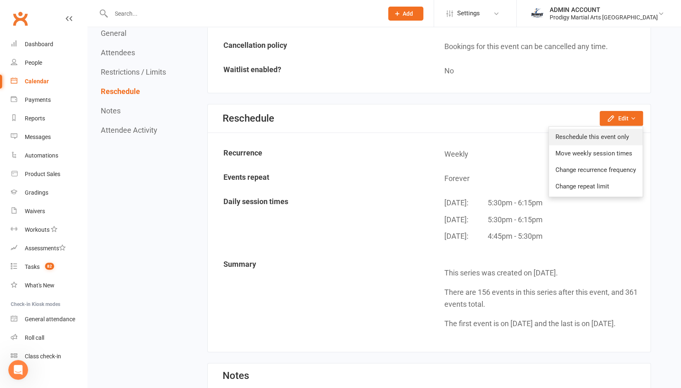
click at [617, 133] on link "Reschedule this event only" at bounding box center [596, 137] width 94 height 17
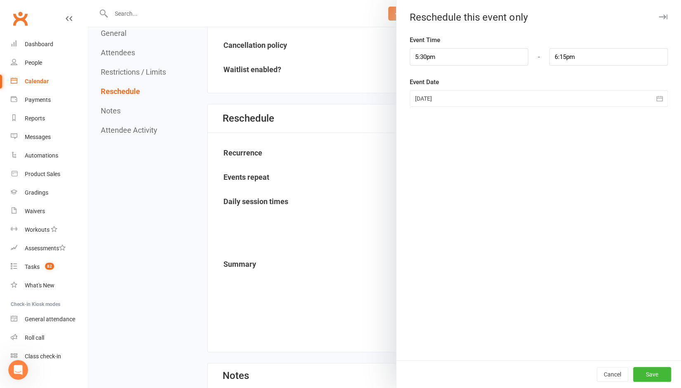
click at [617, 133] on div "Event Time 5:30pm - 6:15pm Event Date [DATE] [DATE] Sun Mon Tue Wed Thu Fri Sat…" at bounding box center [538, 198] width 284 height 326
click at [603, 367] on div "Cancel Save" at bounding box center [538, 375] width 284 height 28
click at [603, 374] on button "Cancel" at bounding box center [611, 374] width 31 height 15
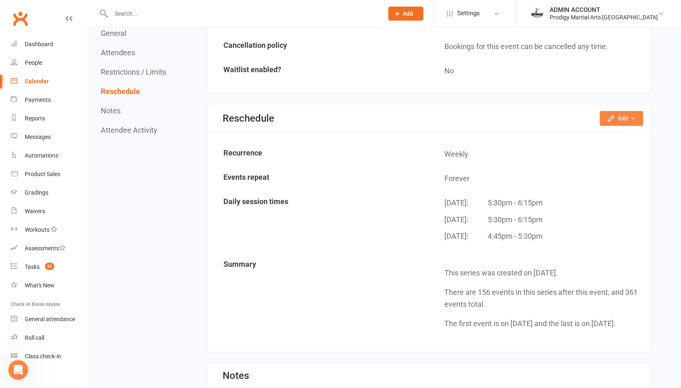
click at [626, 113] on button "Edit" at bounding box center [620, 118] width 43 height 15
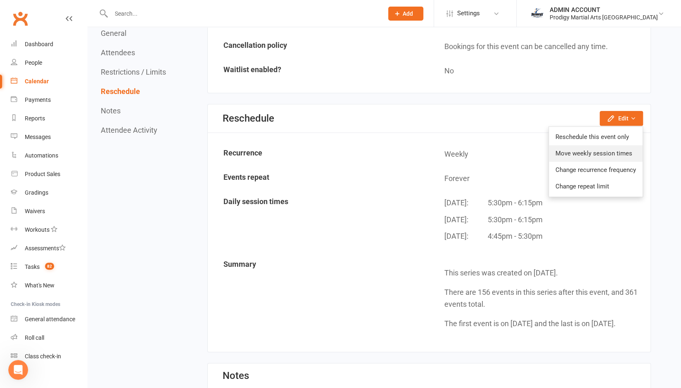
click at [569, 151] on link "Move weekly session times" at bounding box center [596, 153] width 94 height 17
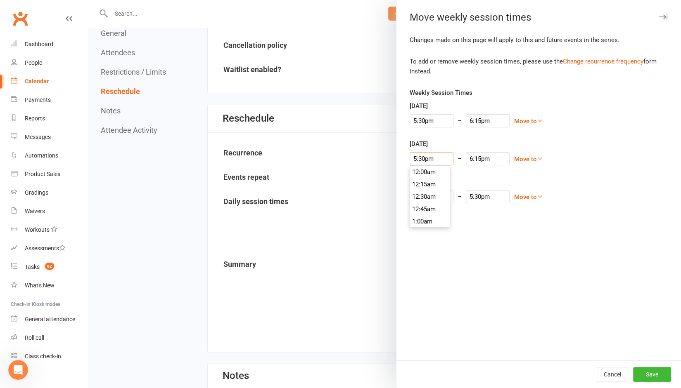
click at [438, 157] on input "5:30pm" at bounding box center [431, 158] width 44 height 13
type input "5:15pm"
type input "6:00pm"
click at [430, 173] on li "5:15pm" at bounding box center [430, 172] width 40 height 12
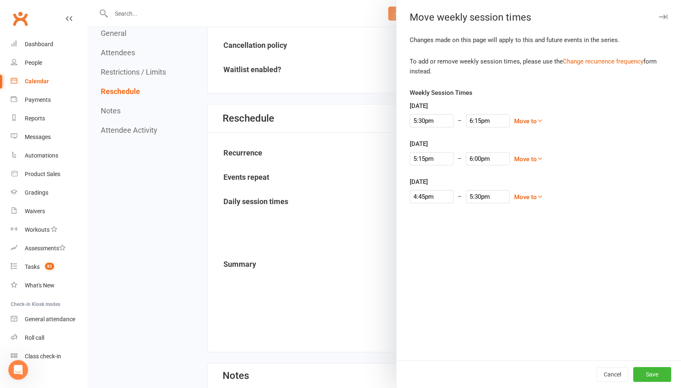
click at [508, 258] on div "Changes made on this page will apply to this and future events in the series. T…" at bounding box center [538, 198] width 284 height 326
click at [426, 196] on input "4:45pm" at bounding box center [431, 196] width 44 height 13
type input "5:00pm"
type input "5:45pm"
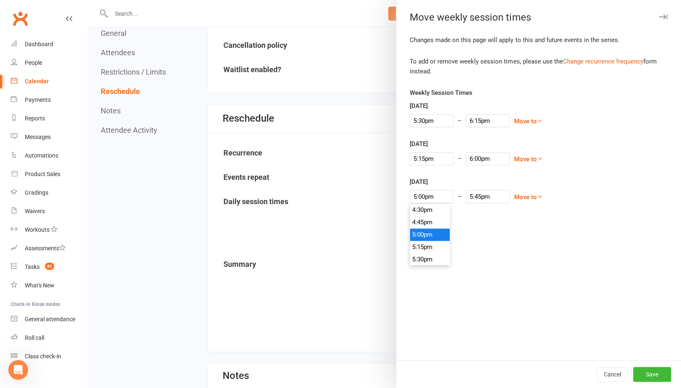
click at [421, 233] on li "5:00pm" at bounding box center [430, 235] width 40 height 12
click at [602, 375] on button "Cancel" at bounding box center [611, 374] width 31 height 15
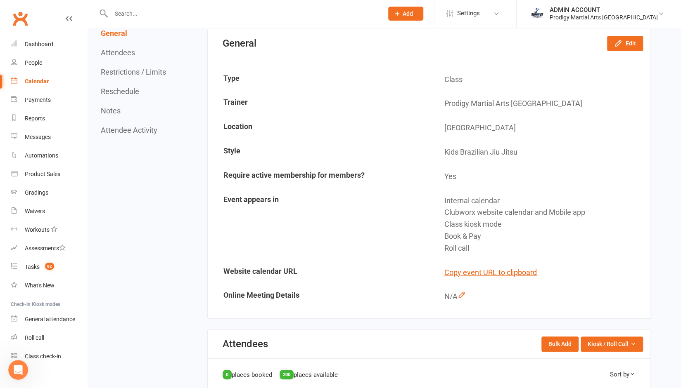
scroll to position [0, 0]
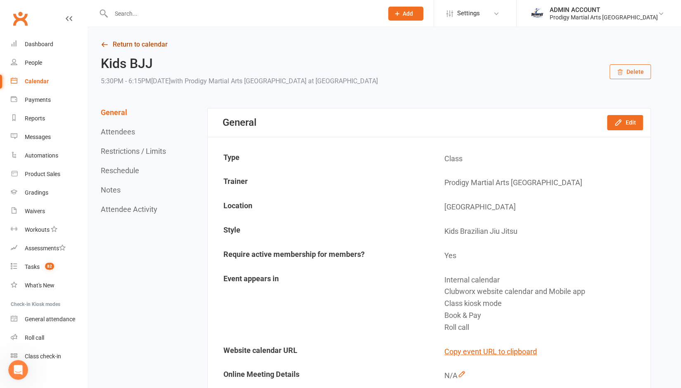
click at [133, 43] on link "Return to calendar" at bounding box center [376, 45] width 550 height 12
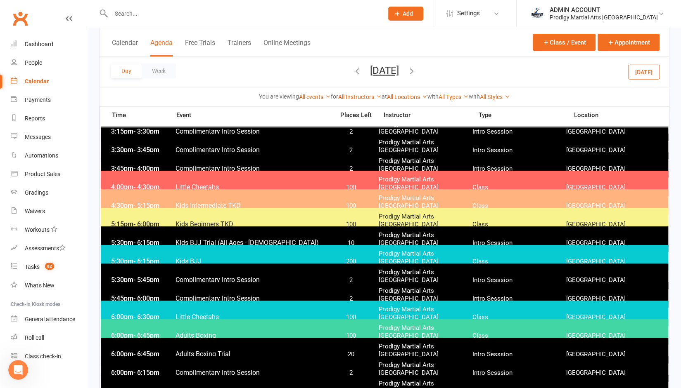
scroll to position [66, 0]
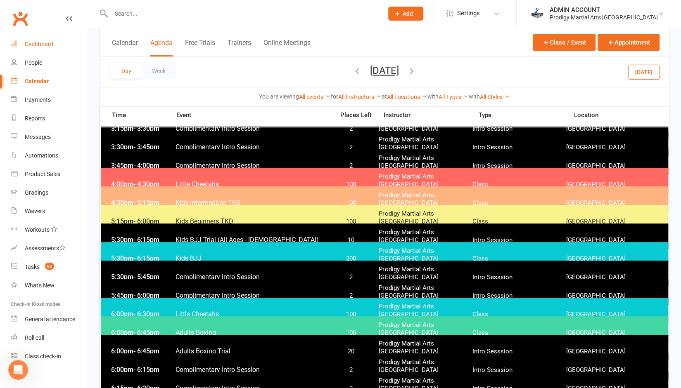
click at [42, 43] on div "Dashboard" at bounding box center [39, 44] width 28 height 7
